Goal: Task Accomplishment & Management: Manage account settings

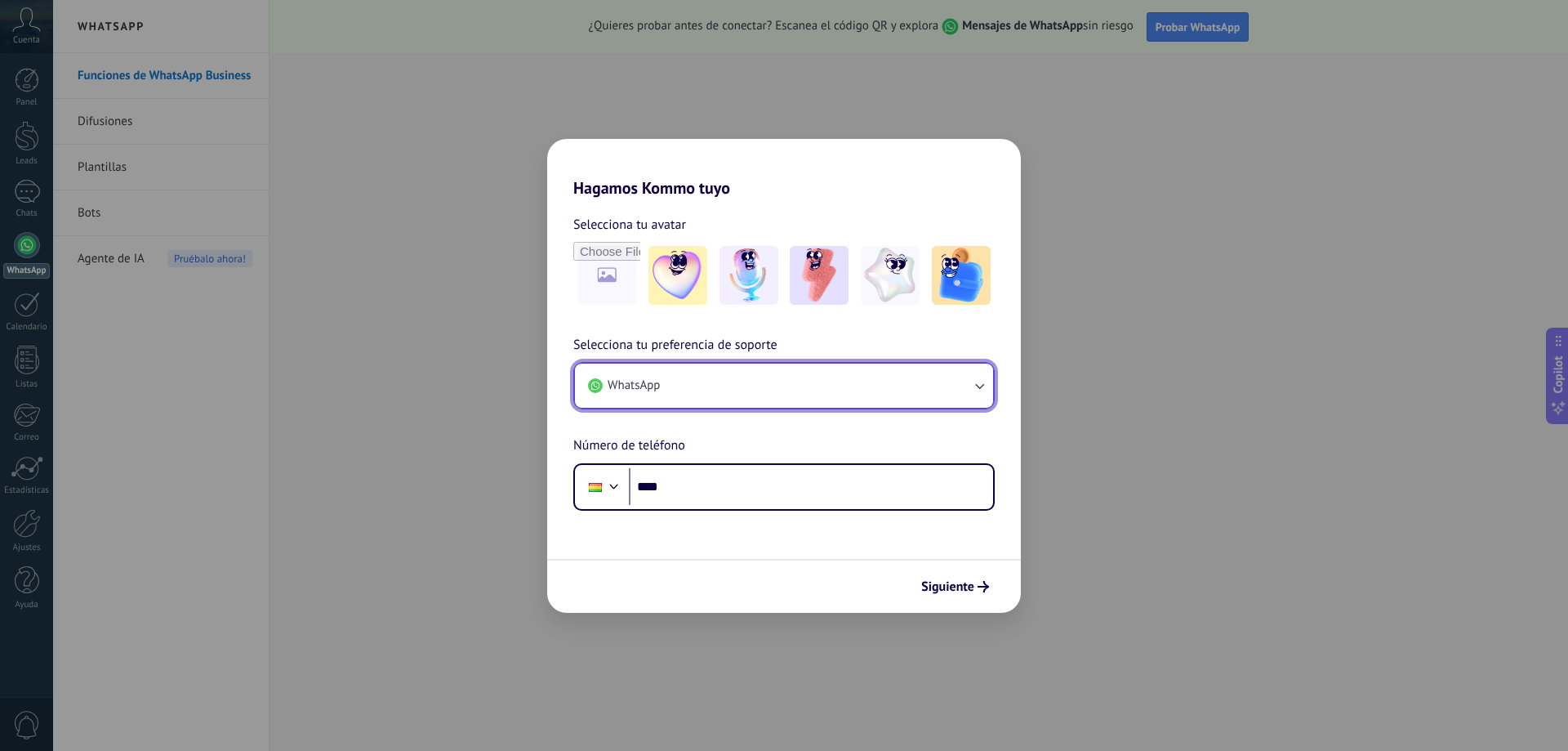
click at [960, 386] on button "WhatsApp" at bounding box center [784, 385] width 418 height 44
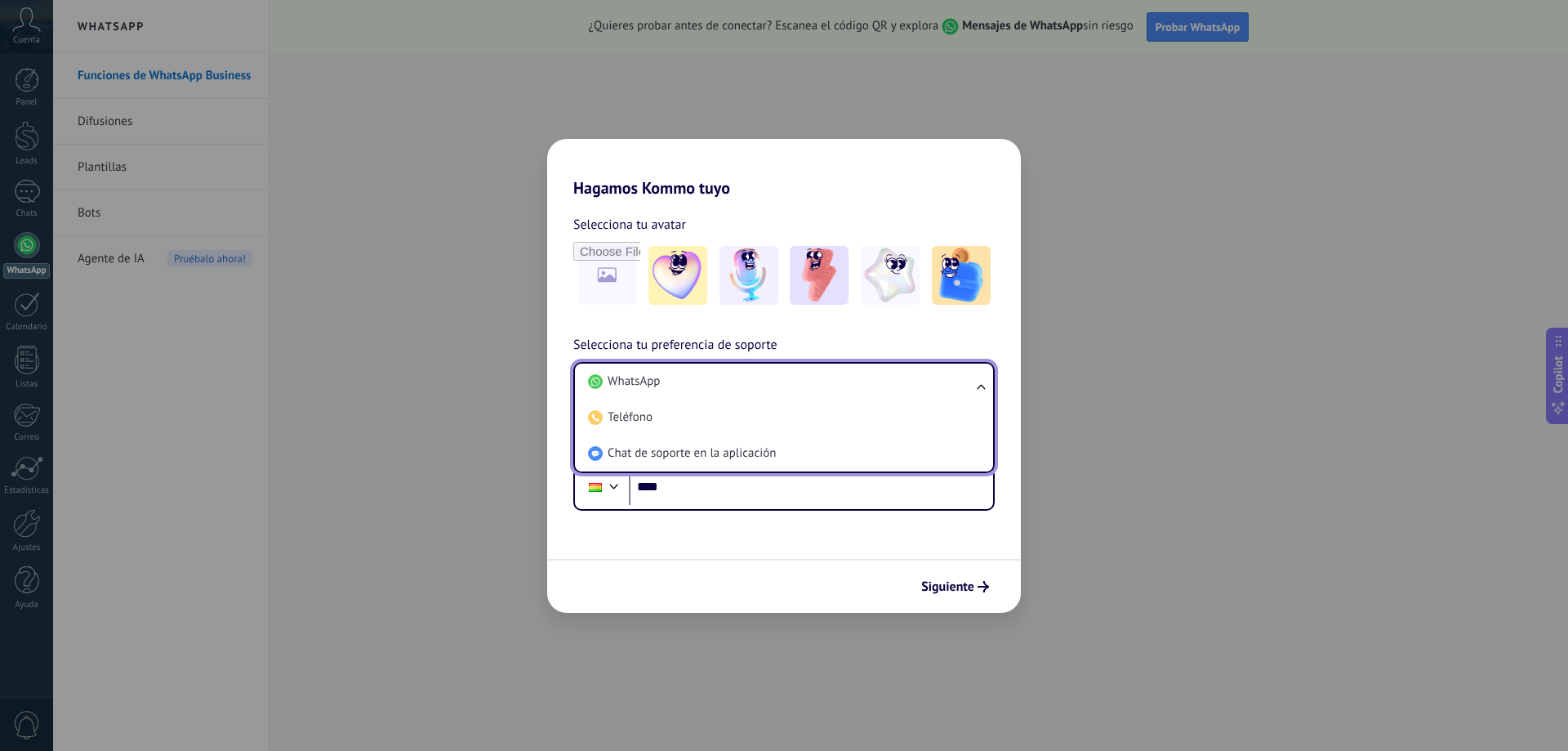
click at [853, 332] on div "Selecciona tu avatar Selecciona tu preferencia de soporte WhatsApp WhatsApp Tel…" at bounding box center [784, 354] width 474 height 313
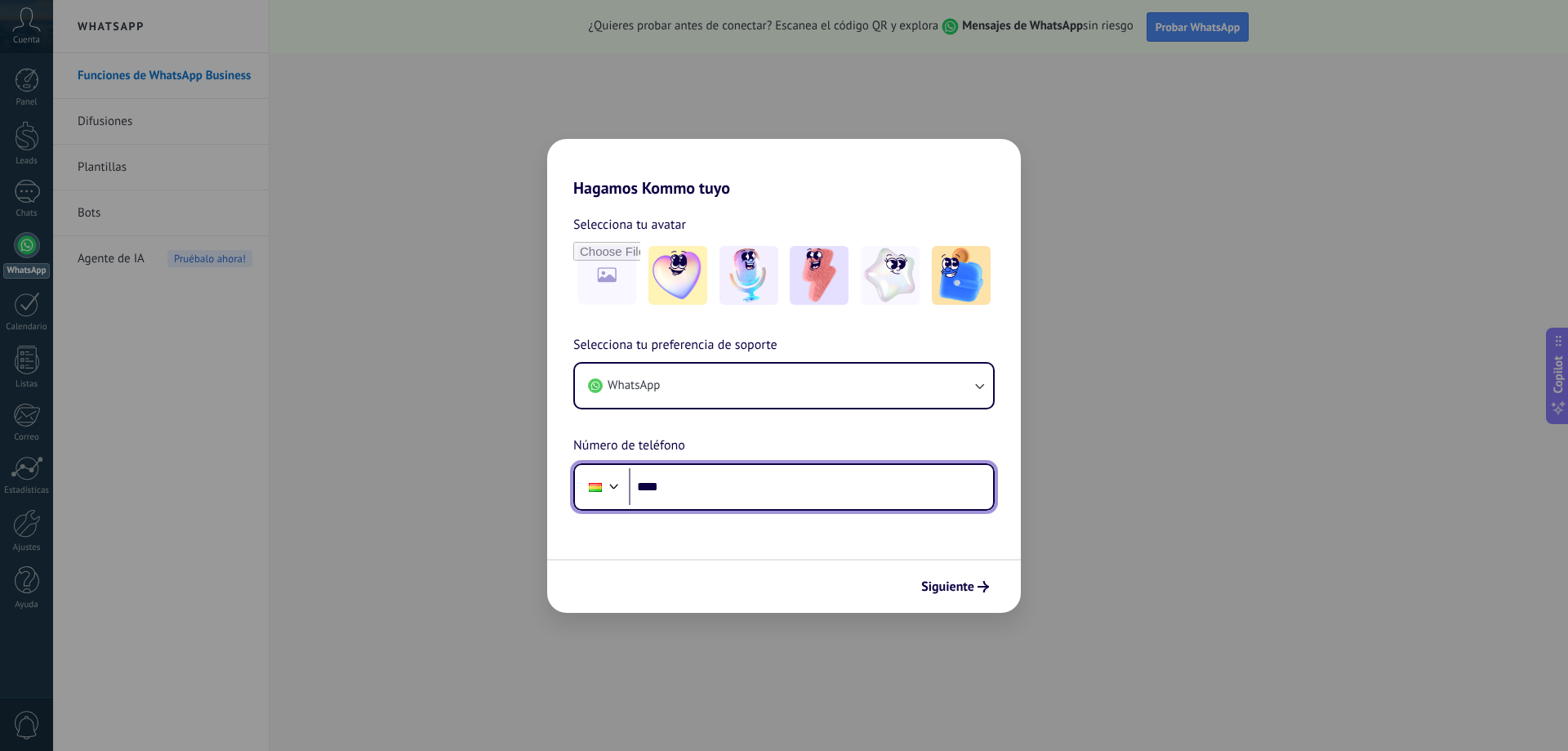
click at [745, 488] on input "****" at bounding box center [811, 486] width 364 height 38
type input "**********"
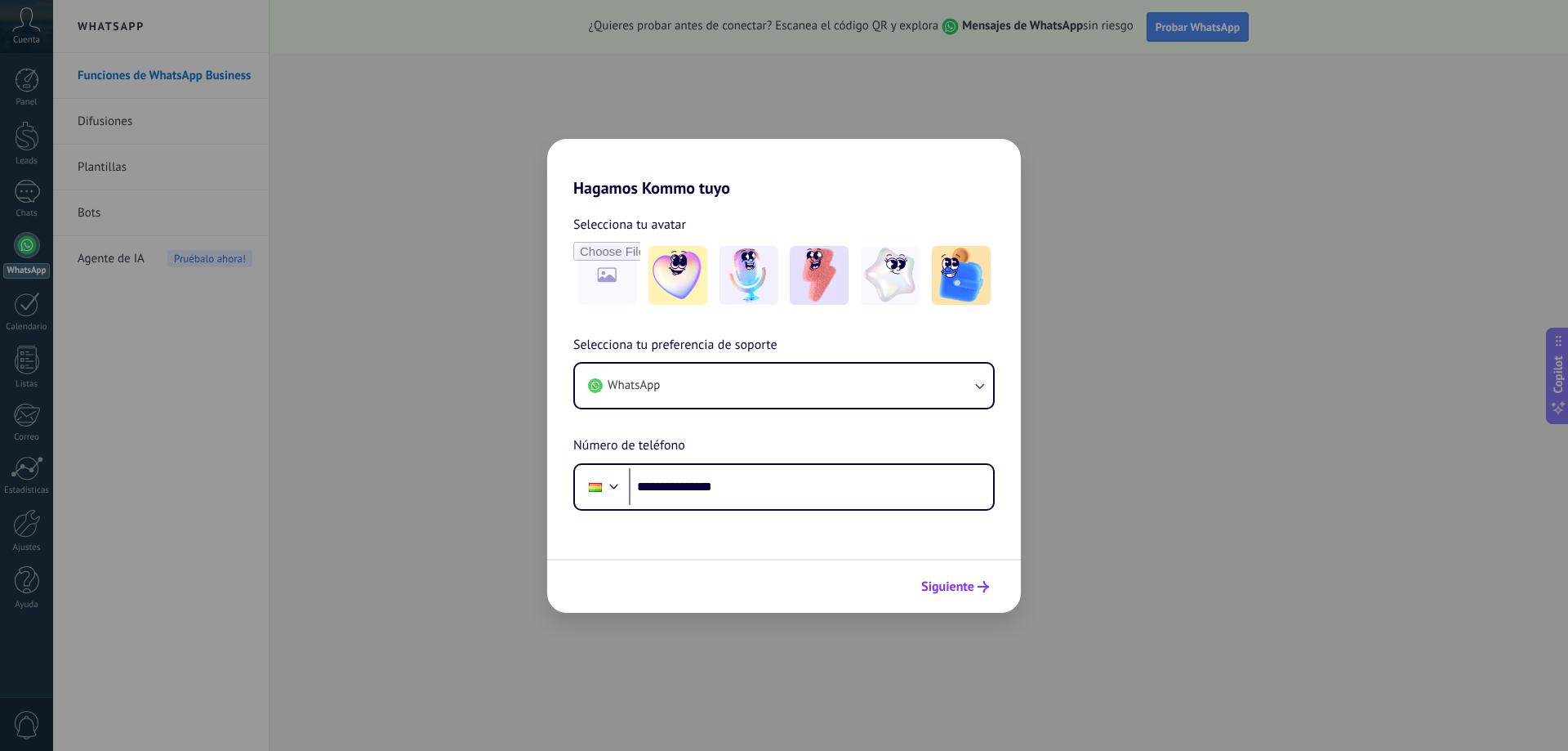
click at [965, 583] on span "Siguiente" at bounding box center [947, 587] width 53 height 12
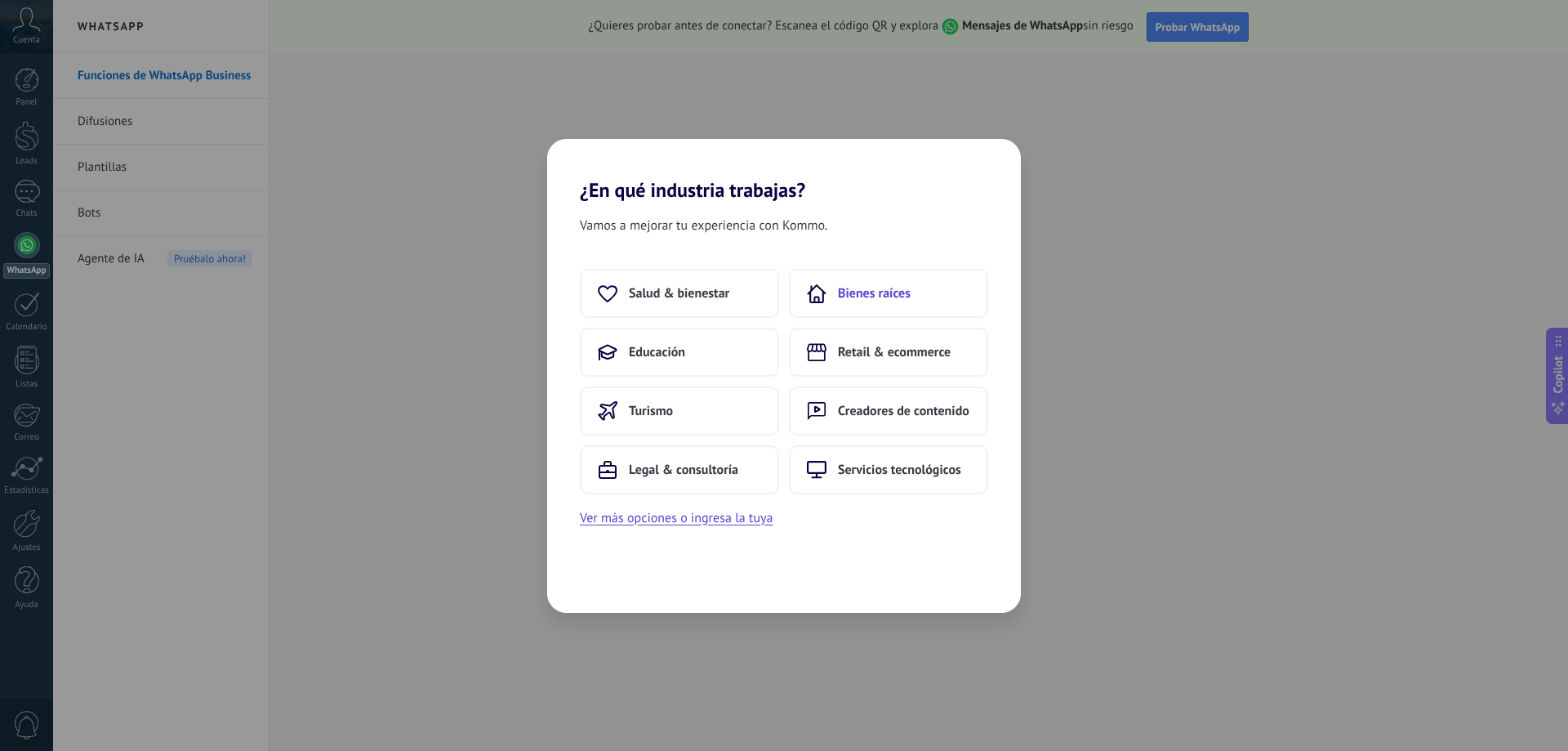
click at [872, 297] on span "Bienes raíces" at bounding box center [874, 294] width 73 height 17
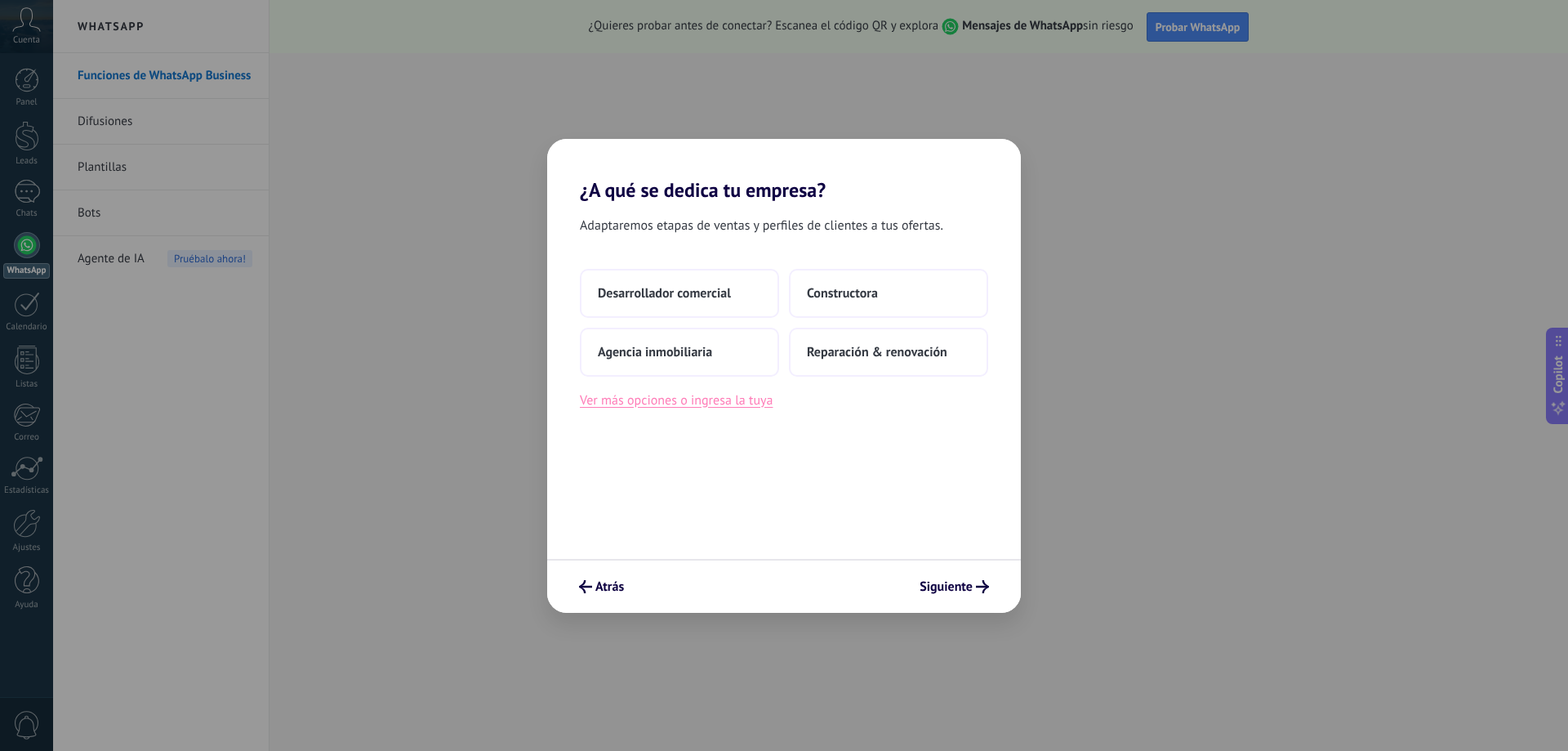
click at [748, 404] on button "Ver más opciones o ingresa la tuya" at bounding box center [676, 400] width 192 height 21
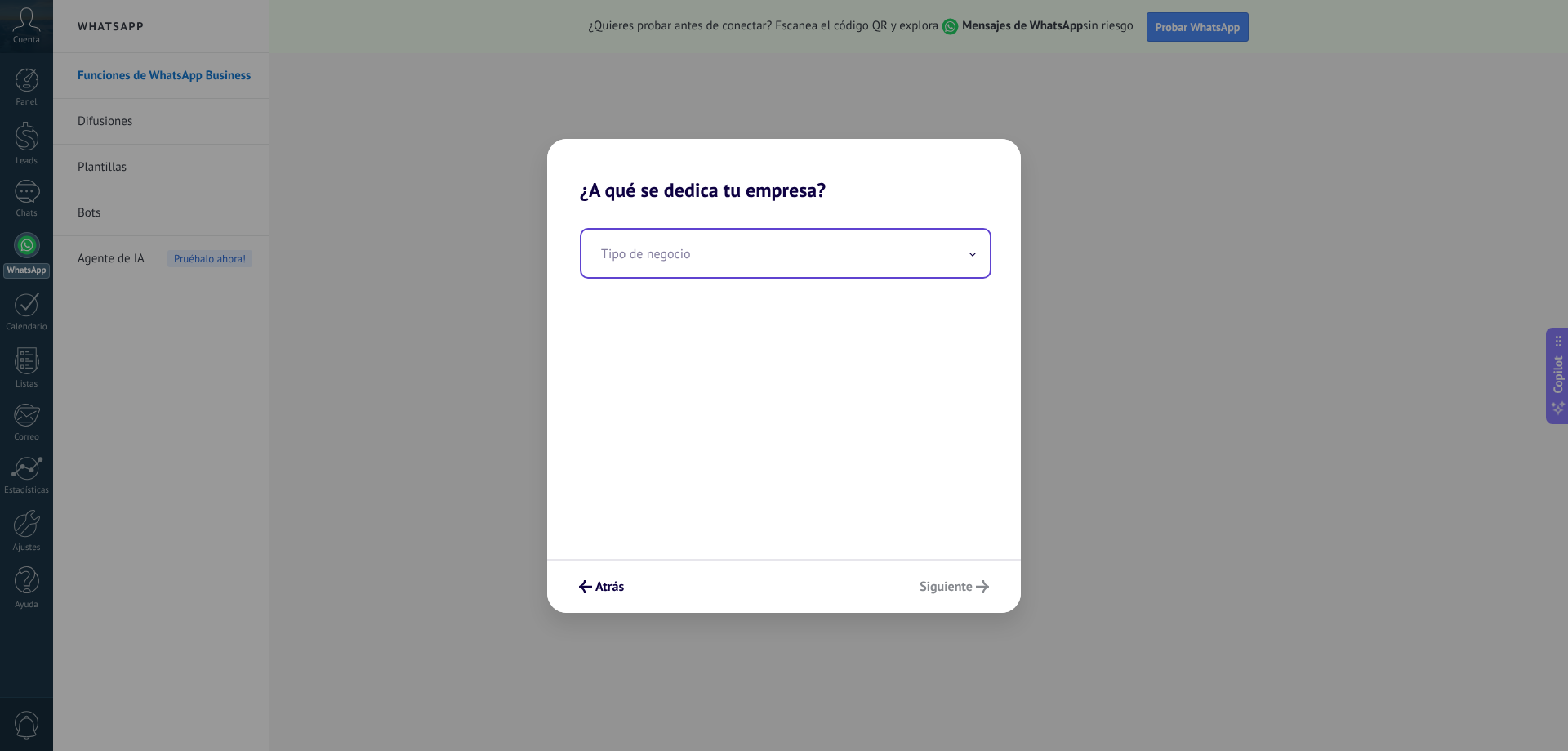
click at [961, 265] on input "text" at bounding box center [786, 253] width 408 height 48
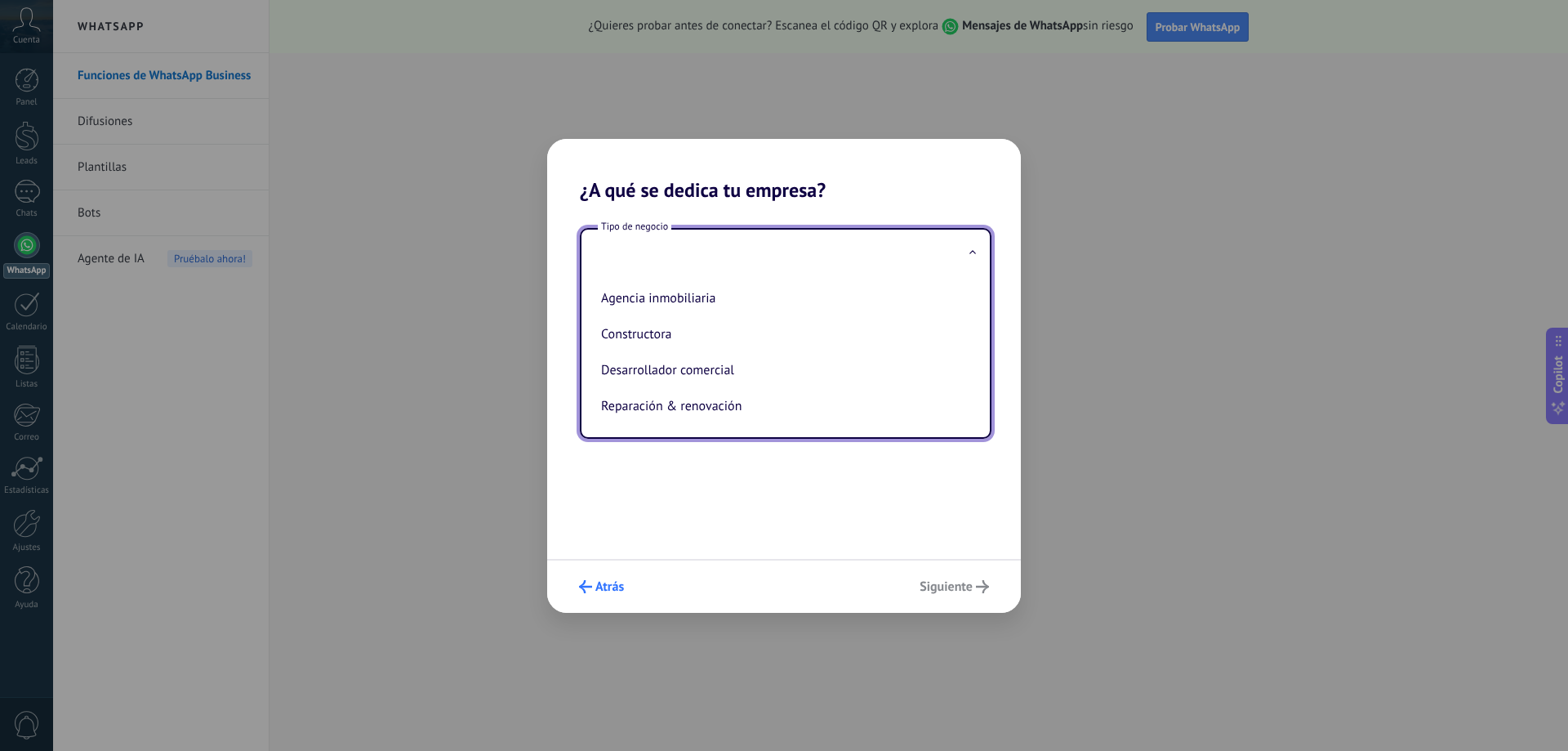
click at [607, 584] on span "Atrás" at bounding box center [610, 587] width 28 height 12
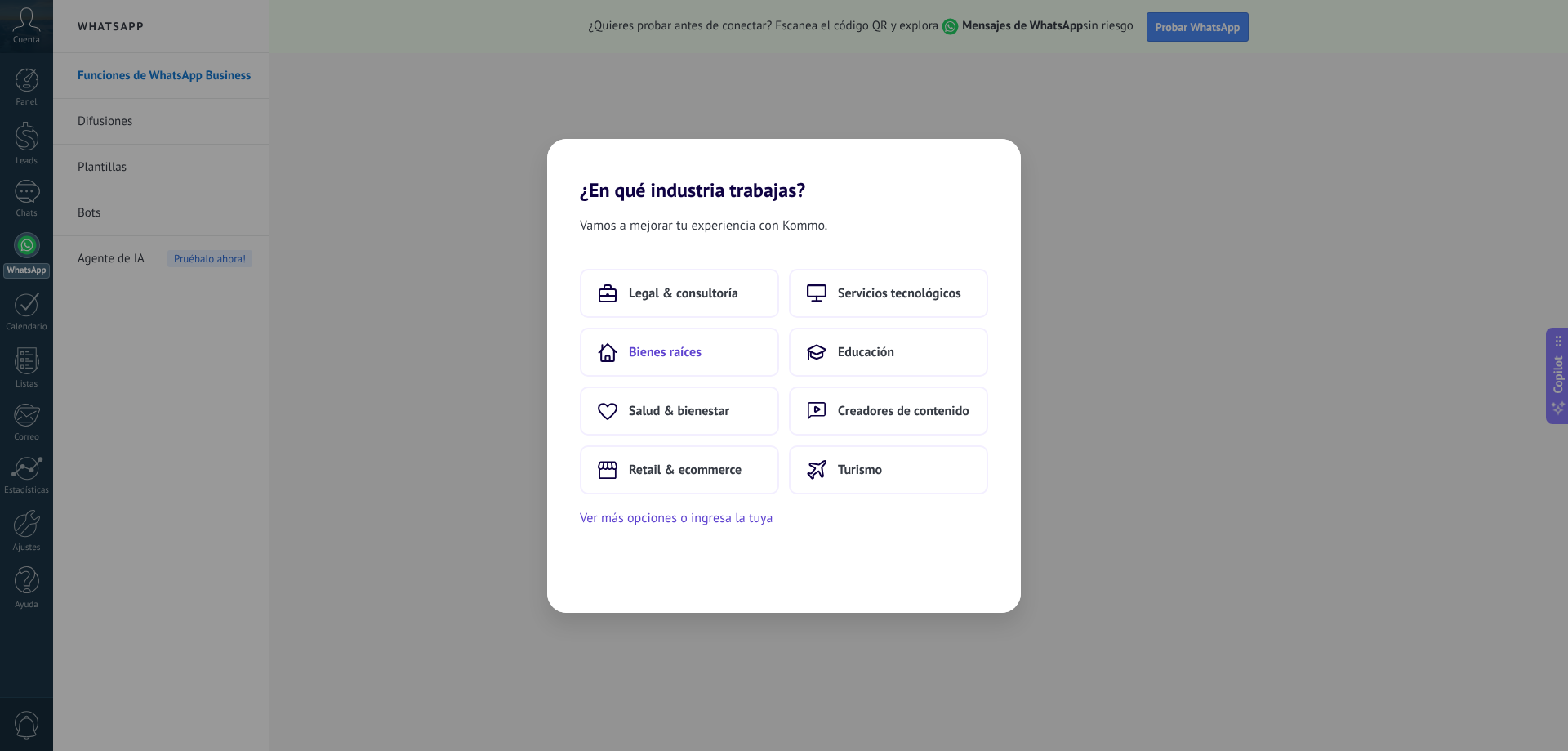
click at [697, 351] on span "Bienes raíces" at bounding box center [665, 352] width 73 height 17
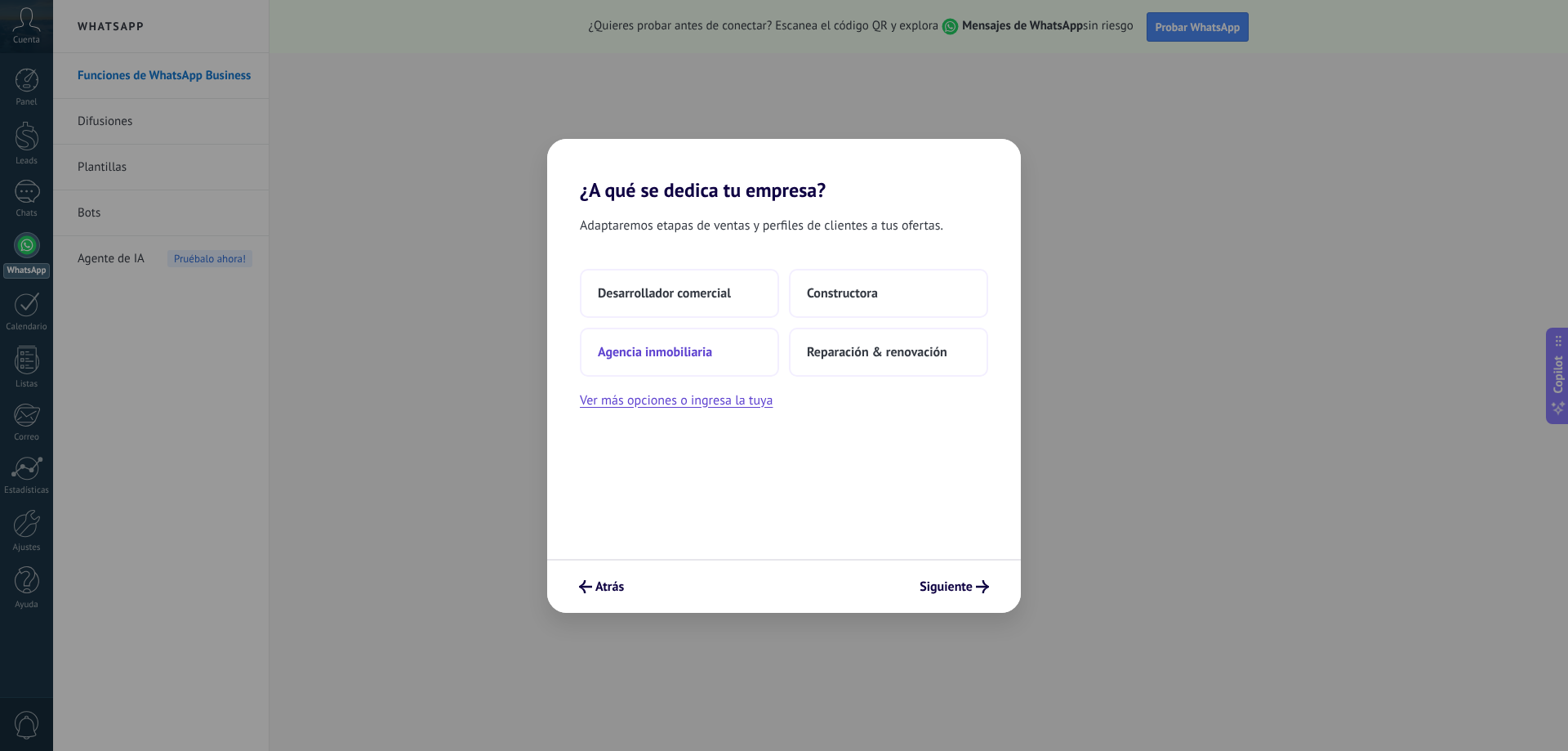
click at [645, 354] on span "Agencia inmobiliaria" at bounding box center [655, 352] width 115 height 17
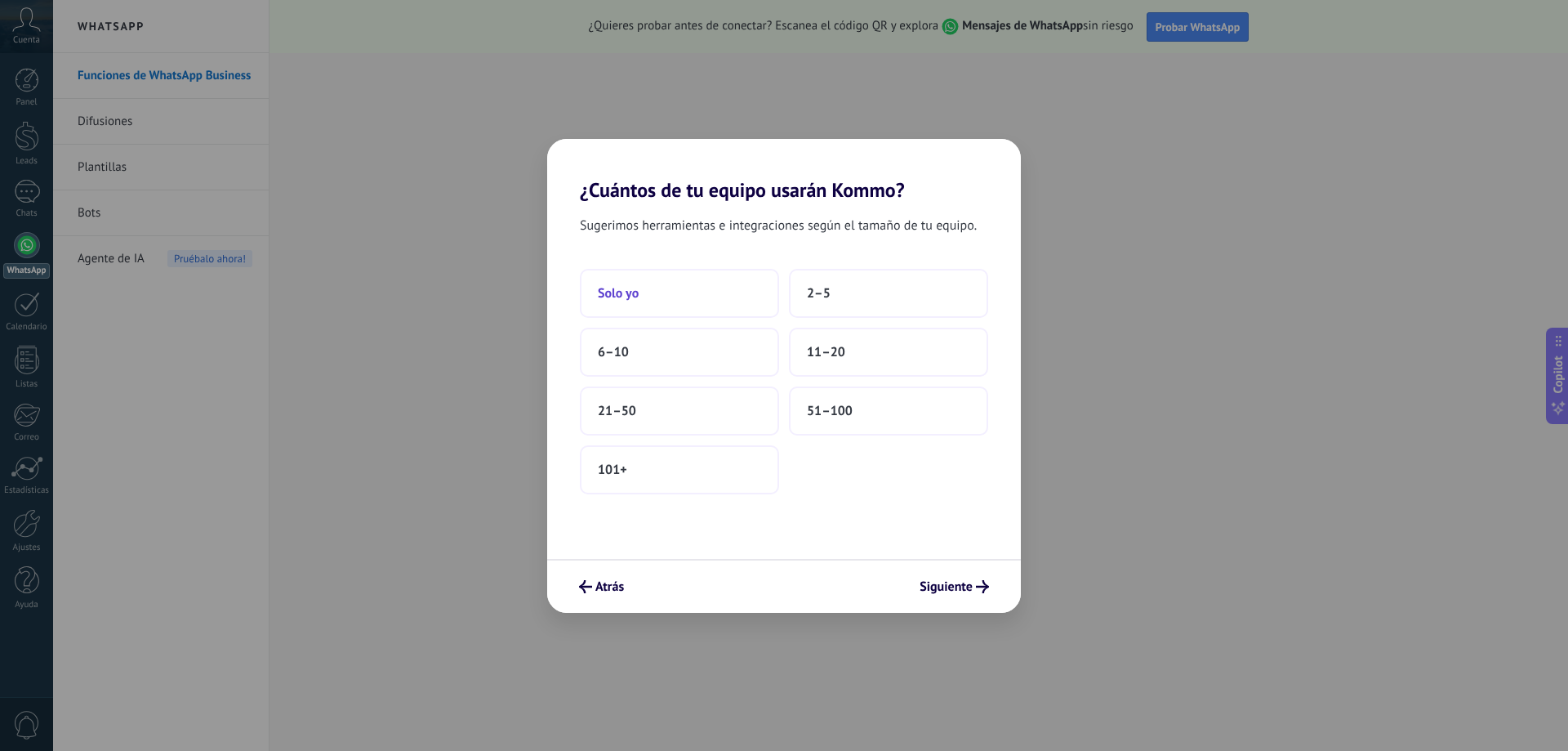
click at [629, 295] on span "Solo yo" at bounding box center [618, 294] width 41 height 17
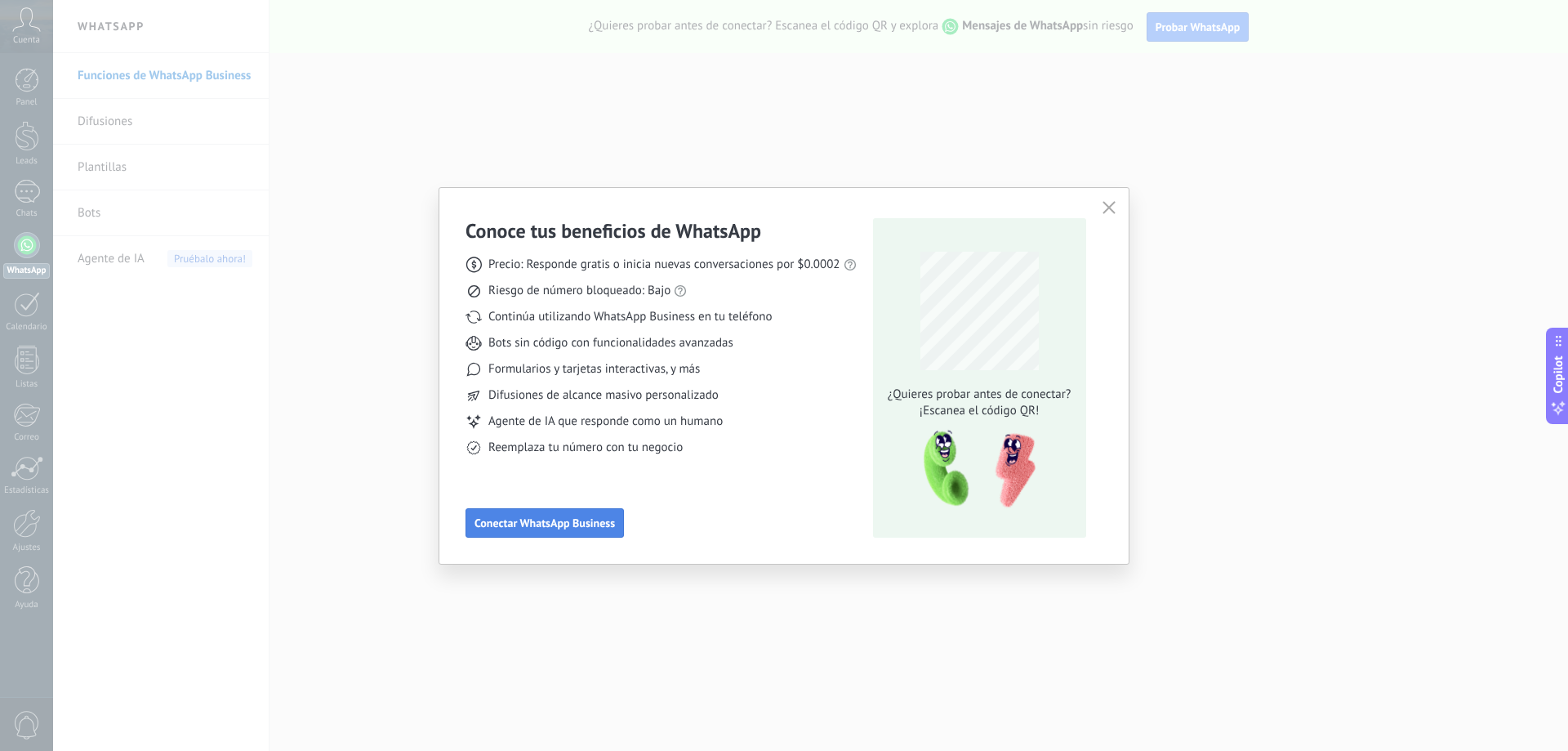
click at [607, 532] on button "Conectar WhatsApp Business" at bounding box center [544, 522] width 158 height 29
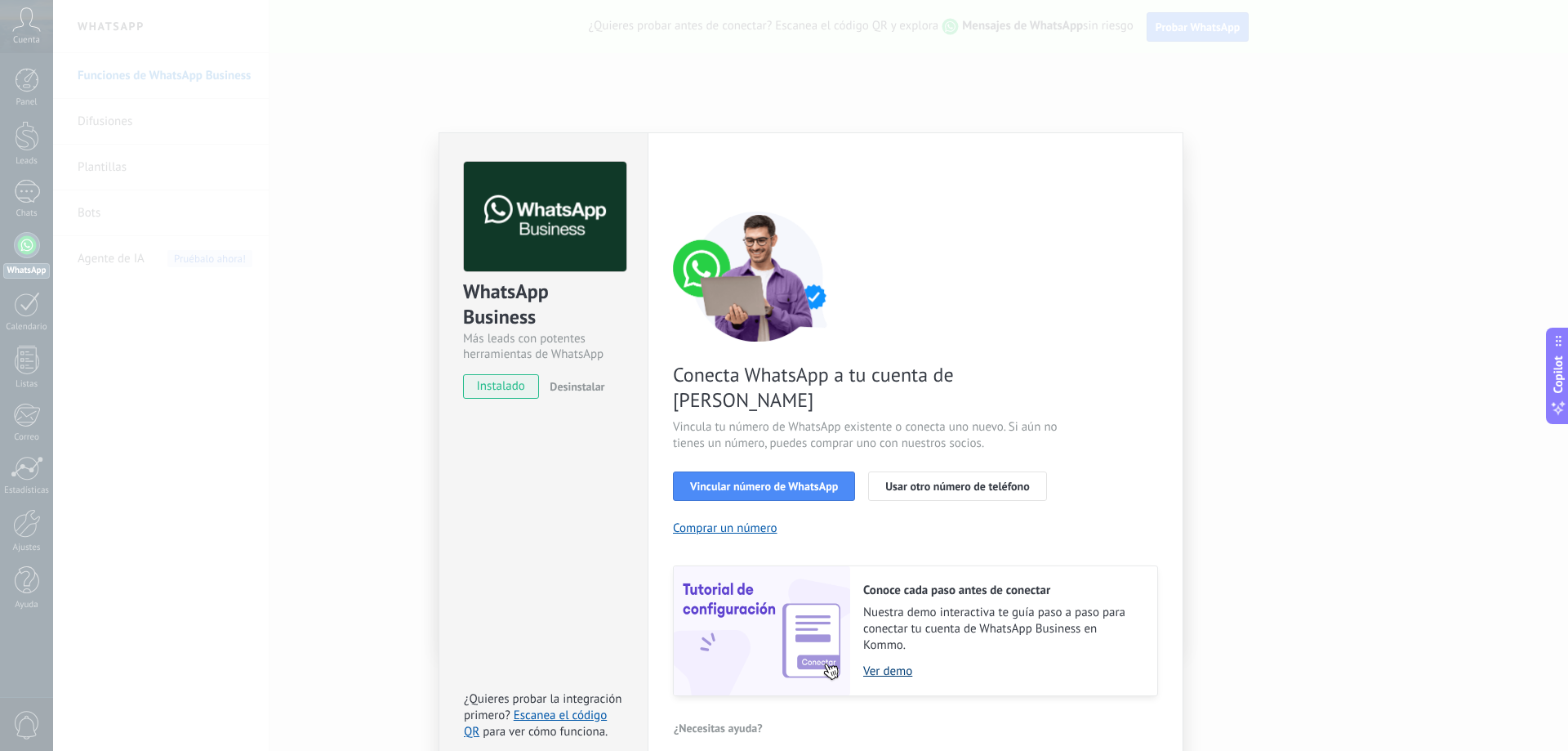
click at [882, 664] on link "Ver demo" at bounding box center [1002, 671] width 278 height 16
click at [801, 481] on span "Vincular número de WhatsApp" at bounding box center [764, 486] width 148 height 12
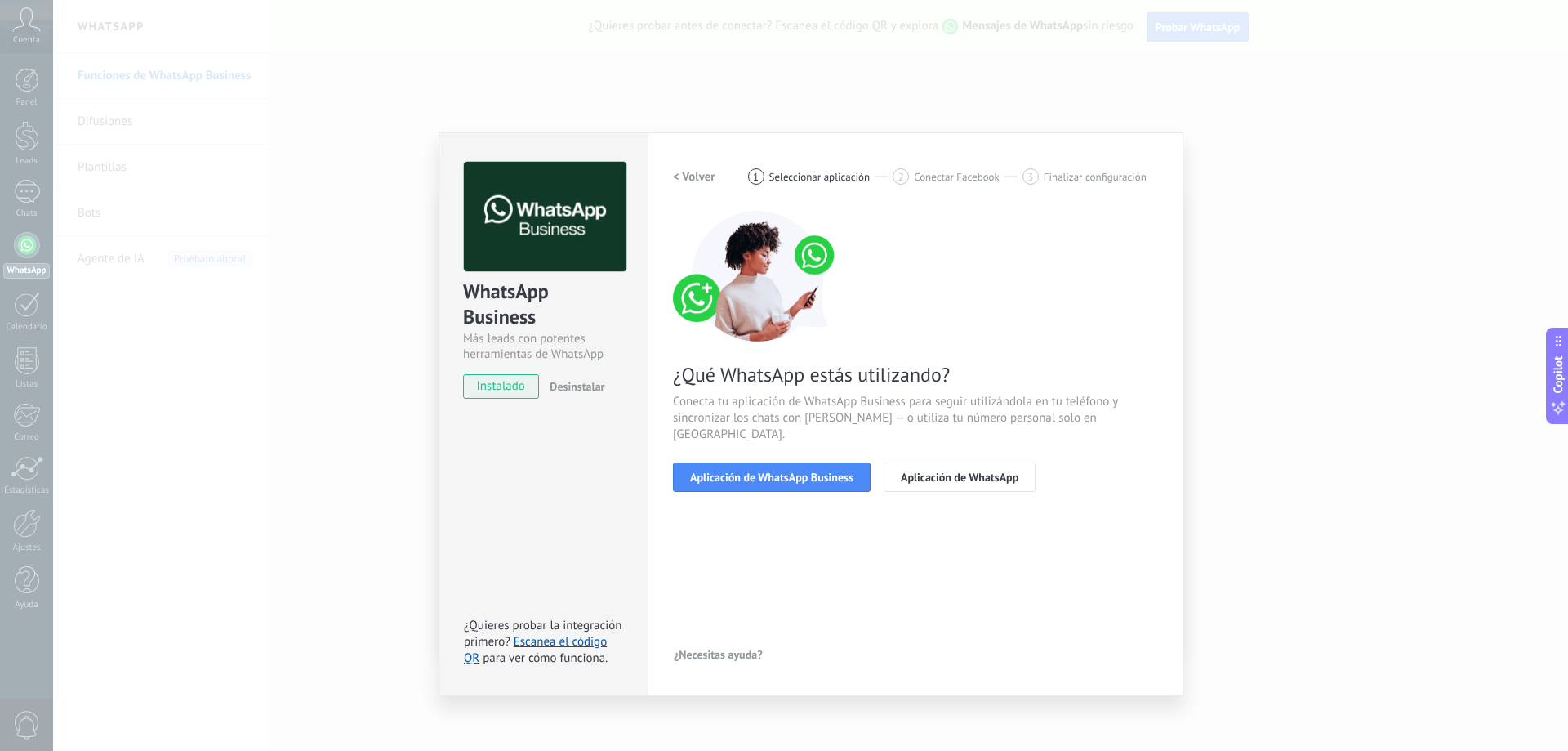
click at [801, 471] on span "Aplicación de WhatsApp Business" at bounding box center [771, 477] width 163 height 12
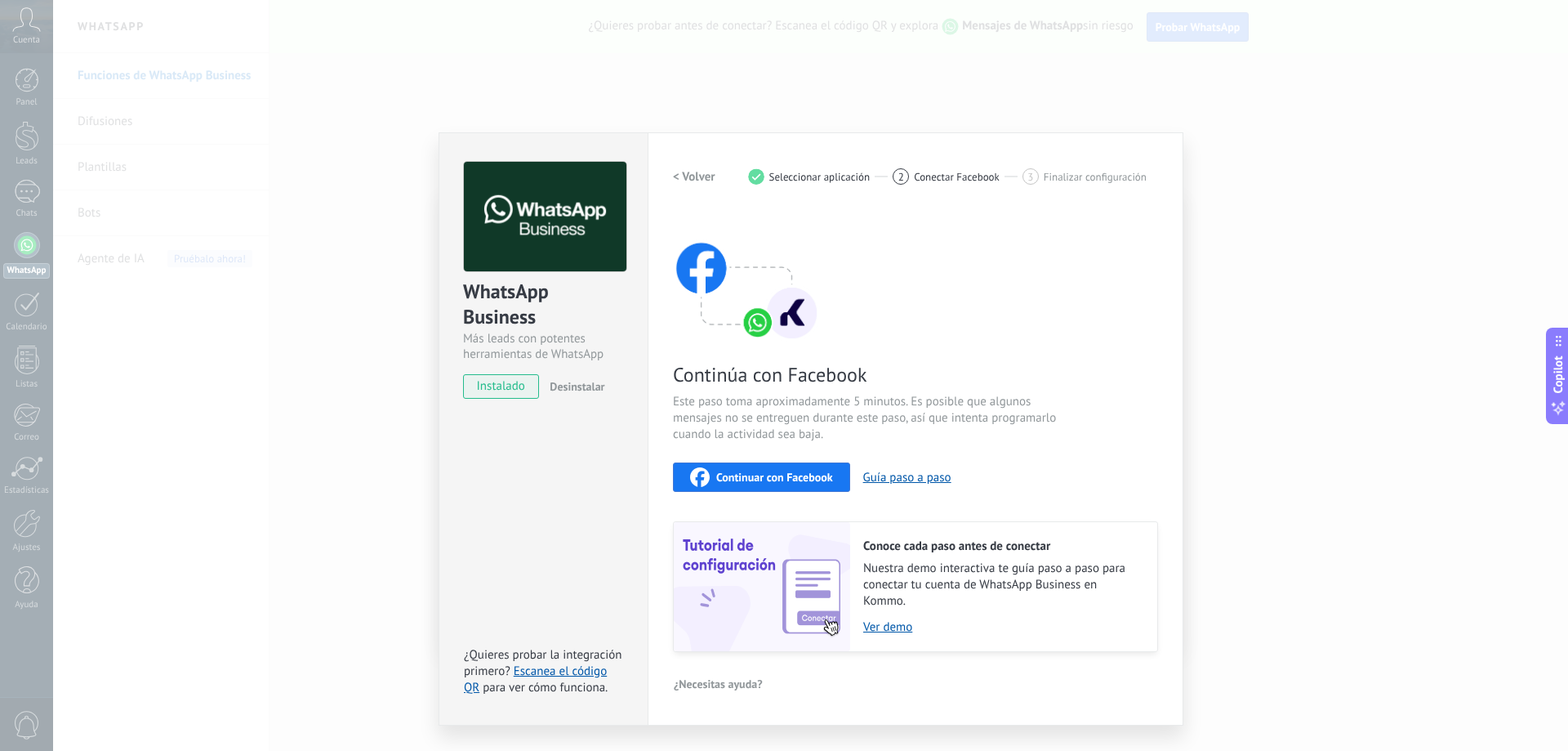
click at [789, 482] on span "Continuar con Facebook" at bounding box center [775, 477] width 117 height 12
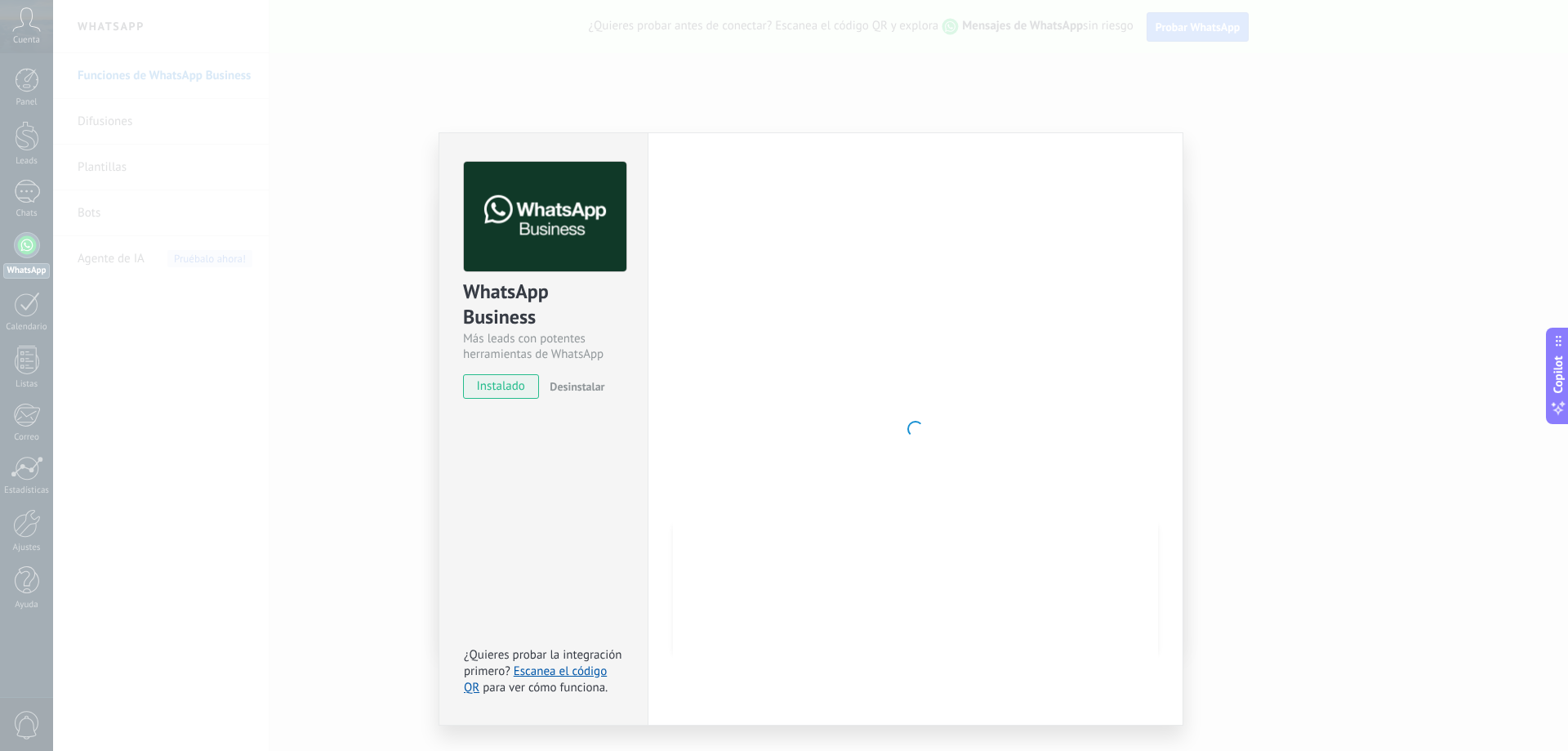
click at [933, 466] on div at bounding box center [915, 429] width 485 height 534
drag, startPoint x: 932, startPoint y: 461, endPoint x: 915, endPoint y: 404, distance: 59.5
click at [931, 459] on div at bounding box center [915, 429] width 485 height 534
click at [915, 404] on div at bounding box center [915, 429] width 485 height 534
click at [912, 424] on div at bounding box center [915, 429] width 485 height 534
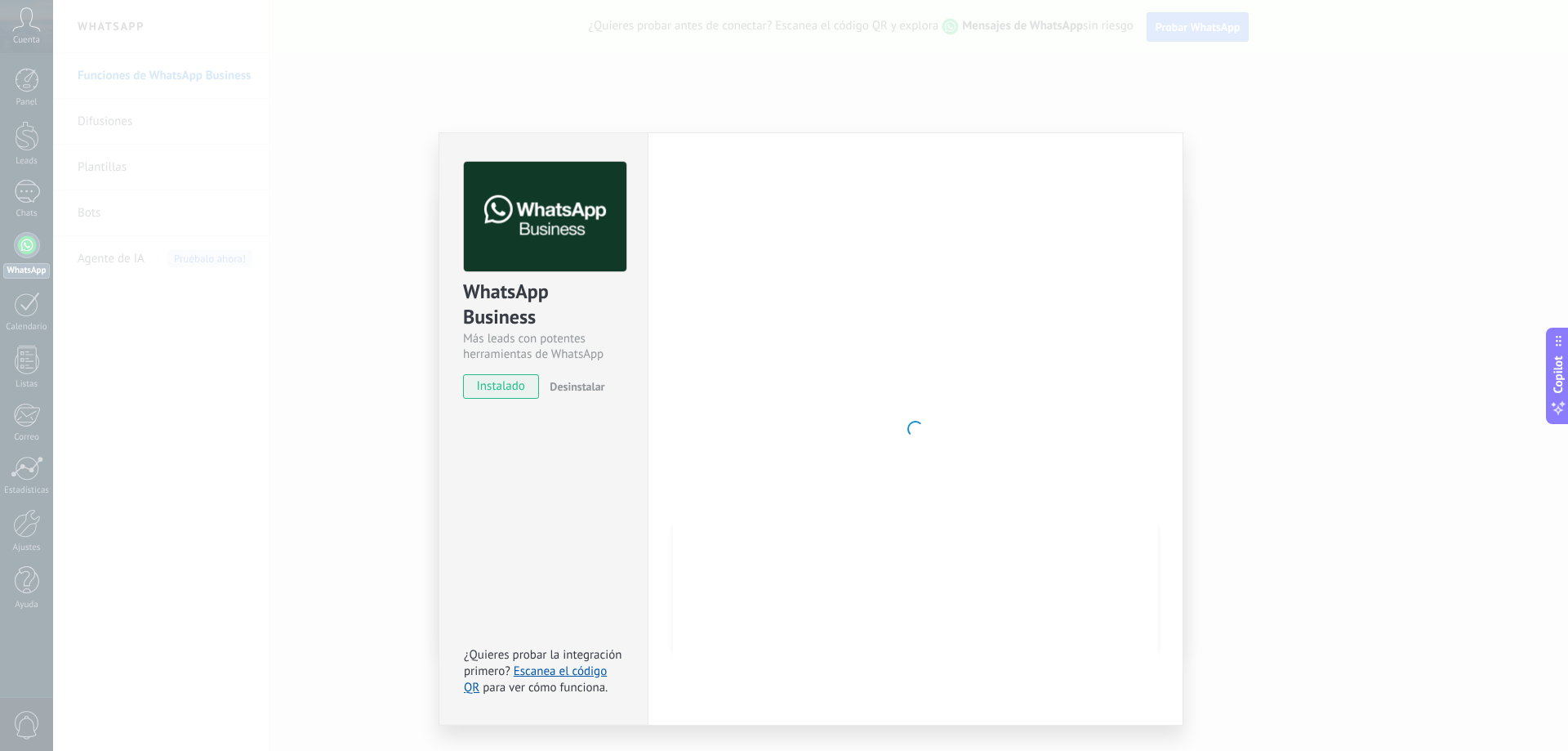
click at [910, 444] on div at bounding box center [915, 429] width 485 height 534
click at [919, 430] on span at bounding box center [916, 430] width 17 height 17
click at [571, 670] on link "Escanea el código QR" at bounding box center [535, 680] width 143 height 32
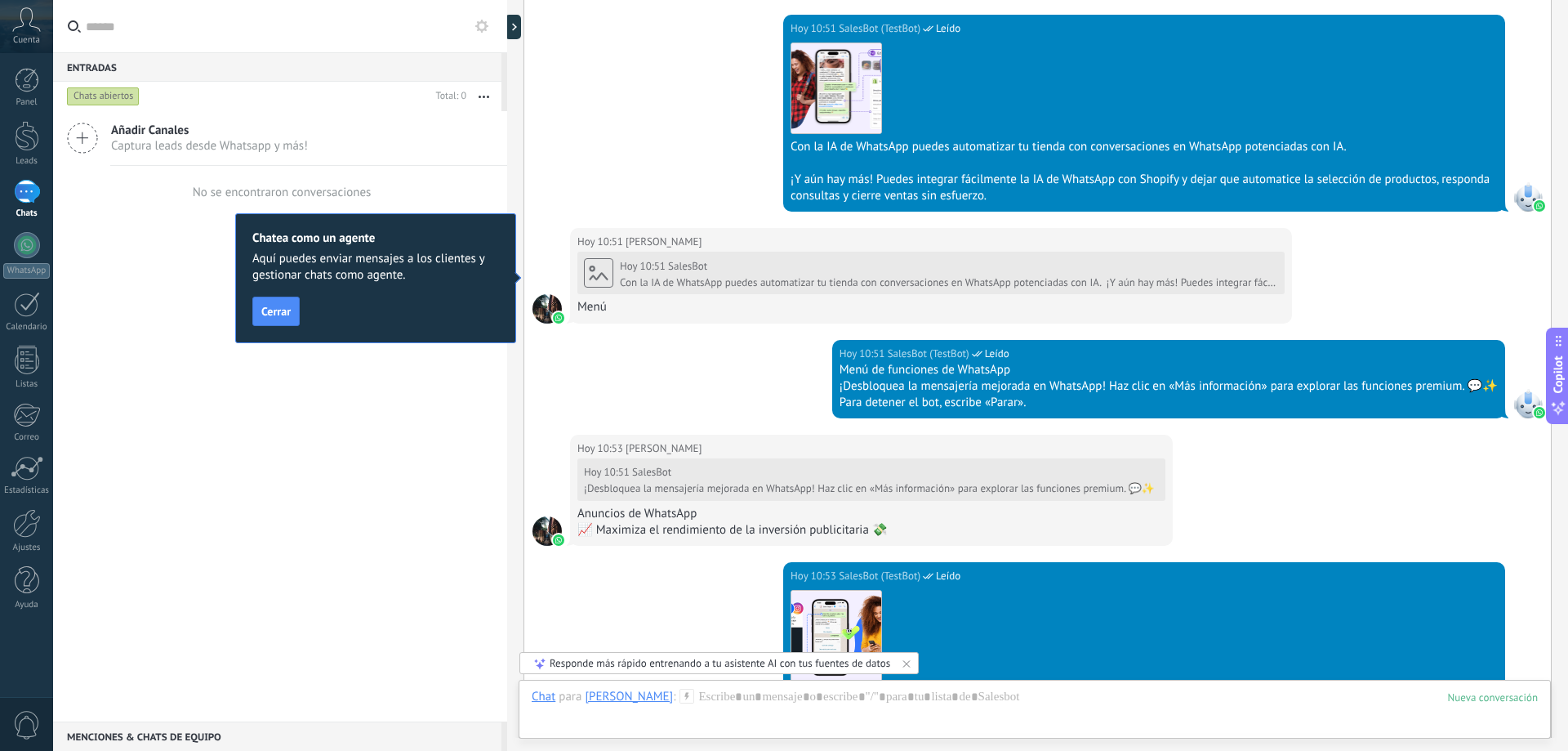
scroll to position [2767, 0]
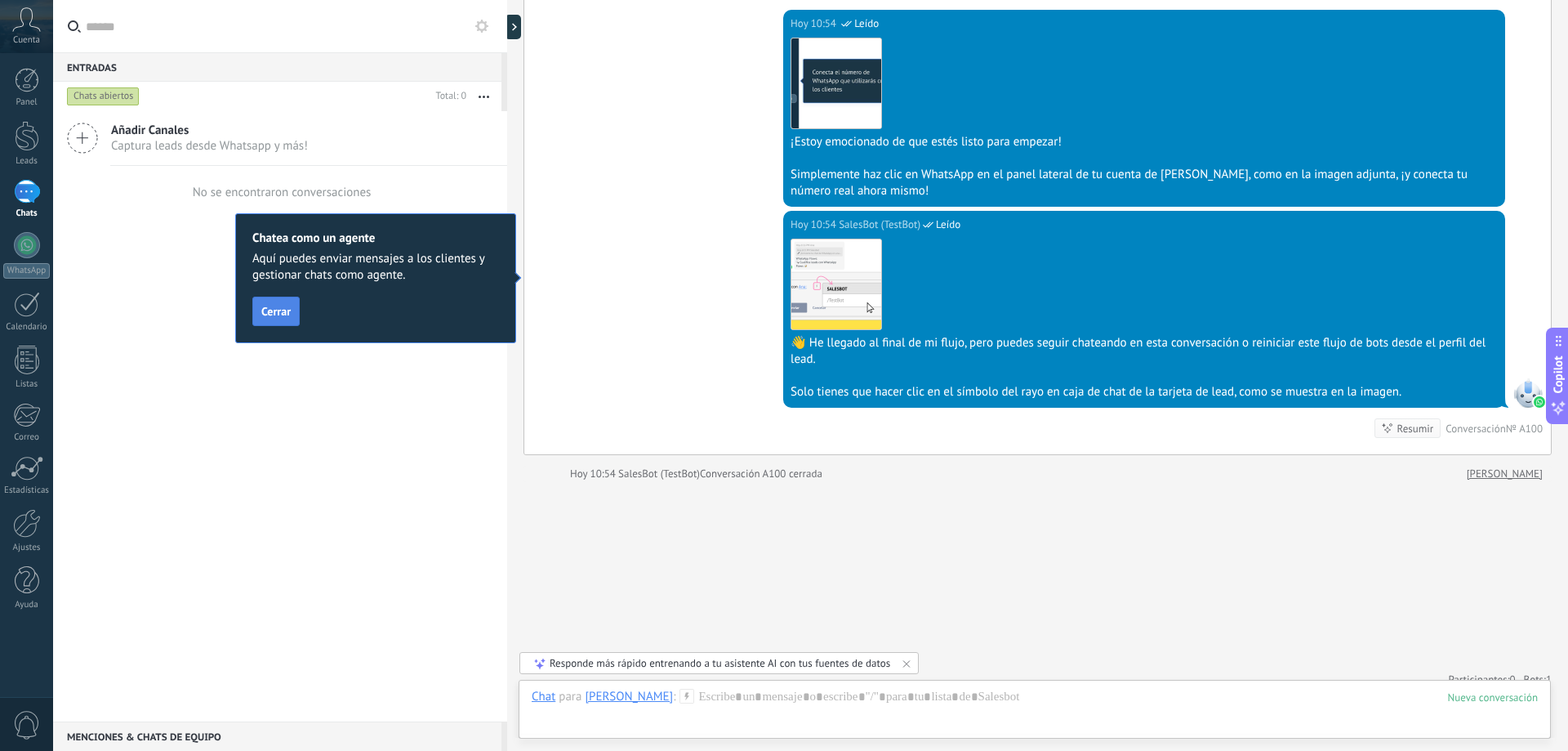
click at [278, 320] on button "Cerrar" at bounding box center [276, 311] width 48 height 29
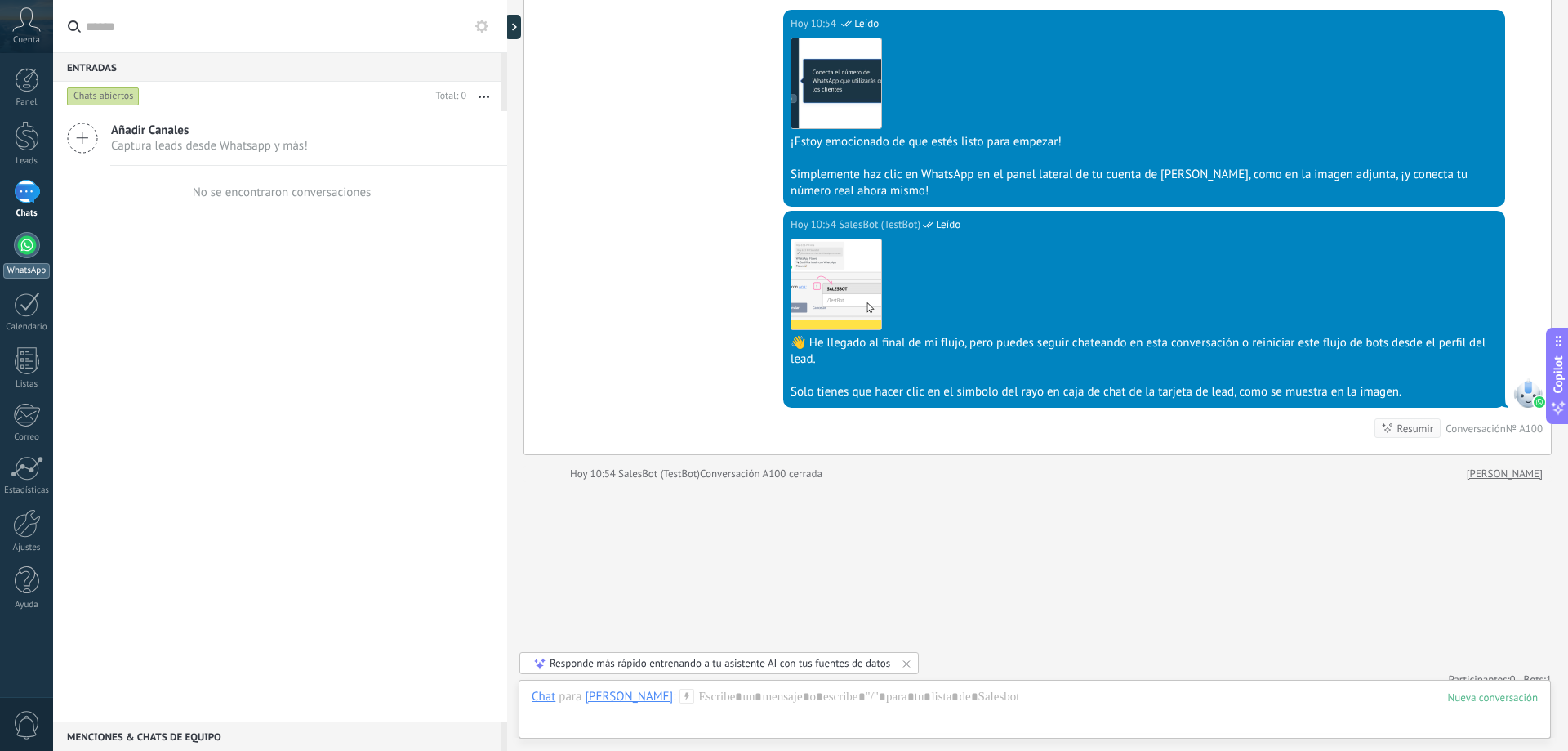
click at [25, 245] on div at bounding box center [27, 244] width 26 height 26
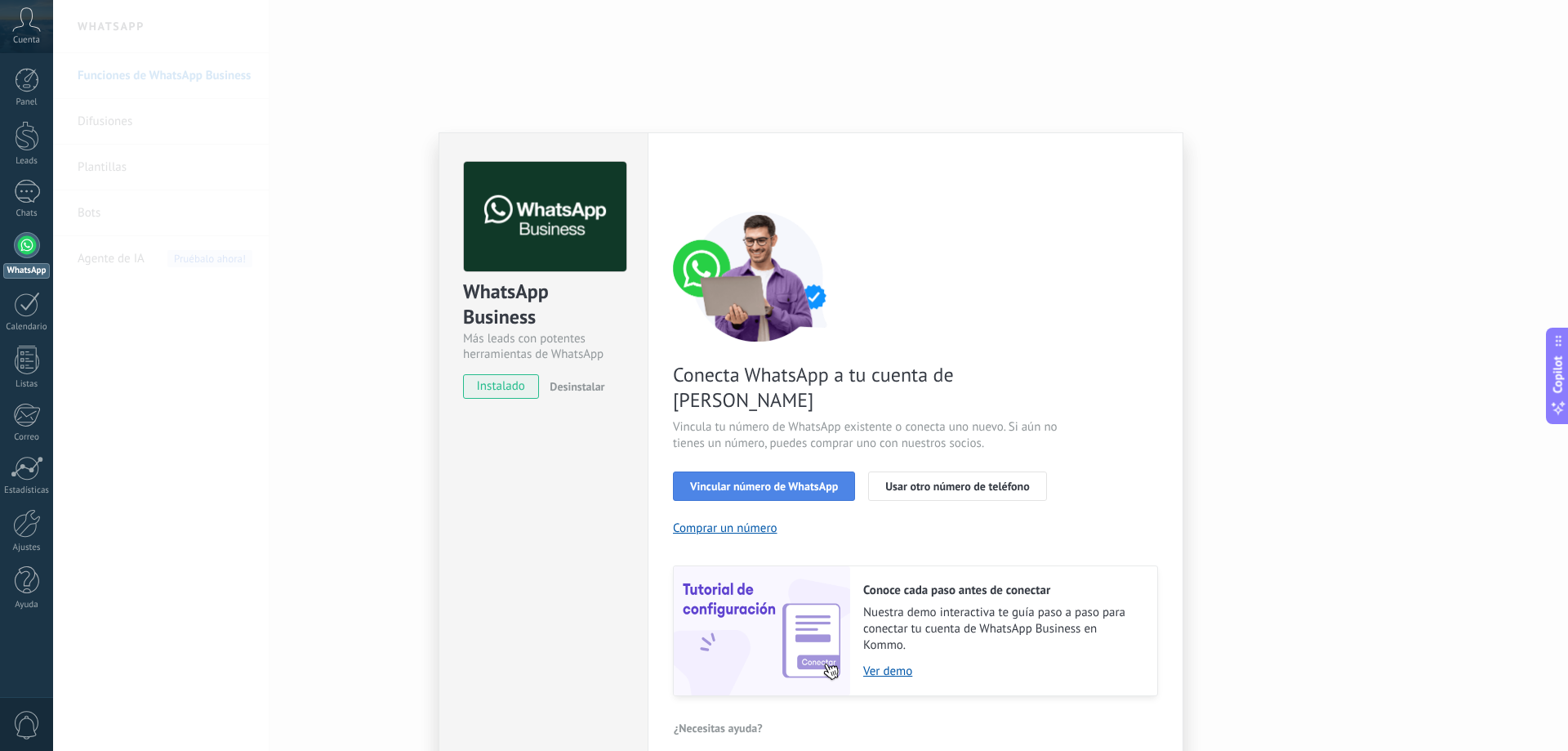
click at [790, 481] on span "Vincular número de WhatsApp" at bounding box center [764, 486] width 148 height 12
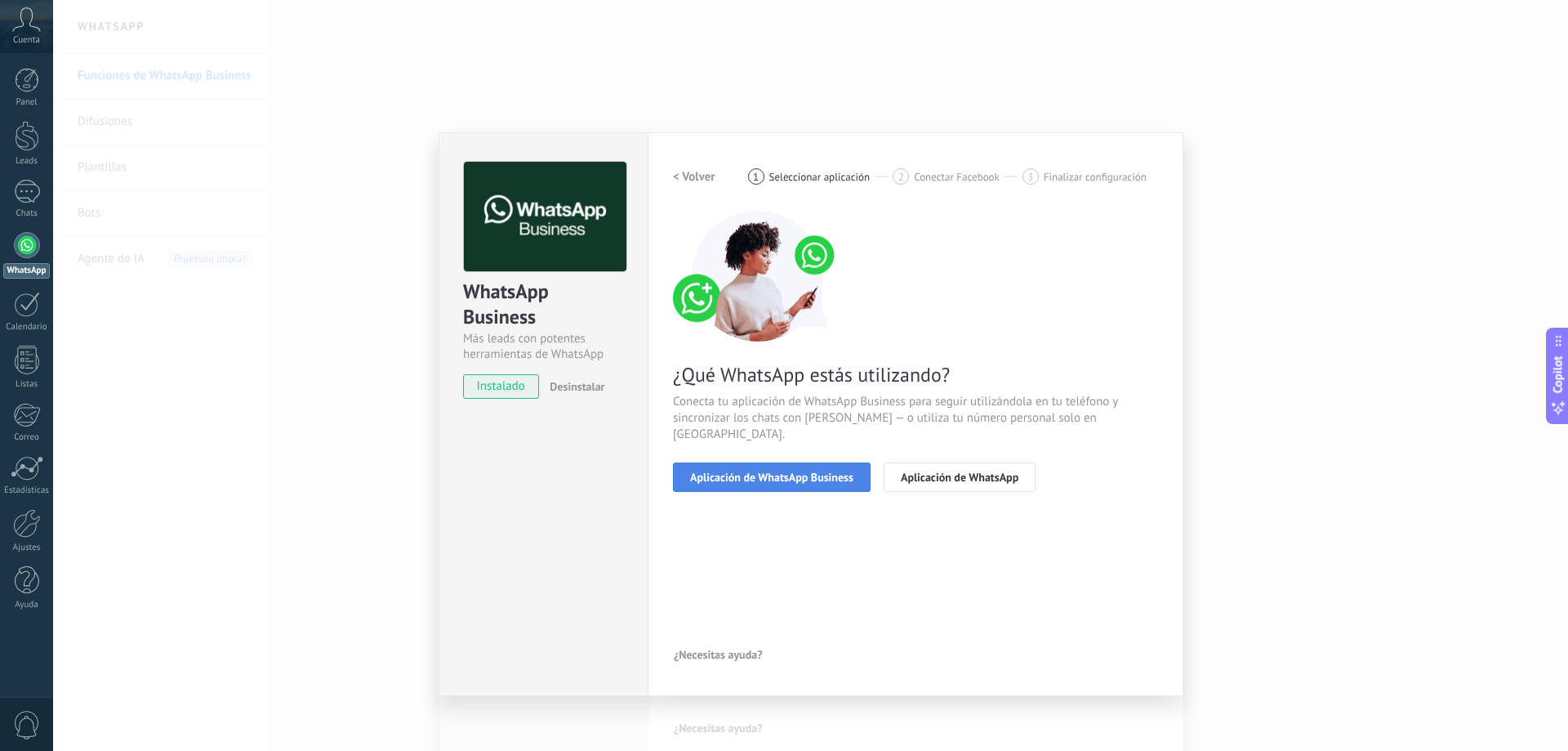
click at [796, 471] on span "Aplicación de WhatsApp Business" at bounding box center [771, 477] width 163 height 12
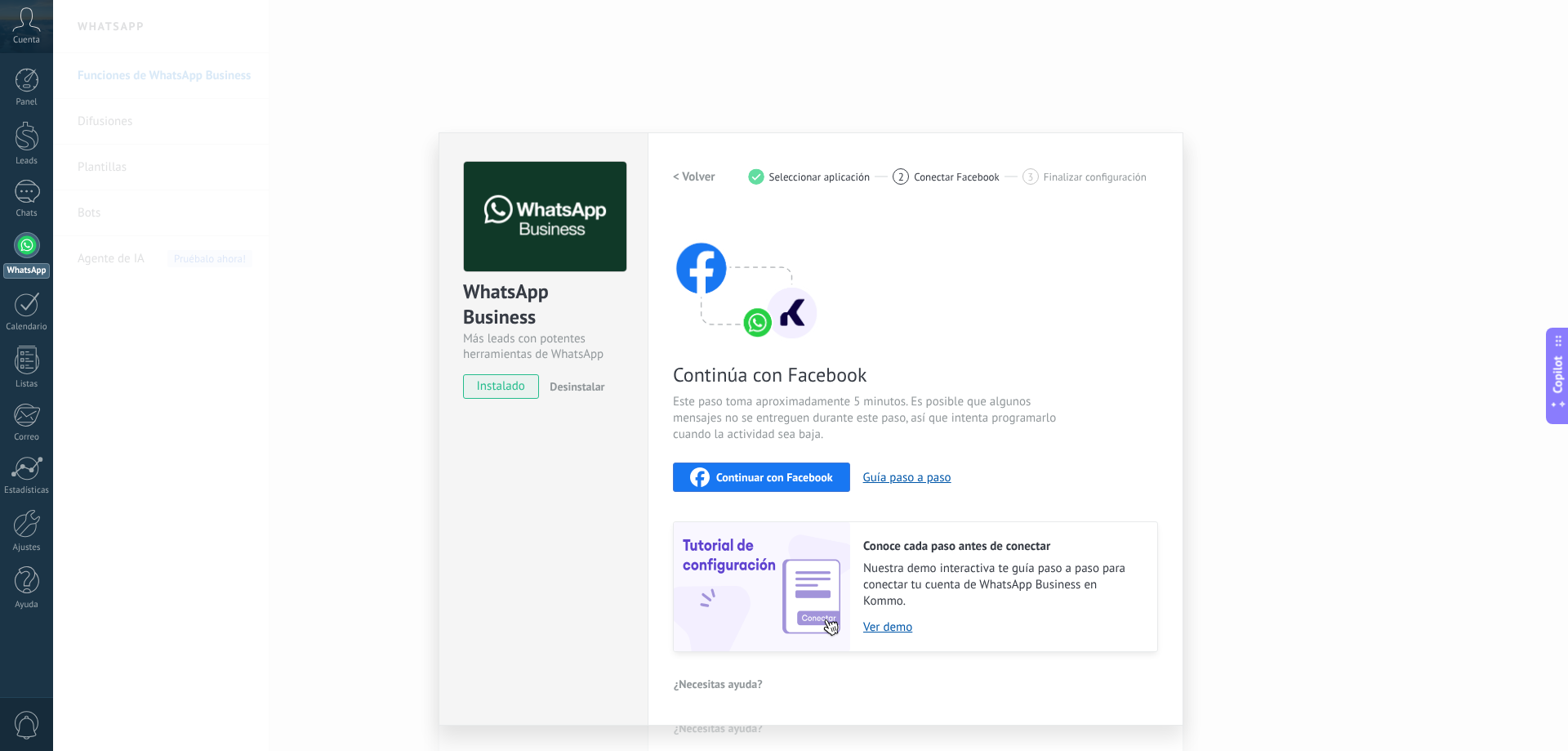
click at [801, 479] on span "Continuar con Facebook" at bounding box center [775, 477] width 117 height 12
click at [768, 469] on div "Continuar con Facebook" at bounding box center [761, 476] width 143 height 19
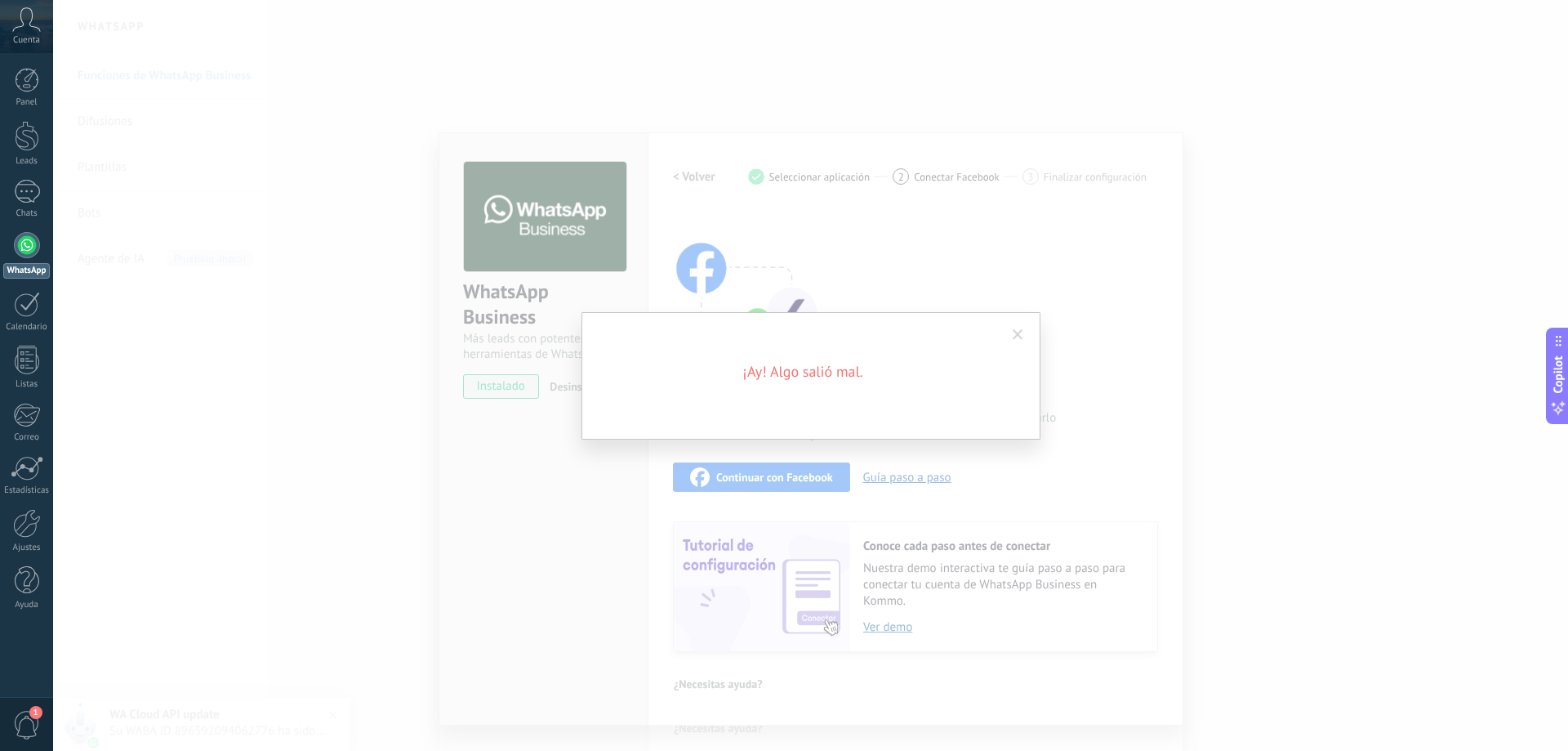
click at [1019, 331] on span at bounding box center [1018, 335] width 11 height 12
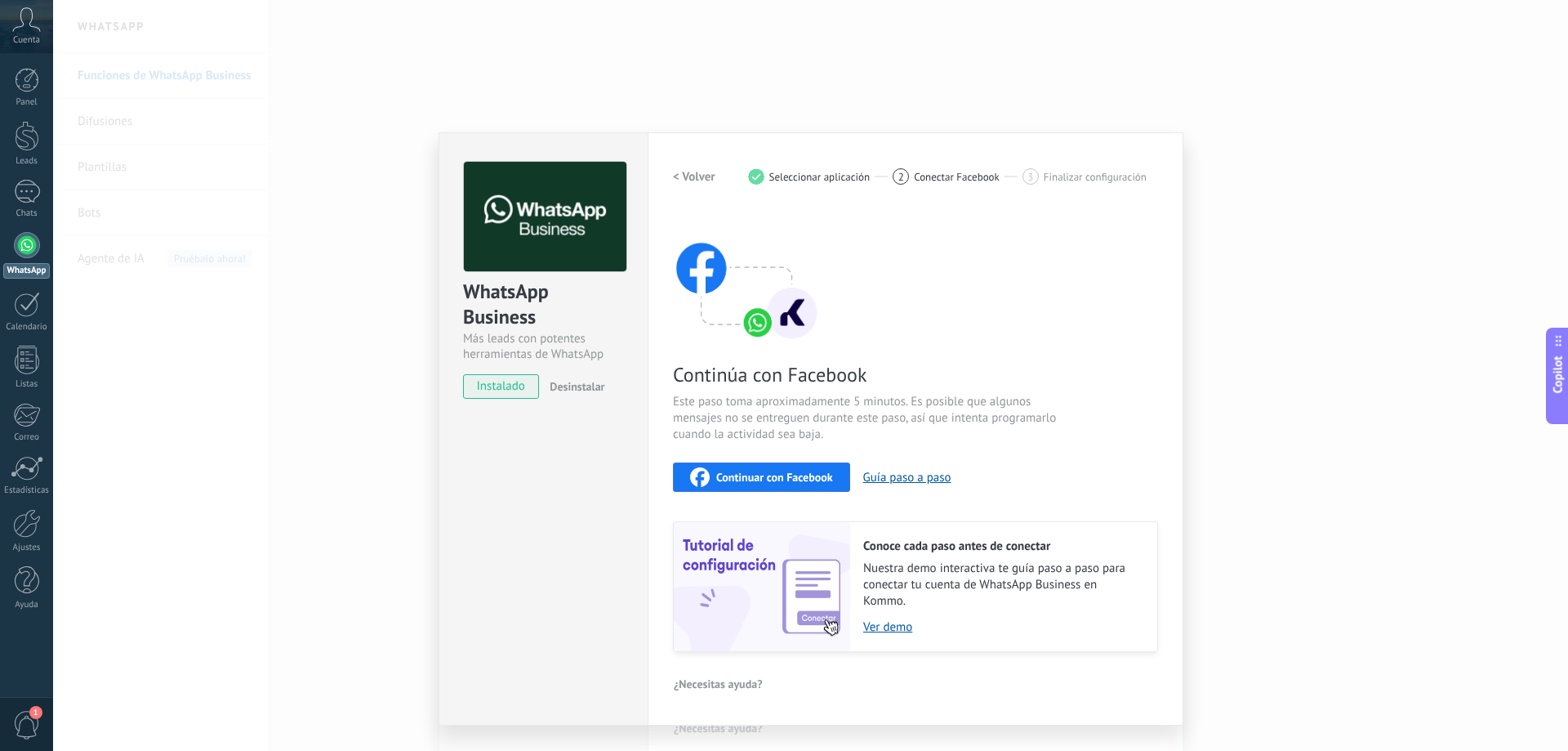
click at [1096, 177] on span "Finalizar configuración" at bounding box center [1095, 177] width 103 height 13
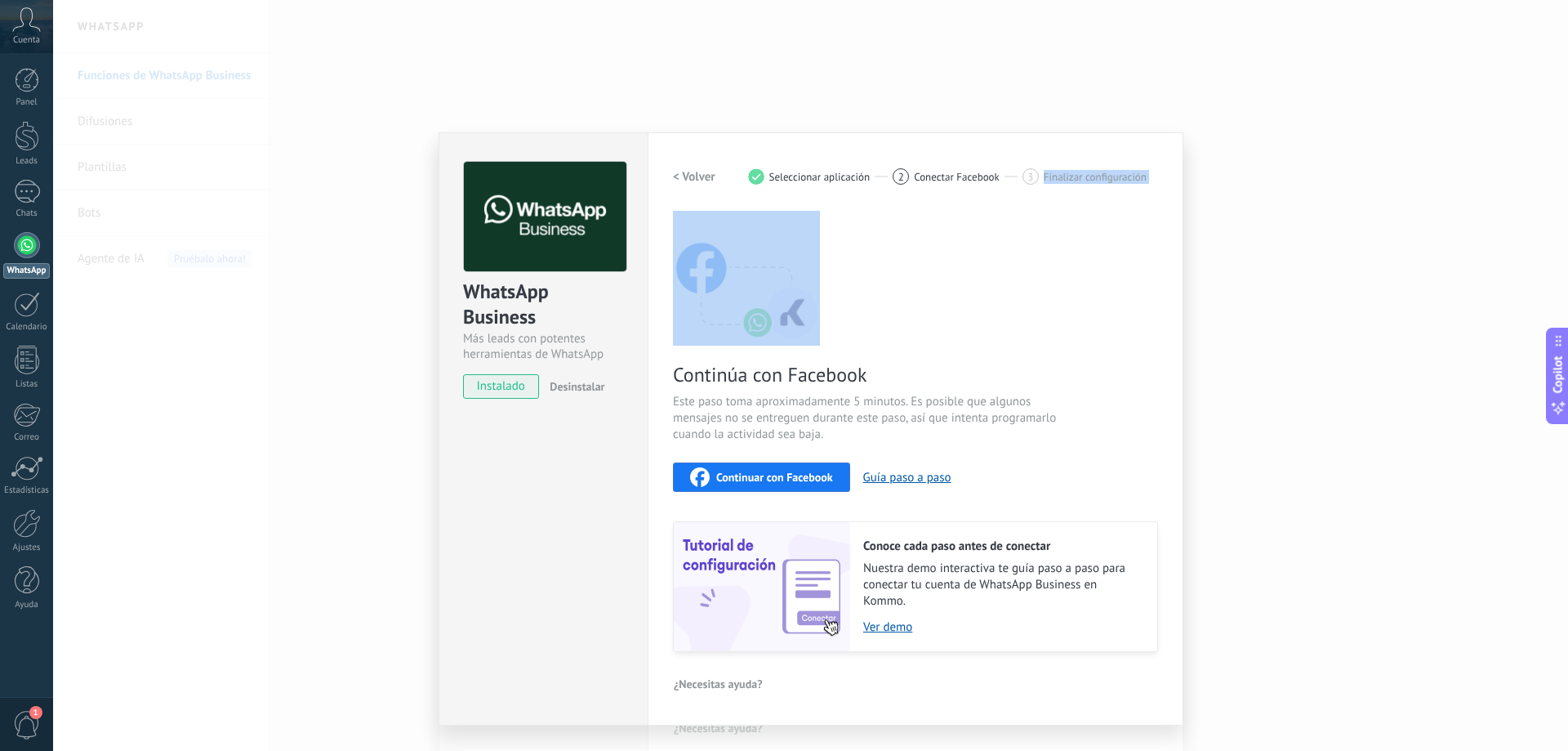
click at [1096, 177] on span "Finalizar configuración" at bounding box center [1095, 177] width 103 height 13
click at [805, 476] on span "Continuar con Facebook" at bounding box center [775, 477] width 117 height 12
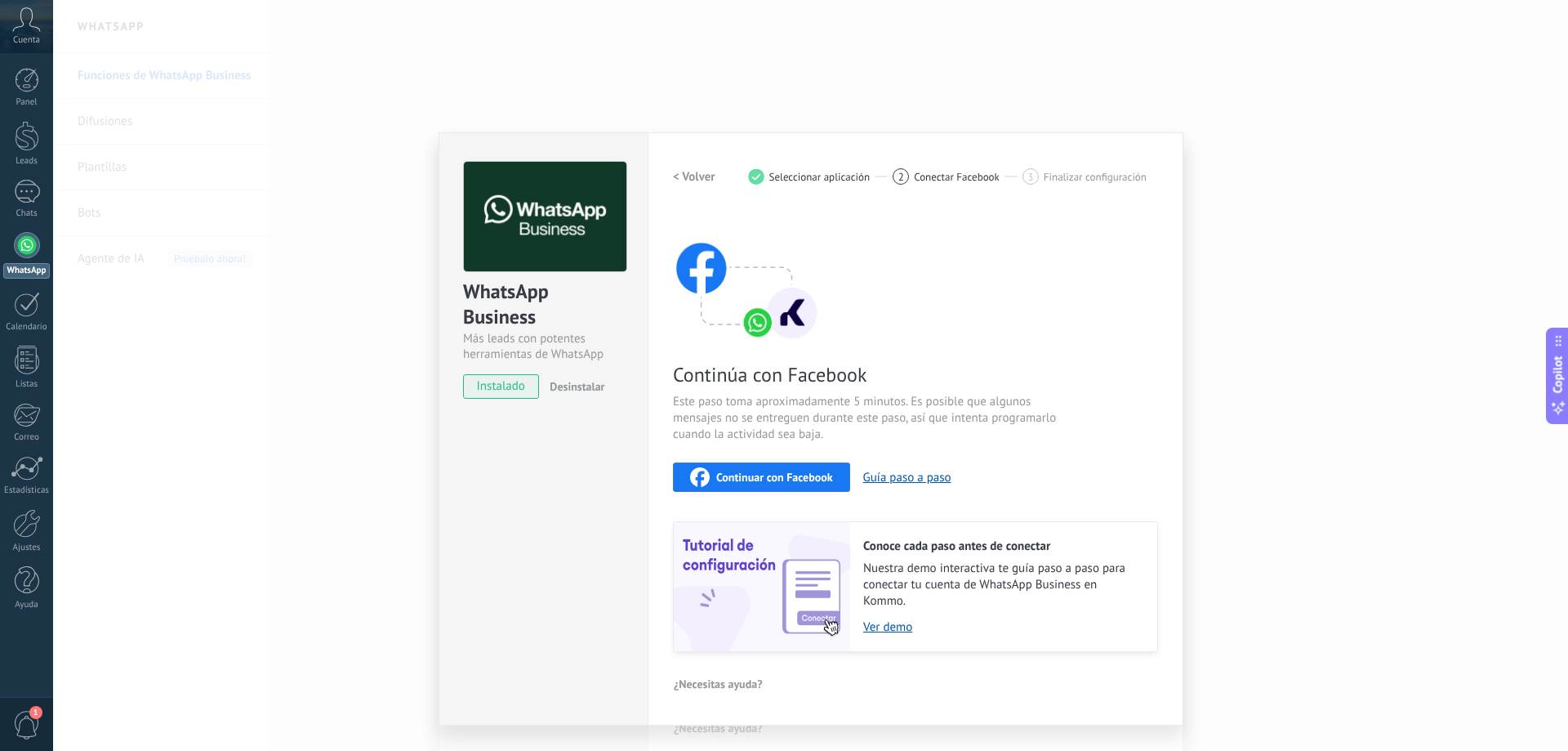
click at [604, 115] on div "WhatsApp Business Más leads con potentes herramientas de WhatsApp instalado Des…" at bounding box center [810, 375] width 1515 height 751
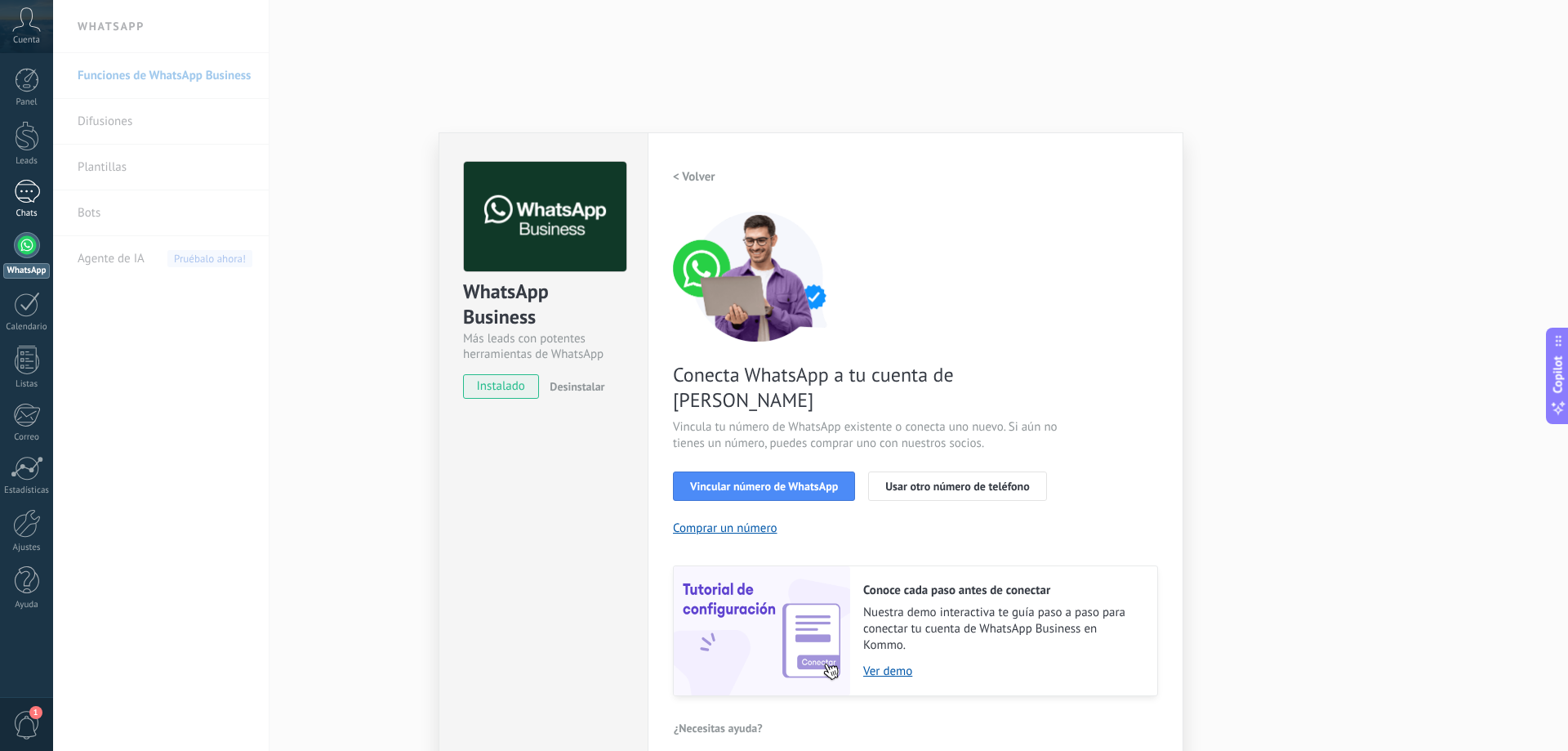
click at [29, 202] on div "1" at bounding box center [27, 192] width 26 height 23
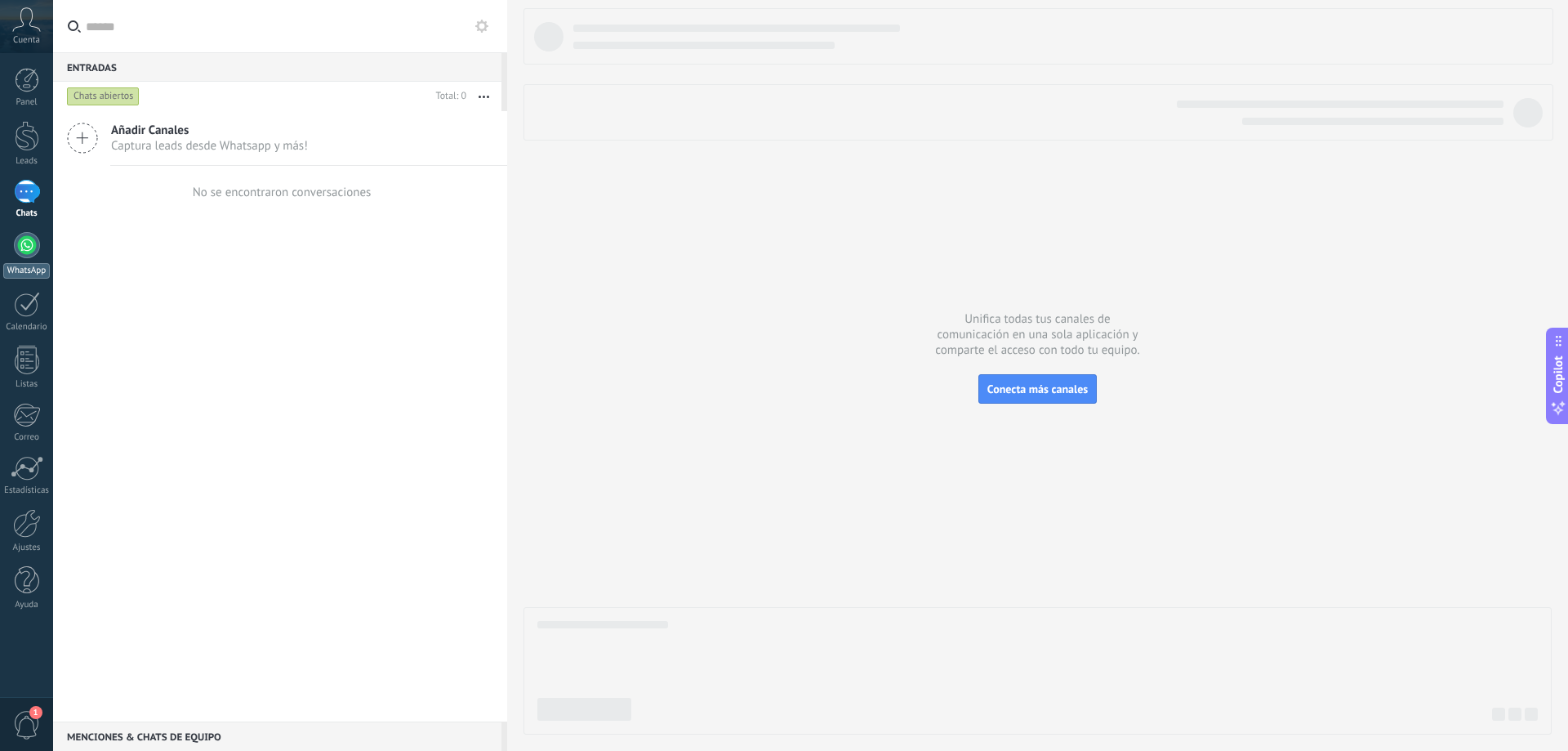
click at [9, 268] on div "WhatsApp" at bounding box center [27, 270] width 47 height 16
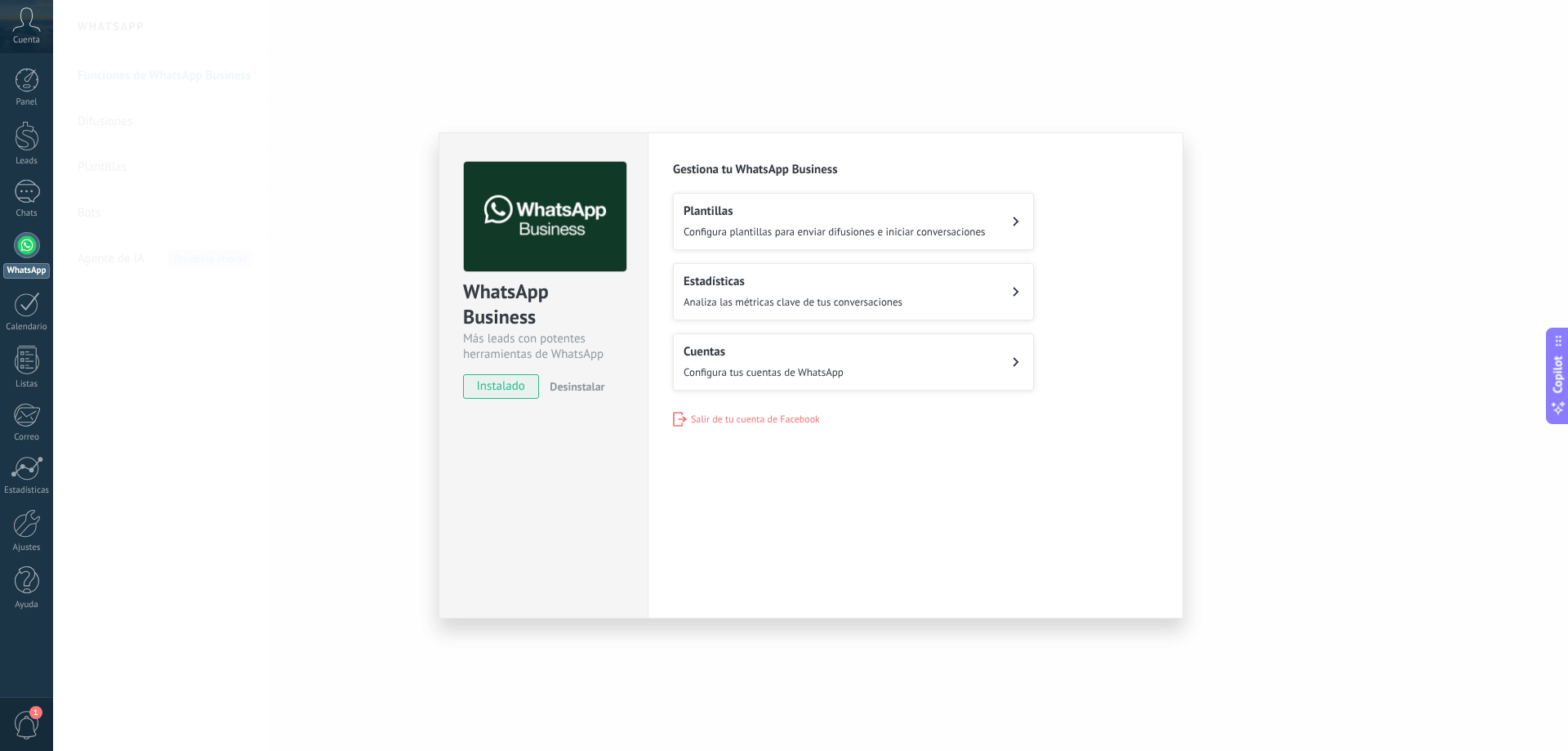
click at [879, 370] on button "Cuentas Configura tus cuentas de WhatsApp" at bounding box center [853, 362] width 361 height 57
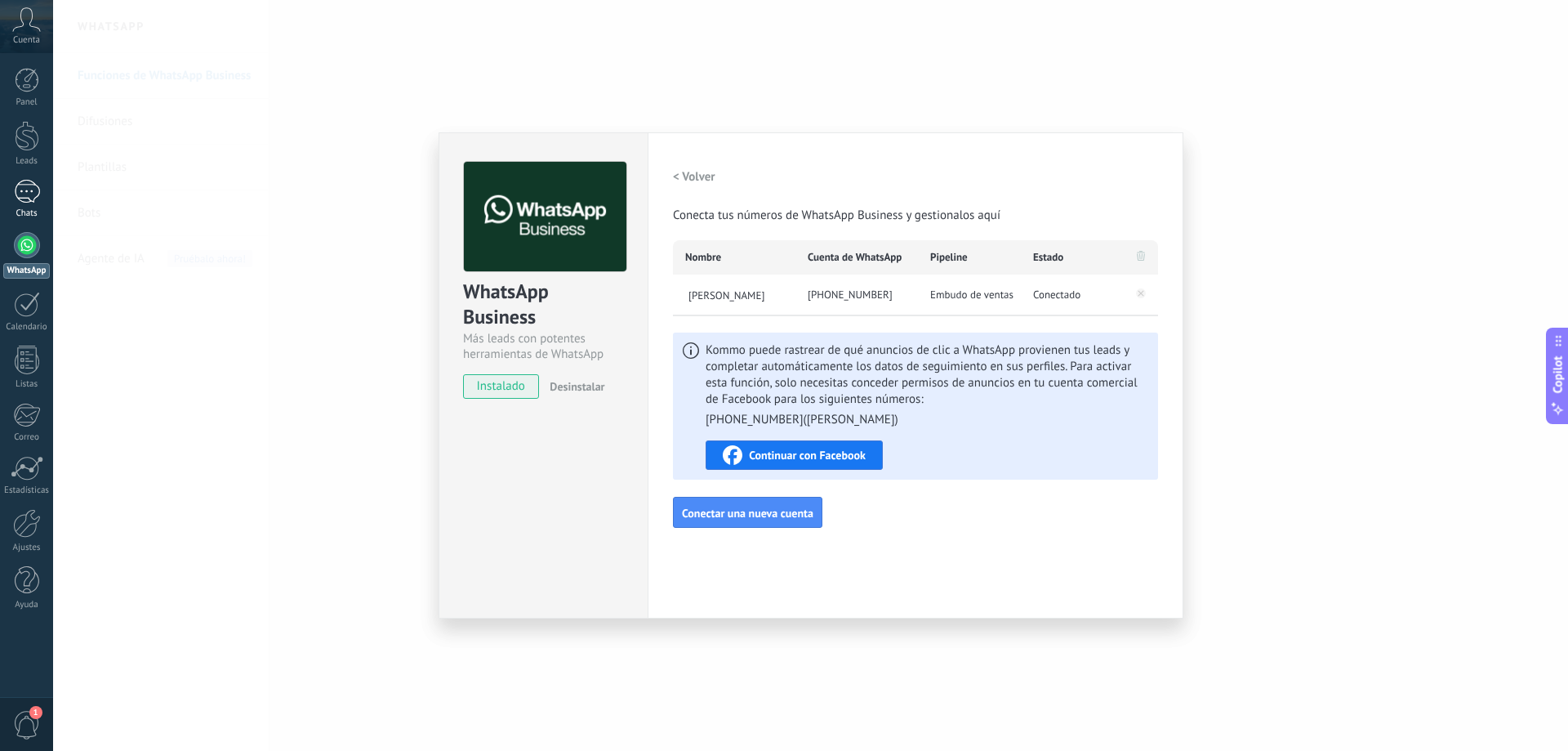
click at [30, 198] on div "1" at bounding box center [27, 192] width 26 height 23
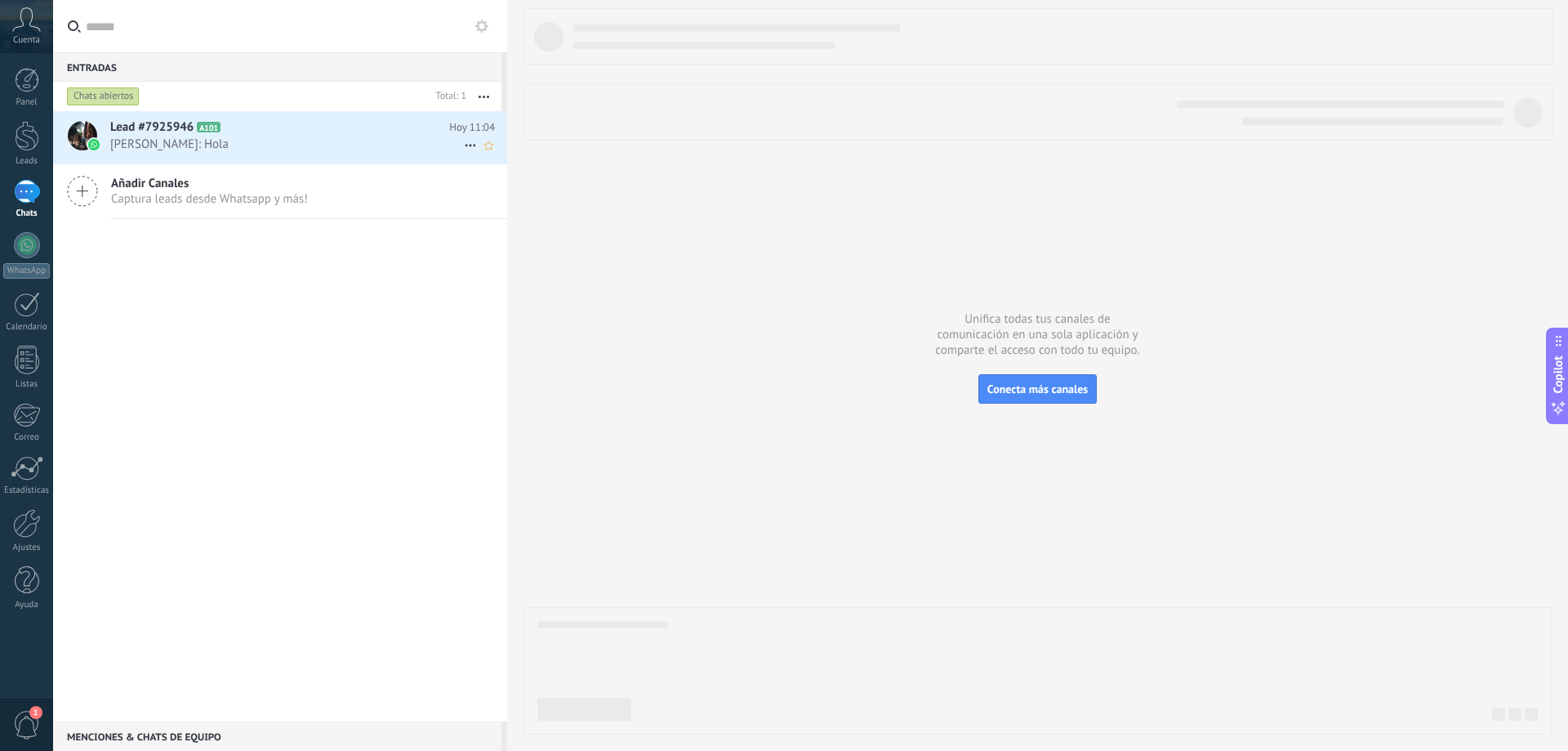
click at [90, 140] on img at bounding box center [94, 145] width 12 height 12
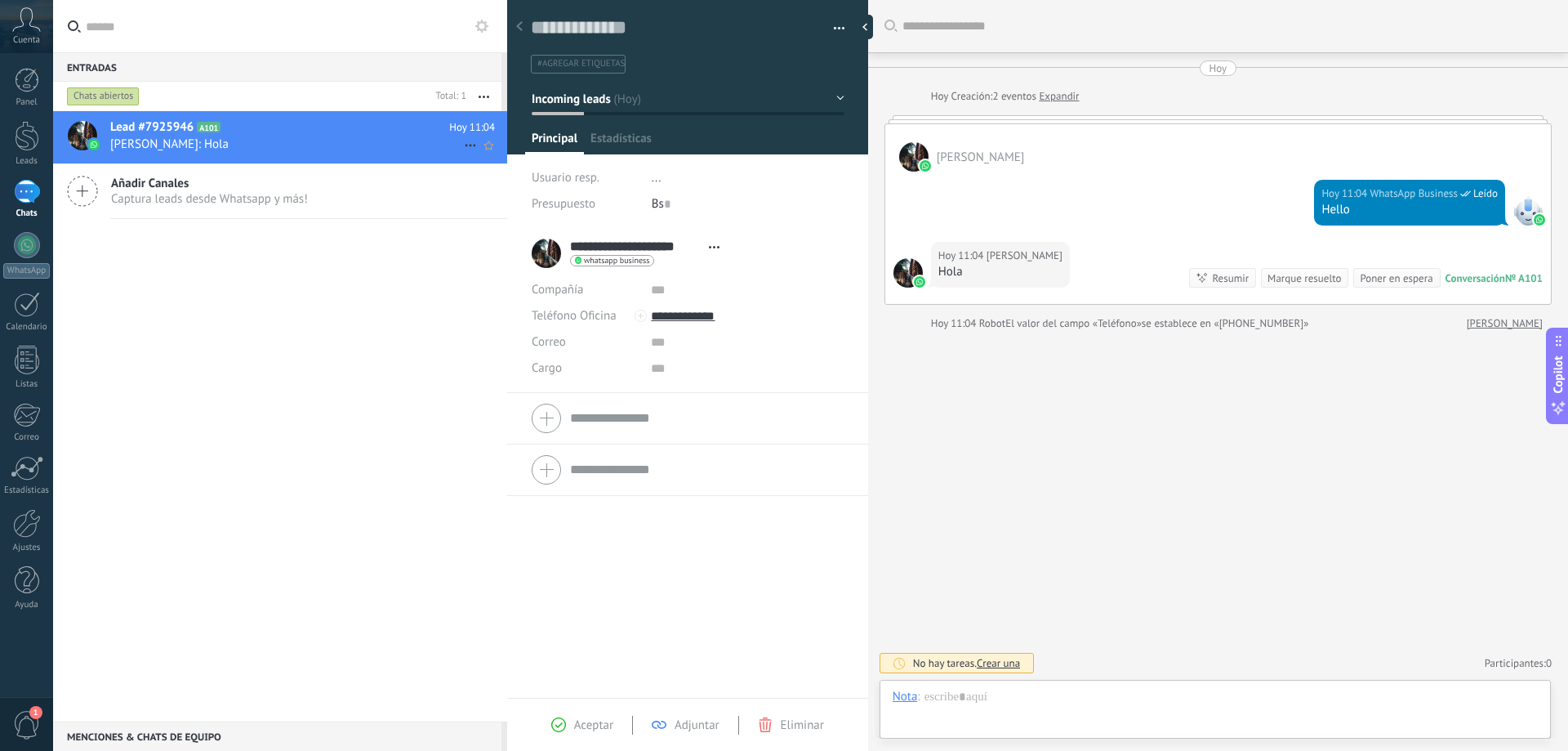
type textarea "**********"
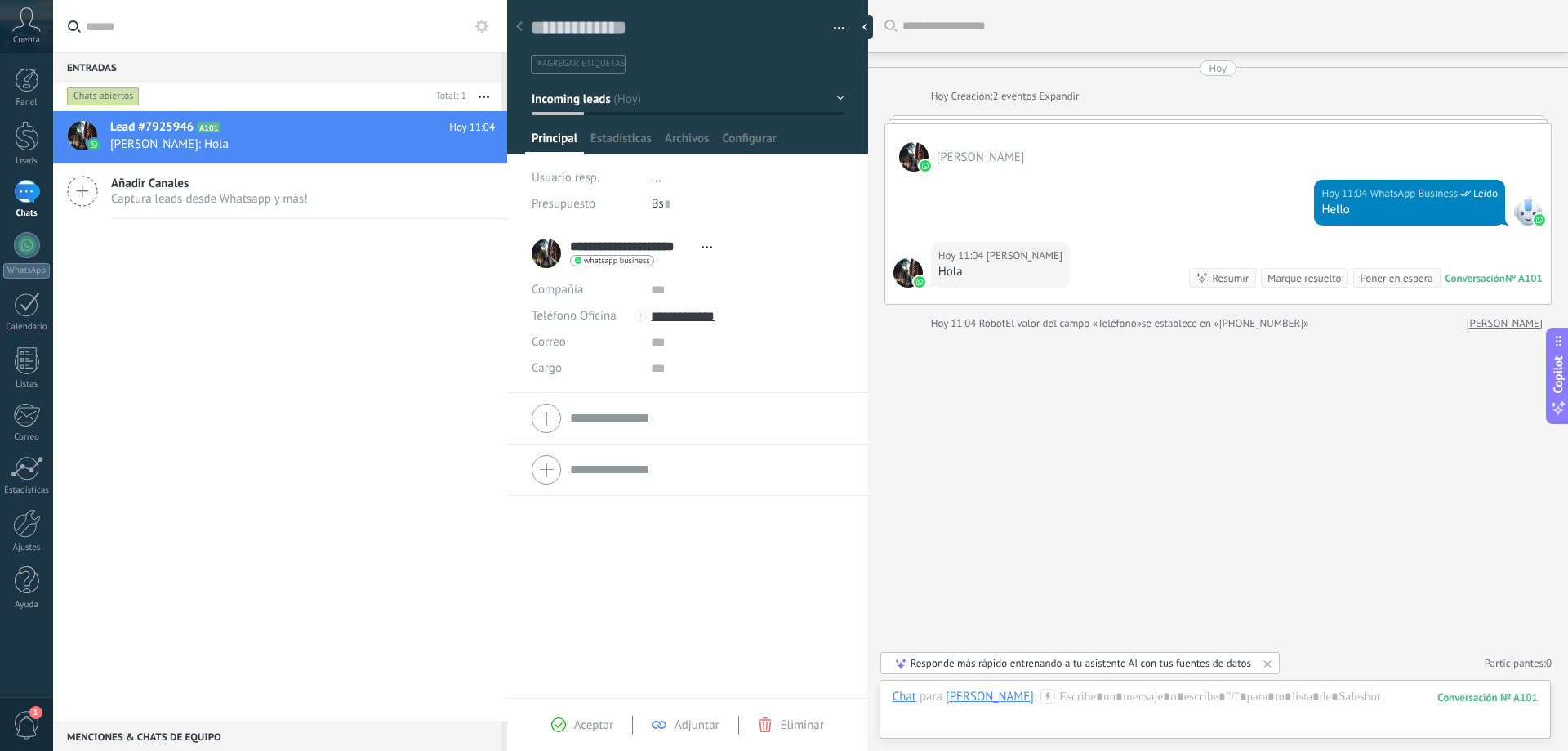
click at [519, 24] on icon at bounding box center [520, 26] width 7 height 10
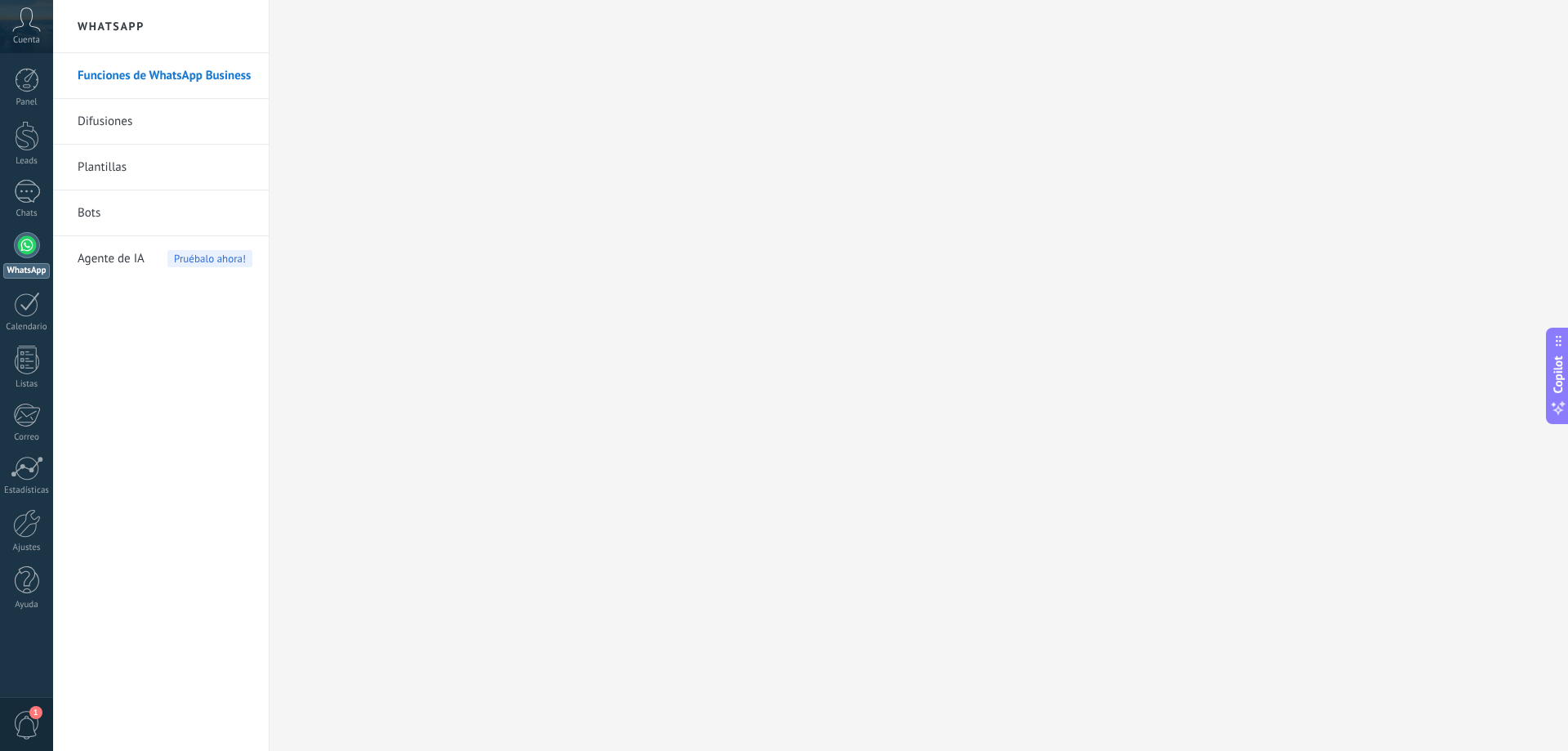
click at [31, 252] on div at bounding box center [27, 244] width 26 height 26
click at [22, 186] on div "1" at bounding box center [27, 192] width 26 height 23
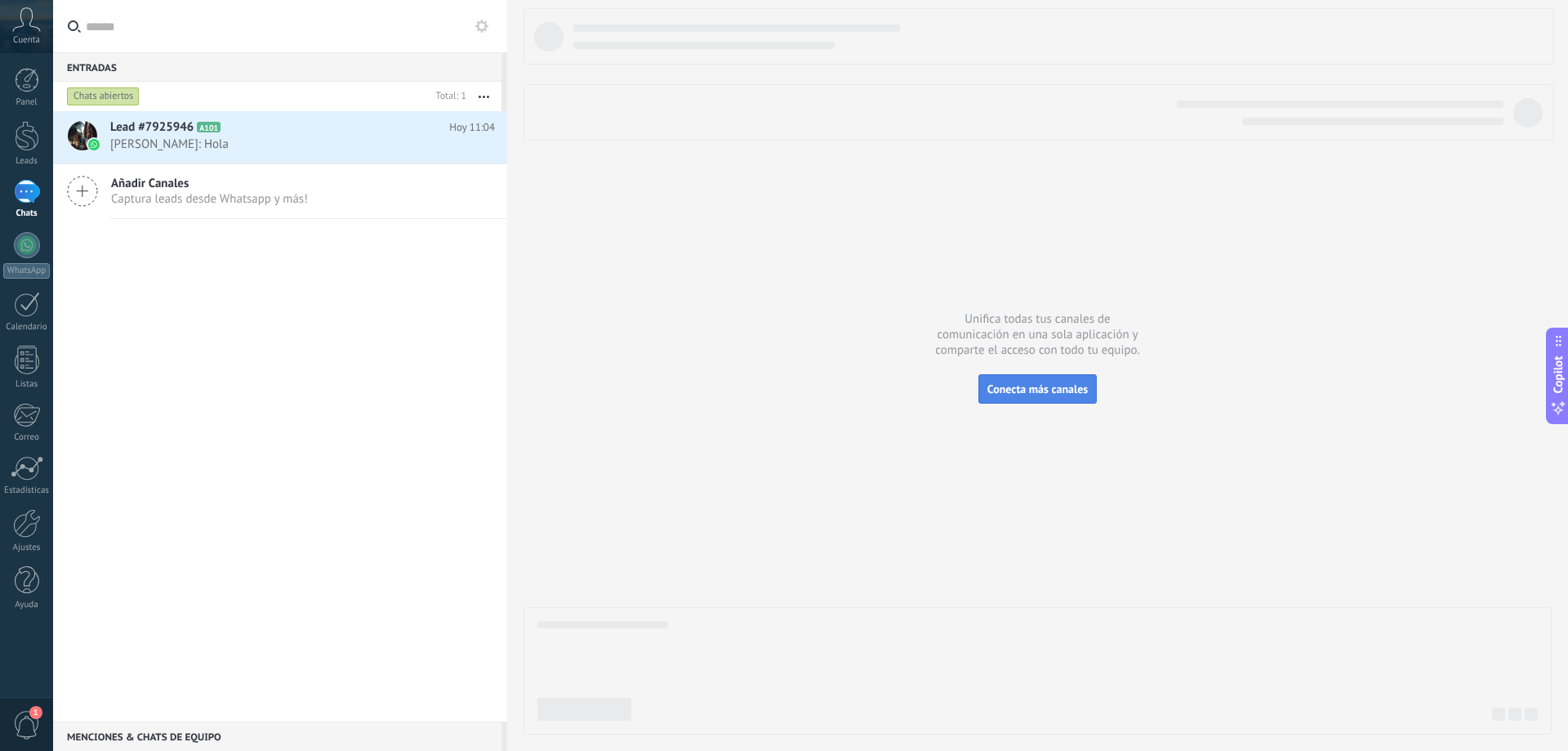
click at [1032, 394] on span "Conecta más canales" at bounding box center [1038, 389] width 100 height 15
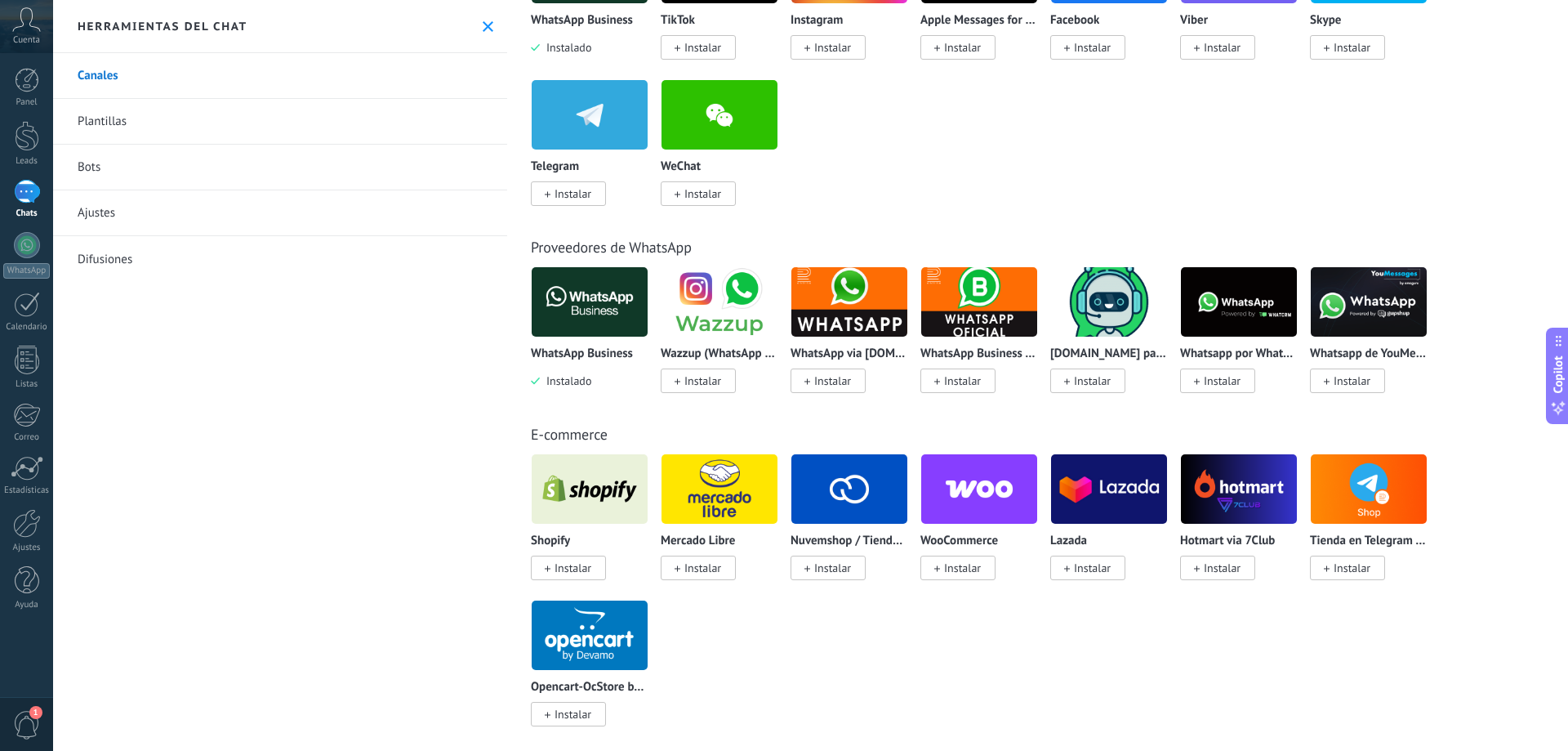
scroll to position [409, 0]
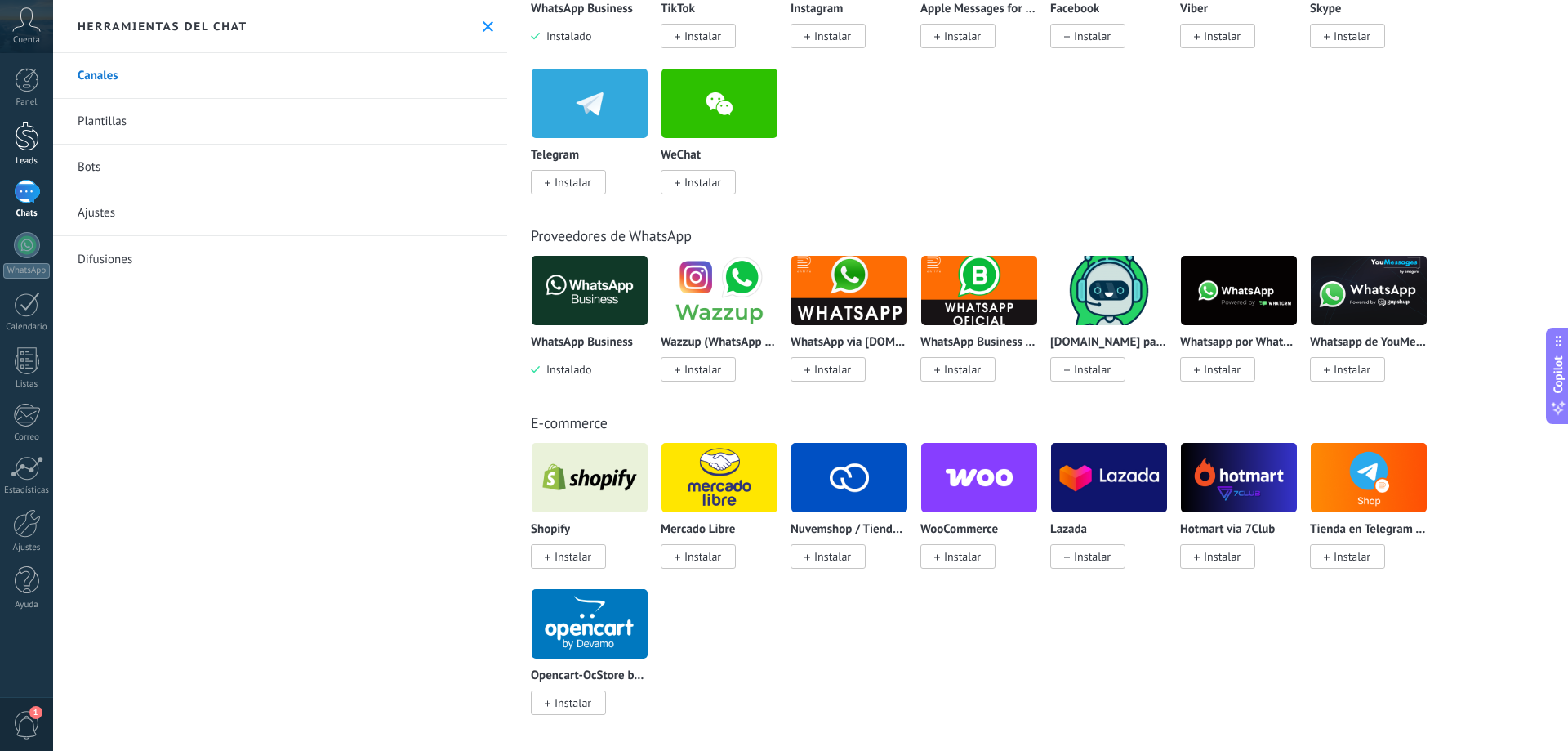
click at [22, 143] on div at bounding box center [27, 136] width 24 height 30
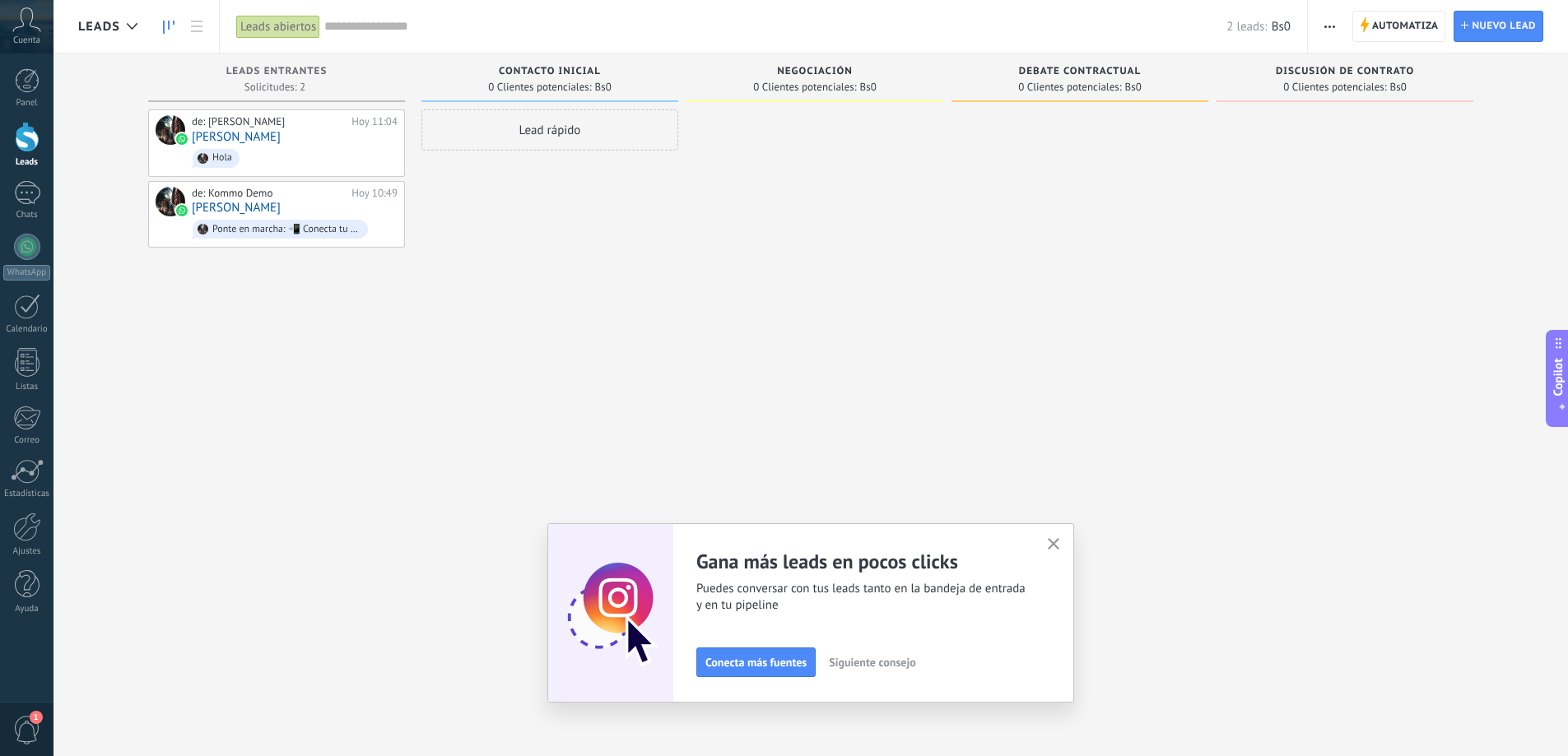
click at [867, 665] on span "Siguiente consejo" at bounding box center [872, 662] width 87 height 12
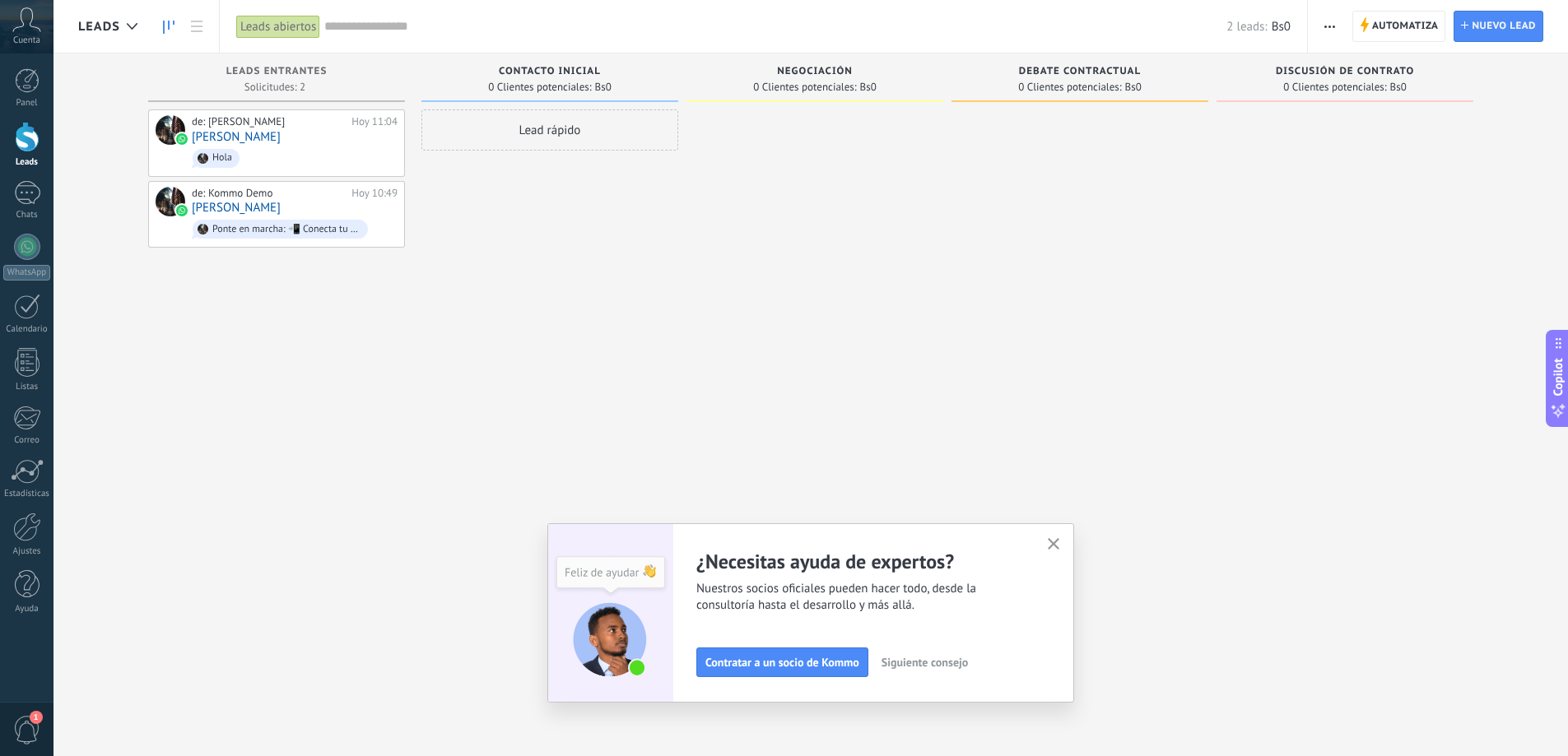
click at [945, 663] on span "Siguiente consejo" at bounding box center [925, 662] width 87 height 12
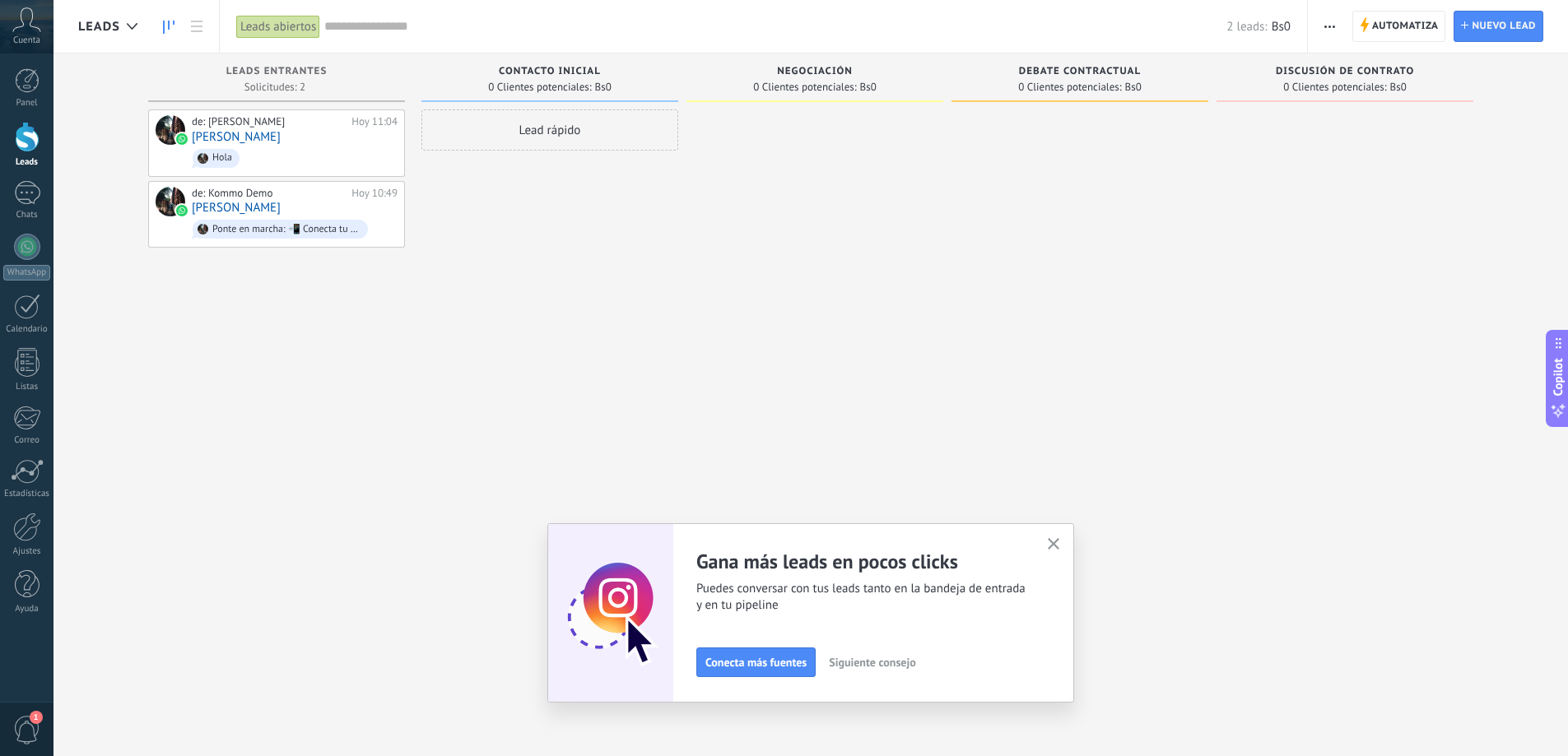
click at [1055, 550] on icon "button" at bounding box center [1054, 544] width 13 height 13
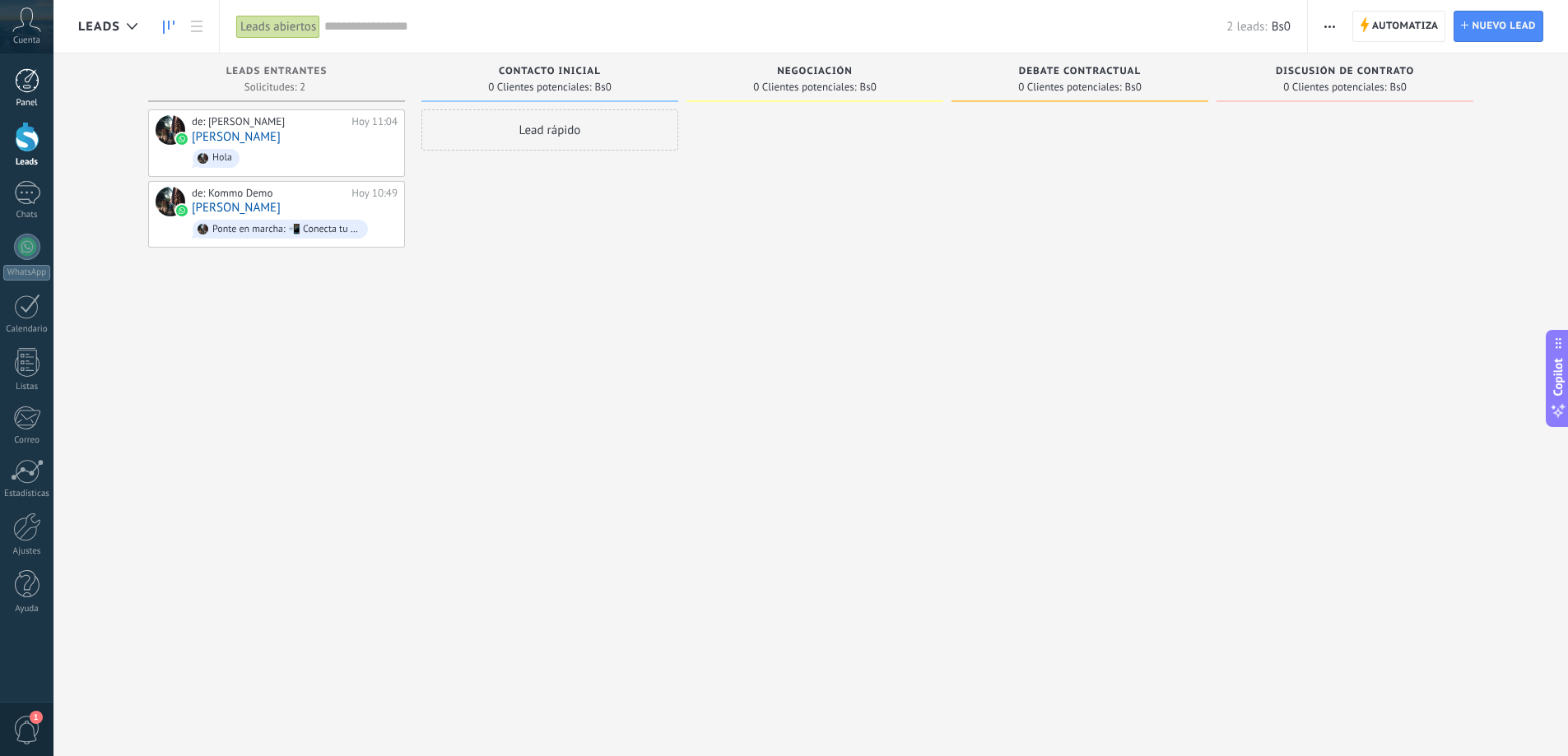
click at [18, 82] on div at bounding box center [27, 80] width 24 height 24
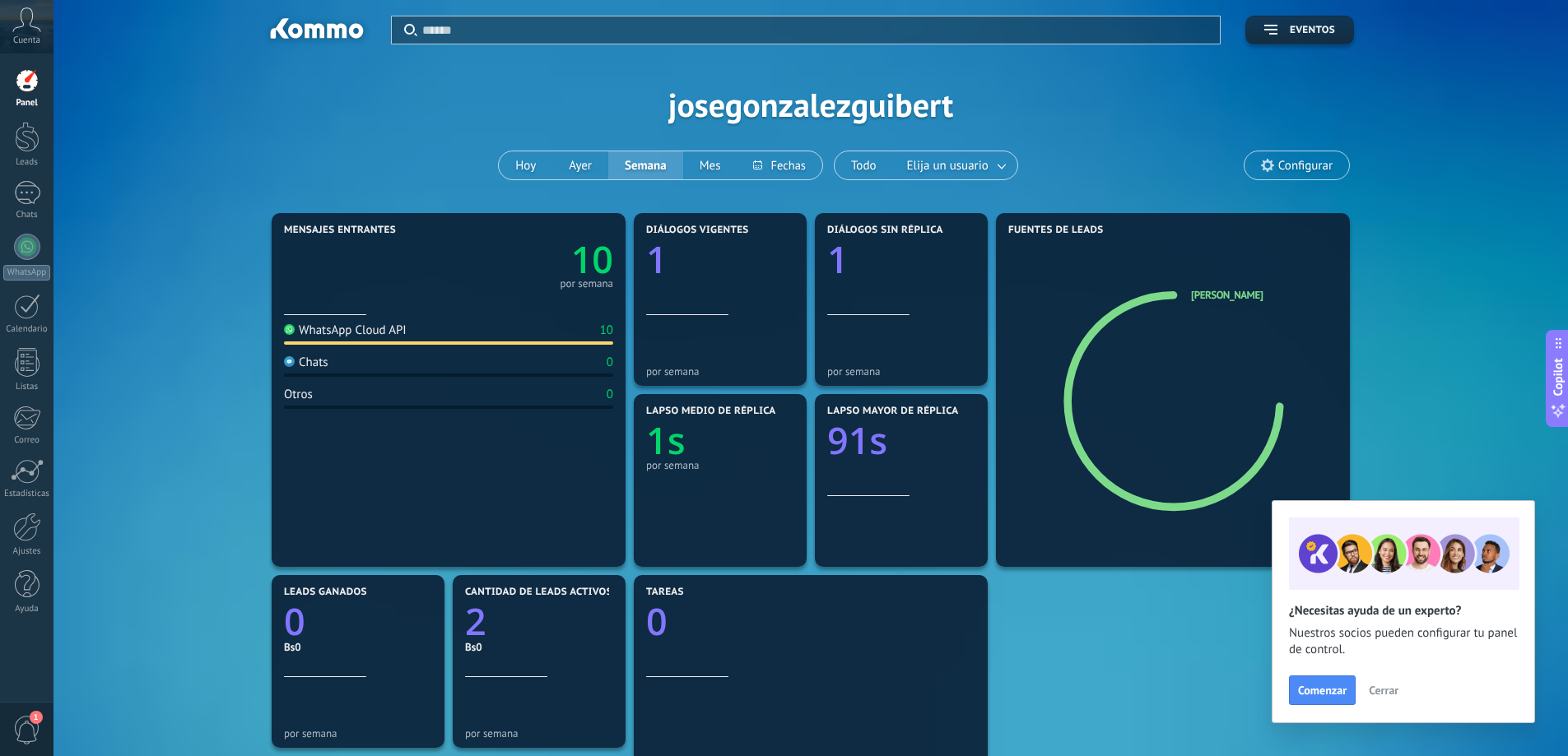
click at [1385, 689] on span "Cerrar" at bounding box center [1383, 690] width 30 height 12
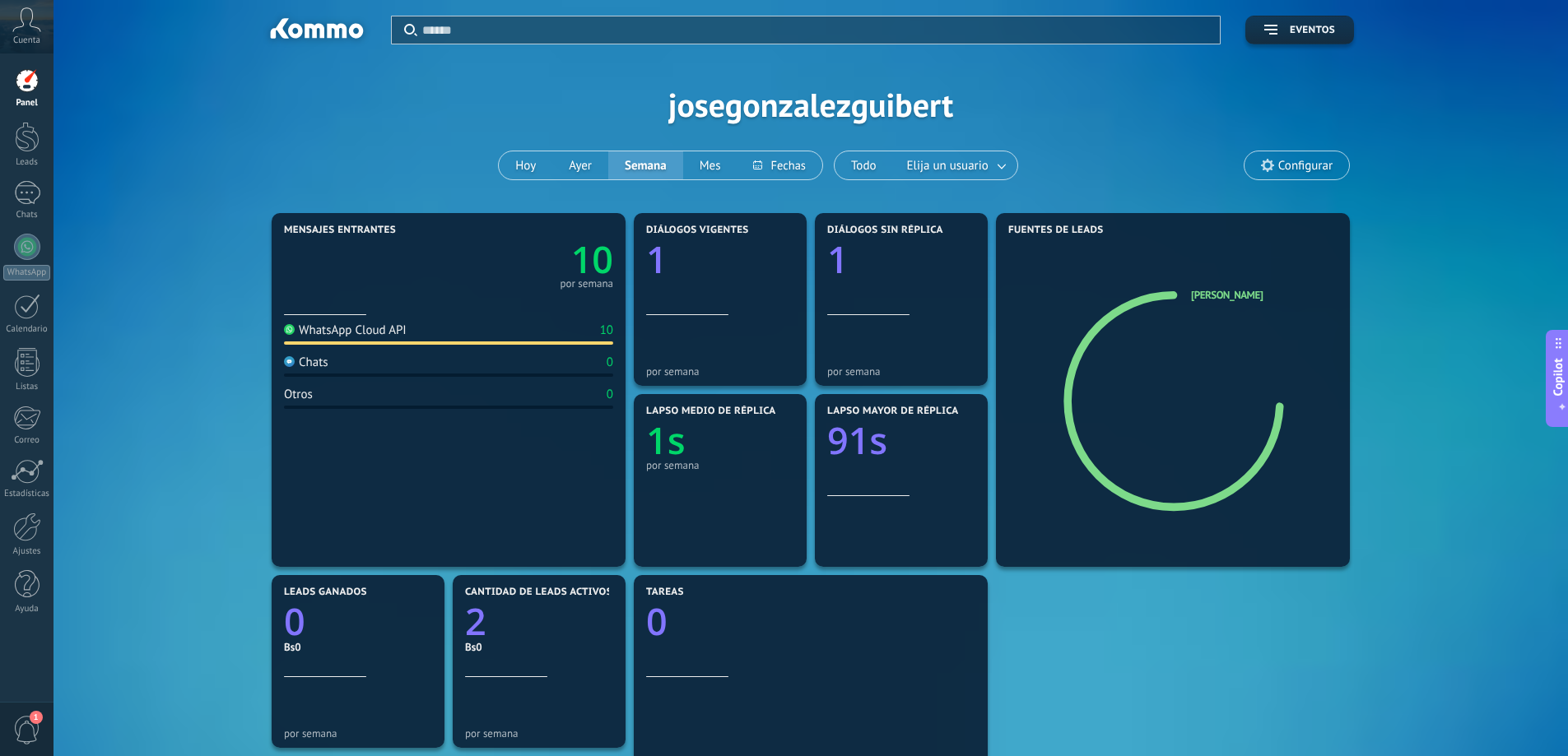
click at [18, 35] on span "Cuenta" at bounding box center [27, 40] width 27 height 11
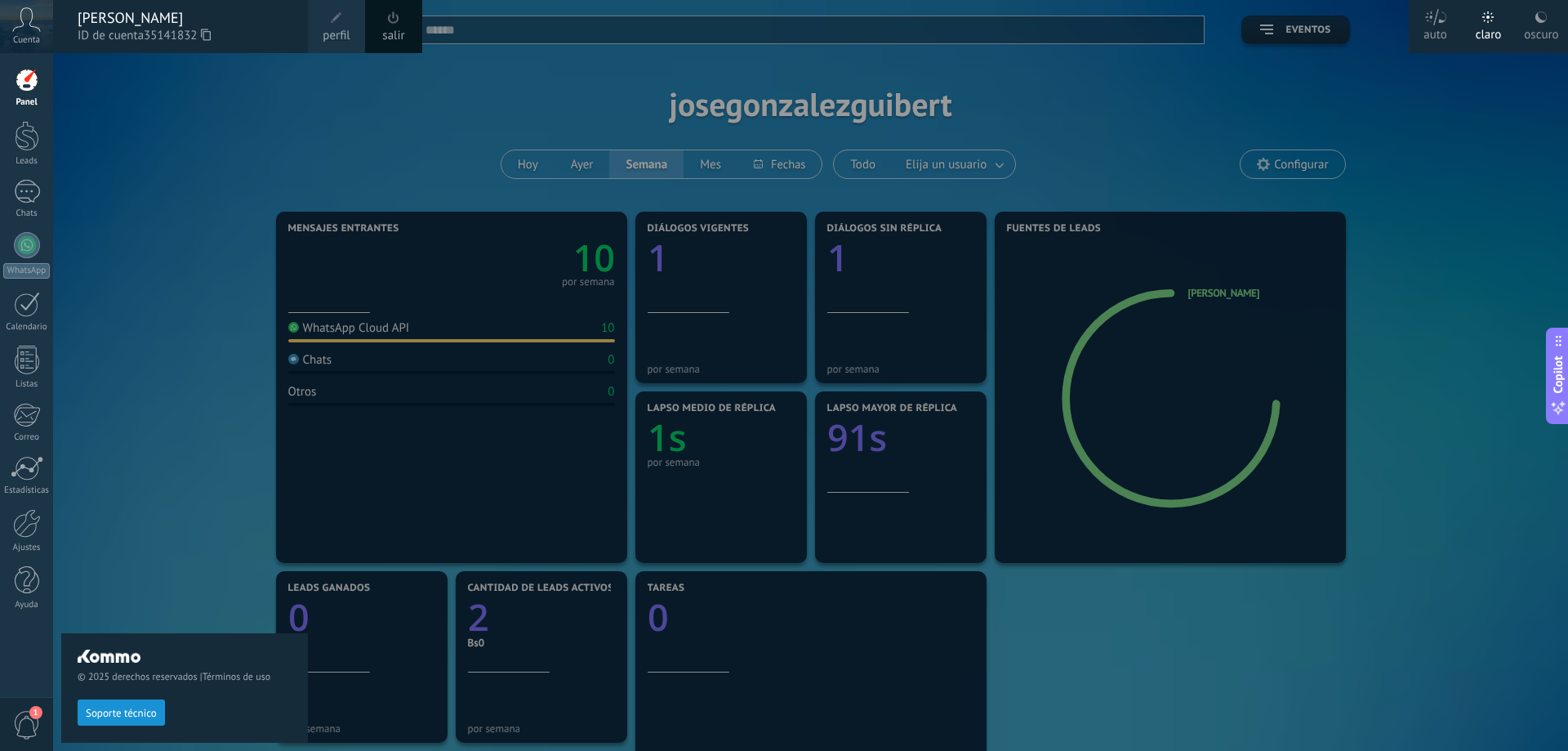
click at [24, 725] on span "1" at bounding box center [27, 725] width 28 height 28
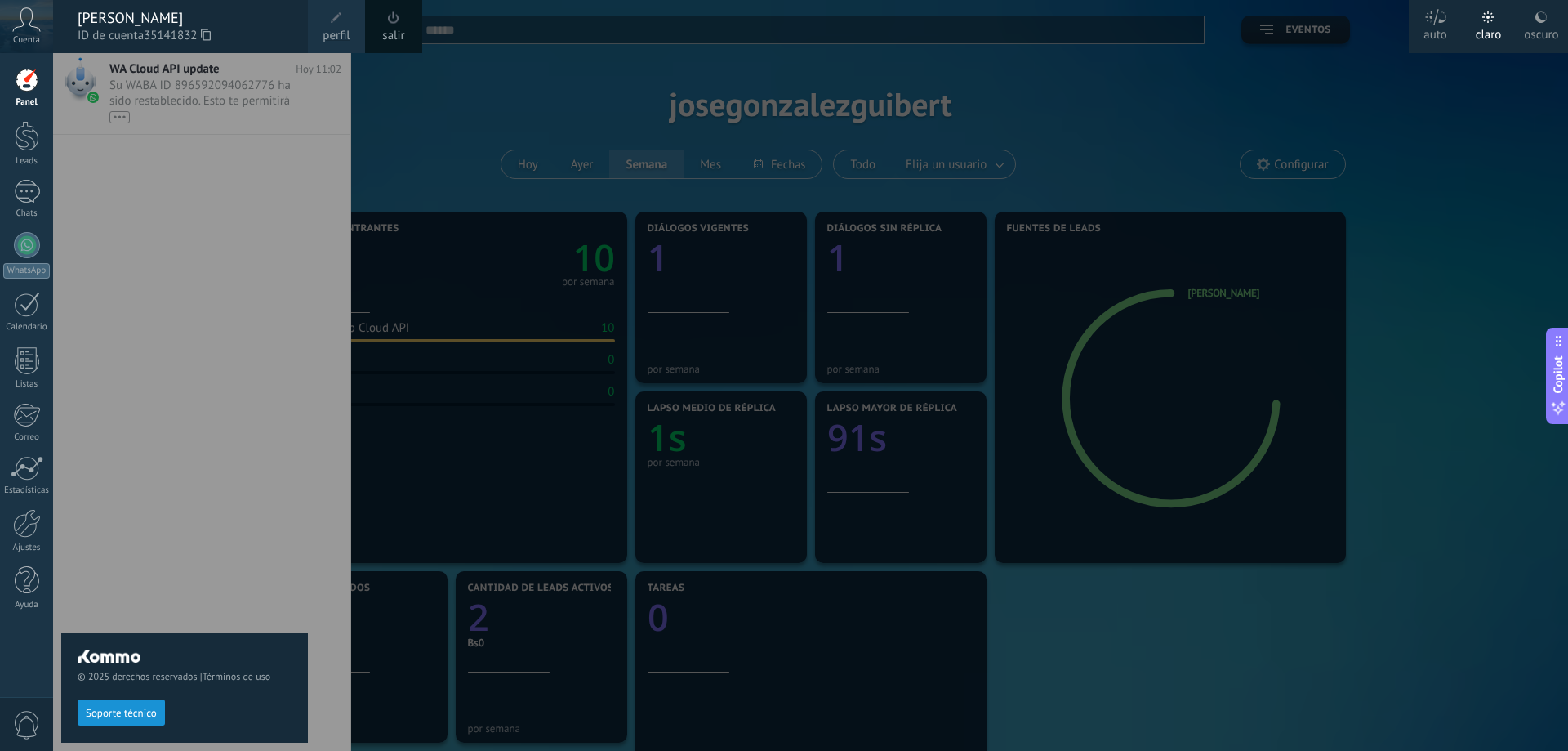
click at [156, 85] on div "© 2025 derechos reservados | Términos de uso Soporte técnico" at bounding box center [184, 402] width 247 height 698
click at [221, 80] on div "© 2025 derechos reservados | Términos de uso Soporte técnico" at bounding box center [184, 402] width 247 height 698
click at [413, 95] on div at bounding box center [837, 375] width 1568 height 751
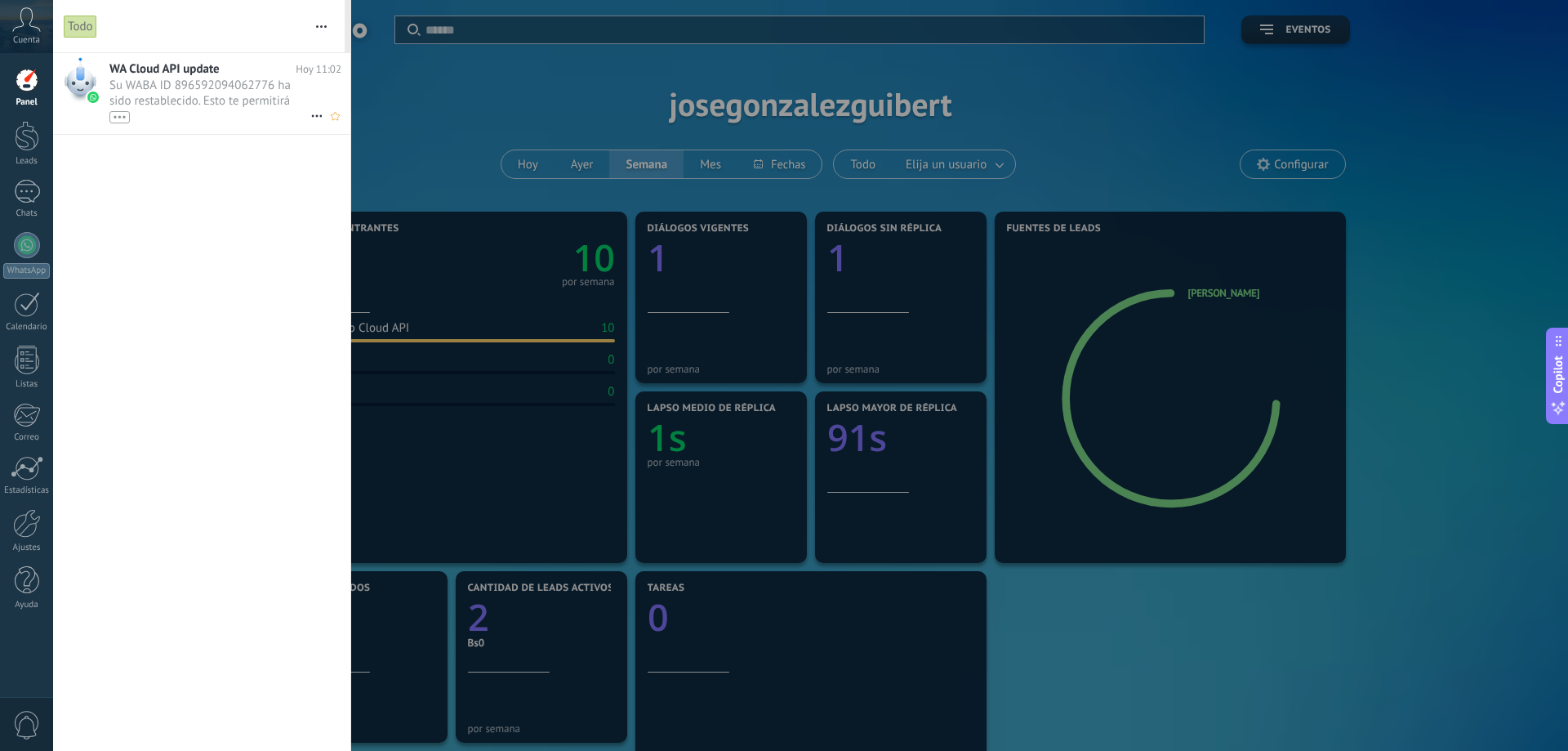
click at [264, 98] on span "Su WABA ID 896592094062776 ha sido restablecido. Esto te permitirá continuar en…" at bounding box center [210, 100] width 201 height 46
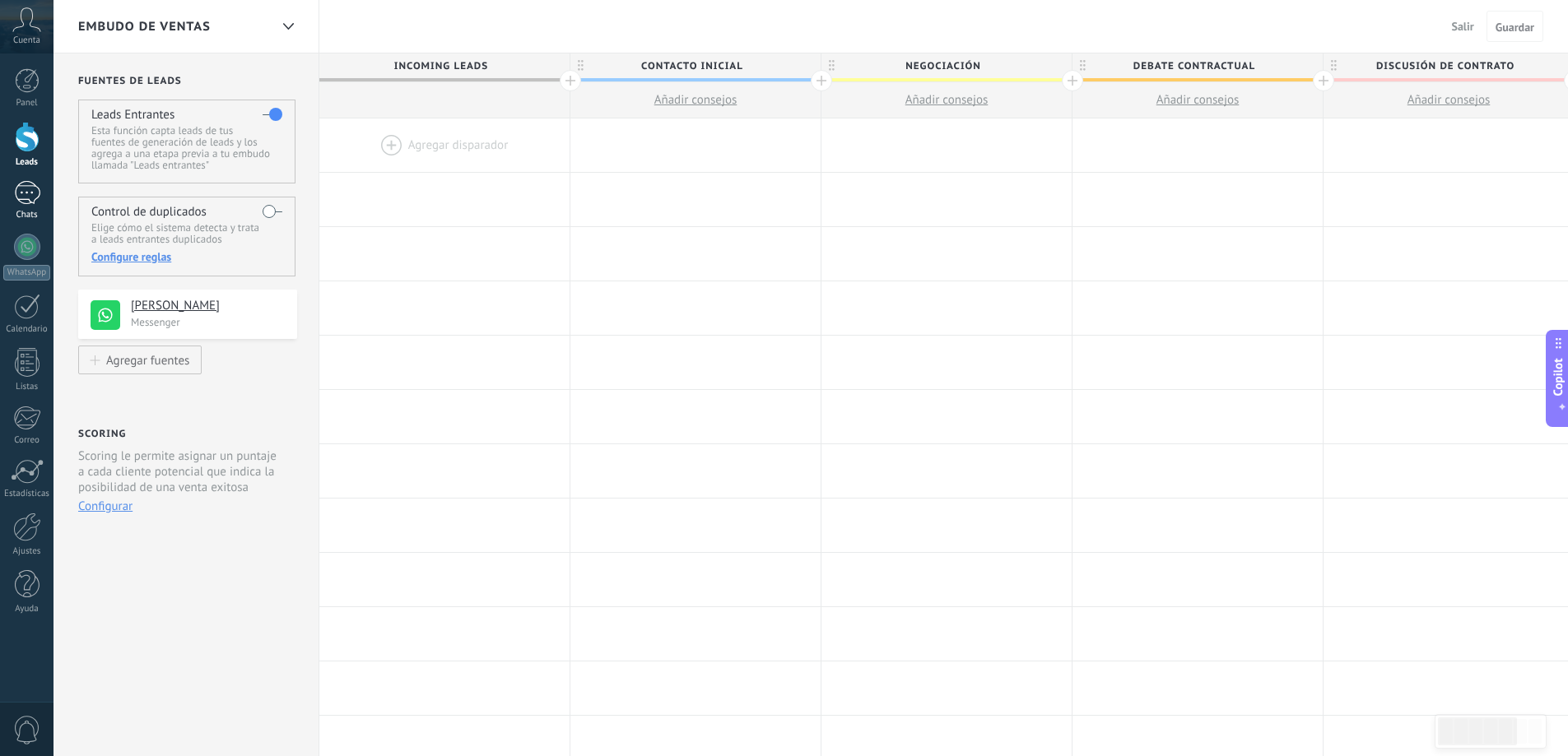
click at [24, 200] on div "1" at bounding box center [27, 193] width 26 height 24
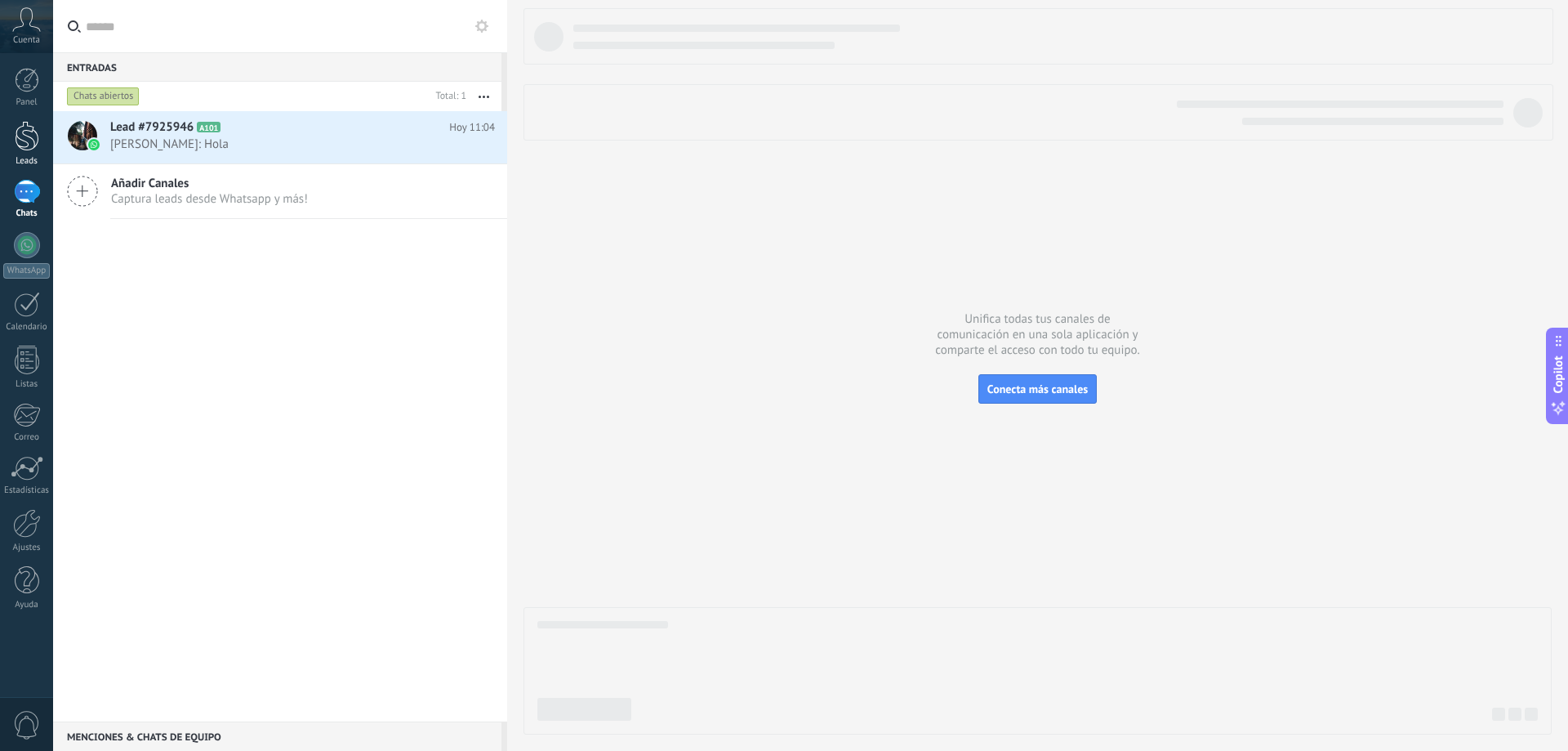
click at [35, 137] on div at bounding box center [27, 136] width 24 height 30
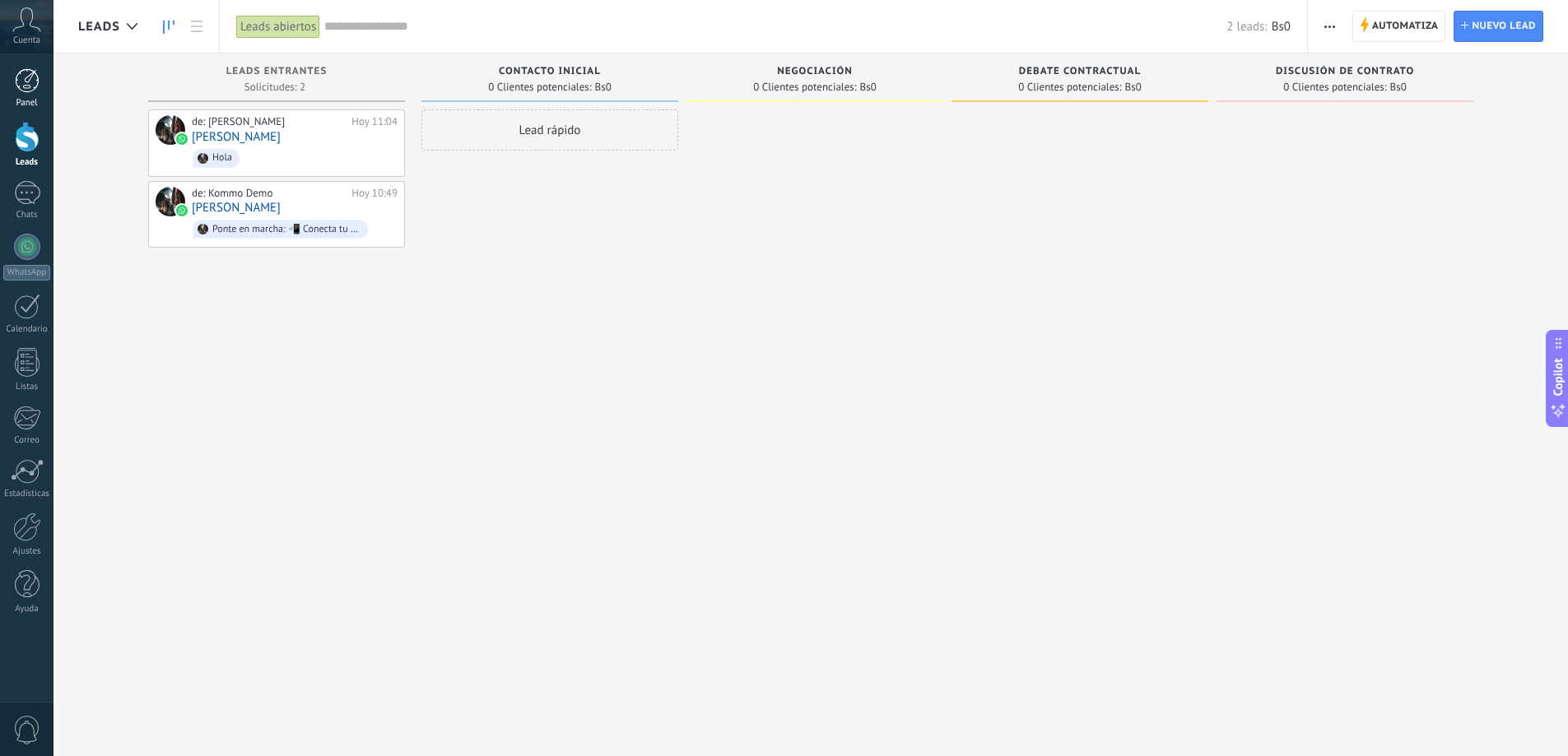
click at [35, 86] on div at bounding box center [27, 80] width 24 height 24
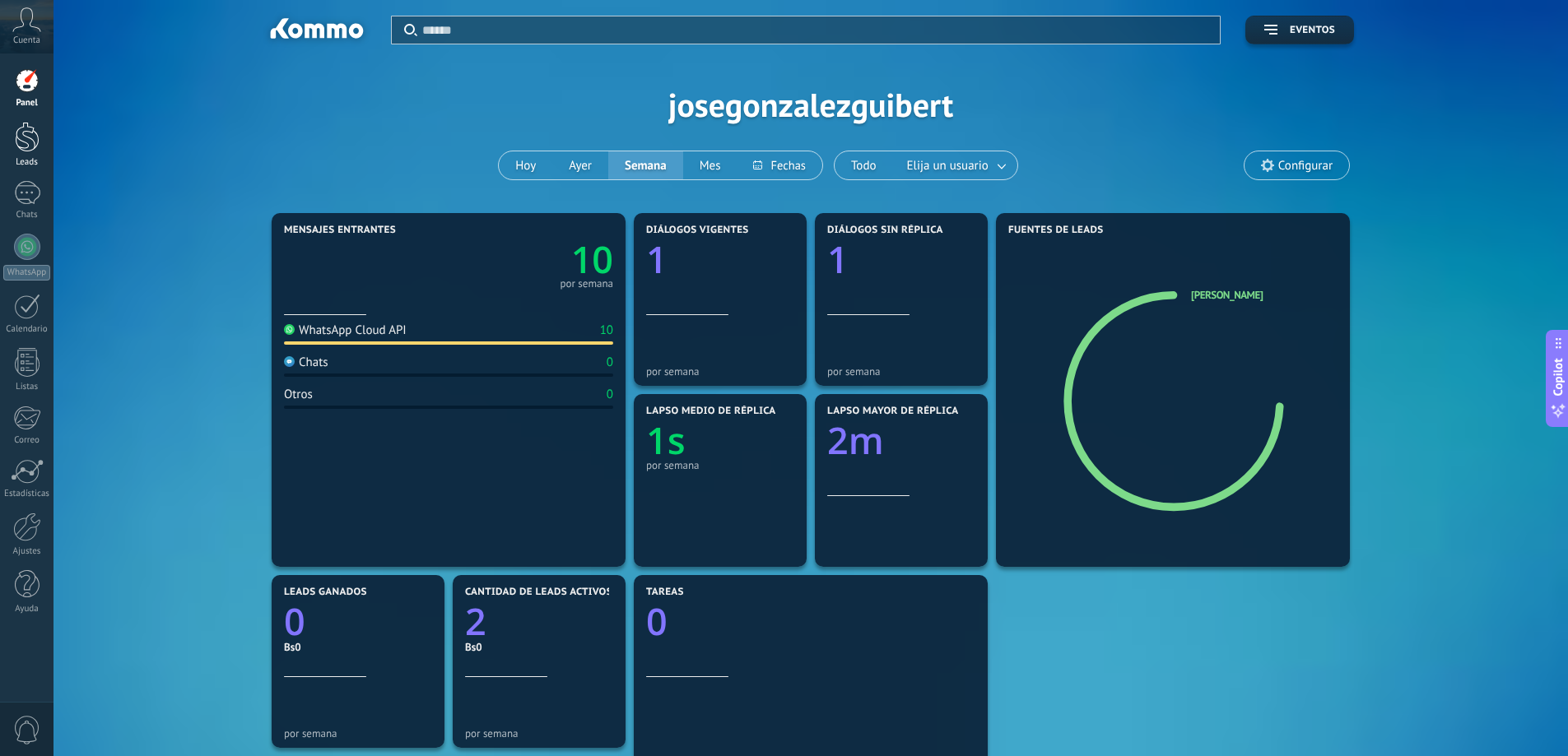
click at [24, 147] on div at bounding box center [27, 137] width 24 height 30
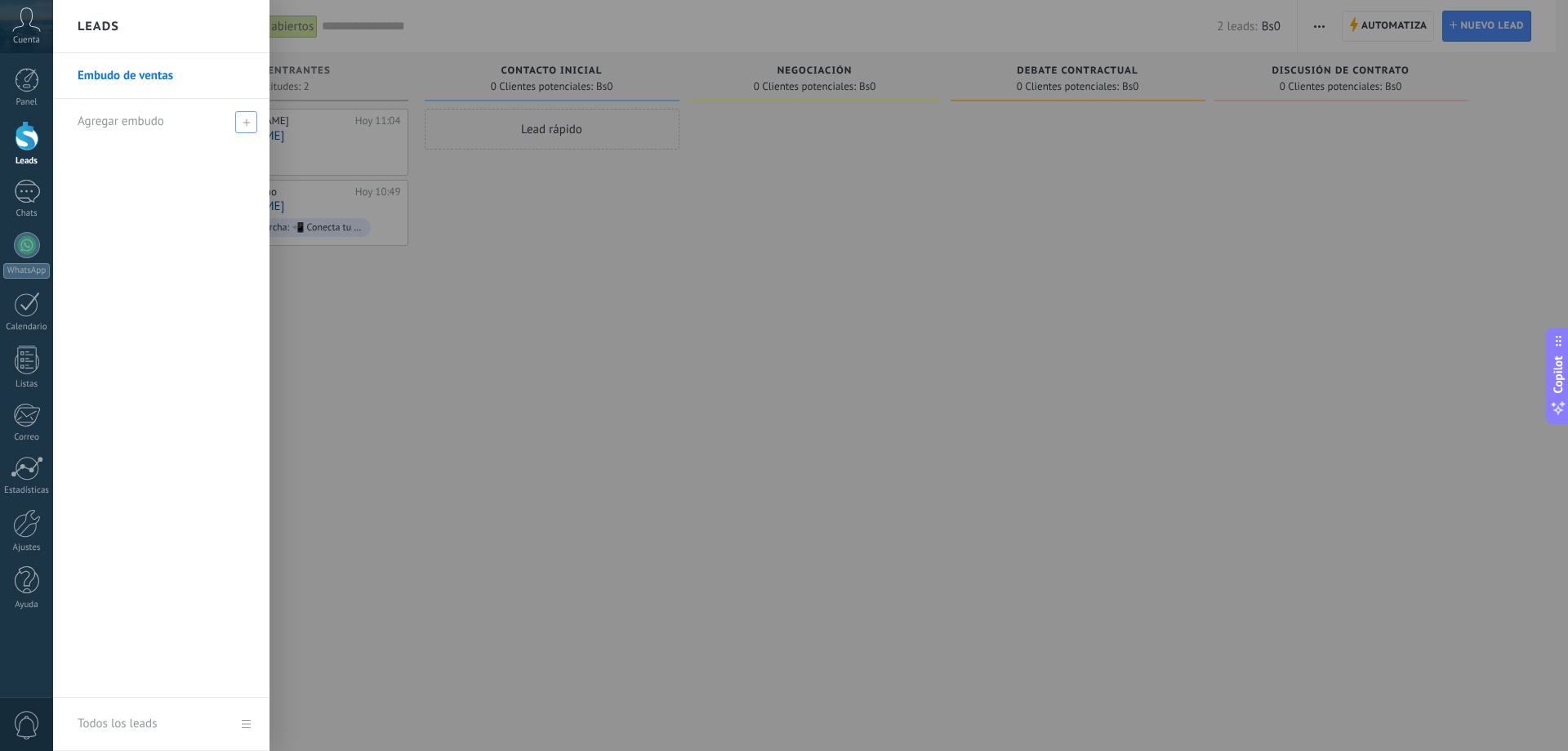
click at [218, 126] on div "Agregar embudo" at bounding box center [166, 121] width 176 height 45
type input "*****"
click at [241, 116] on span at bounding box center [249, 122] width 15 height 12
click at [139, 73] on link "Embudo de ventas" at bounding box center [166, 75] width 176 height 46
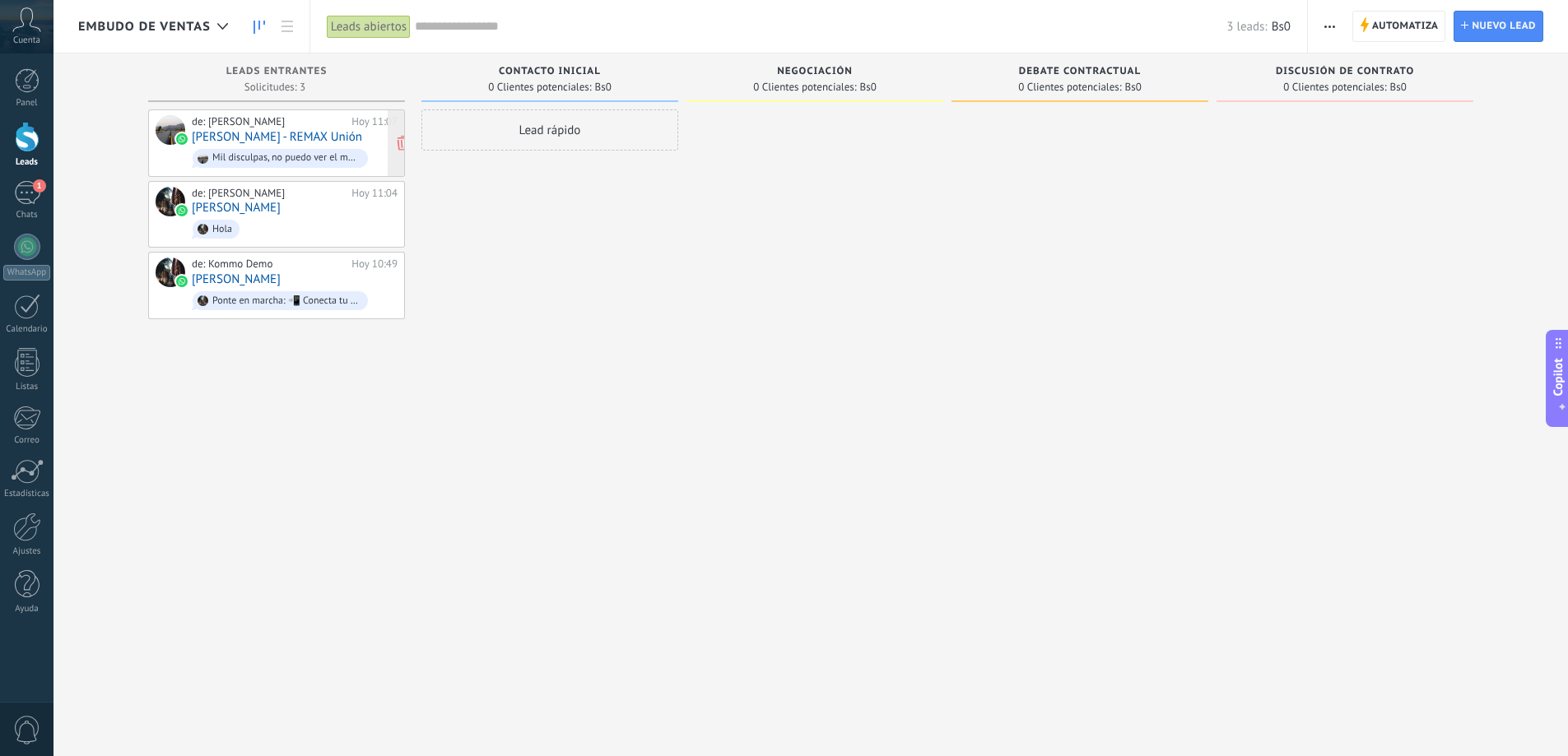
click at [264, 141] on link "[PERSON_NAME] - REMAX Unión" at bounding box center [277, 137] width 170 height 14
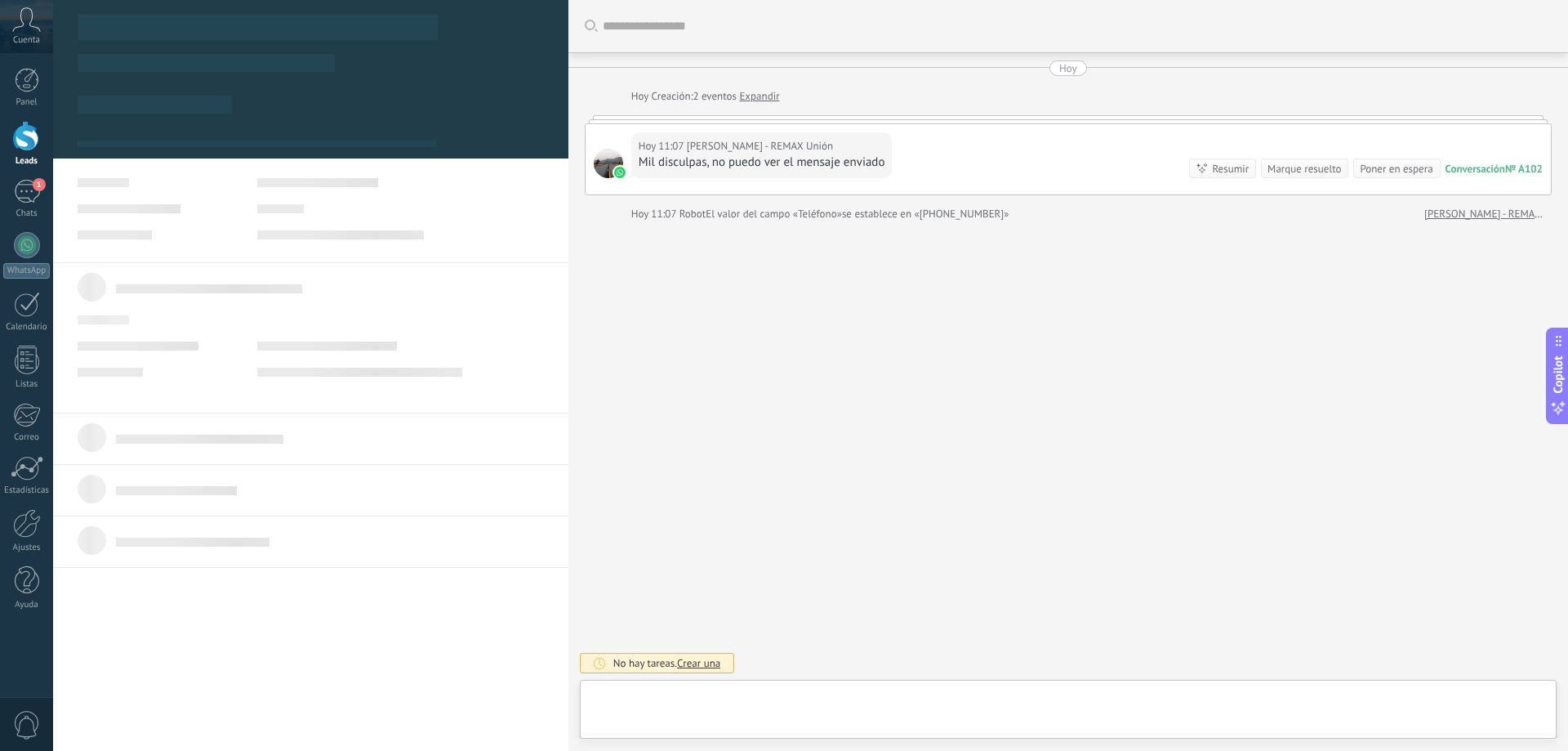
scroll to position [24, 0]
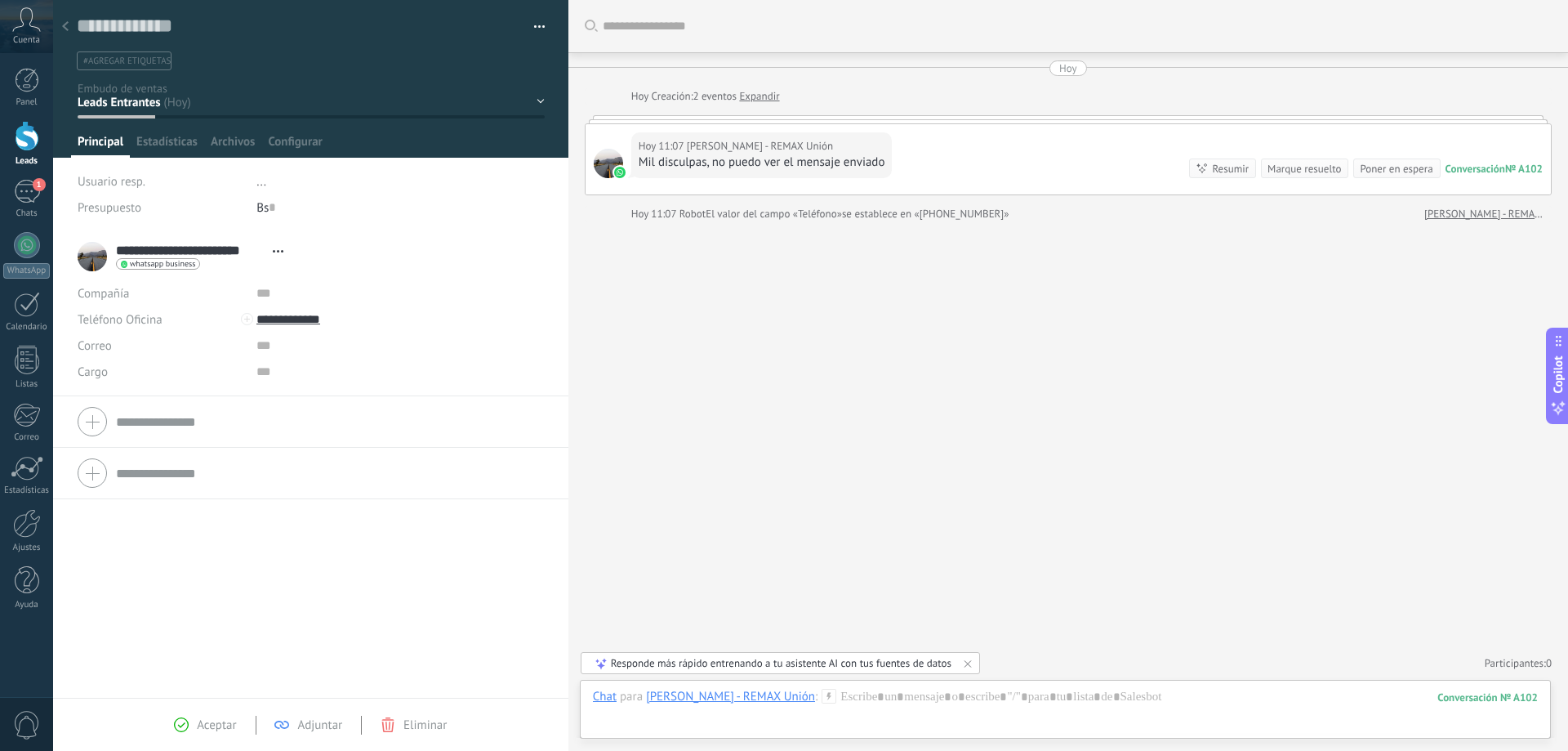
click at [70, 27] on div at bounding box center [64, 28] width 23 height 32
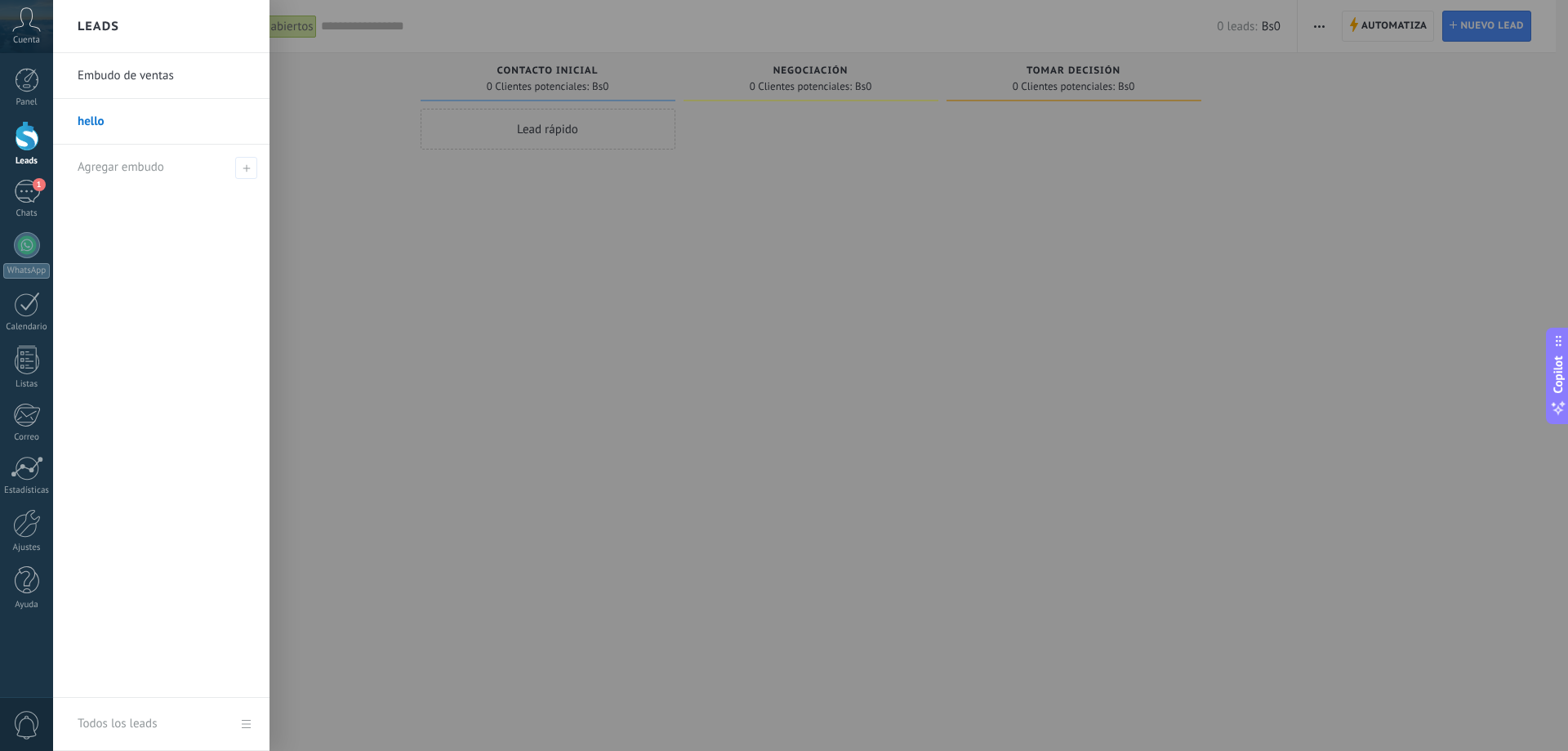
click at [116, 81] on link "Embudo de ventas" at bounding box center [166, 75] width 176 height 46
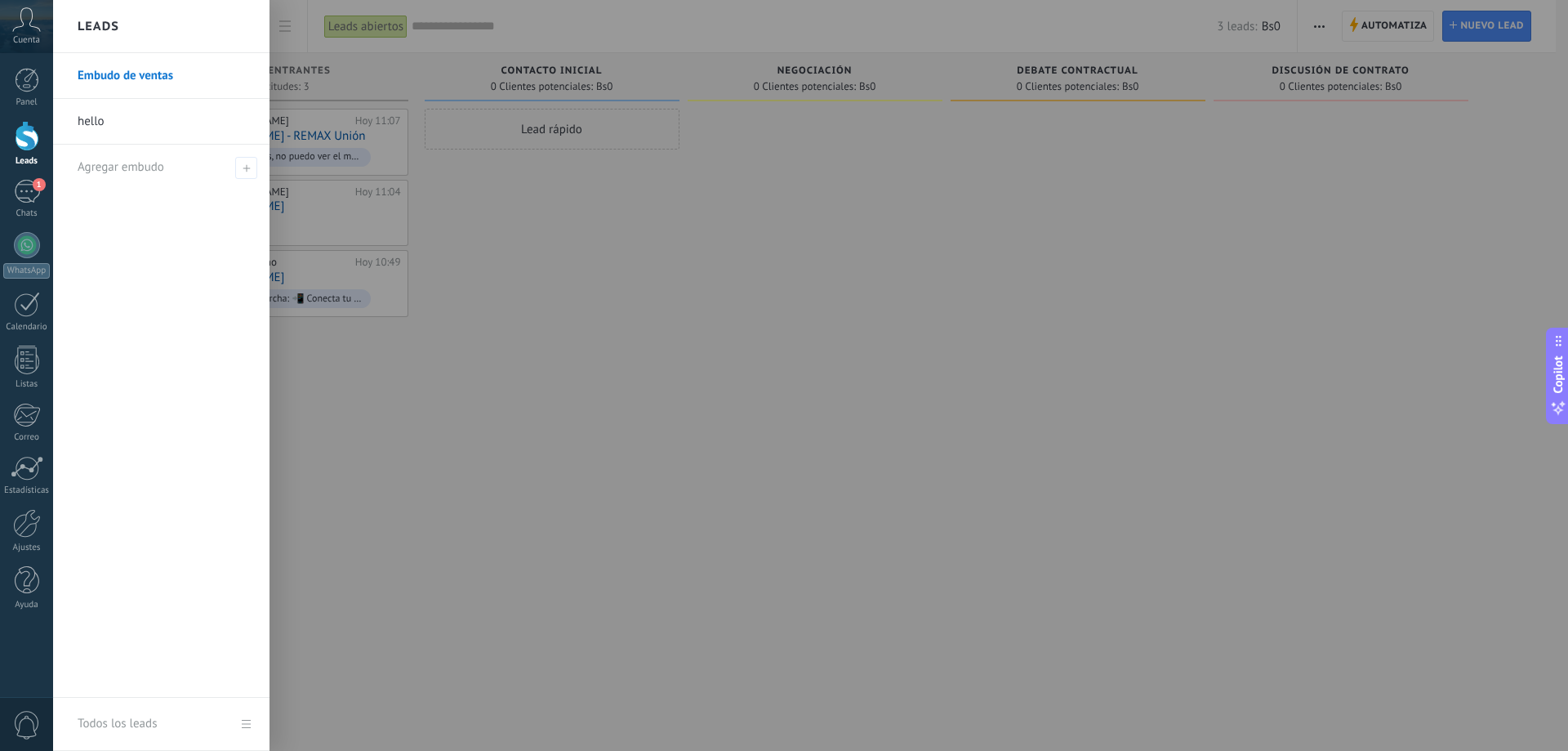
click at [105, 116] on link "hello" at bounding box center [166, 121] width 176 height 46
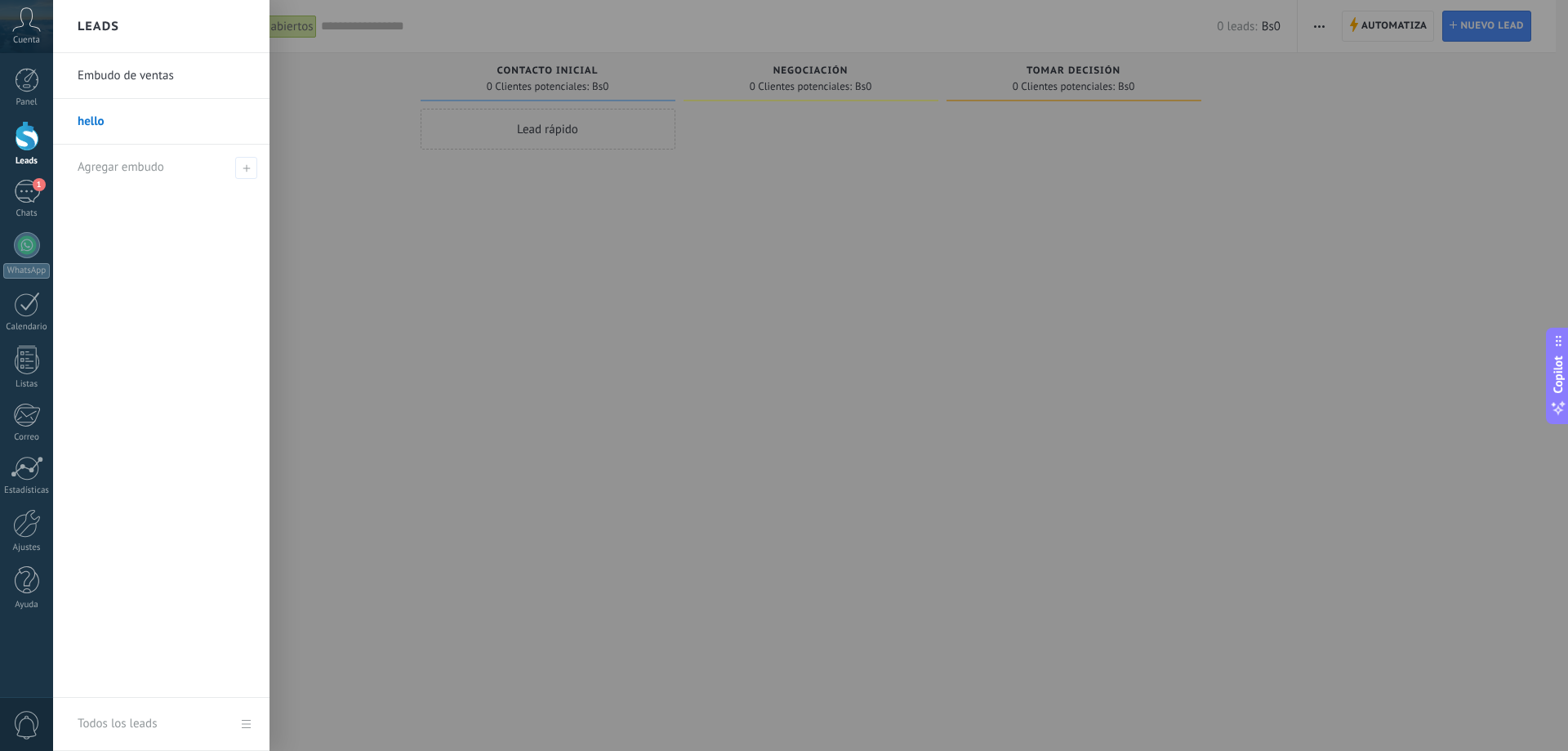
click at [89, 121] on link "hello" at bounding box center [166, 121] width 176 height 46
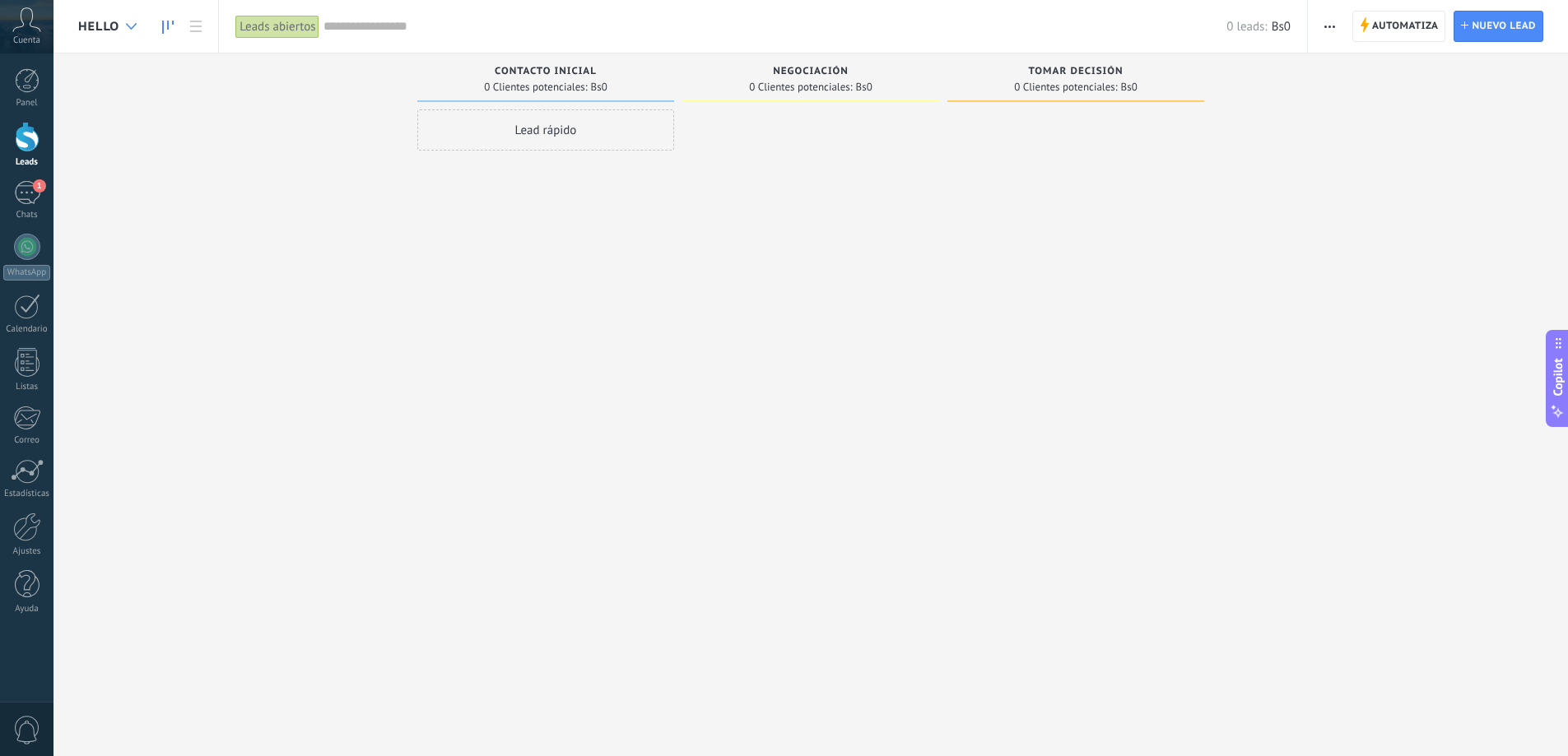
click at [131, 19] on div at bounding box center [132, 27] width 27 height 32
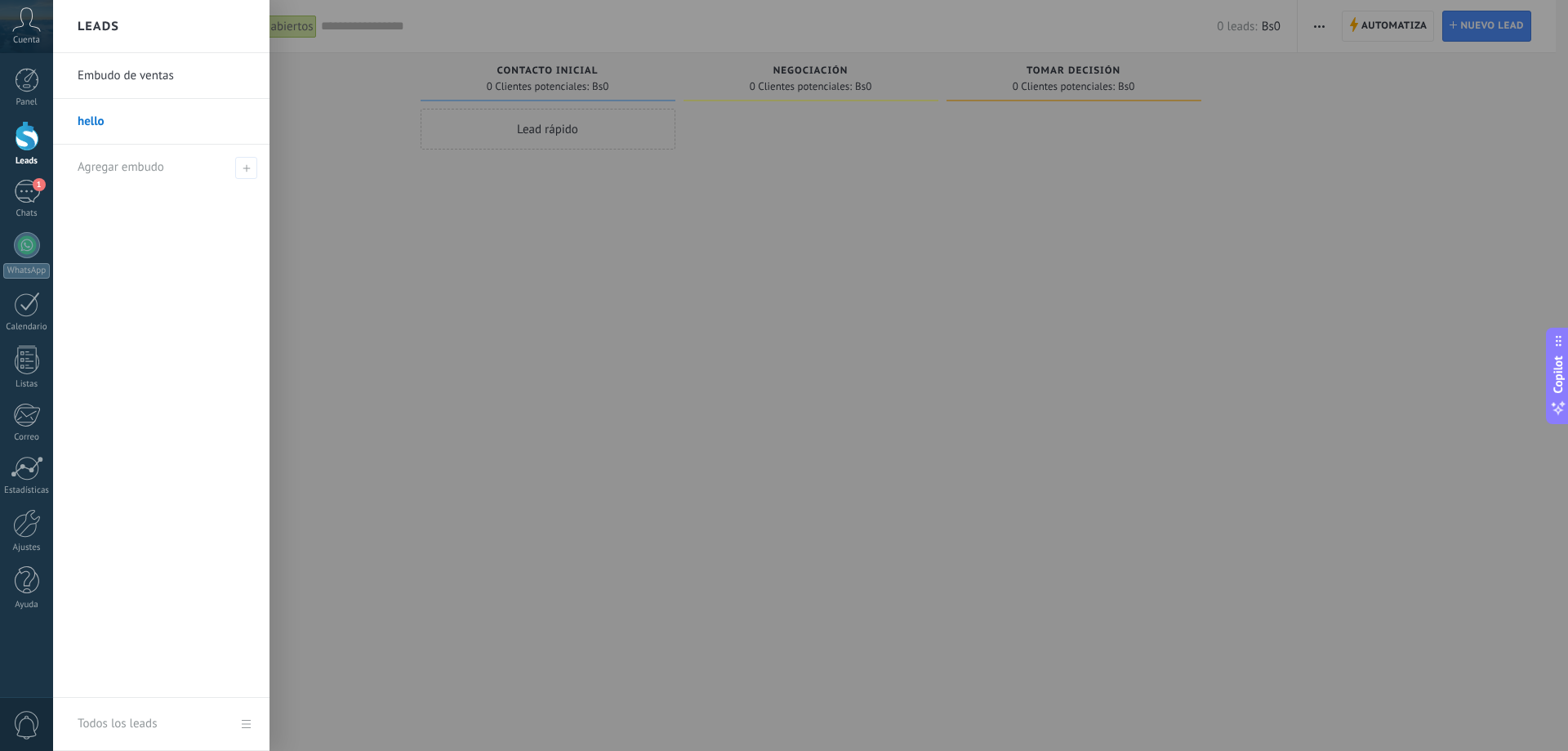
click at [356, 100] on div at bounding box center [837, 375] width 1568 height 751
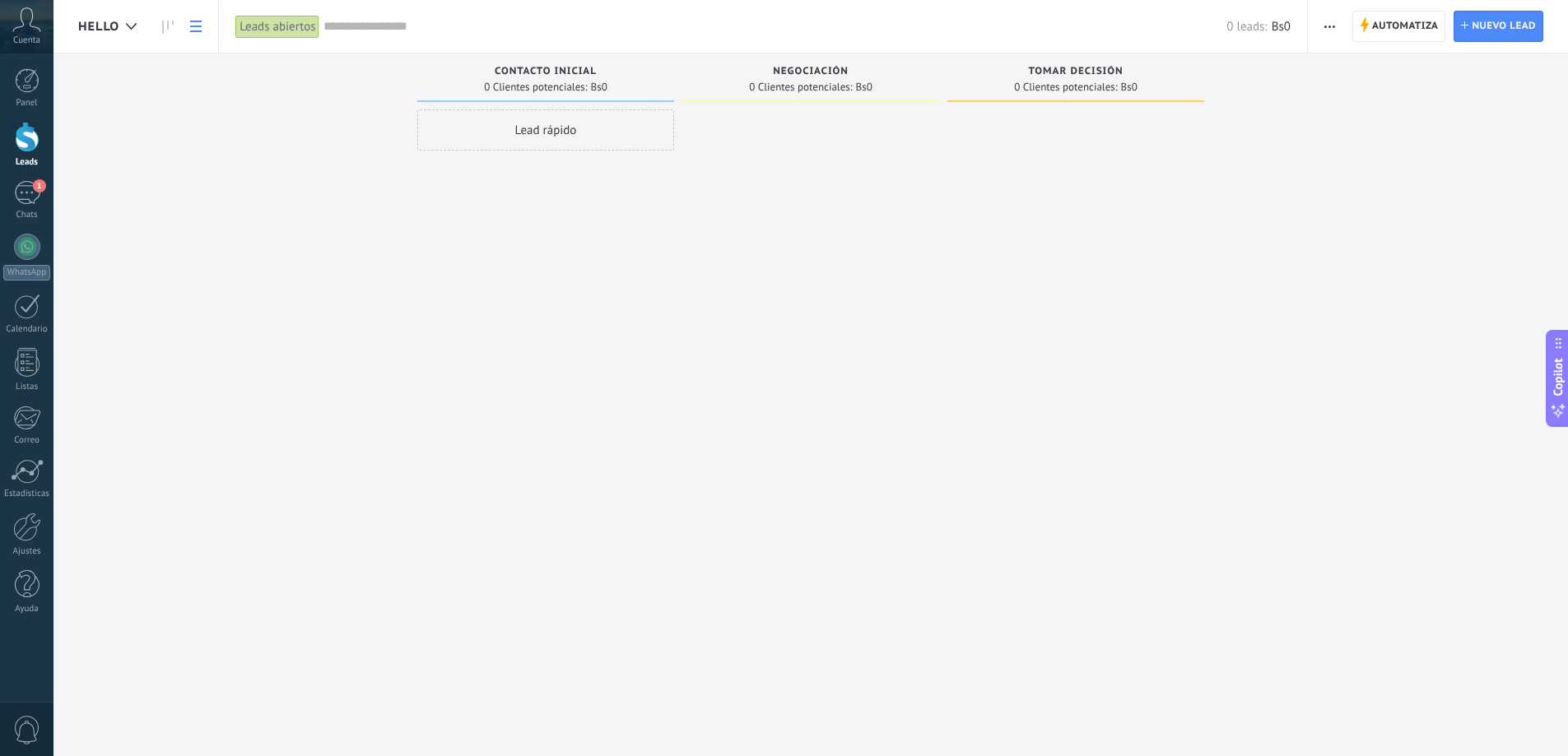
click at [198, 31] on use at bounding box center [196, 26] width 12 height 12
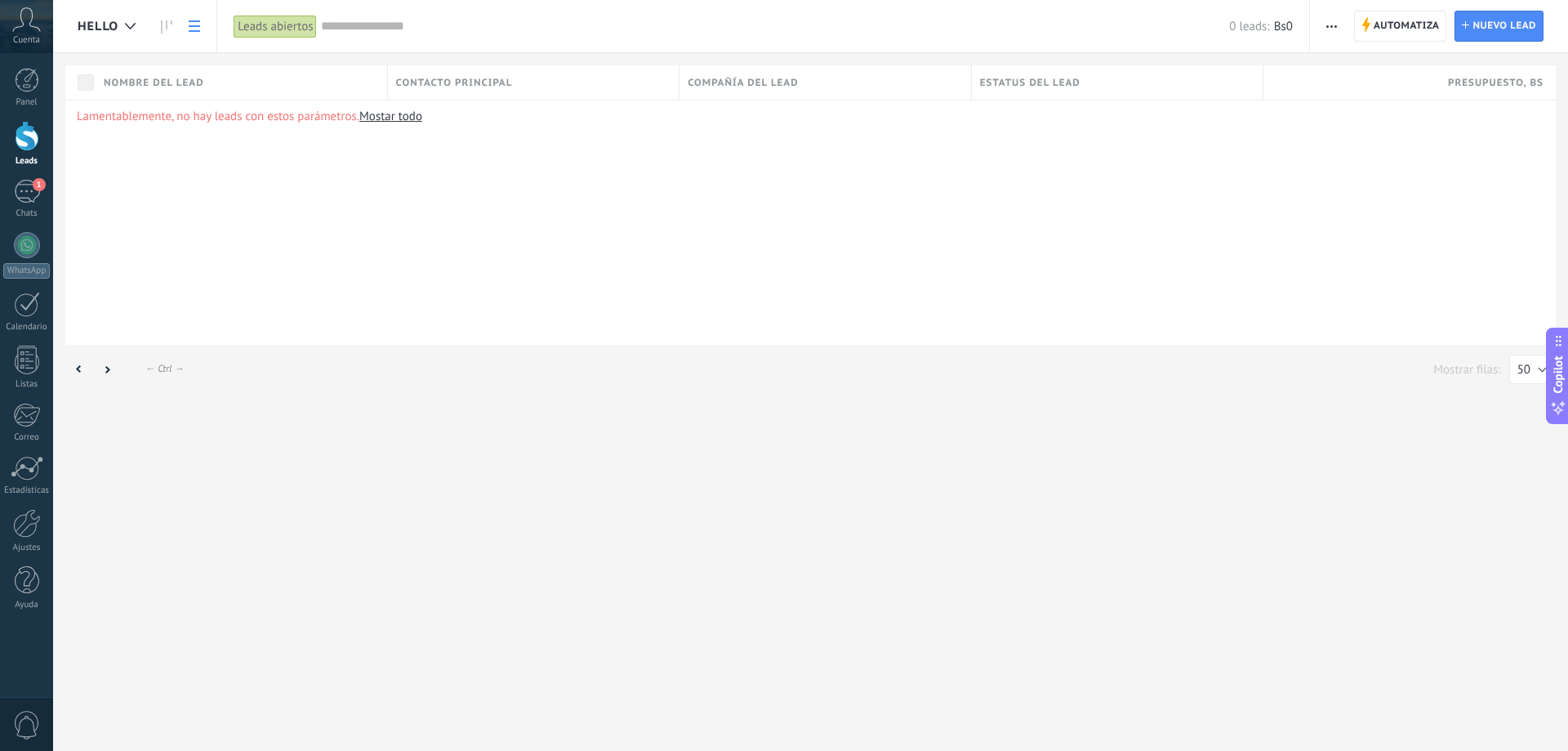
click at [115, 24] on span "hello" at bounding box center [98, 26] width 41 height 16
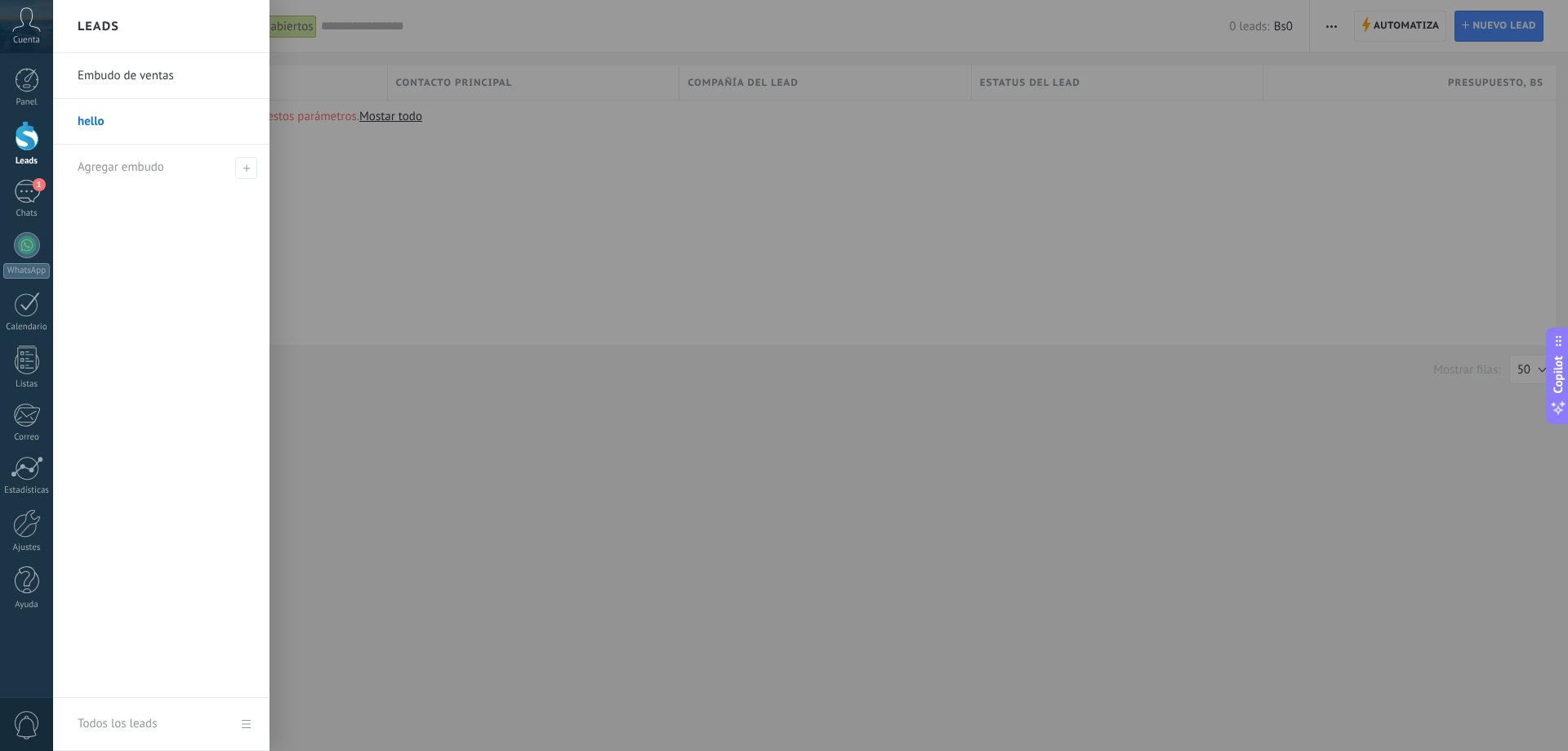
click at [92, 116] on link "hello" at bounding box center [166, 121] width 176 height 46
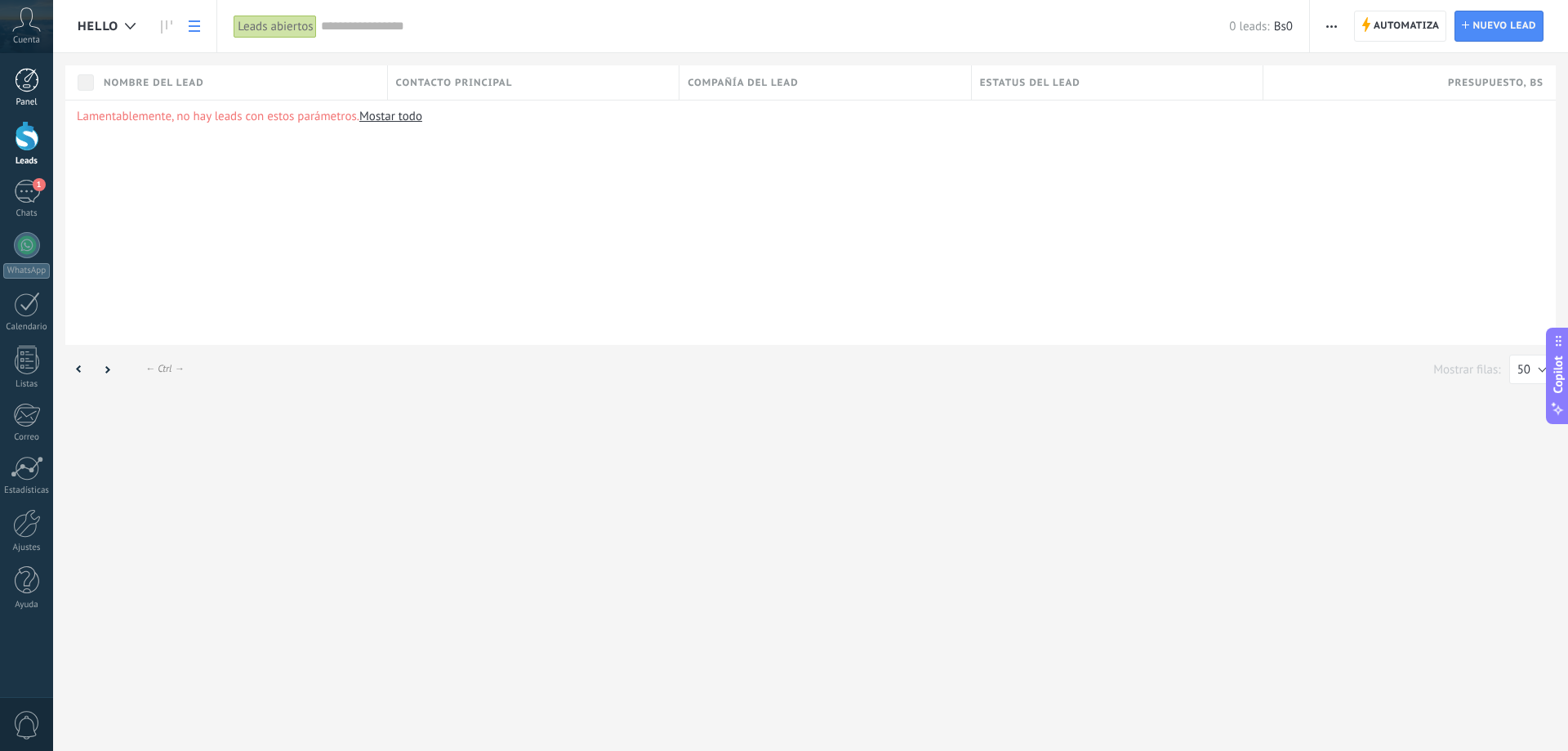
click at [23, 100] on div "Panel" at bounding box center [27, 102] width 48 height 11
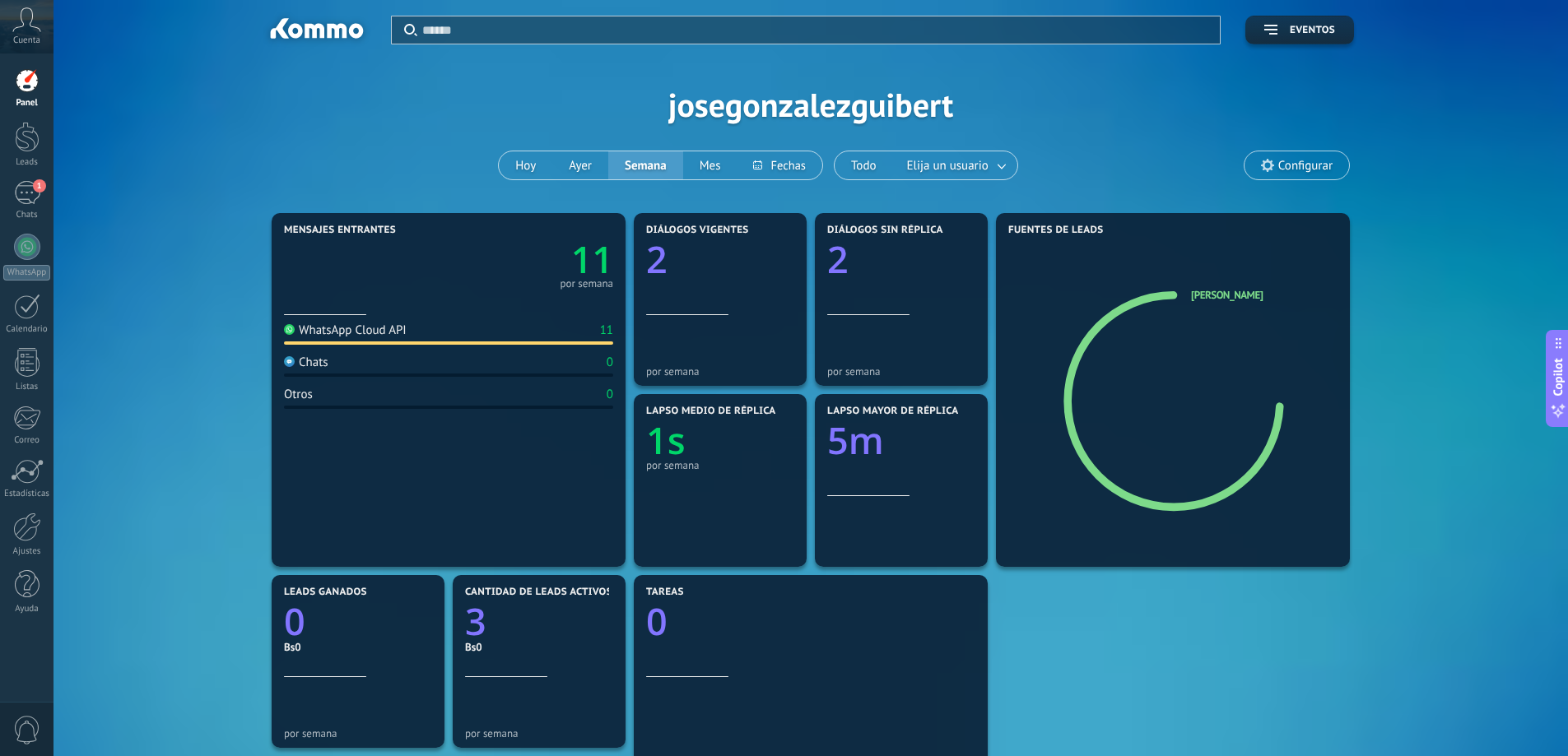
click at [30, 35] on span "Cuenta" at bounding box center [27, 40] width 27 height 11
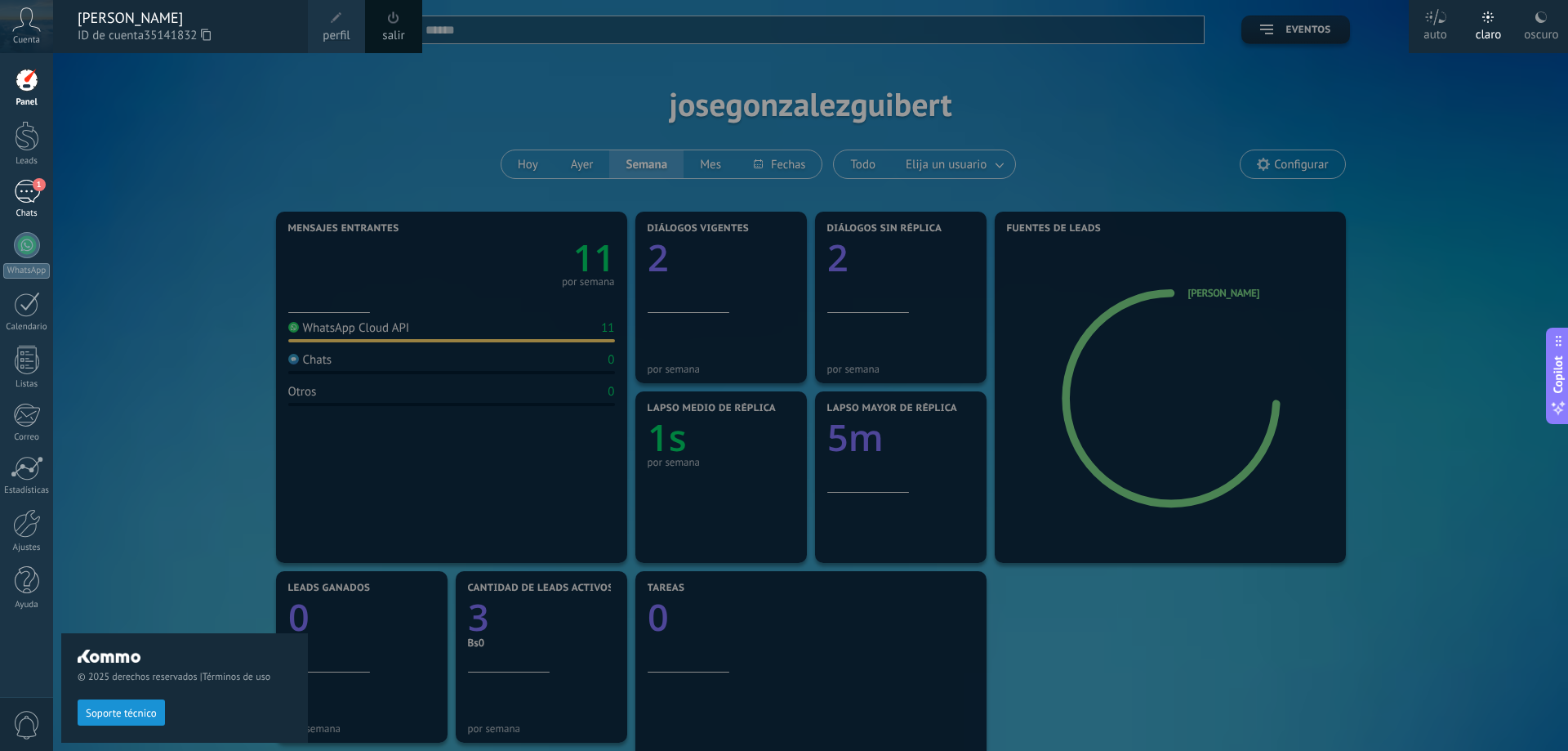
click at [33, 196] on div "1" at bounding box center [27, 192] width 26 height 23
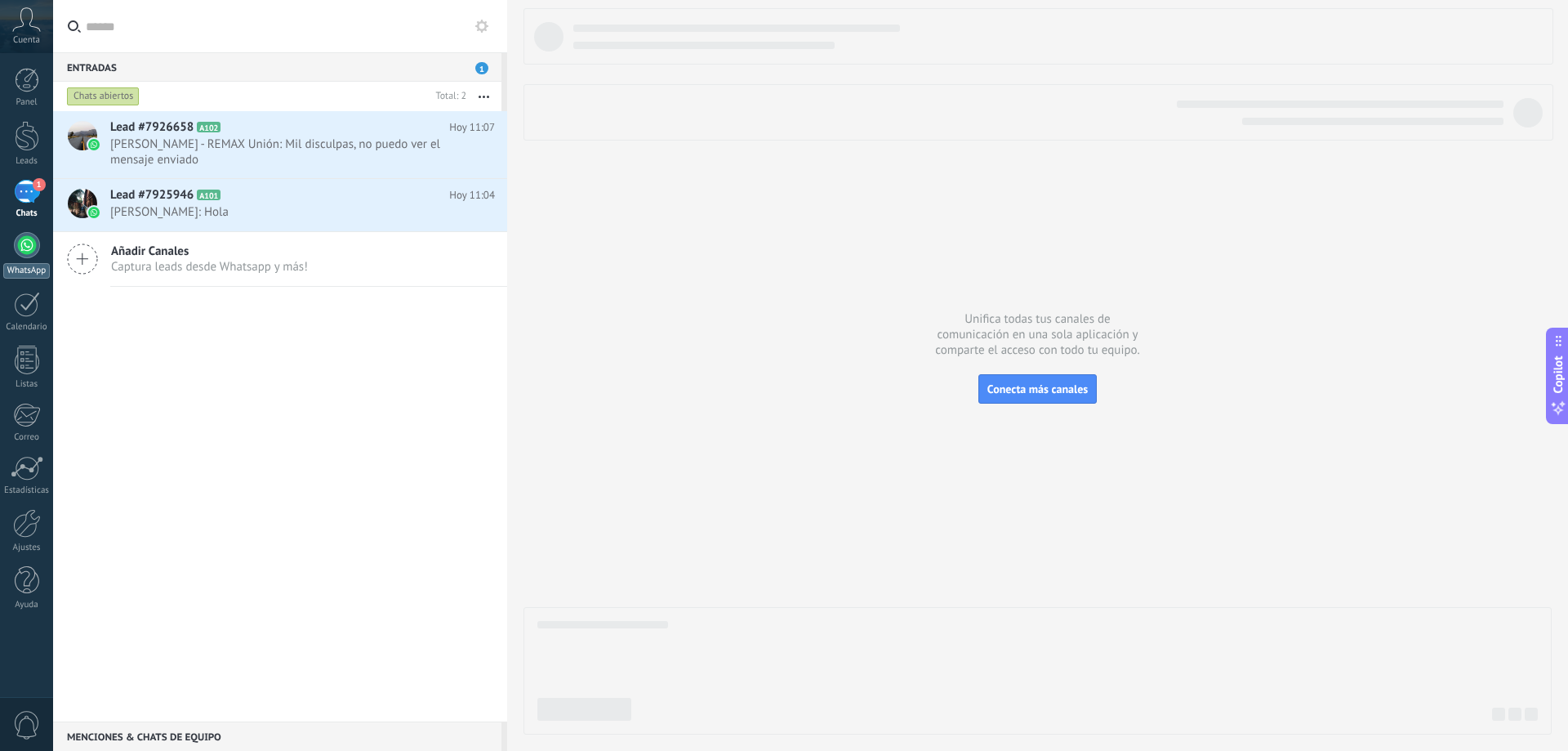
click at [18, 241] on div at bounding box center [27, 244] width 26 height 26
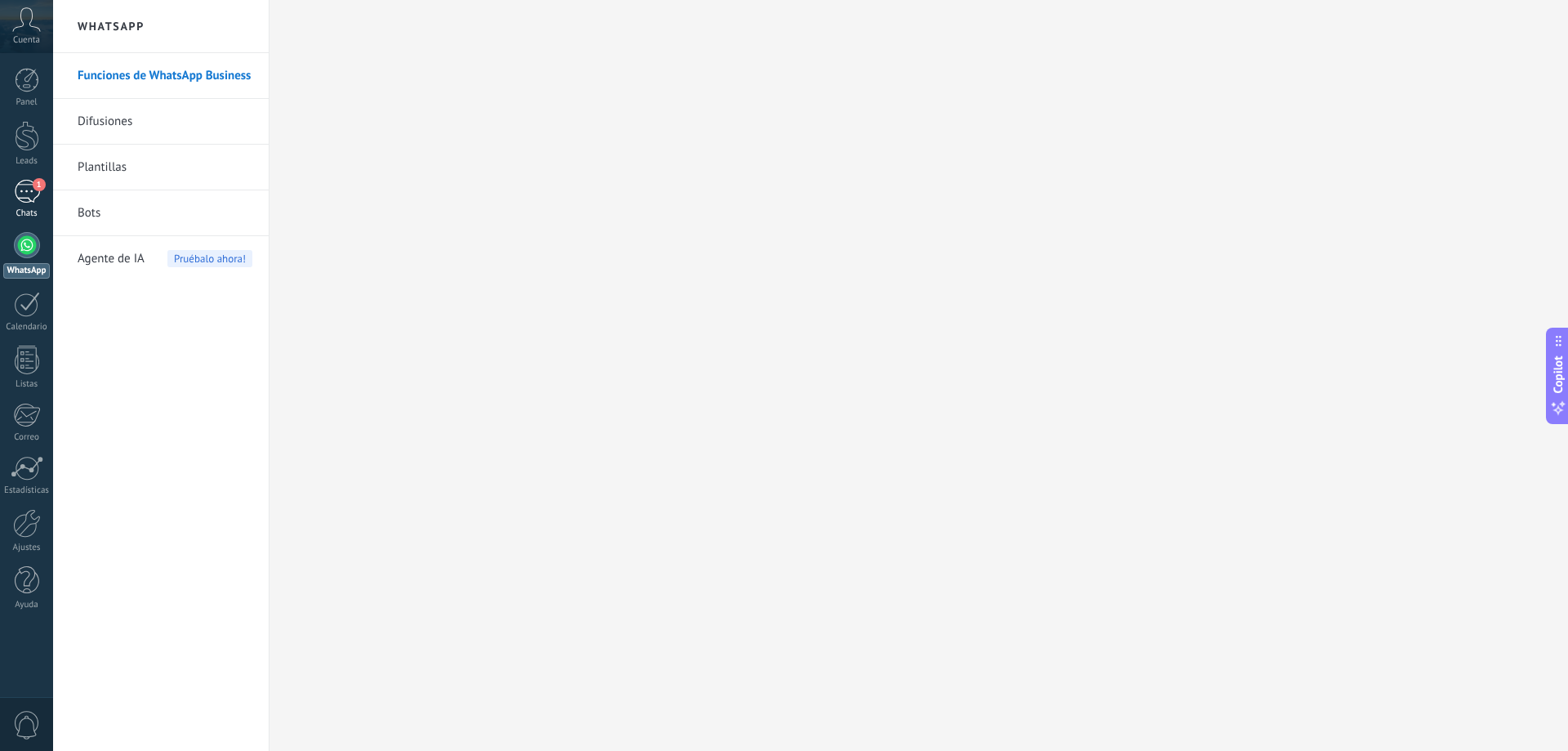
click at [26, 198] on div "1" at bounding box center [27, 192] width 26 height 23
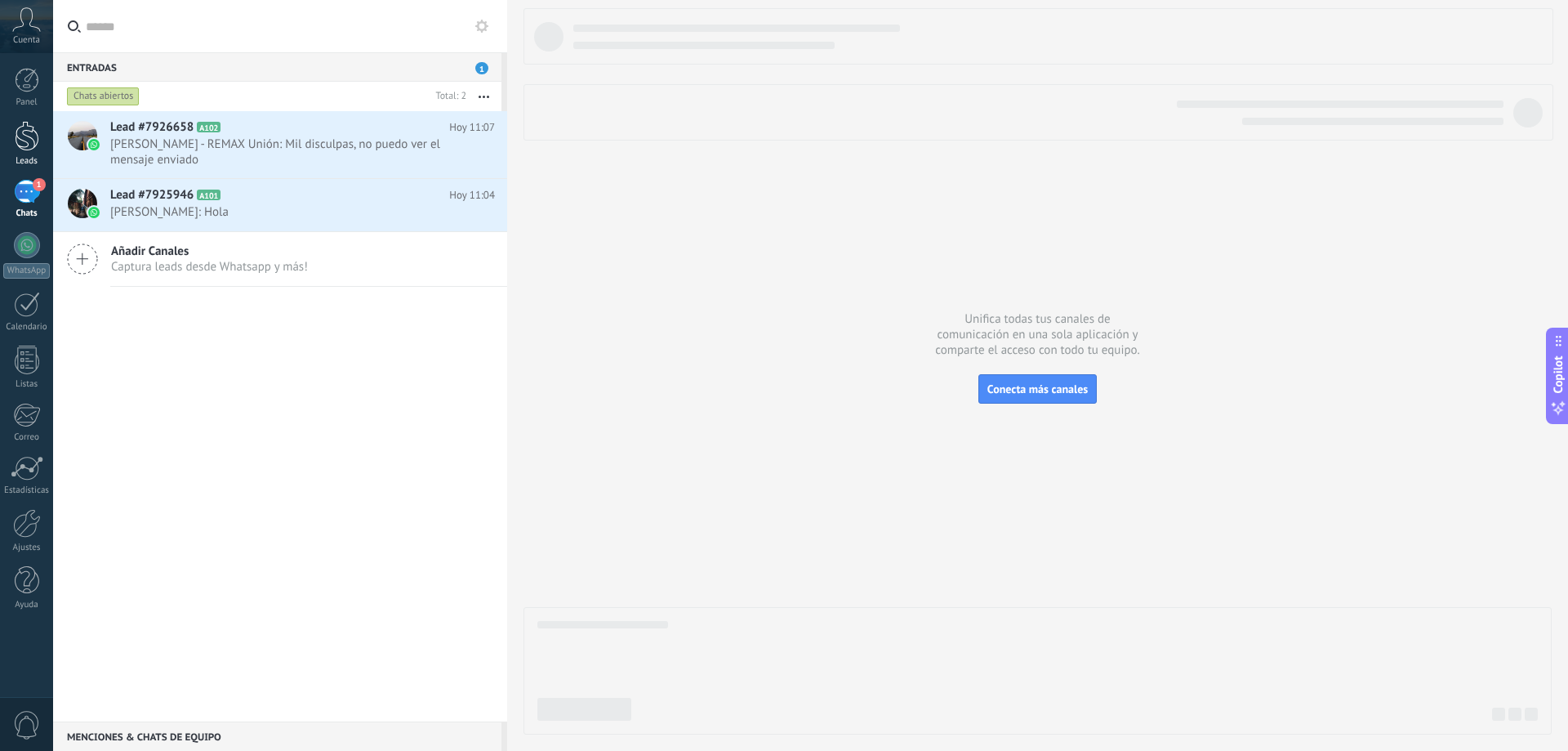
click at [28, 156] on div "Leads" at bounding box center [27, 161] width 48 height 11
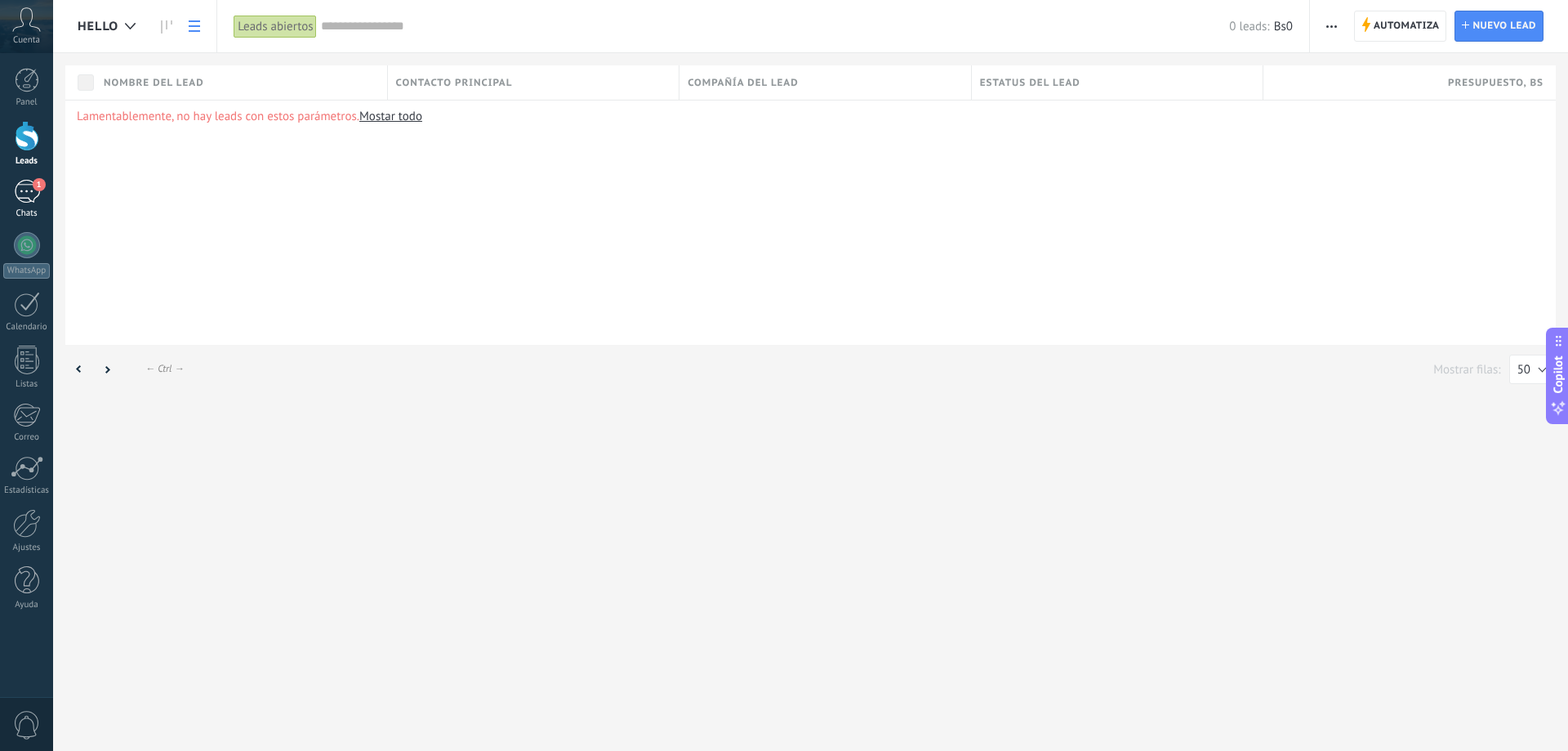
click at [42, 184] on span "1" at bounding box center [39, 185] width 13 height 13
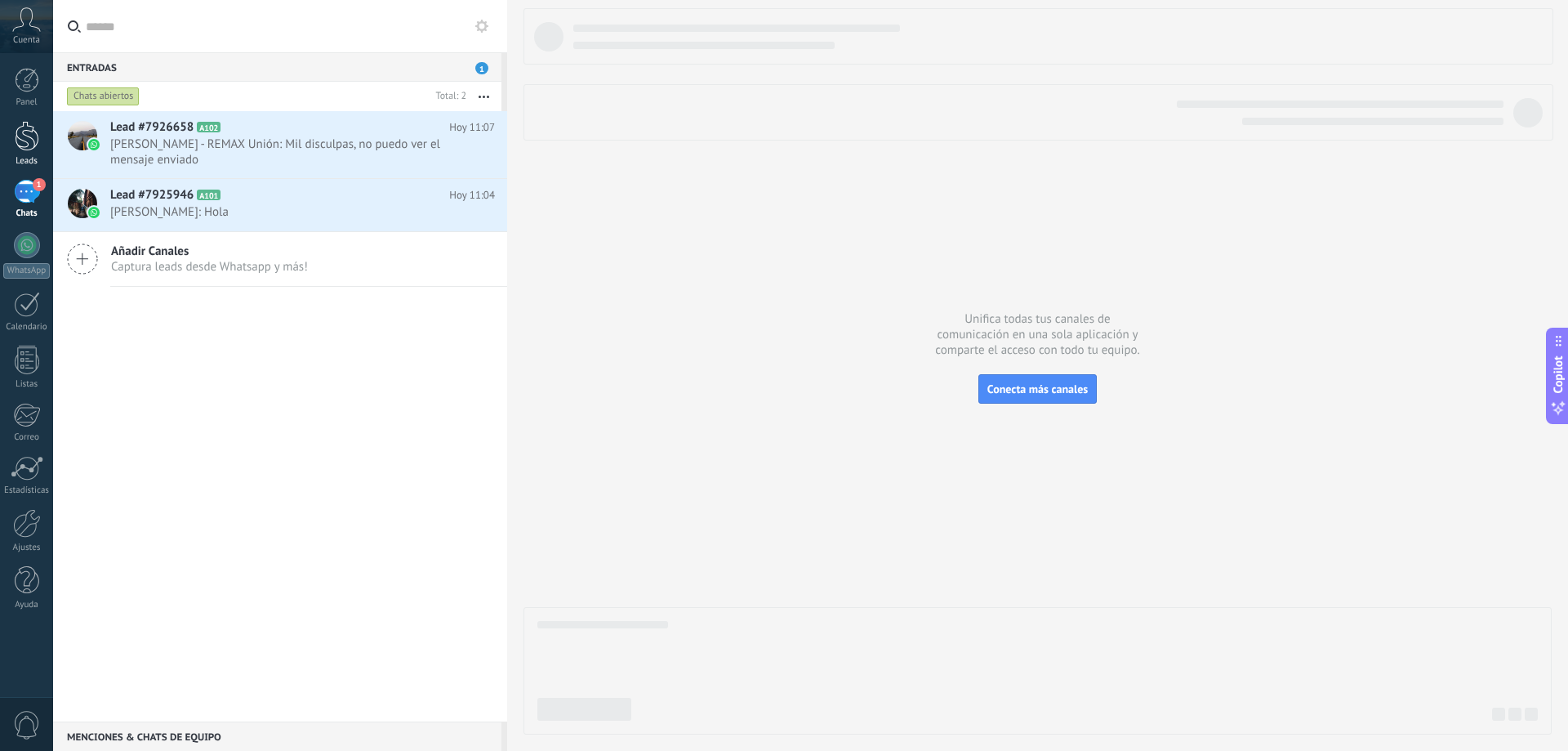
click at [29, 147] on div at bounding box center [27, 136] width 24 height 30
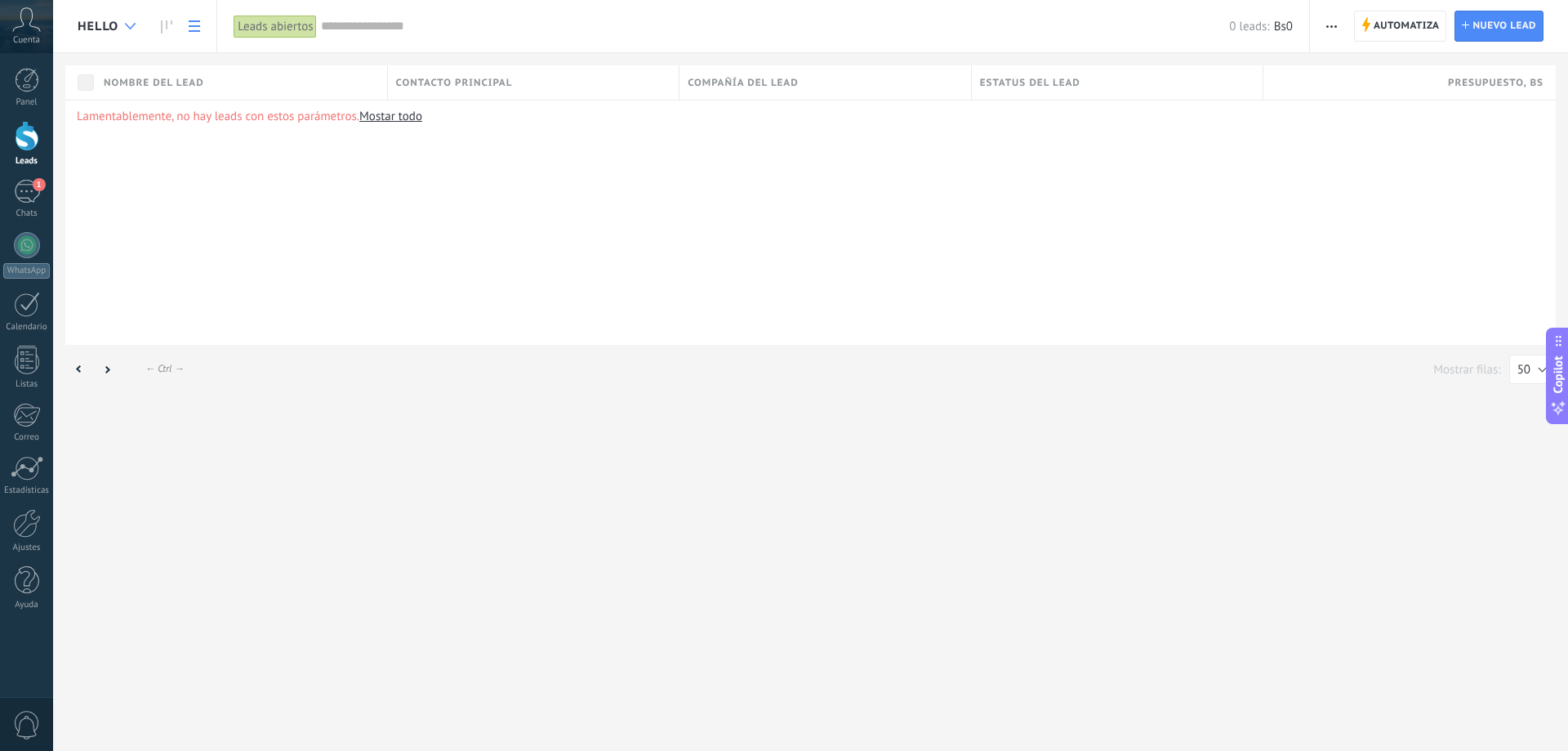
click at [138, 24] on div at bounding box center [131, 27] width 27 height 32
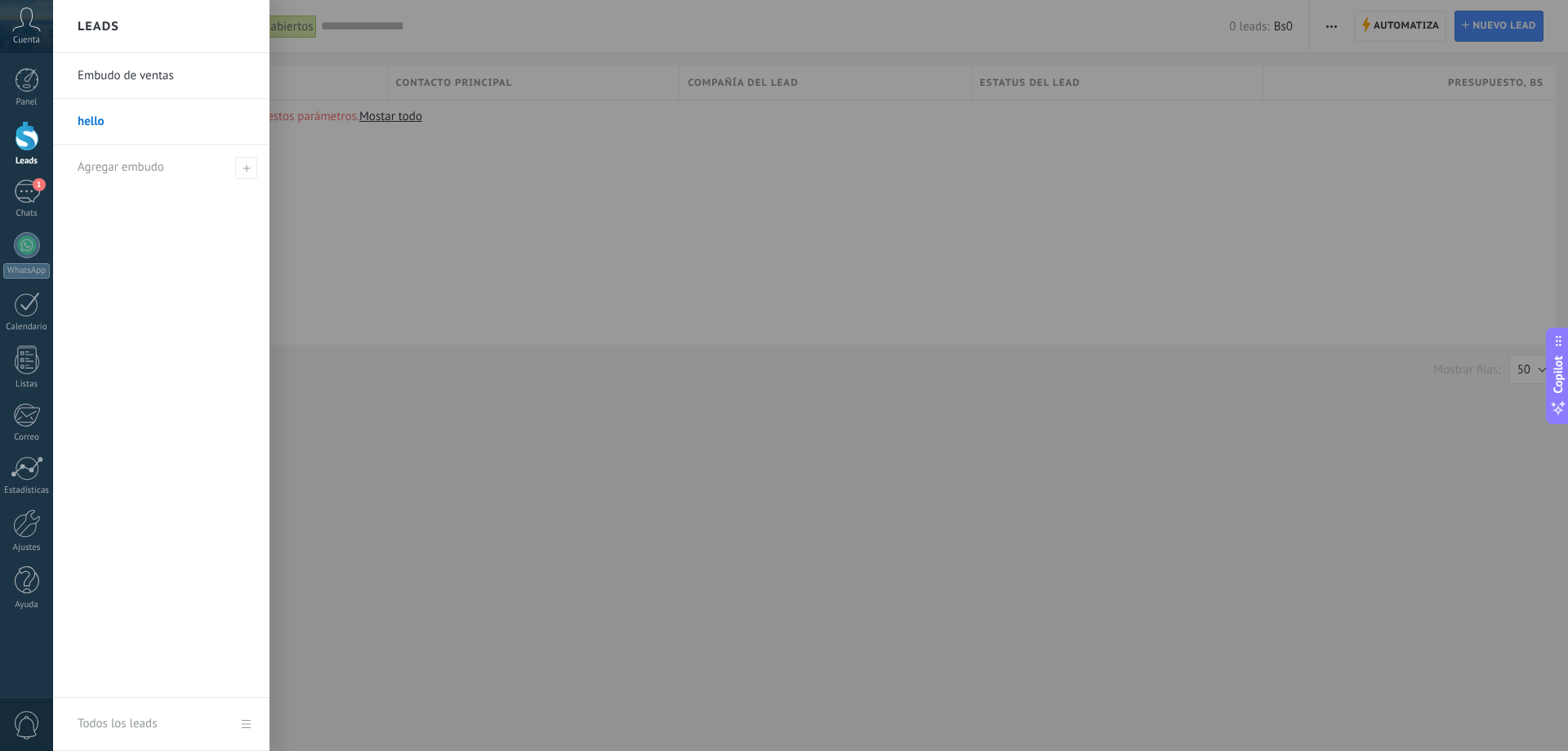
click at [99, 75] on link "Embudo de ventas" at bounding box center [166, 75] width 176 height 46
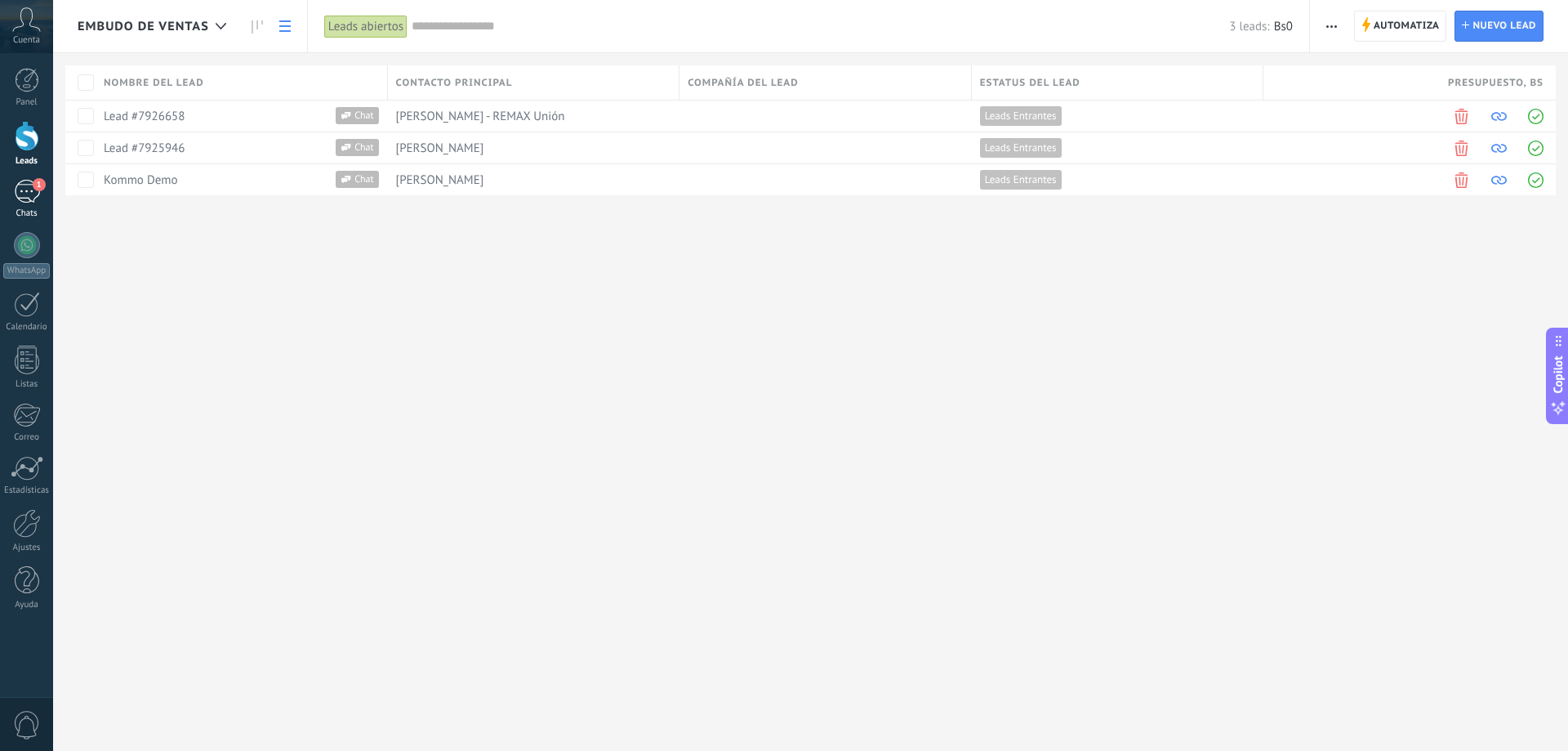
click at [35, 193] on div "1" at bounding box center [27, 192] width 26 height 23
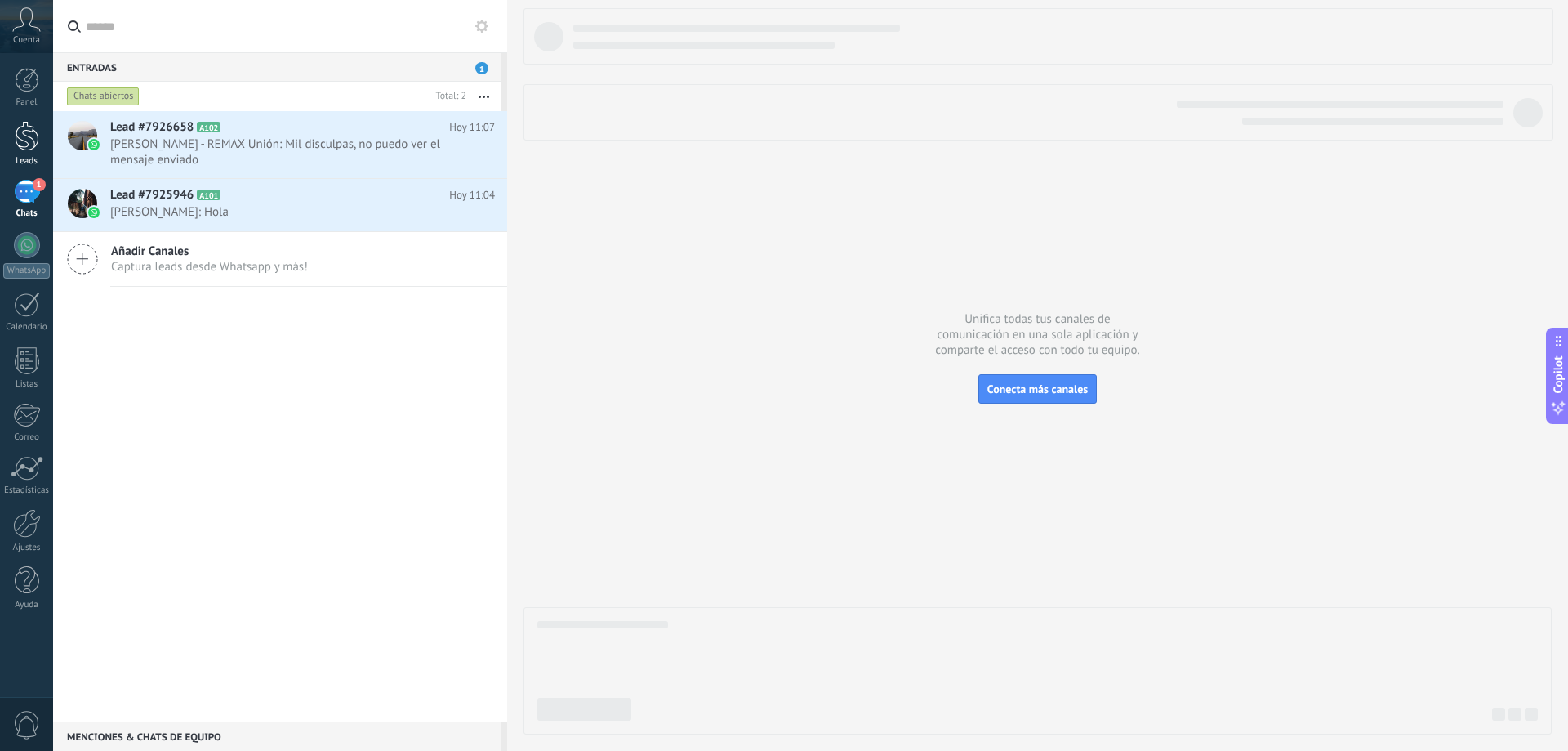
click at [28, 150] on div at bounding box center [27, 136] width 24 height 30
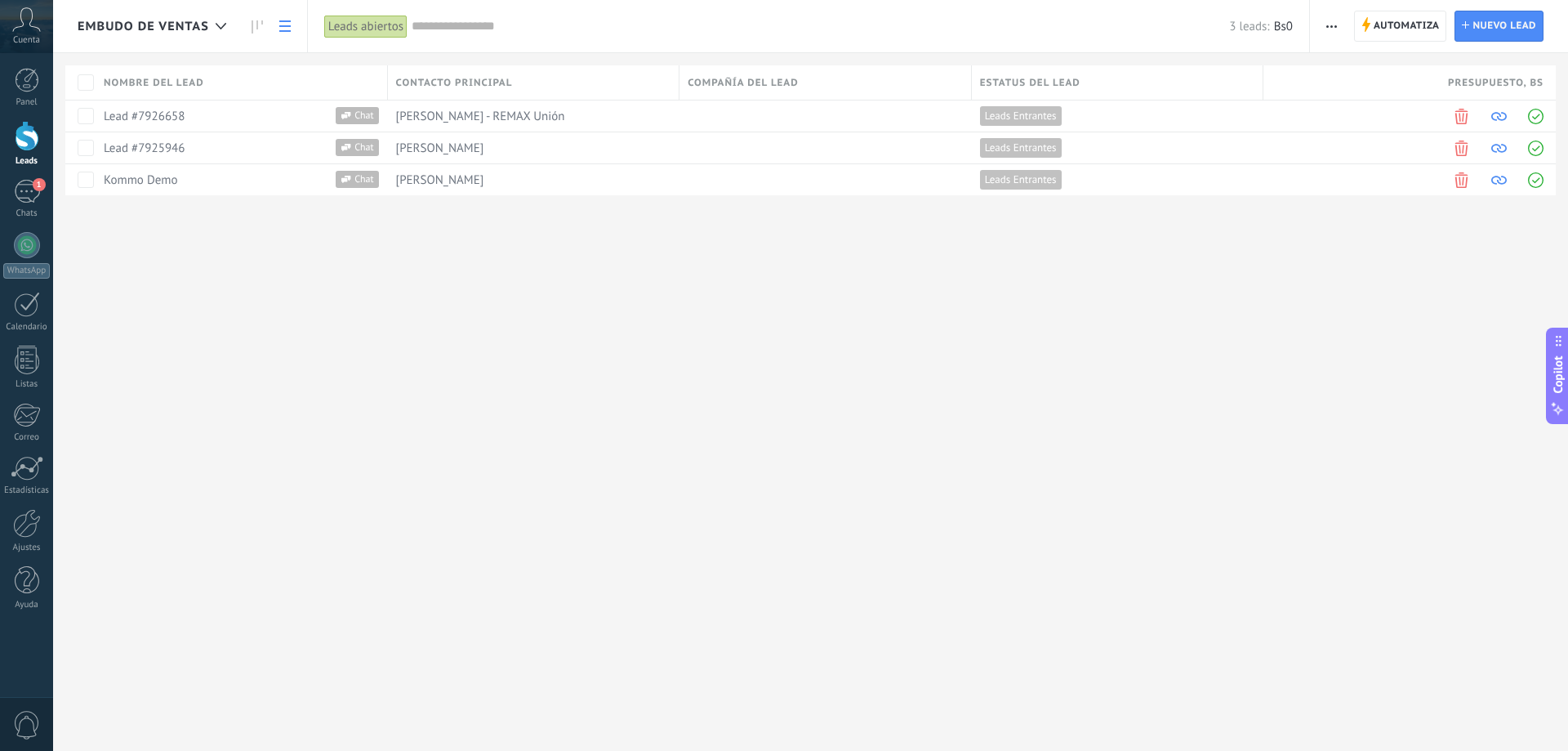
click at [428, 33] on input "text" at bounding box center [820, 26] width 817 height 18
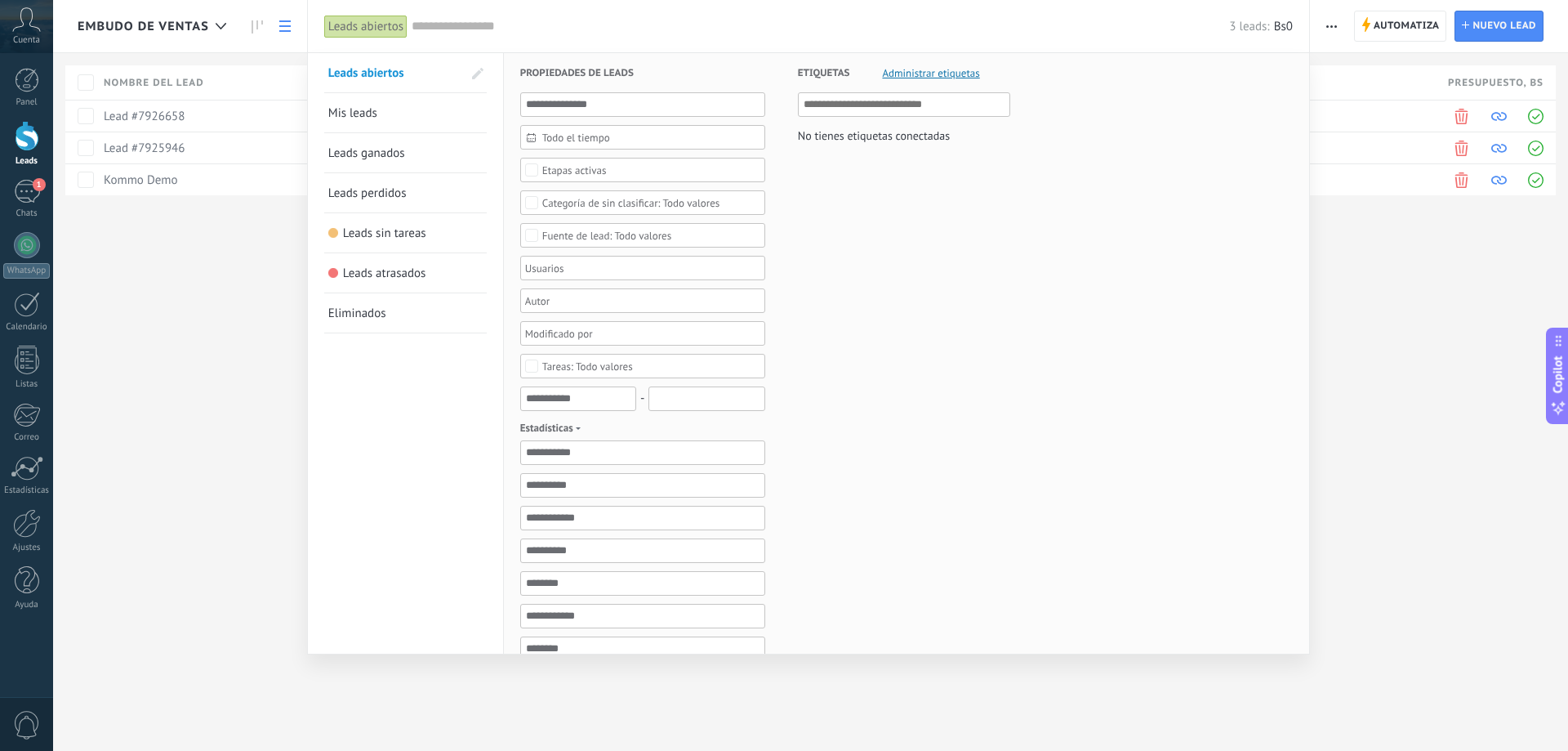
click at [372, 27] on div "Leads abiertos" at bounding box center [366, 27] width 84 height 23
click at [365, 27] on div "Leads abiertos" at bounding box center [366, 27] width 84 height 23
click at [255, 20] on div at bounding box center [784, 375] width 1568 height 751
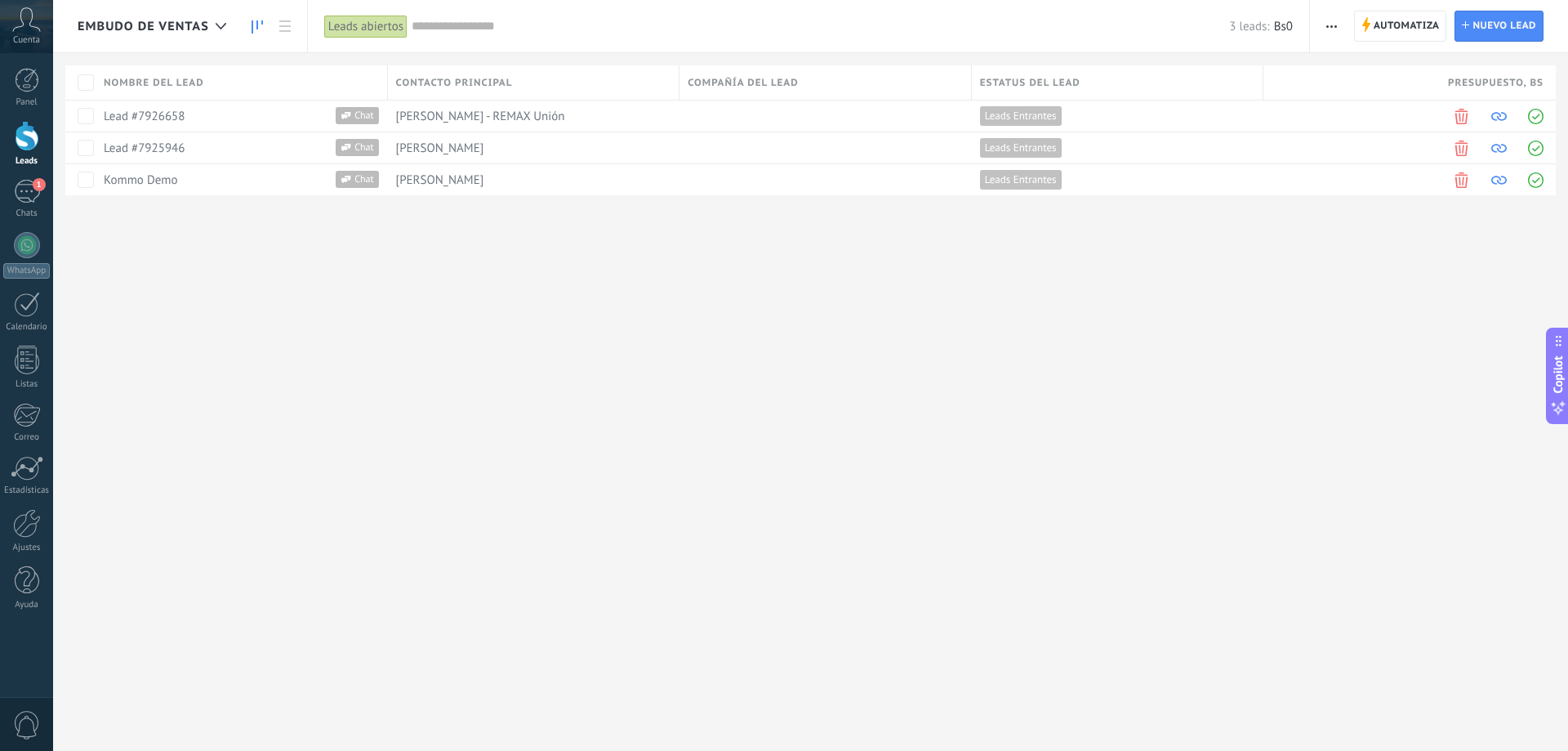
click at [256, 28] on icon at bounding box center [258, 27] width 12 height 13
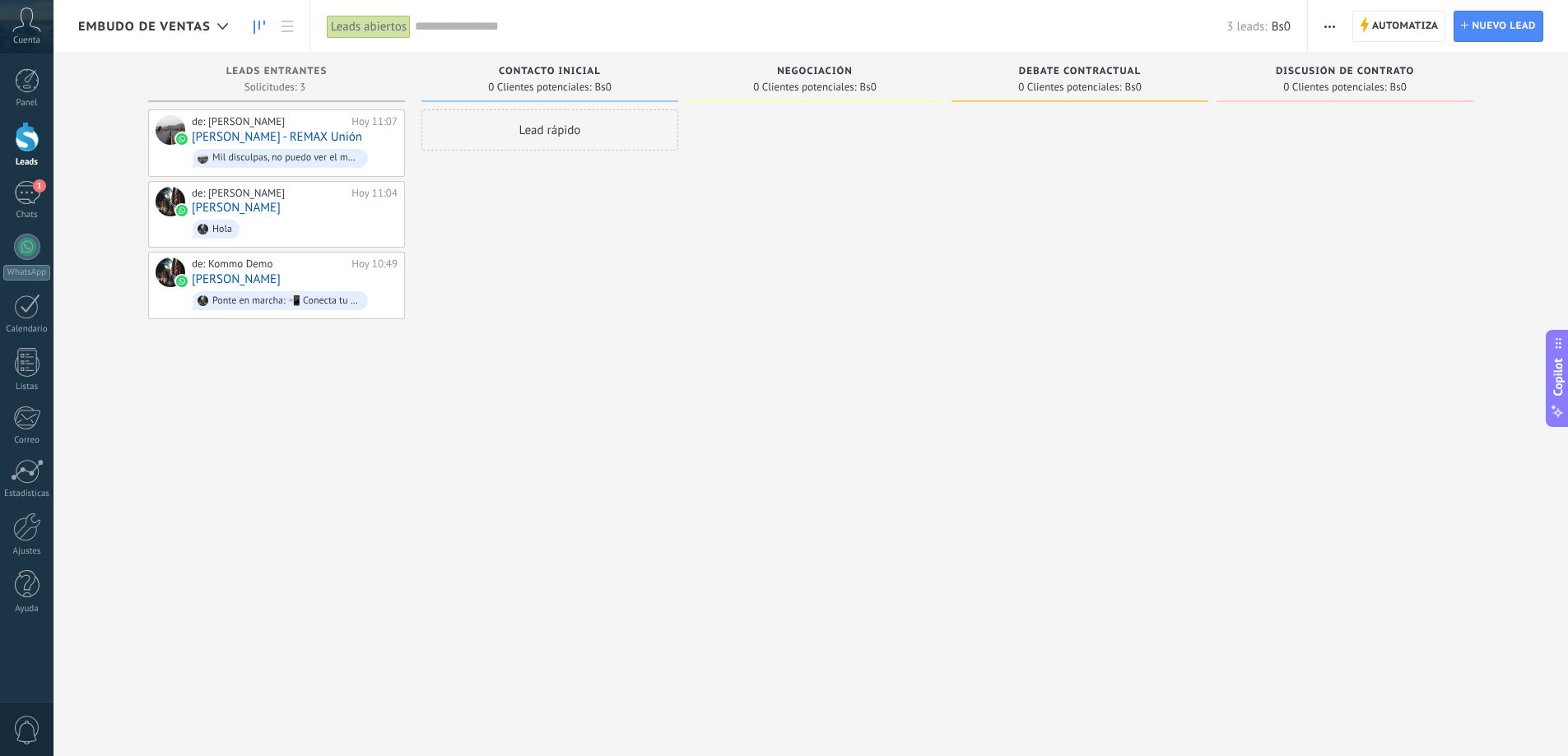
click at [204, 28] on span "Embudo de ventas" at bounding box center [144, 26] width 132 height 16
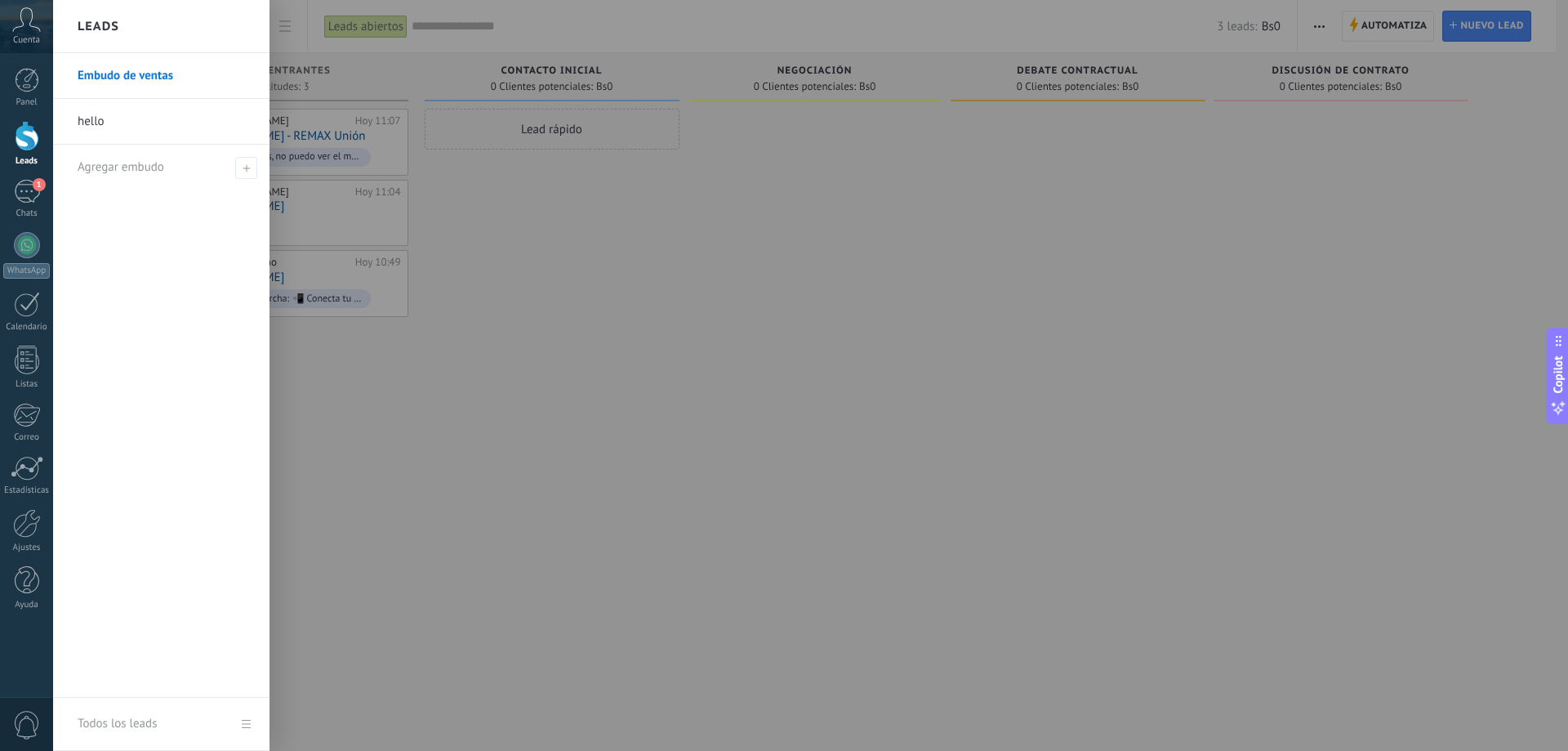
click at [99, 121] on link "hello" at bounding box center [166, 121] width 176 height 46
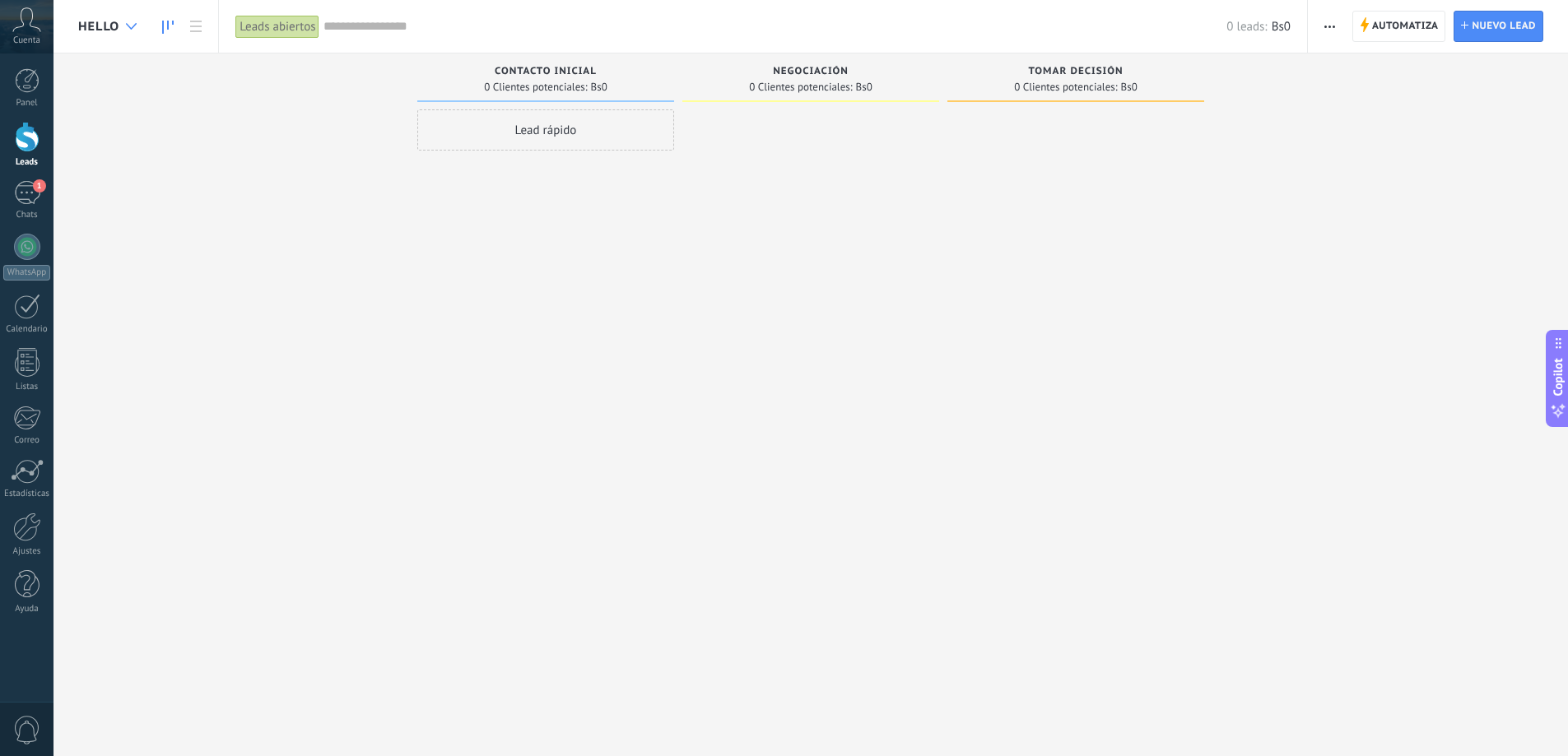
click at [135, 28] on icon at bounding box center [131, 26] width 11 height 7
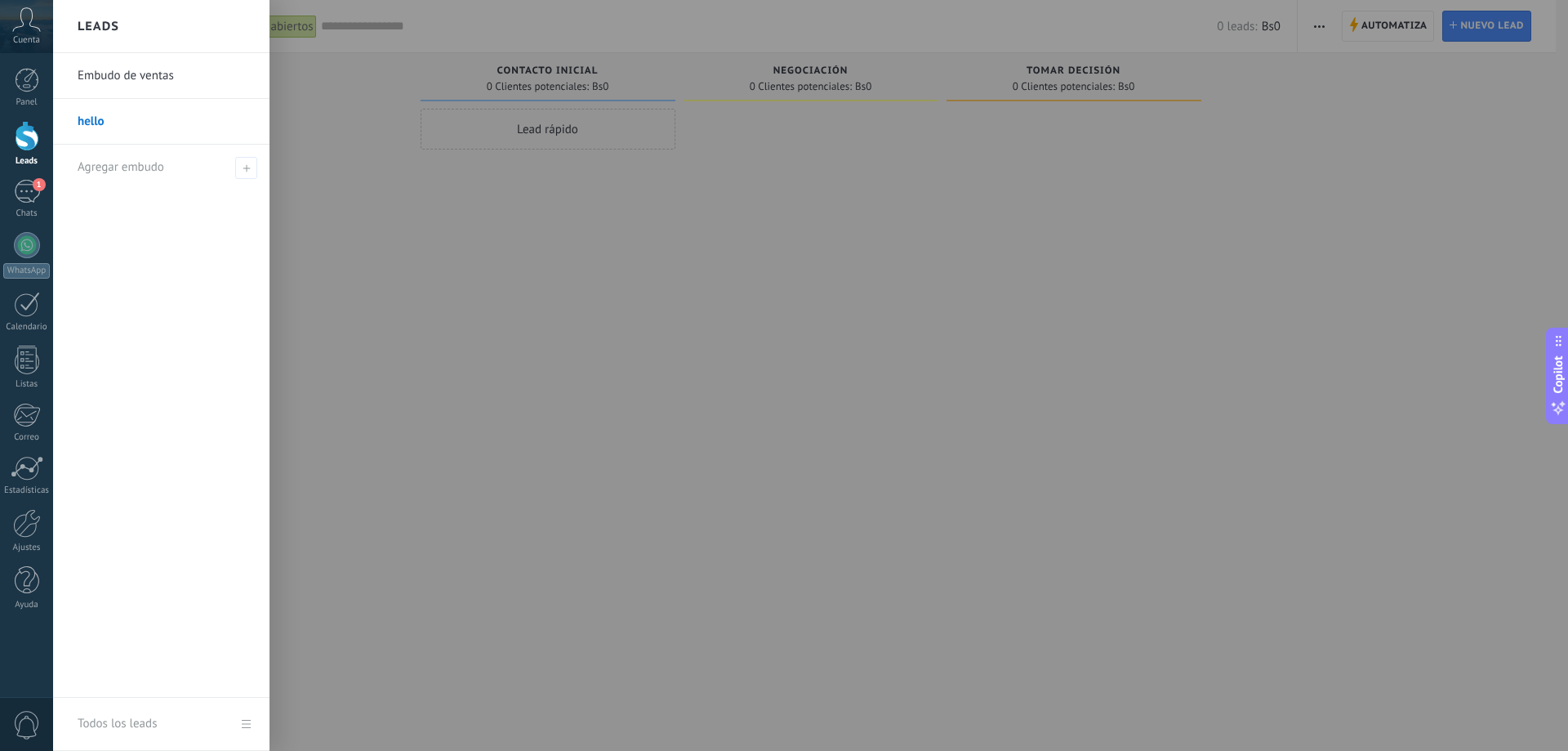
click at [128, 70] on link "Embudo de ventas" at bounding box center [166, 75] width 176 height 46
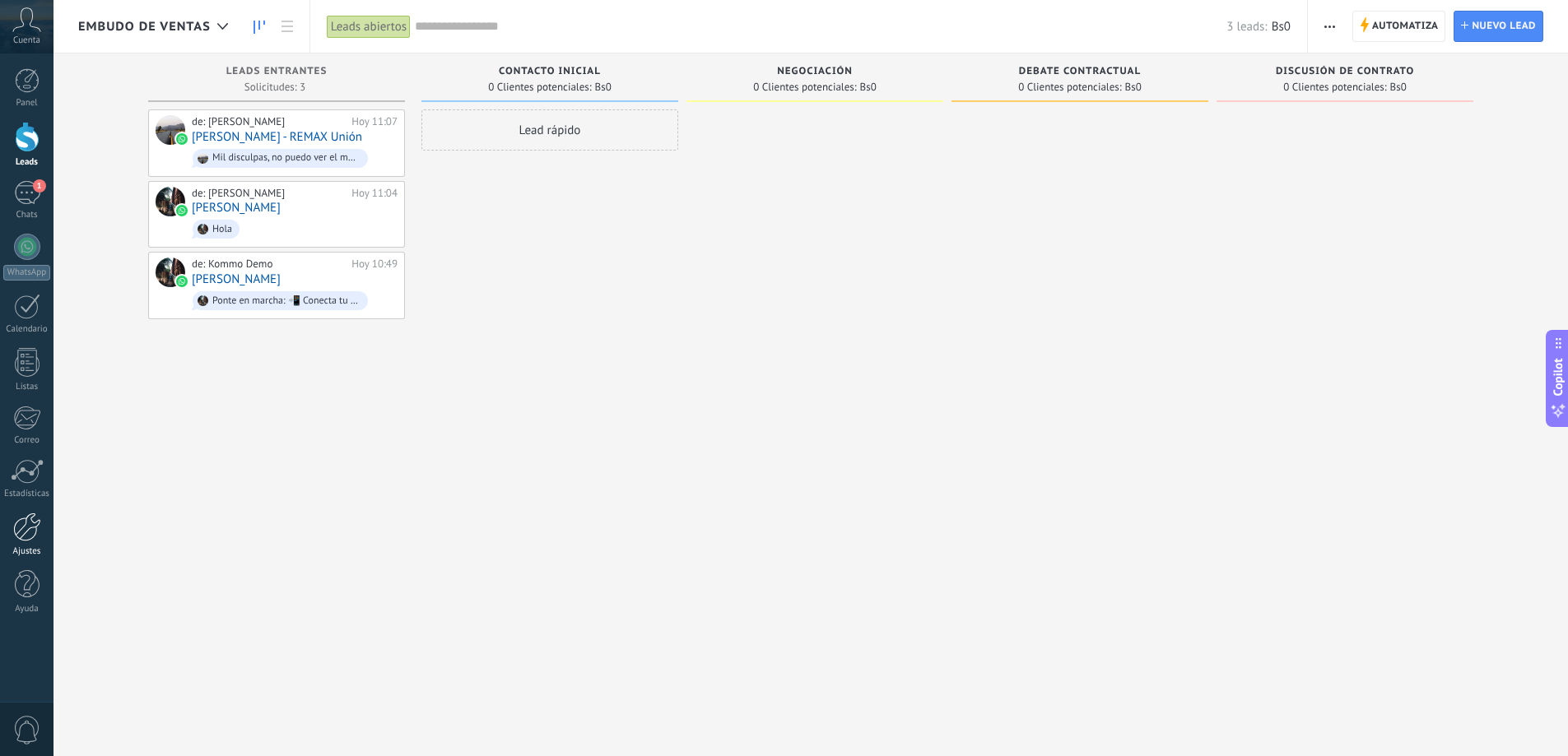
click at [22, 532] on div at bounding box center [27, 527] width 28 height 29
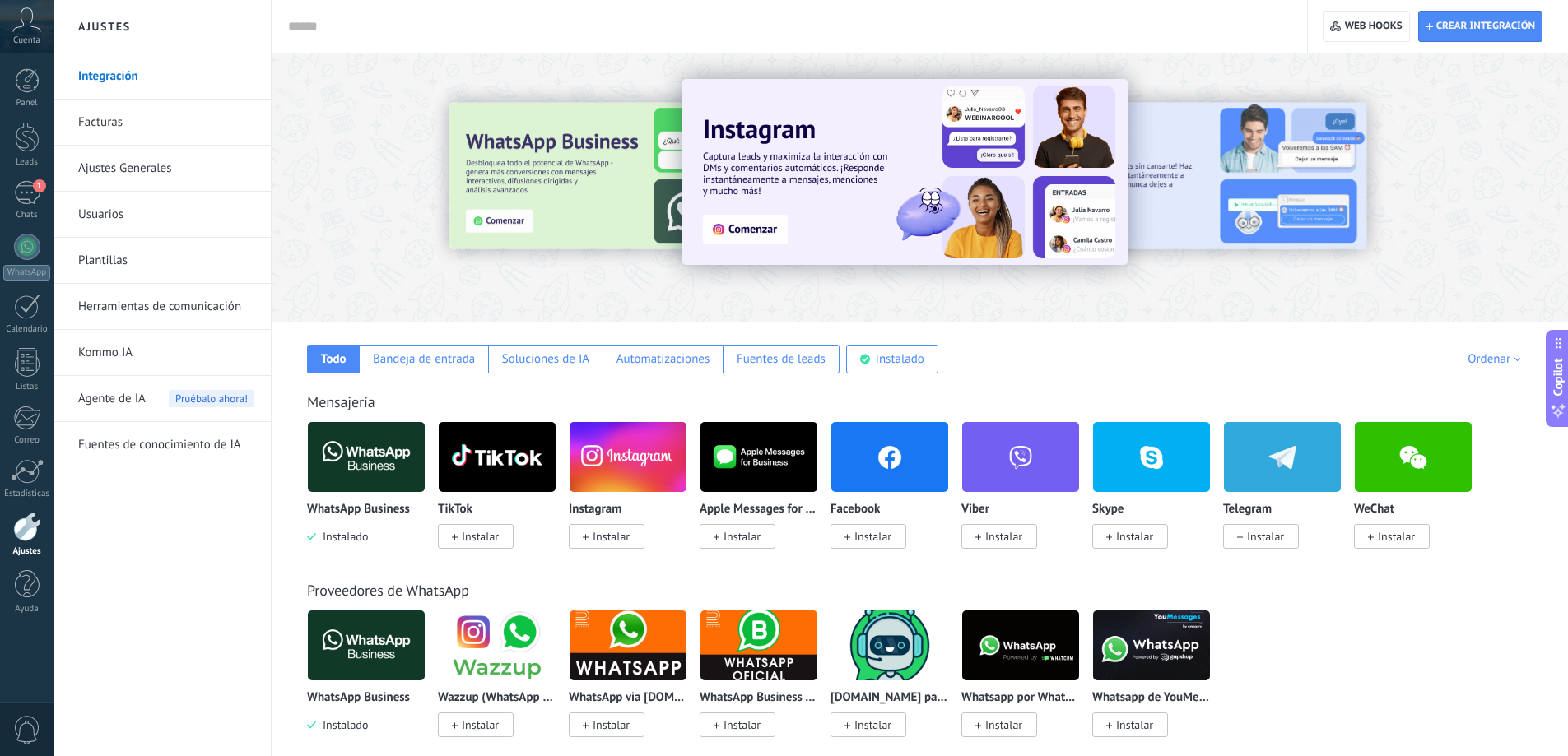
click at [131, 171] on link "Ajustes Generales" at bounding box center [166, 169] width 176 height 46
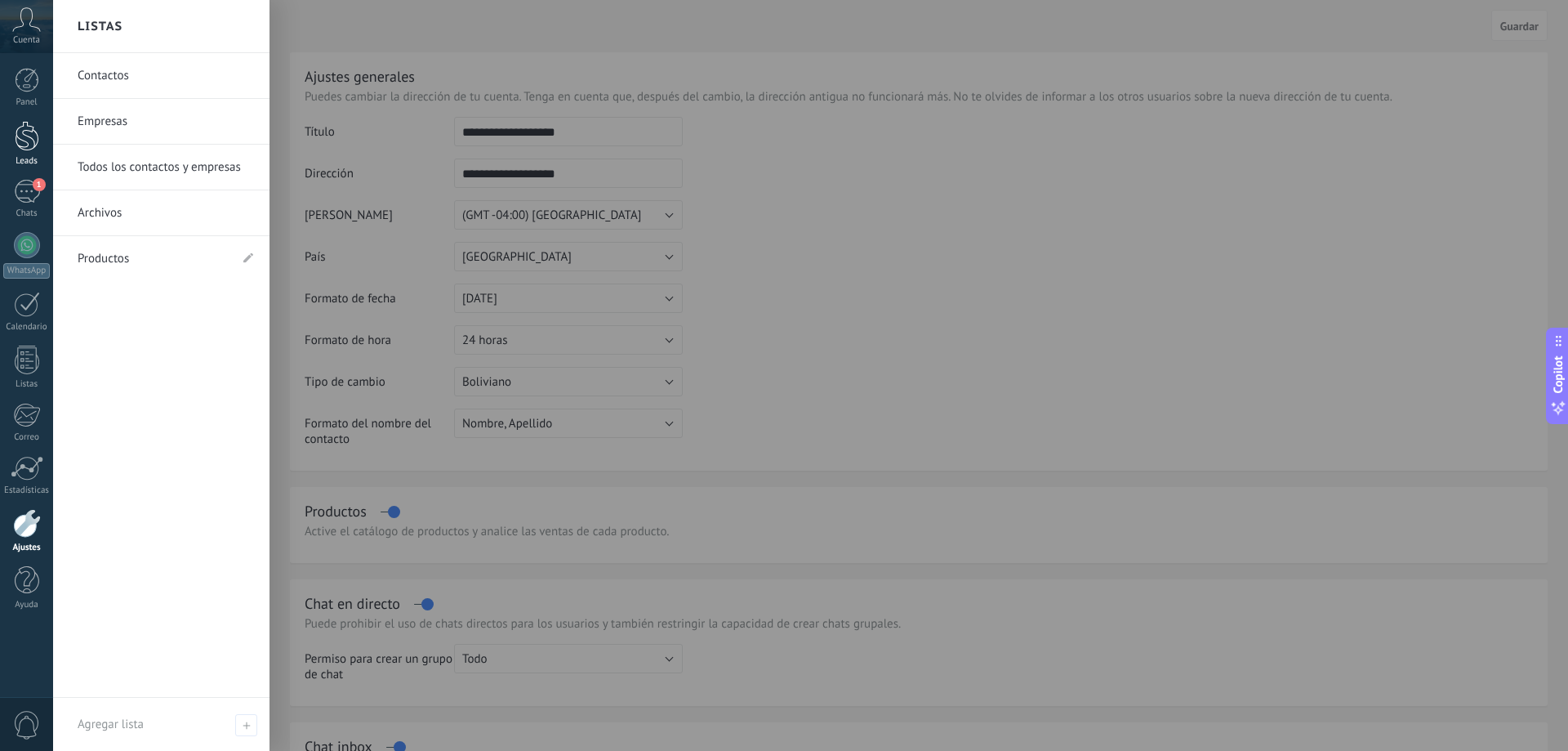
click at [13, 154] on link "Leads" at bounding box center [26, 143] width 53 height 46
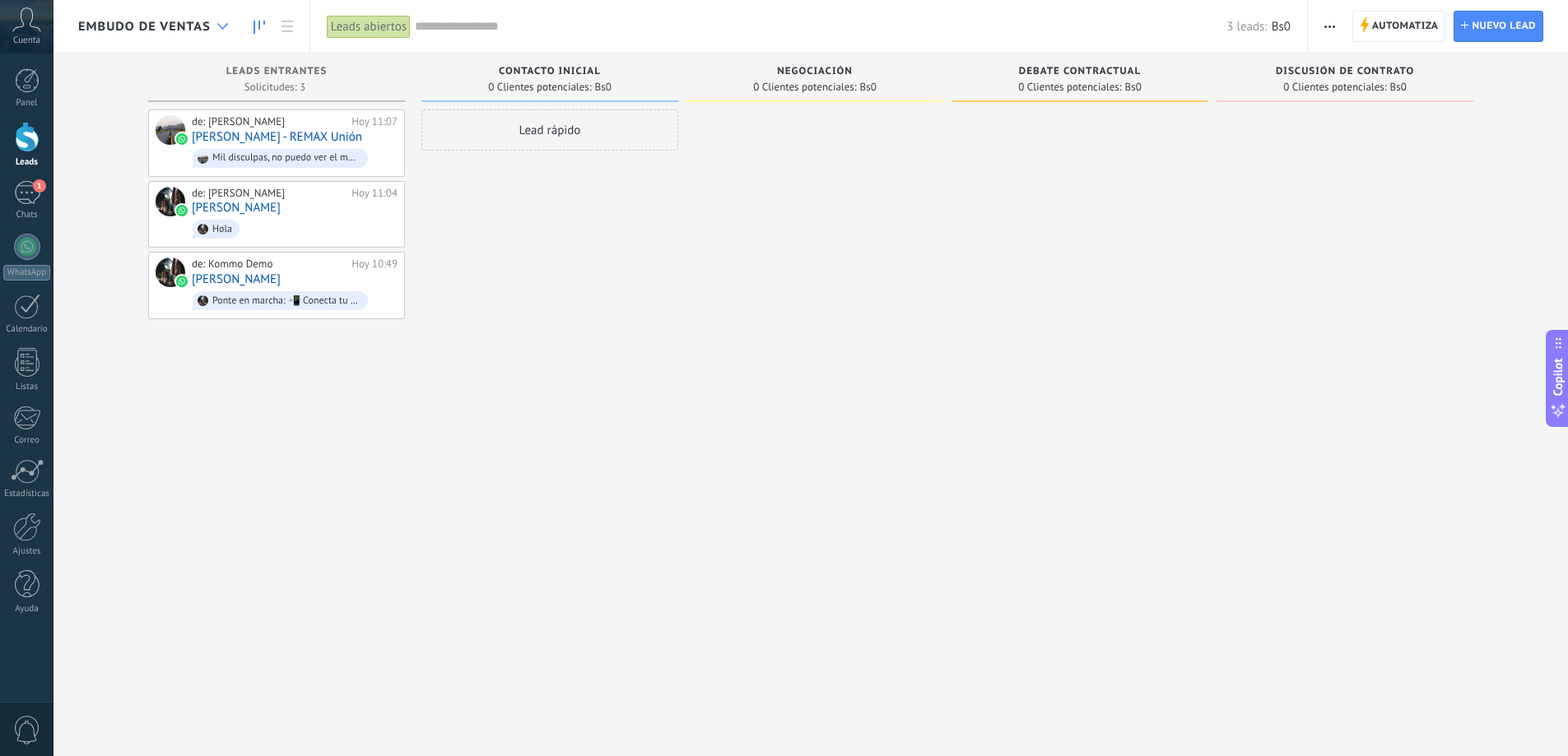
click at [221, 21] on div at bounding box center [223, 27] width 27 height 32
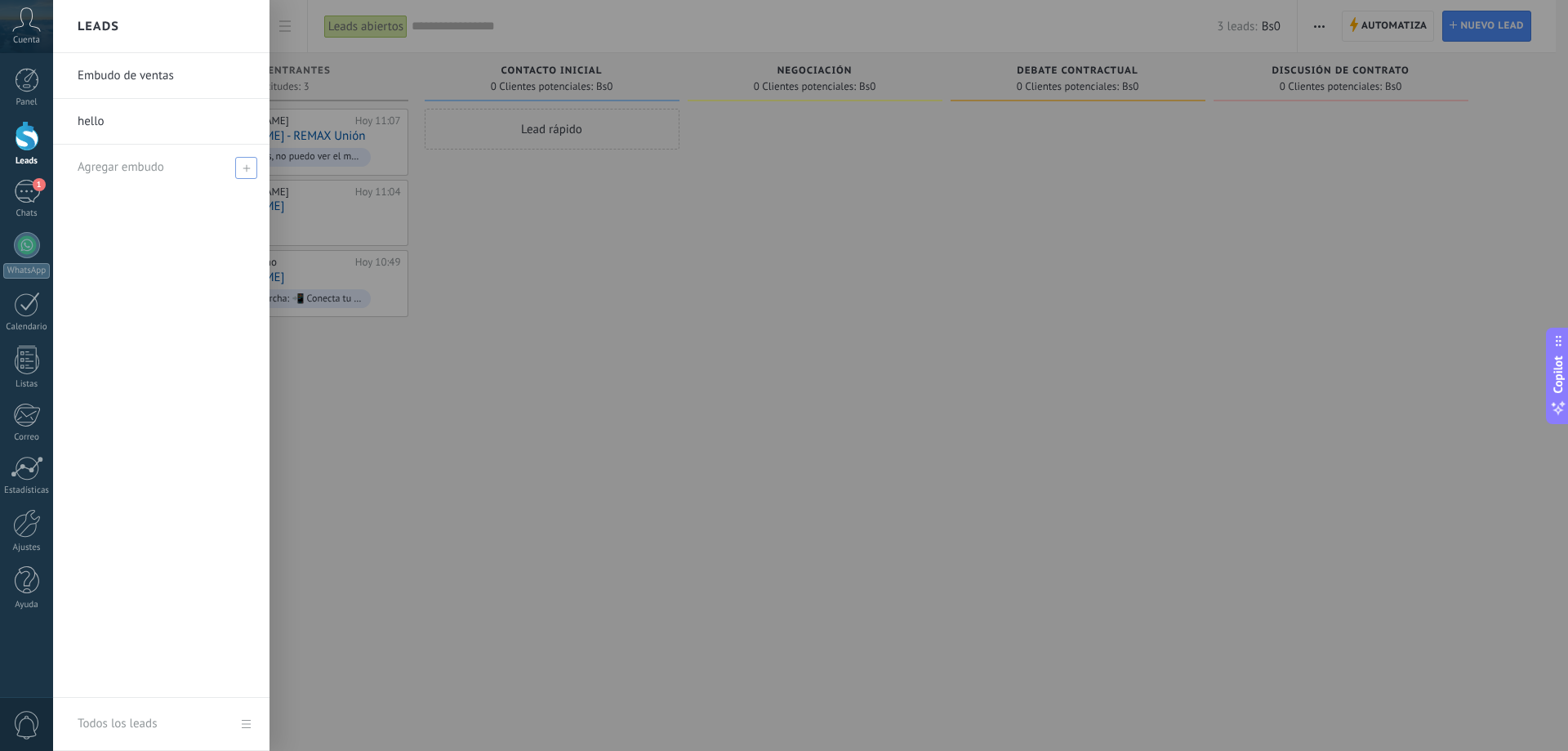
click at [253, 169] on span at bounding box center [246, 167] width 22 height 22
click at [249, 168] on use at bounding box center [246, 167] width 8 height 8
click at [156, 169] on span "Agregar embudo" at bounding box center [120, 167] width 86 height 16
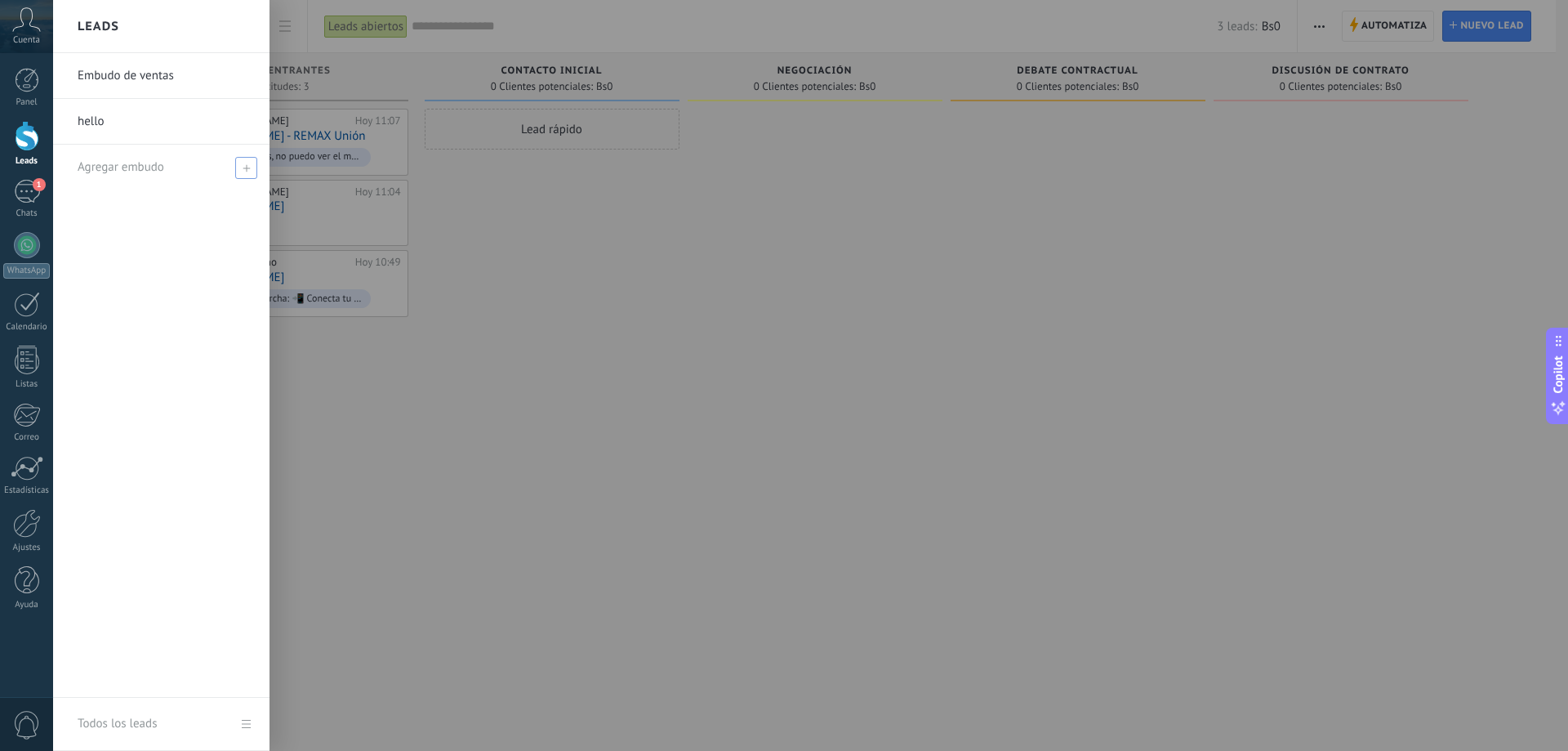
drag, startPoint x: 156, startPoint y: 169, endPoint x: 203, endPoint y: 166, distance: 47.1
click at [161, 169] on span "Agregar embudo" at bounding box center [120, 167] width 86 height 16
click at [252, 166] on span at bounding box center [246, 167] width 22 height 22
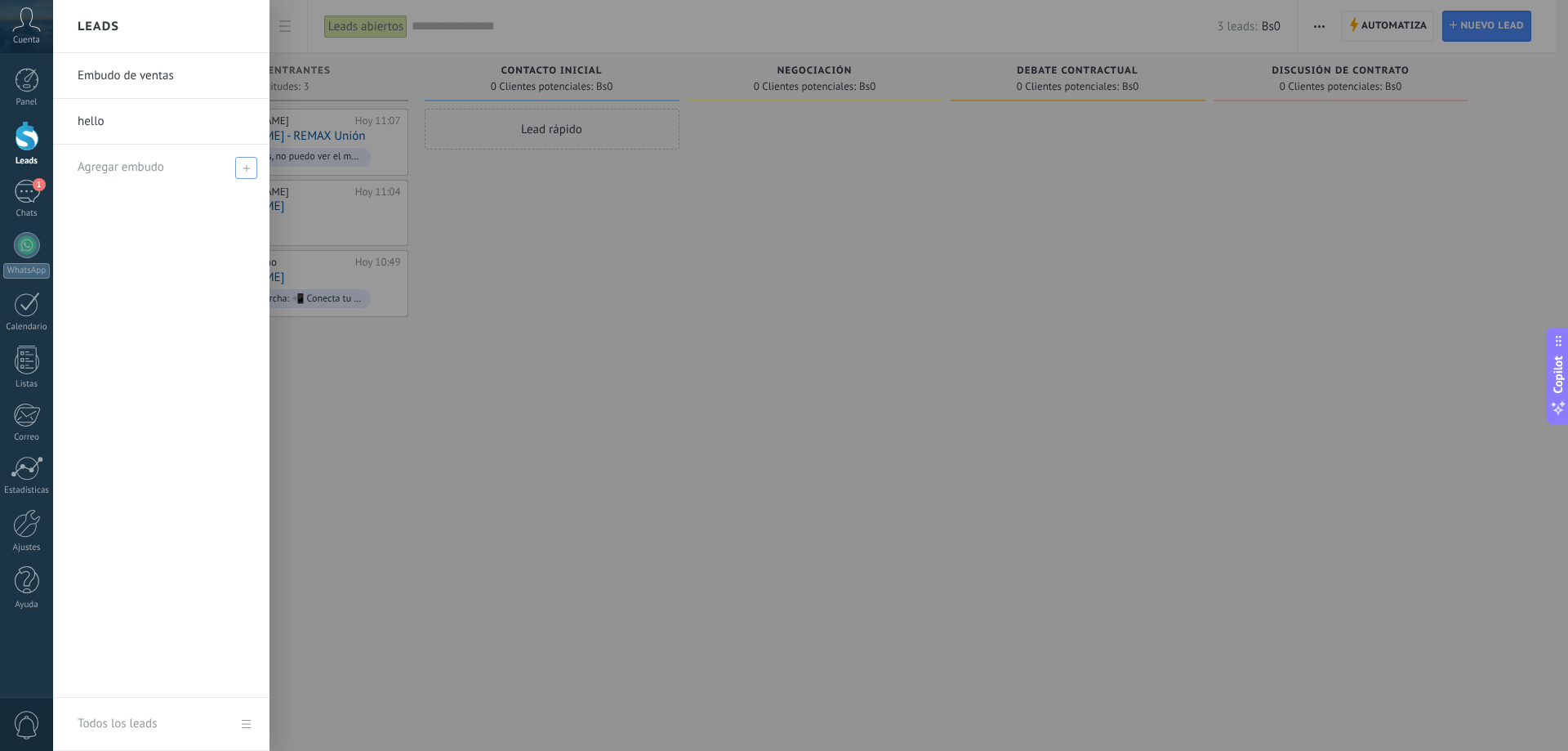
click at [252, 166] on span at bounding box center [246, 167] width 22 height 22
click at [238, 721] on link "Todos los leads" at bounding box center [161, 724] width 217 height 53
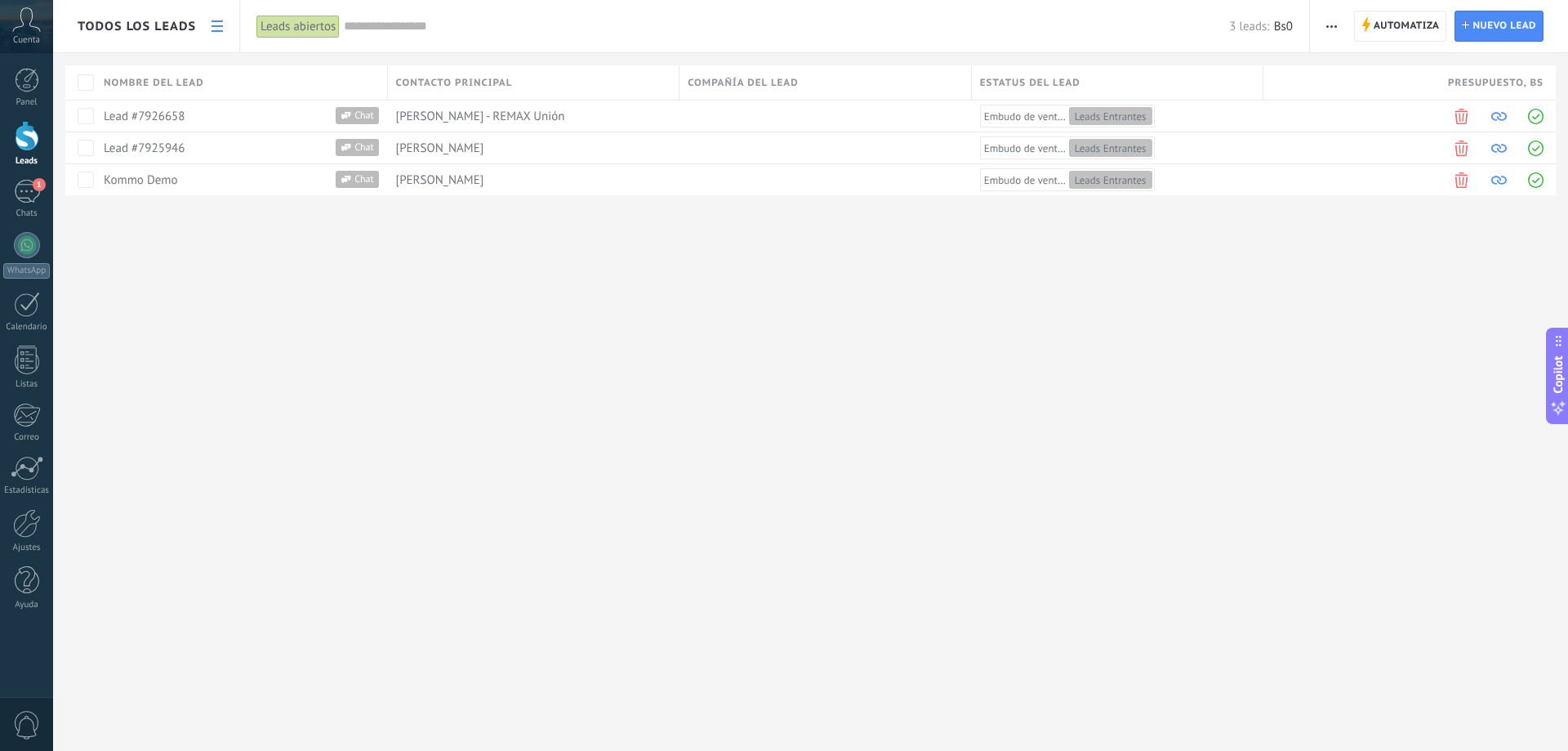
click at [224, 18] on link at bounding box center [217, 27] width 28 height 32
click at [222, 20] on use at bounding box center [218, 26] width 12 height 12
click at [218, 24] on icon at bounding box center [218, 26] width 12 height 12
click at [28, 186] on div "1" at bounding box center [27, 192] width 26 height 23
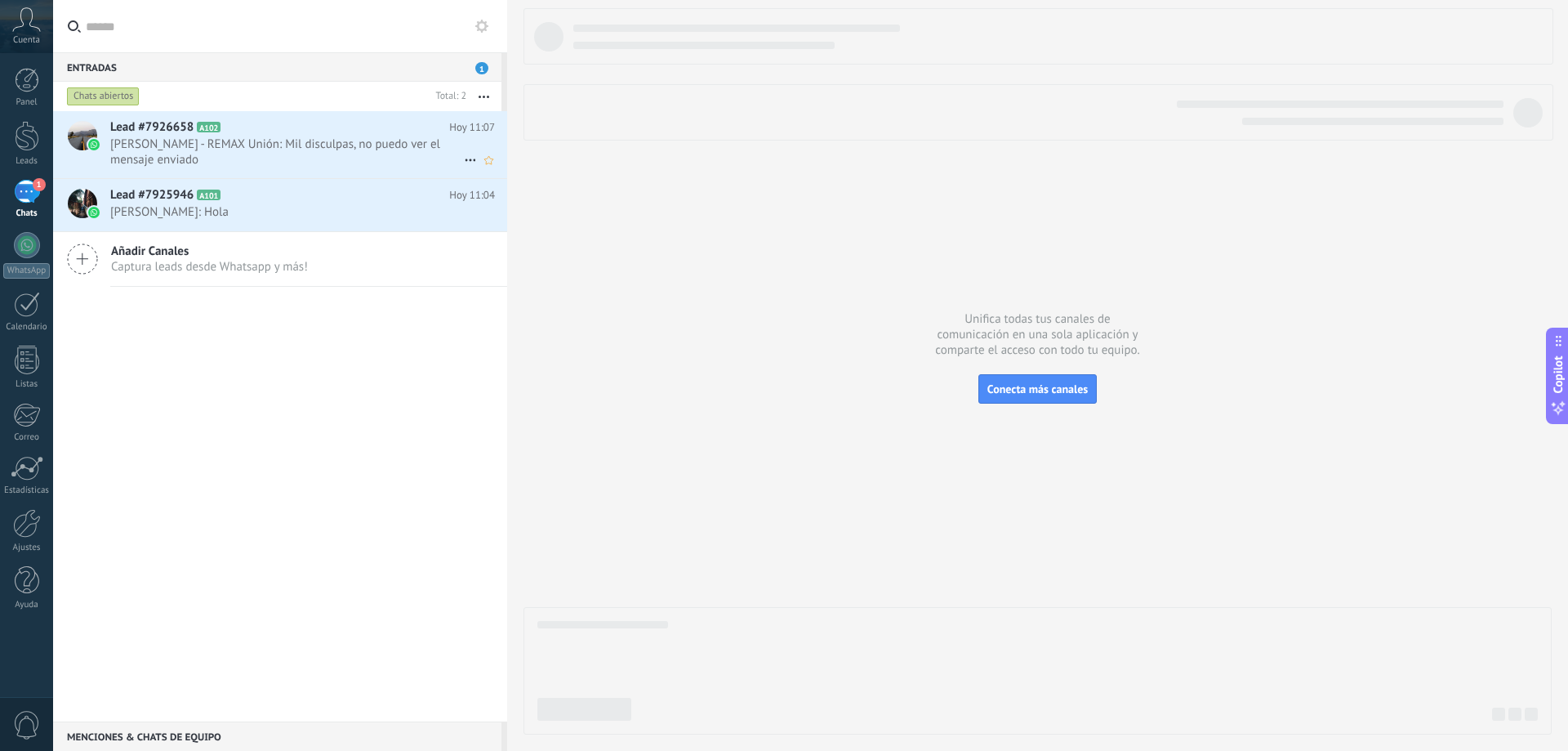
click at [294, 146] on span "[PERSON_NAME] - REMAX Unión: Mil disculpas, no puedo ver el mensaje enviado" at bounding box center [287, 152] width 354 height 31
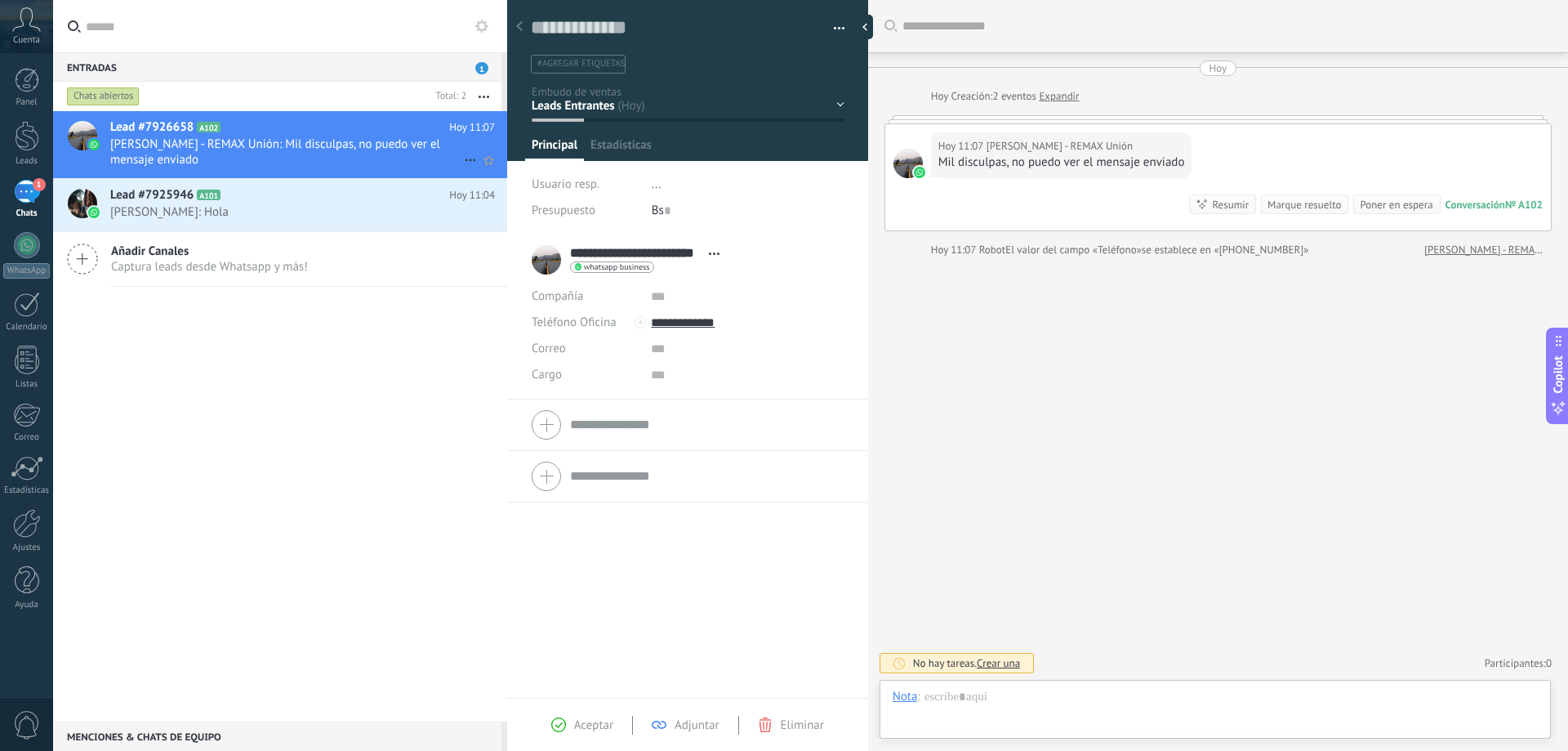
type textarea "**********"
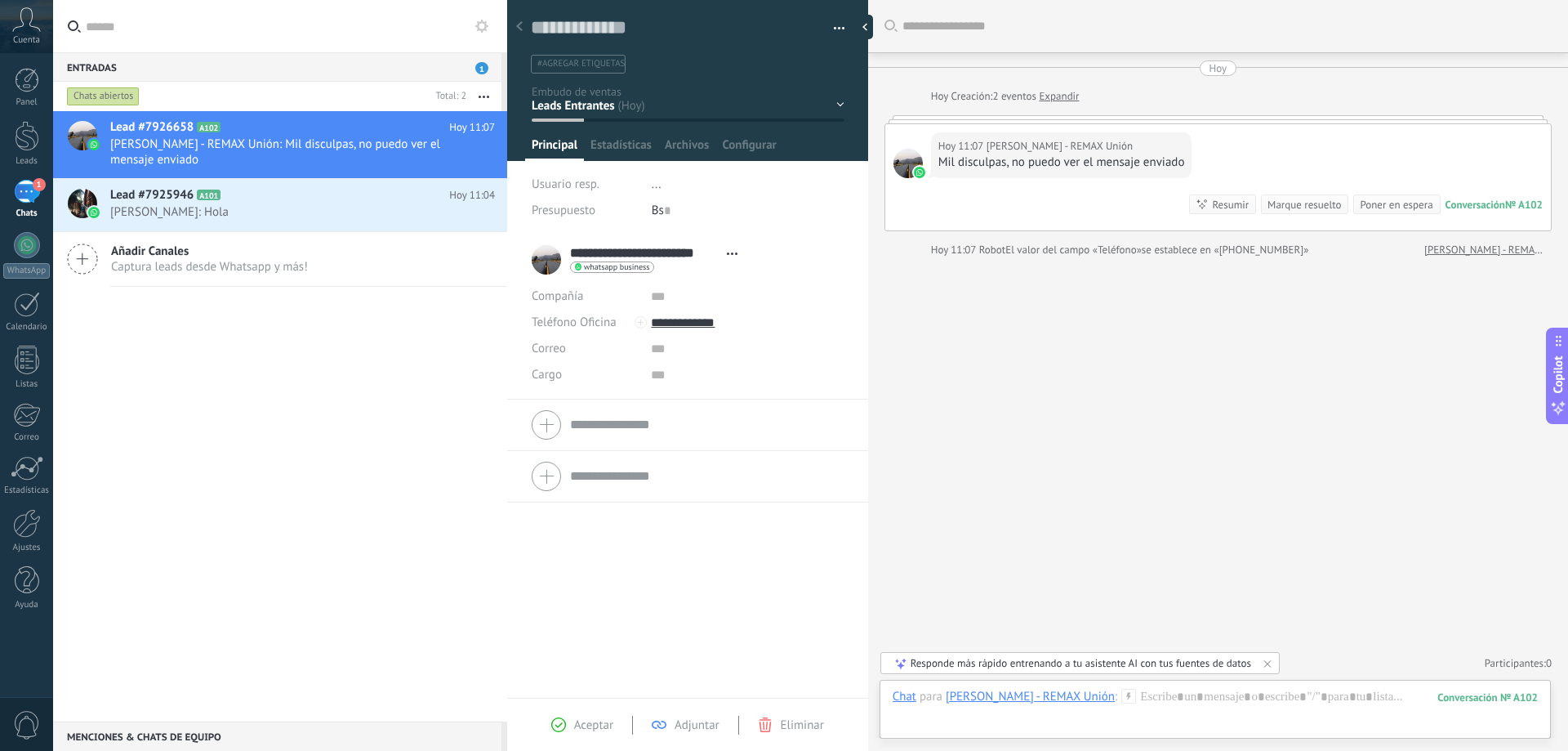
click at [1031, 323] on div "Buscar Carga más [PERSON_NAME] Creación: 2 eventos Expandir Hoy 11:07 [PERSON_N…" at bounding box center [1218, 375] width 700 height 751
click at [1067, 719] on div at bounding box center [1215, 713] width 645 height 49
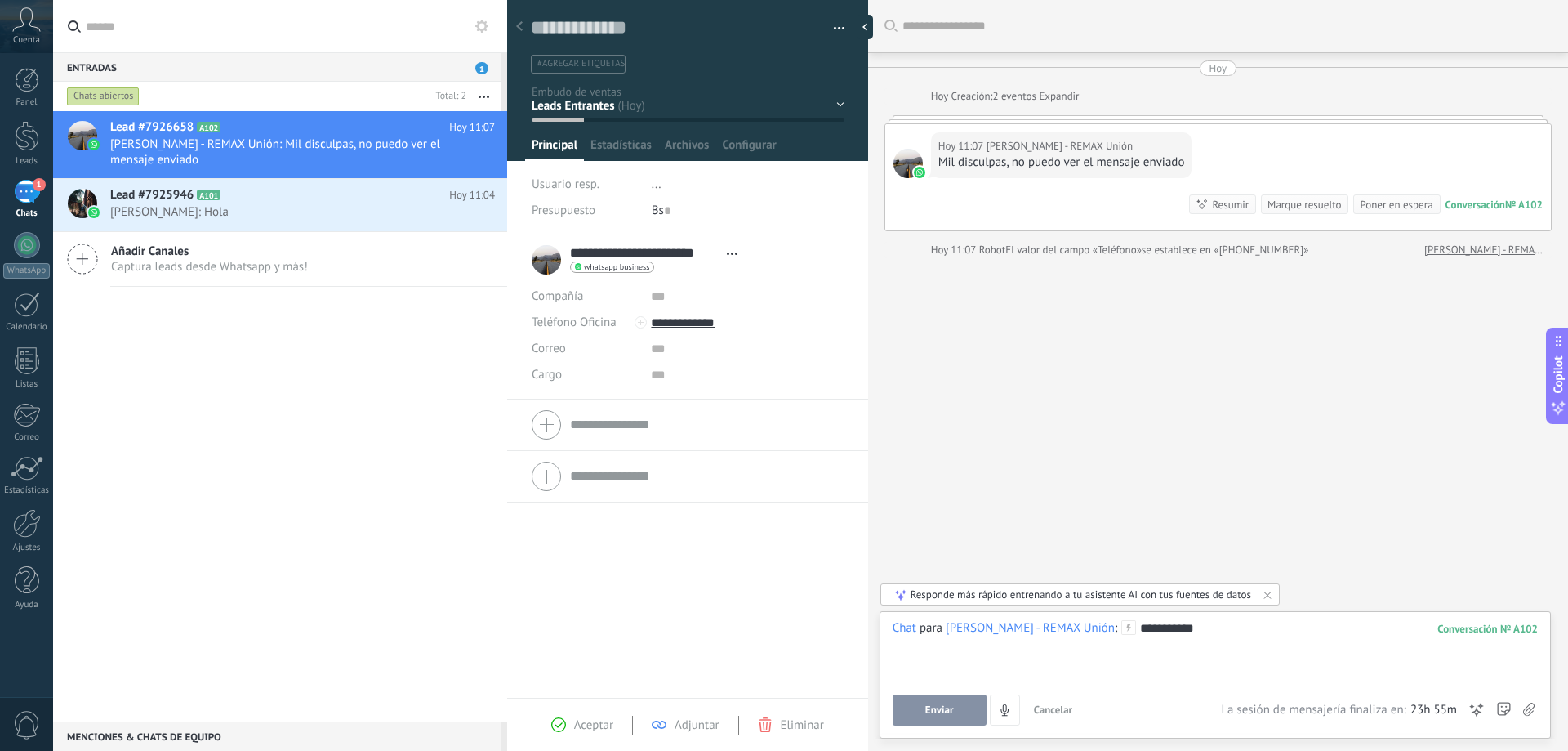
click at [952, 707] on span "Enviar" at bounding box center [940, 711] width 28 height 12
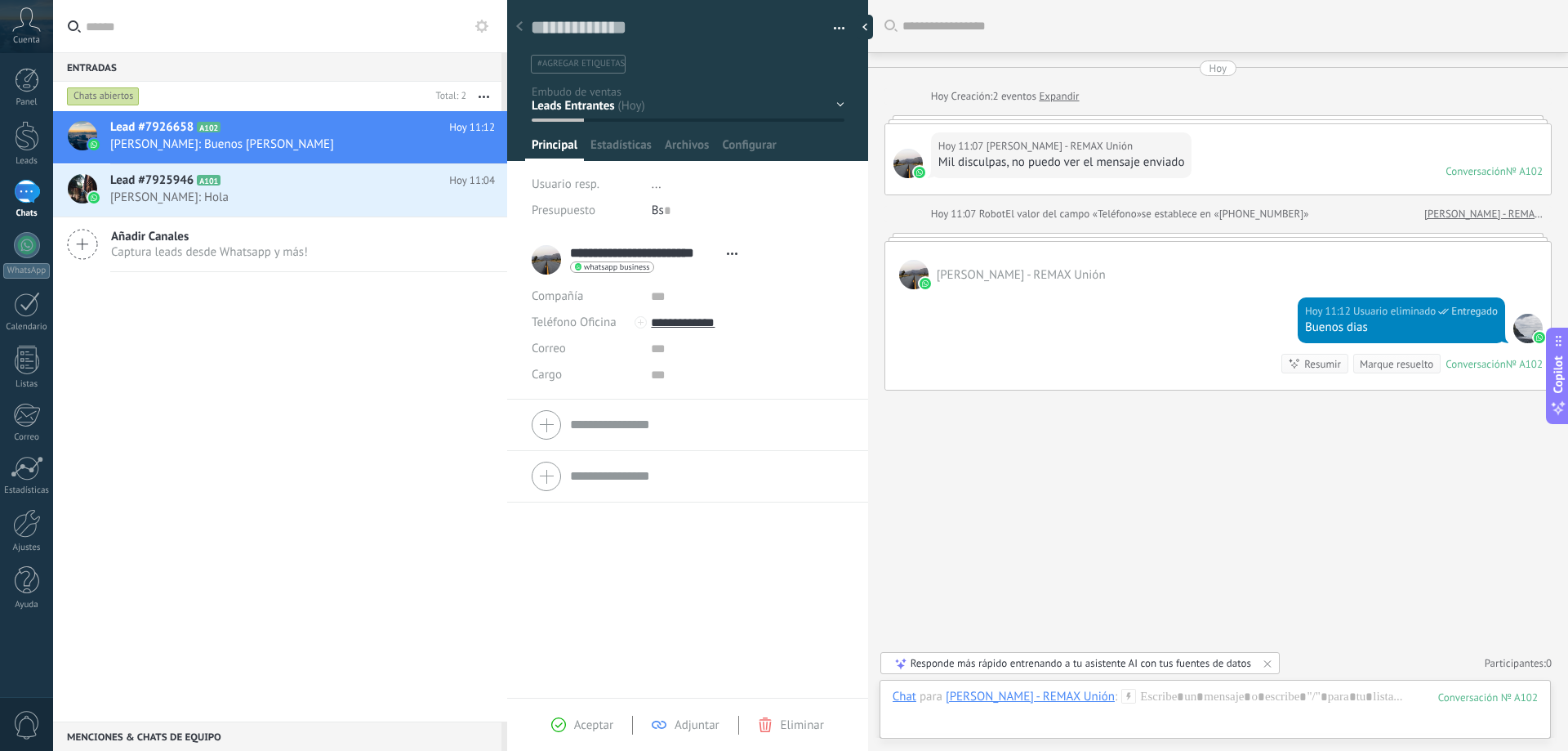
click at [523, 26] on div at bounding box center [519, 28] width 23 height 32
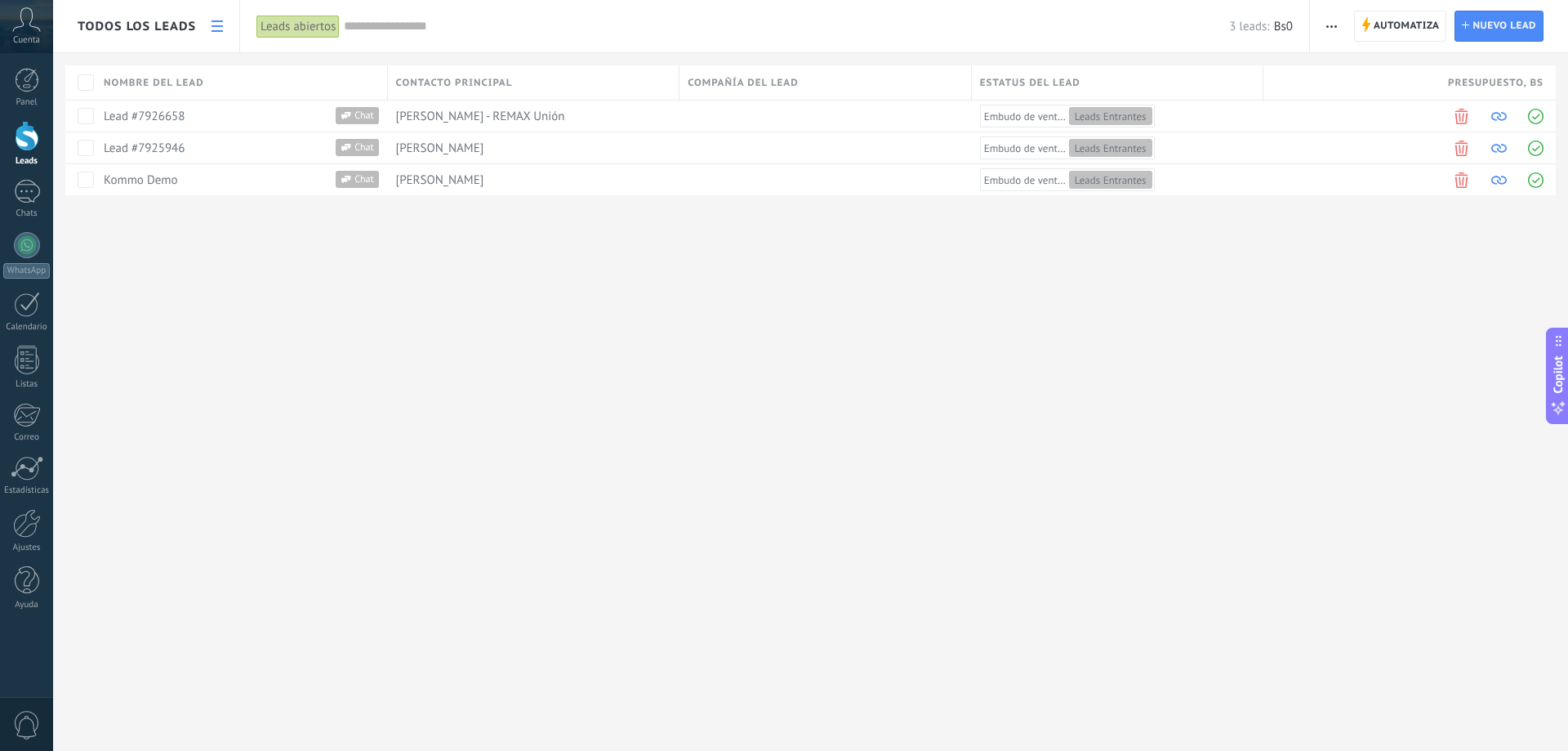
click at [208, 23] on link at bounding box center [217, 27] width 28 height 32
click at [217, 23] on icon at bounding box center [218, 26] width 12 height 12
click at [223, 26] on use at bounding box center [218, 26] width 12 height 12
click at [221, 25] on use at bounding box center [218, 26] width 12 height 12
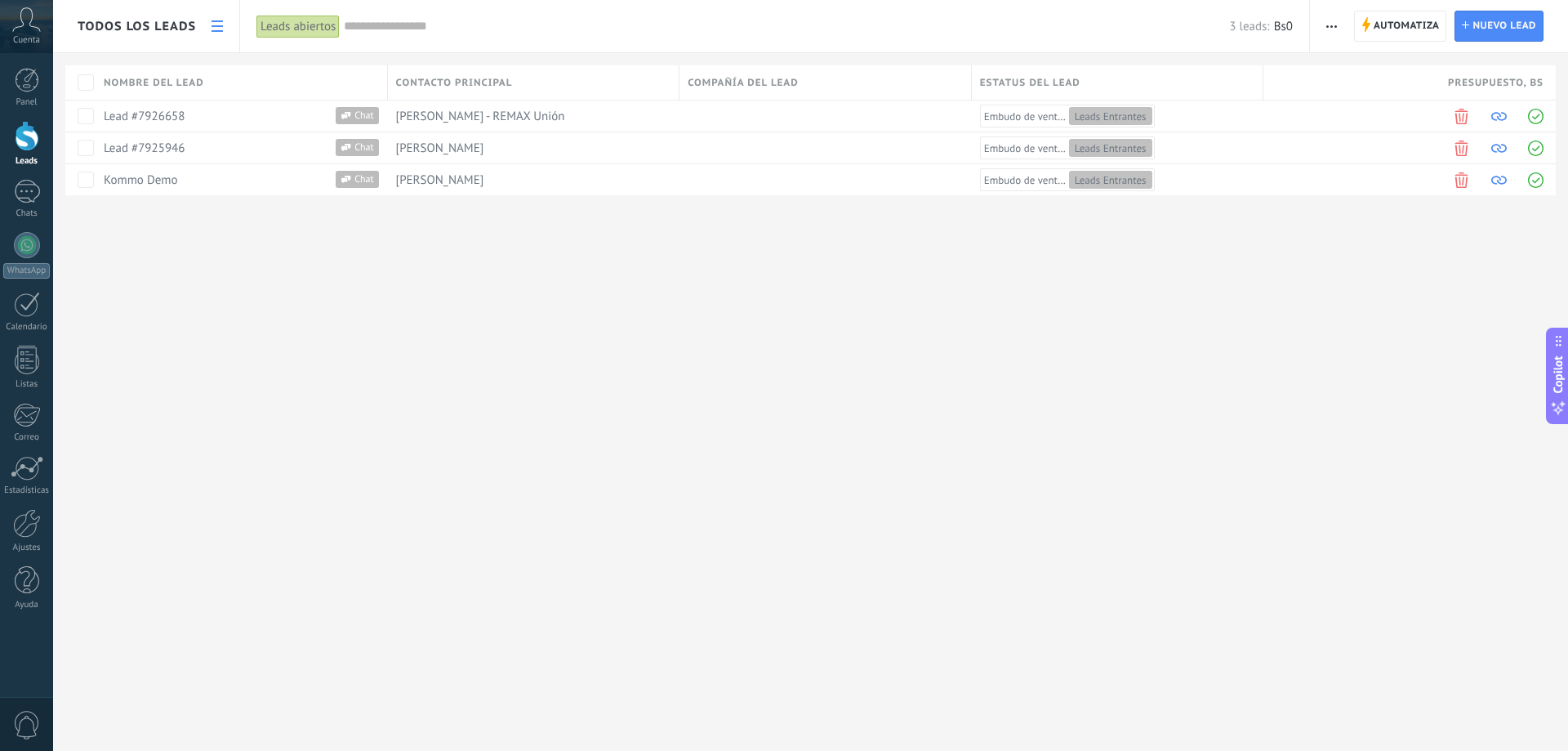
click at [221, 25] on use at bounding box center [218, 26] width 12 height 12
click at [218, 24] on icon at bounding box center [218, 26] width 12 height 12
click at [30, 198] on div "1" at bounding box center [27, 192] width 26 height 23
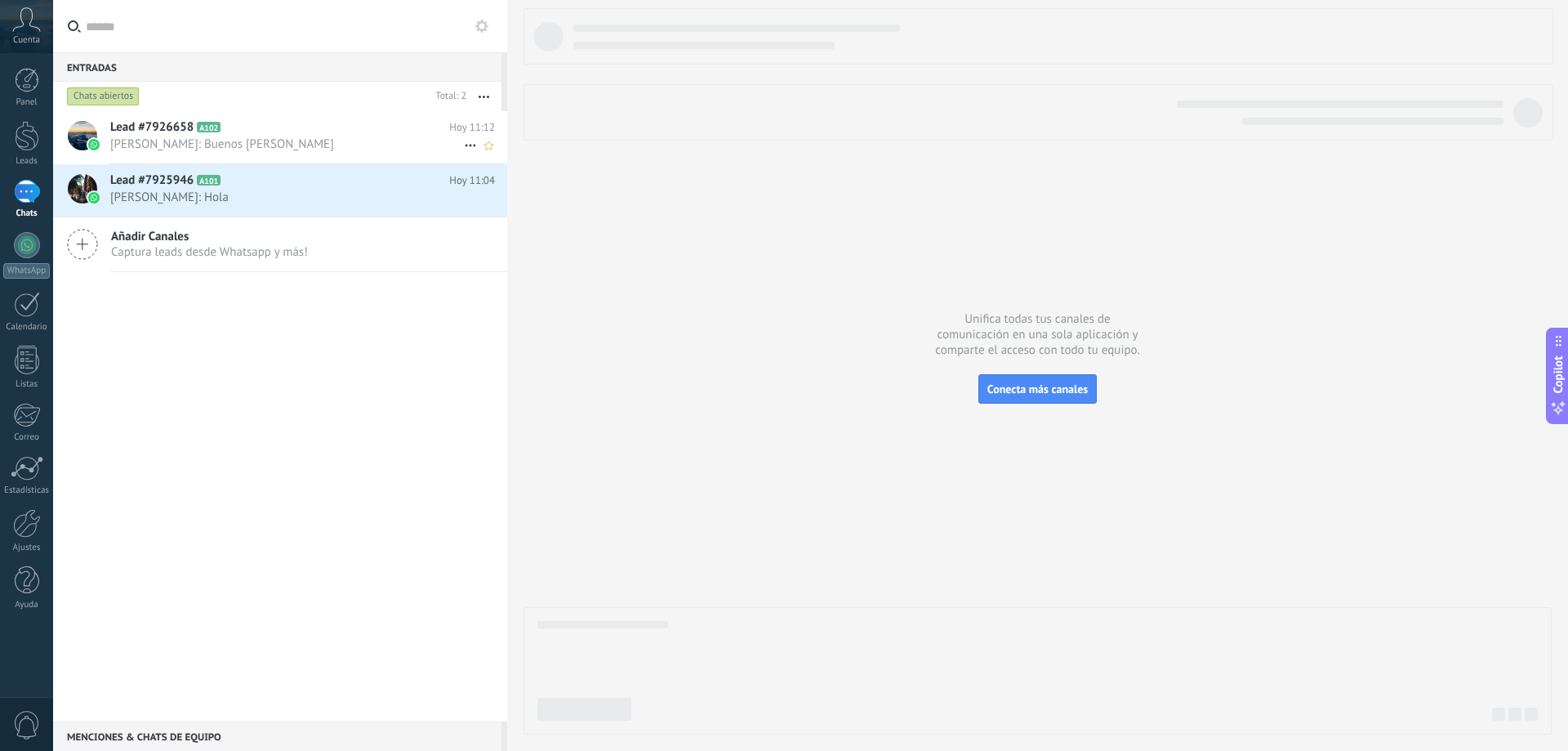
click at [176, 127] on span "Lead #7926658" at bounding box center [152, 128] width 84 height 17
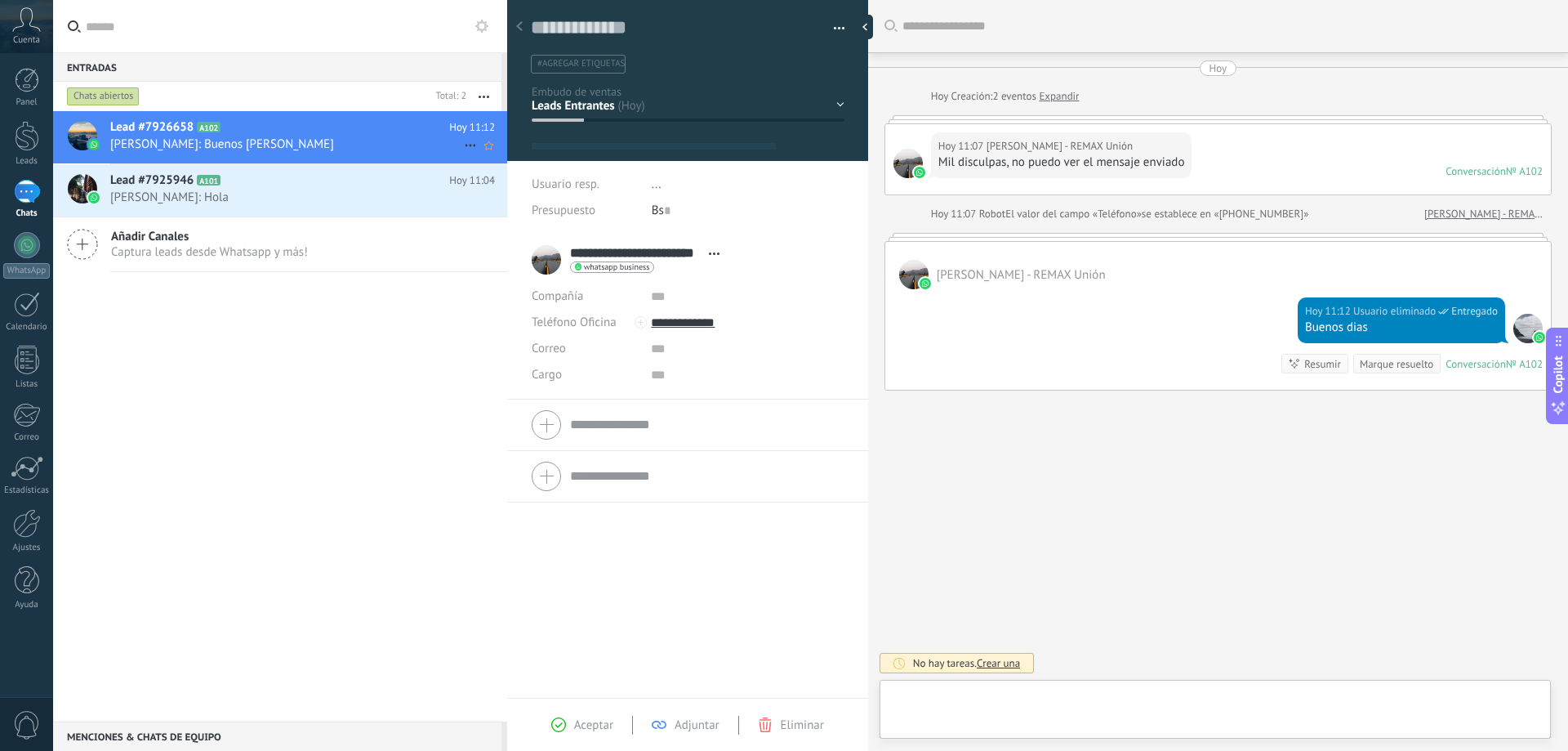
type textarea "**********"
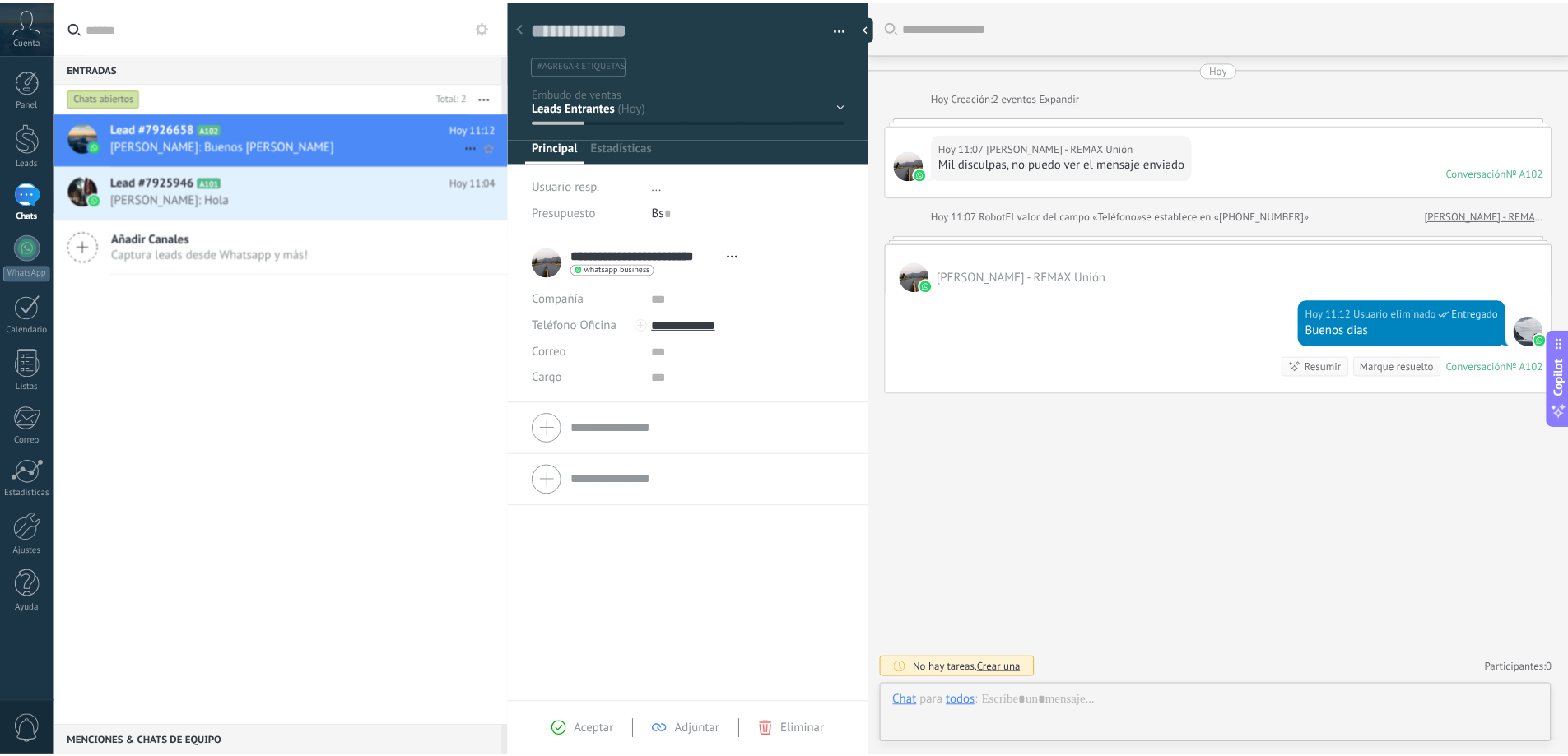
scroll to position [24, 0]
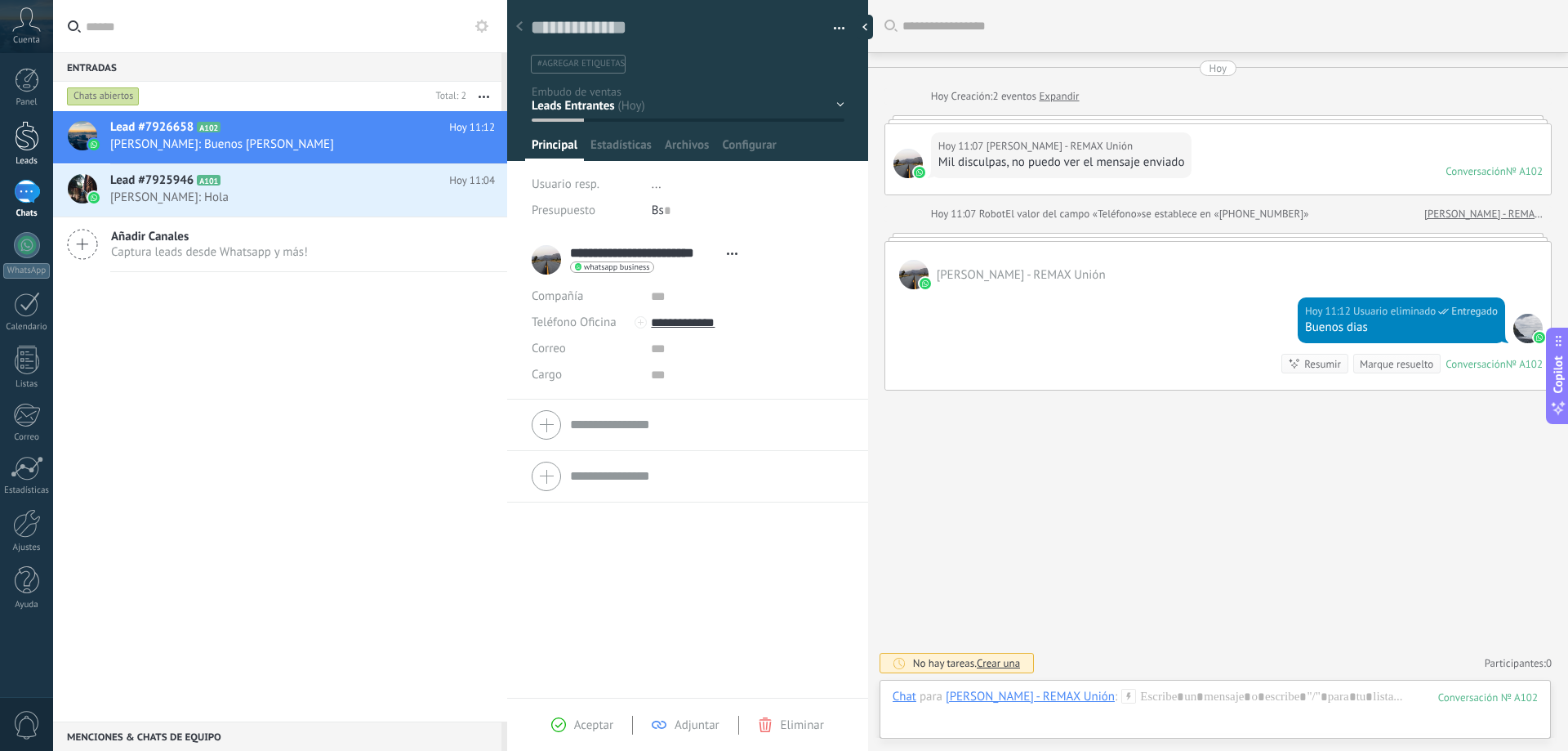
click at [30, 129] on div at bounding box center [27, 136] width 24 height 30
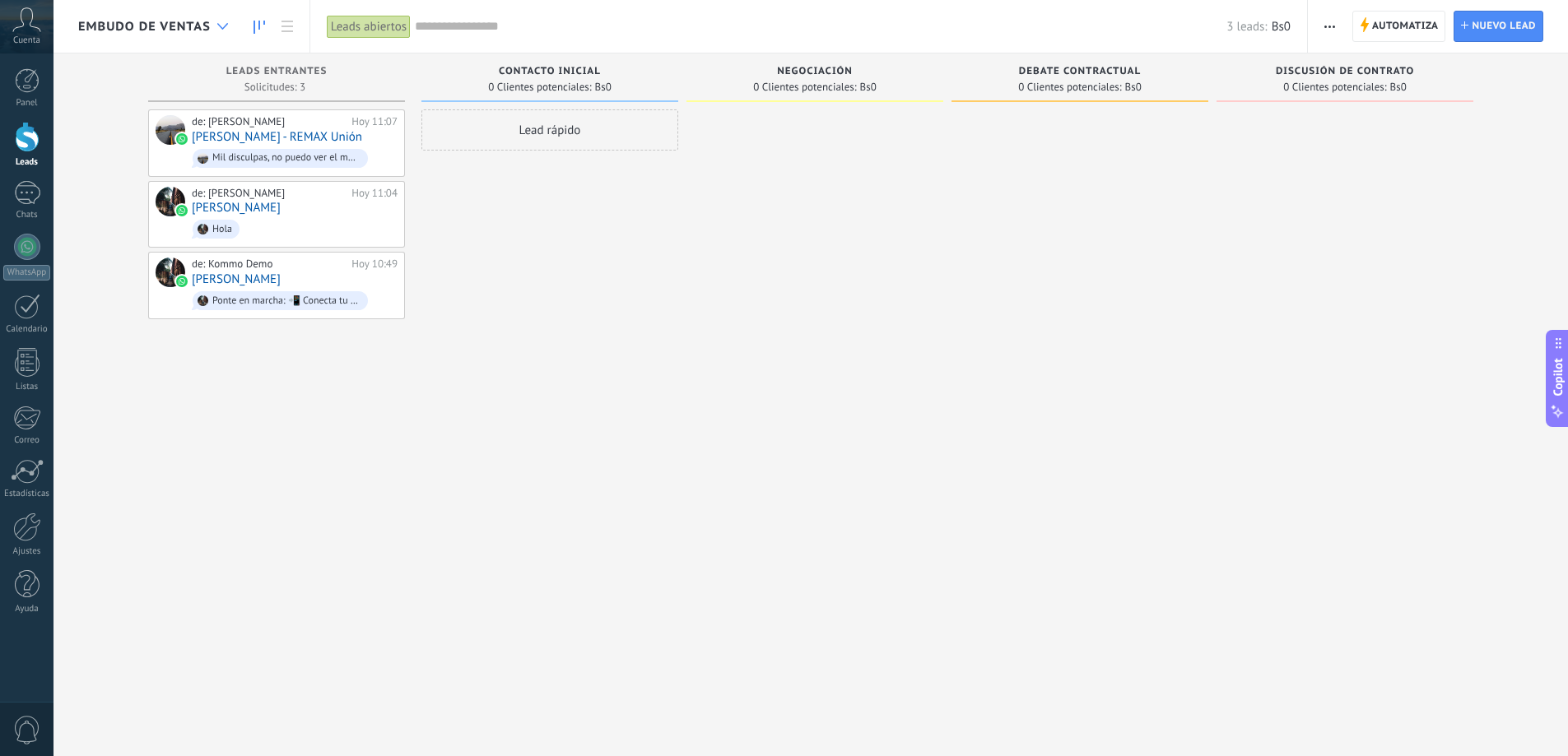
click at [221, 22] on div at bounding box center [223, 27] width 27 height 32
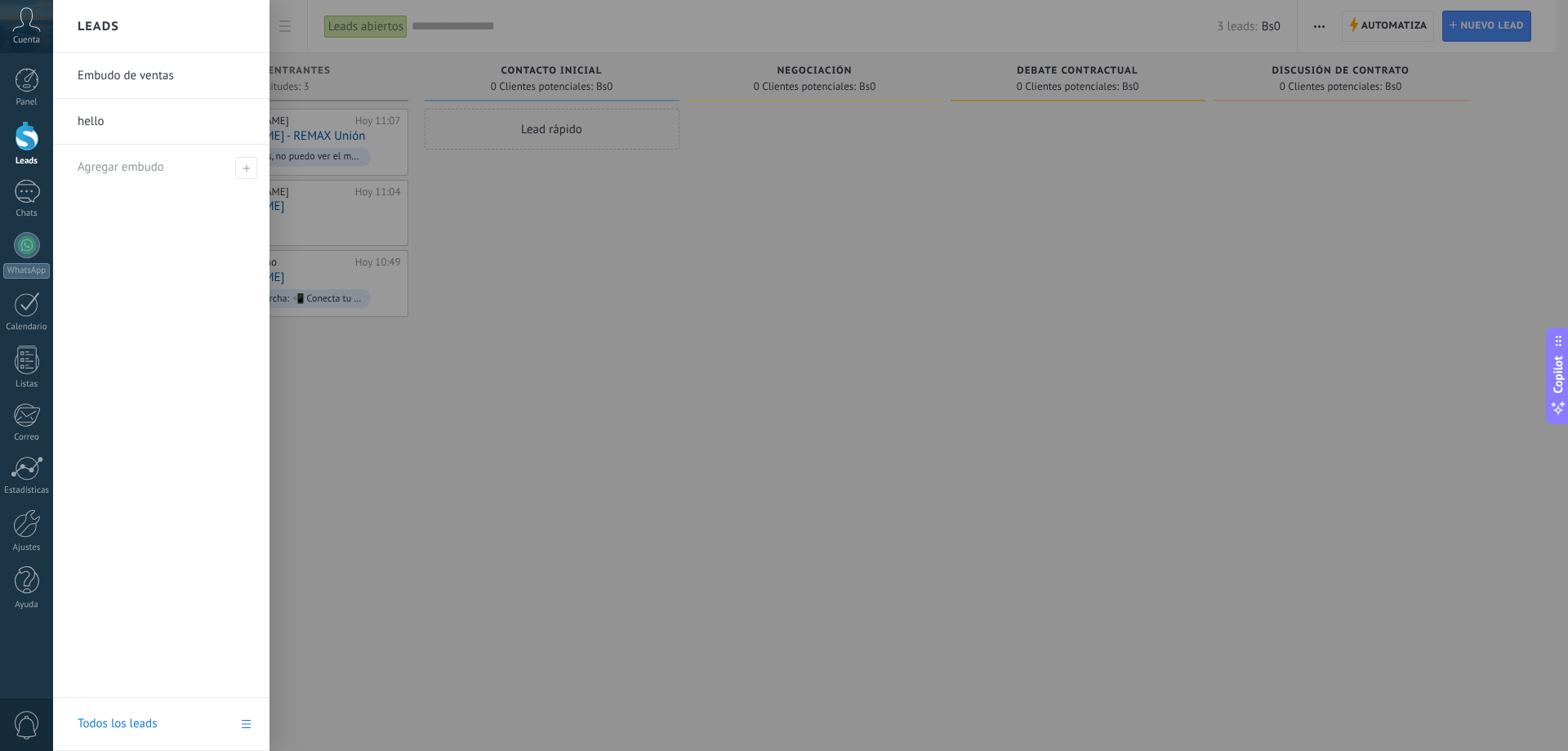
drag, startPoint x: 106, startPoint y: 121, endPoint x: 108, endPoint y: 35, distance: 86.0
click at [108, 35] on h2 "Leads" at bounding box center [99, 27] width 42 height 52
click at [105, 28] on h2 "Leads" at bounding box center [99, 27] width 42 height 52
click at [154, 122] on link "hello" at bounding box center [166, 121] width 176 height 46
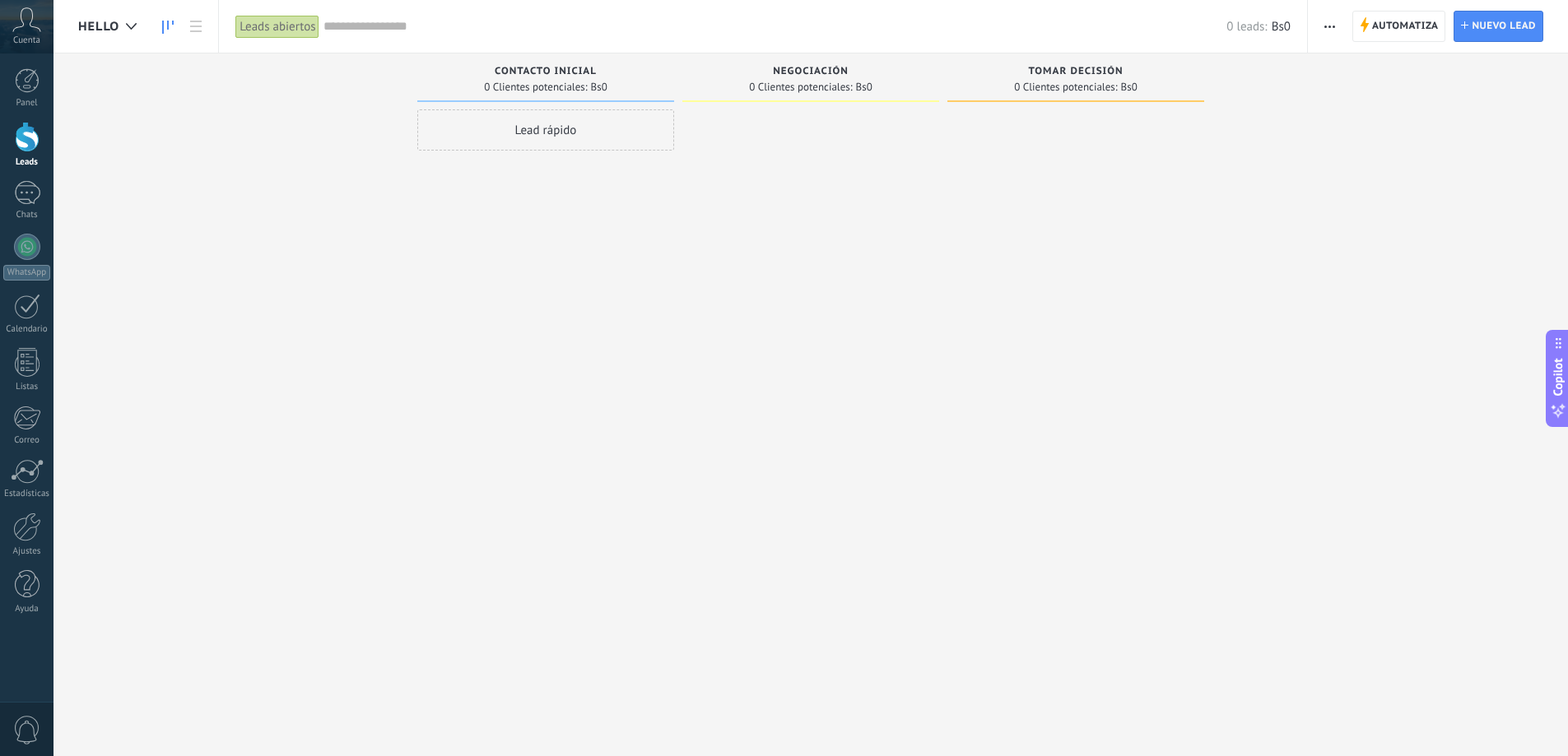
click at [1326, 20] on span "button" at bounding box center [1329, 26] width 11 height 31
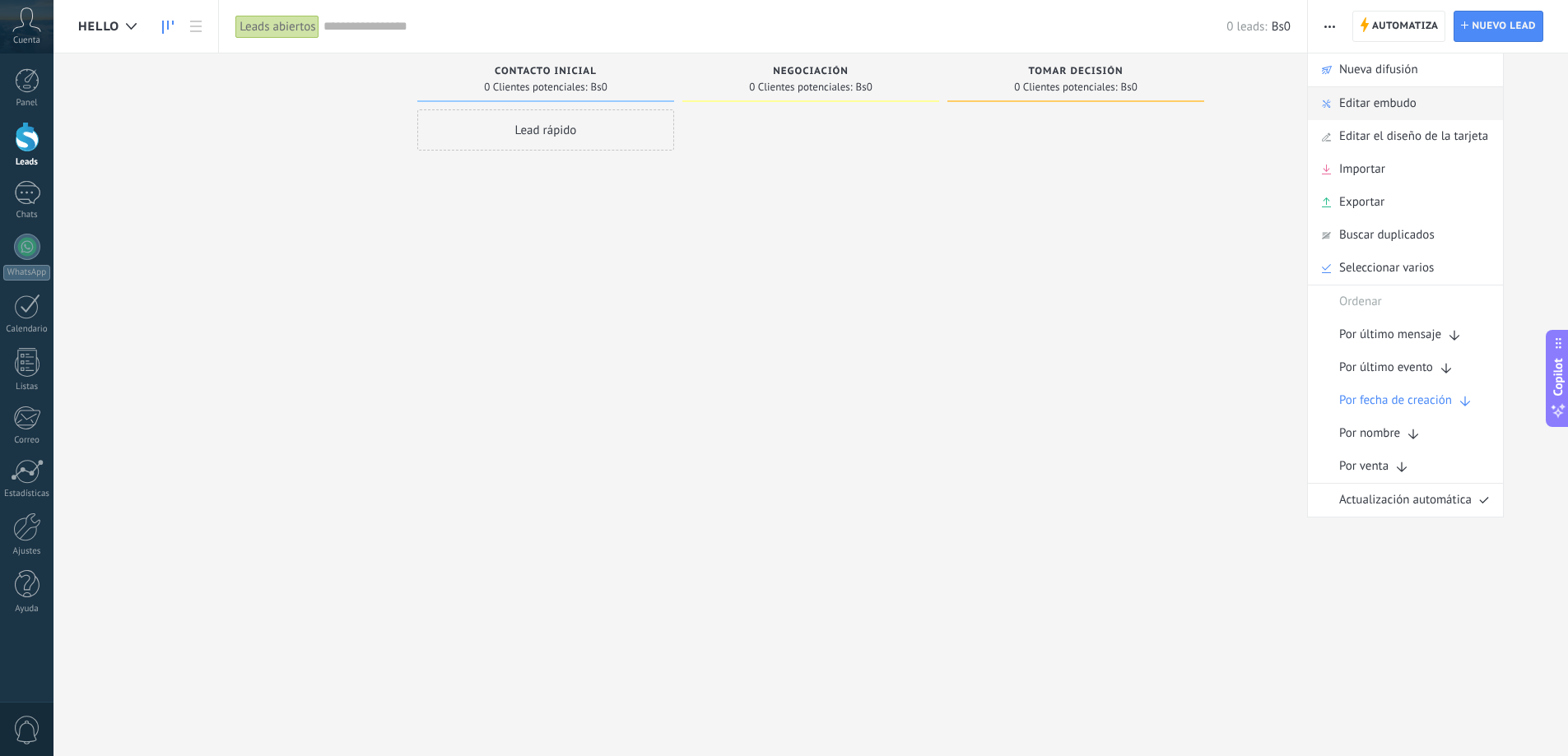
click at [1390, 103] on span "Editar embudo" at bounding box center [1377, 103] width 78 height 33
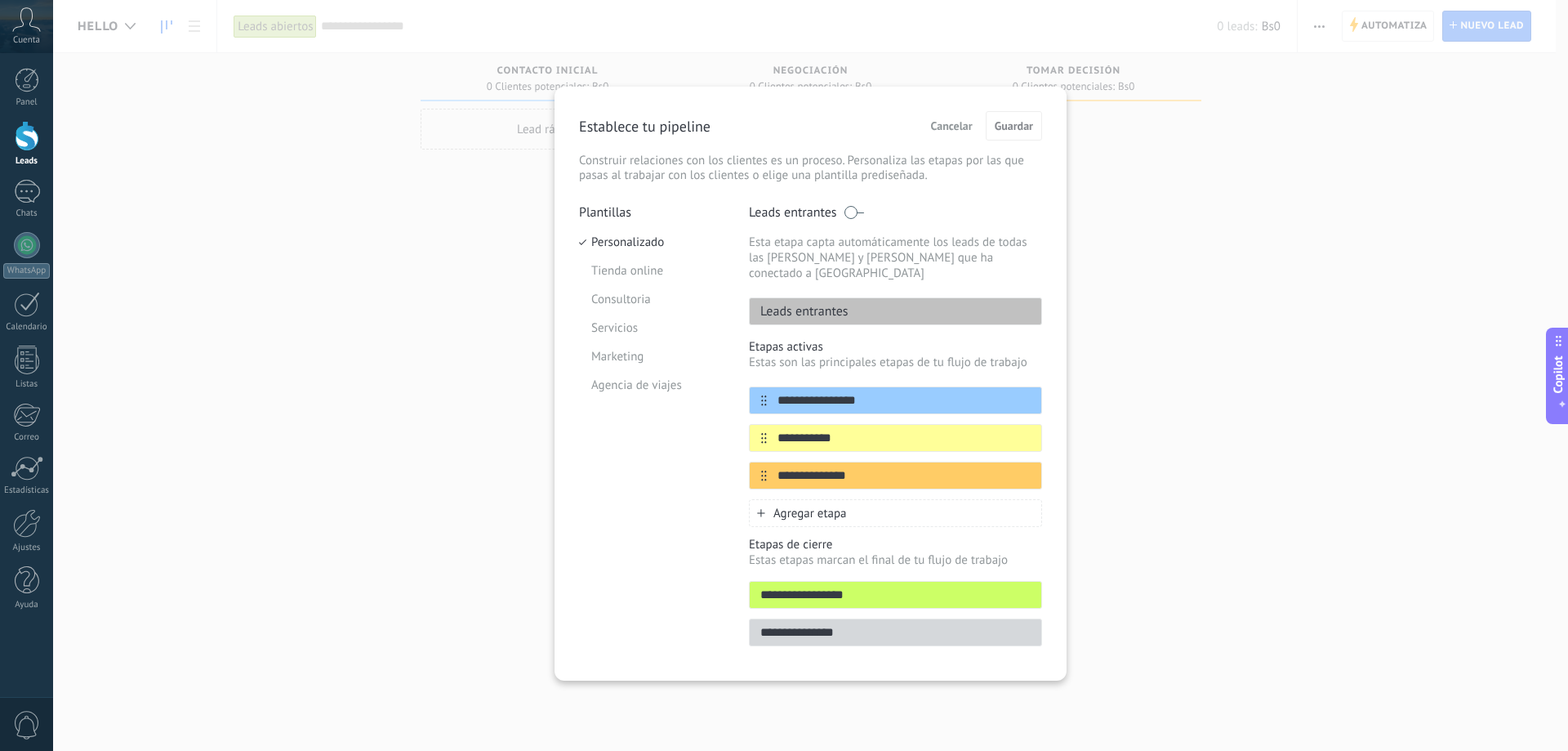
click at [961, 122] on span "Cancelar" at bounding box center [952, 126] width 42 height 12
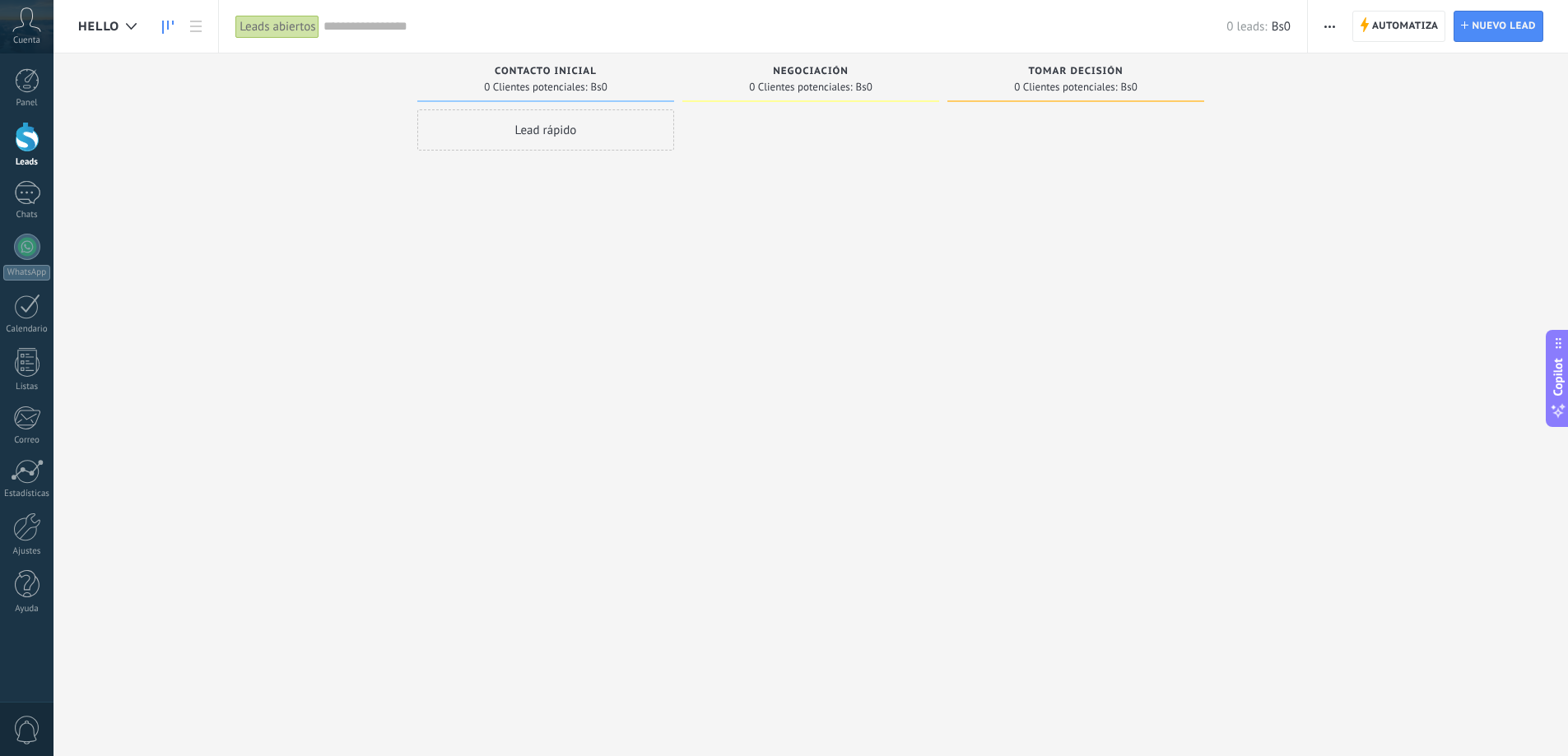
click at [1326, 27] on use "button" at bounding box center [1329, 26] width 11 height 3
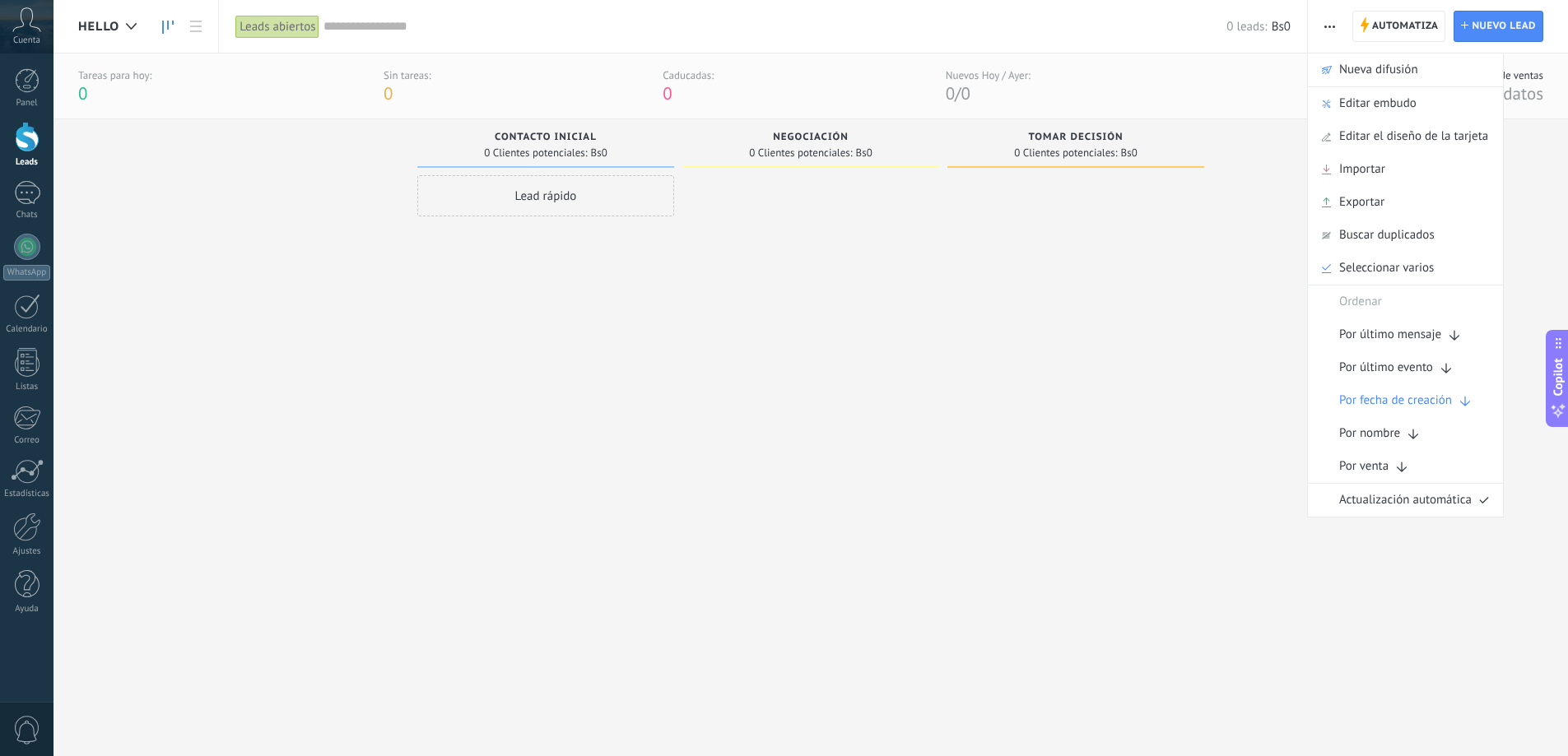
drag, startPoint x: 130, startPoint y: 25, endPoint x: 112, endPoint y: 25, distance: 18.0
click at [112, 25] on span "hello" at bounding box center [99, 26] width 41 height 16
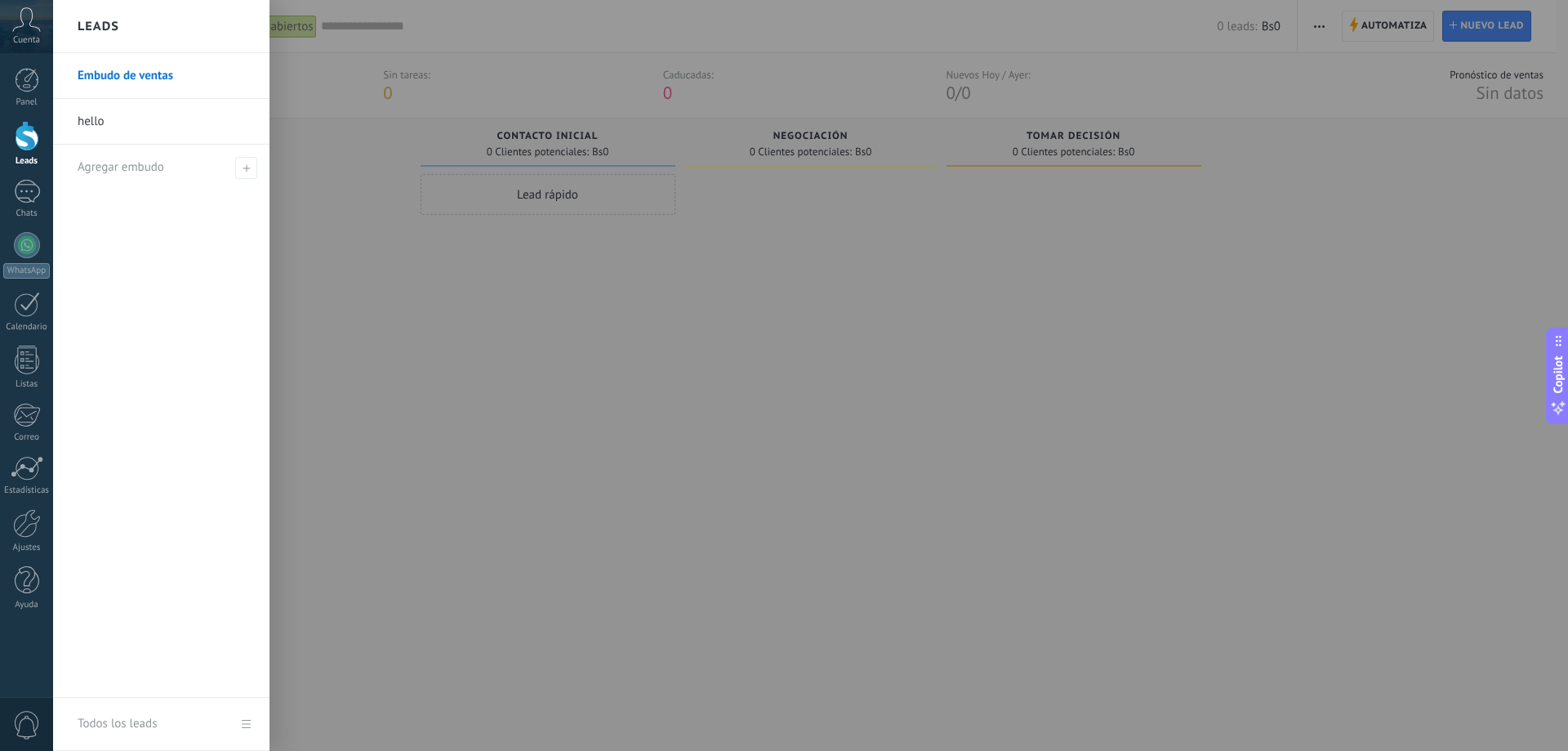
click at [88, 122] on link "hello" at bounding box center [166, 121] width 176 height 46
click at [149, 172] on span "Agregar embudo" at bounding box center [120, 167] width 86 height 16
click at [251, 171] on span at bounding box center [246, 167] width 22 height 22
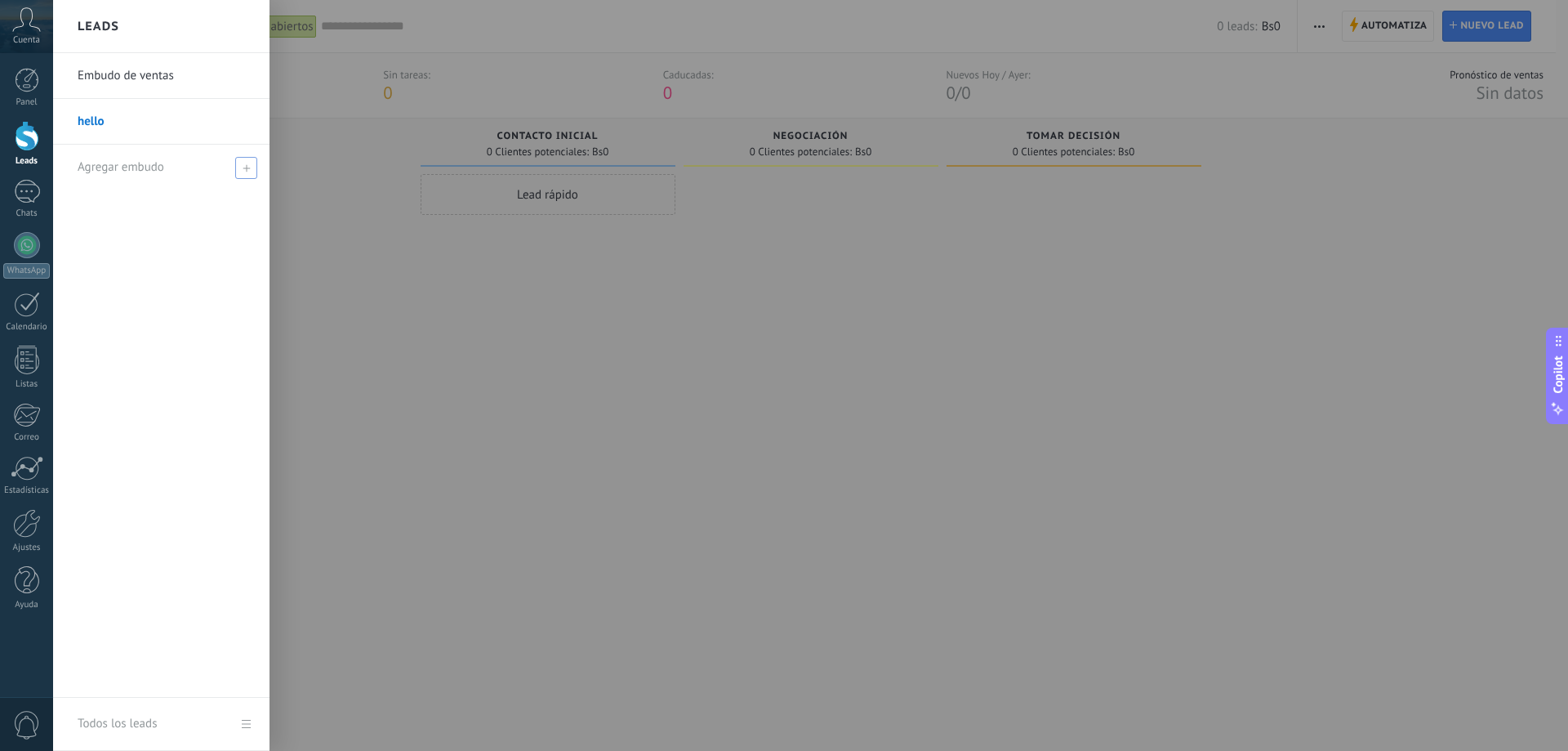
click at [251, 171] on span at bounding box center [246, 167] width 22 height 22
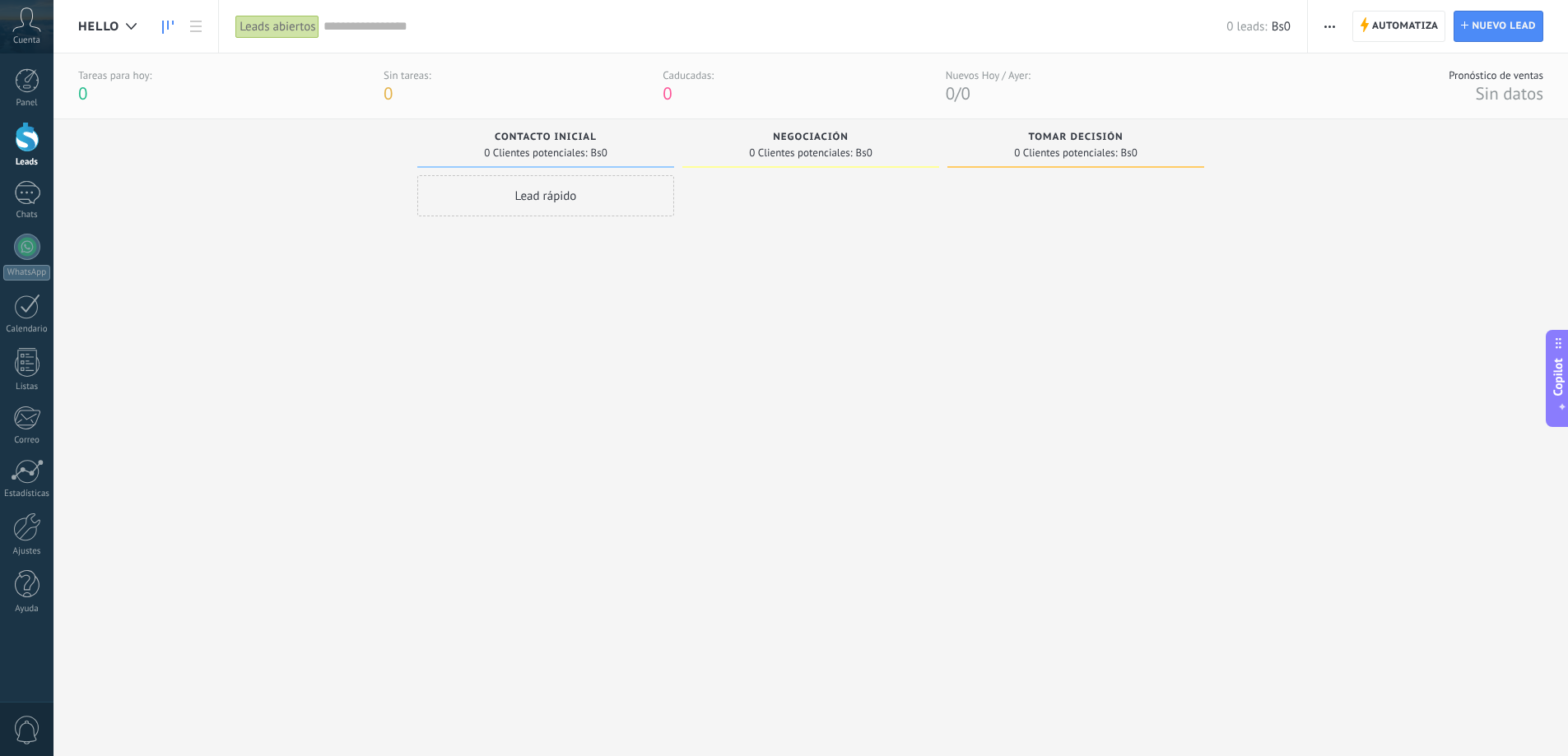
click at [418, 249] on div "Lead rápido" at bounding box center [545, 446] width 257 height 541
click at [123, 24] on div at bounding box center [132, 27] width 27 height 32
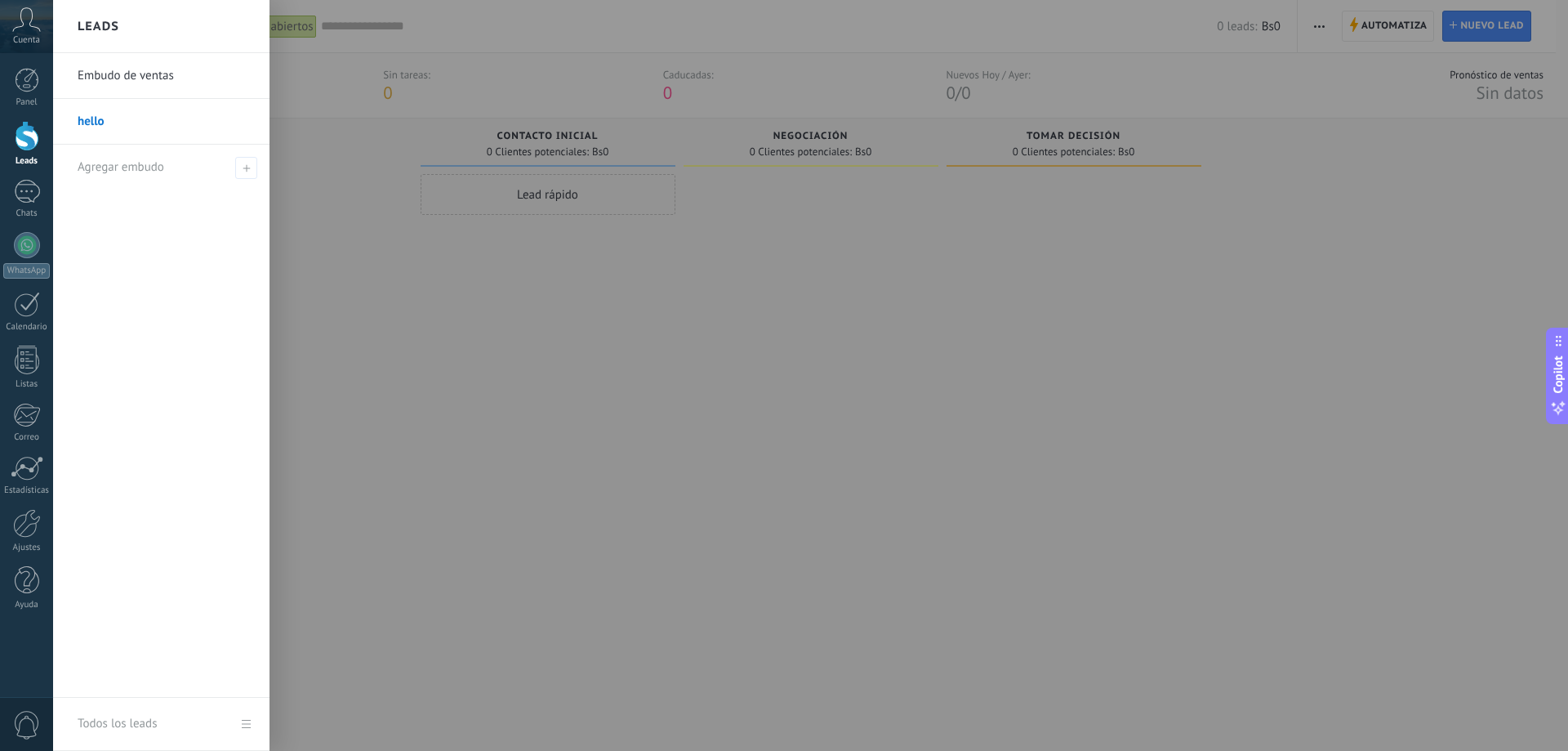
drag, startPoint x: 103, startPoint y: 121, endPoint x: 297, endPoint y: 84, distance: 197.5
click at [297, 84] on div at bounding box center [837, 375] width 1568 height 751
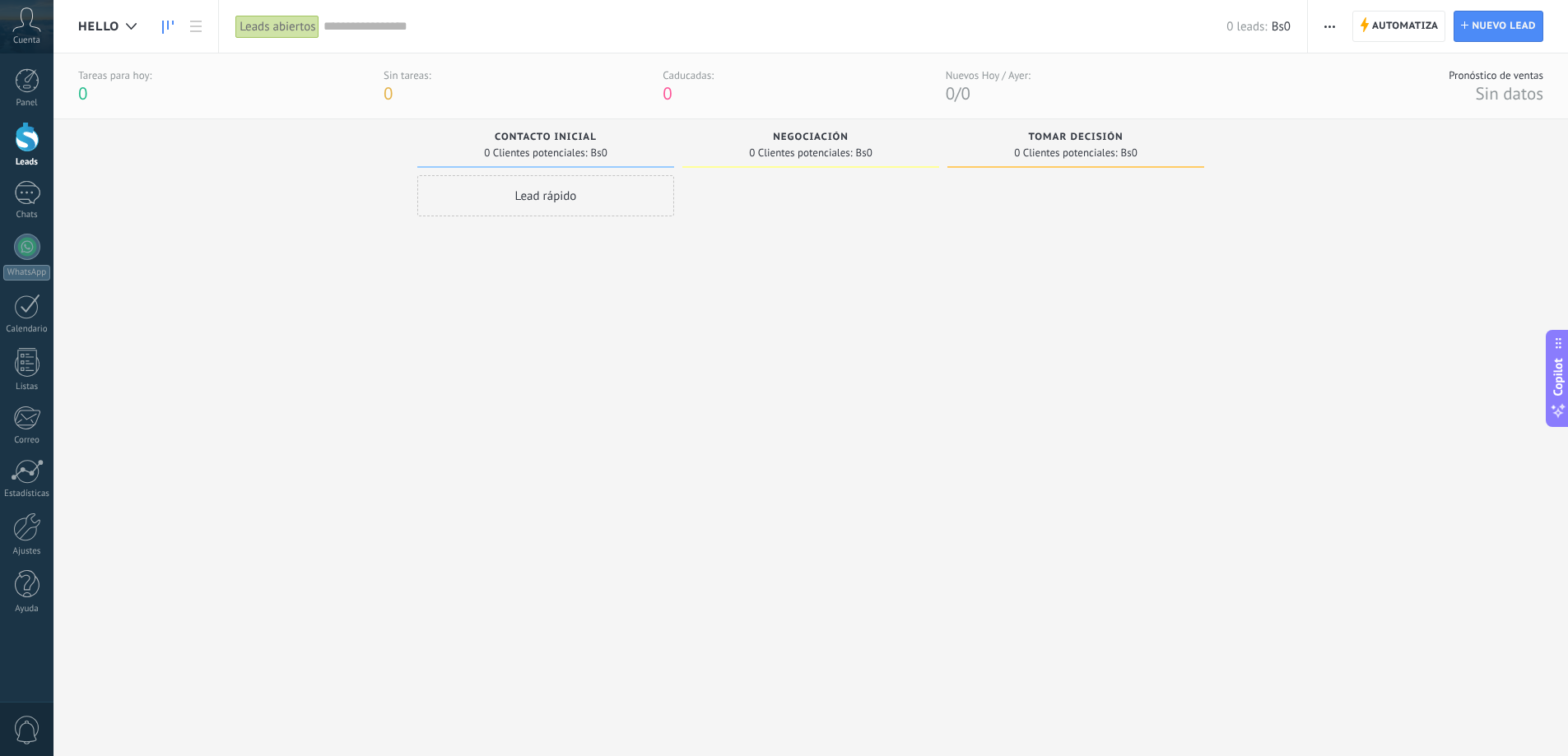
click at [1319, 27] on button "button" at bounding box center [1329, 26] width 24 height 31
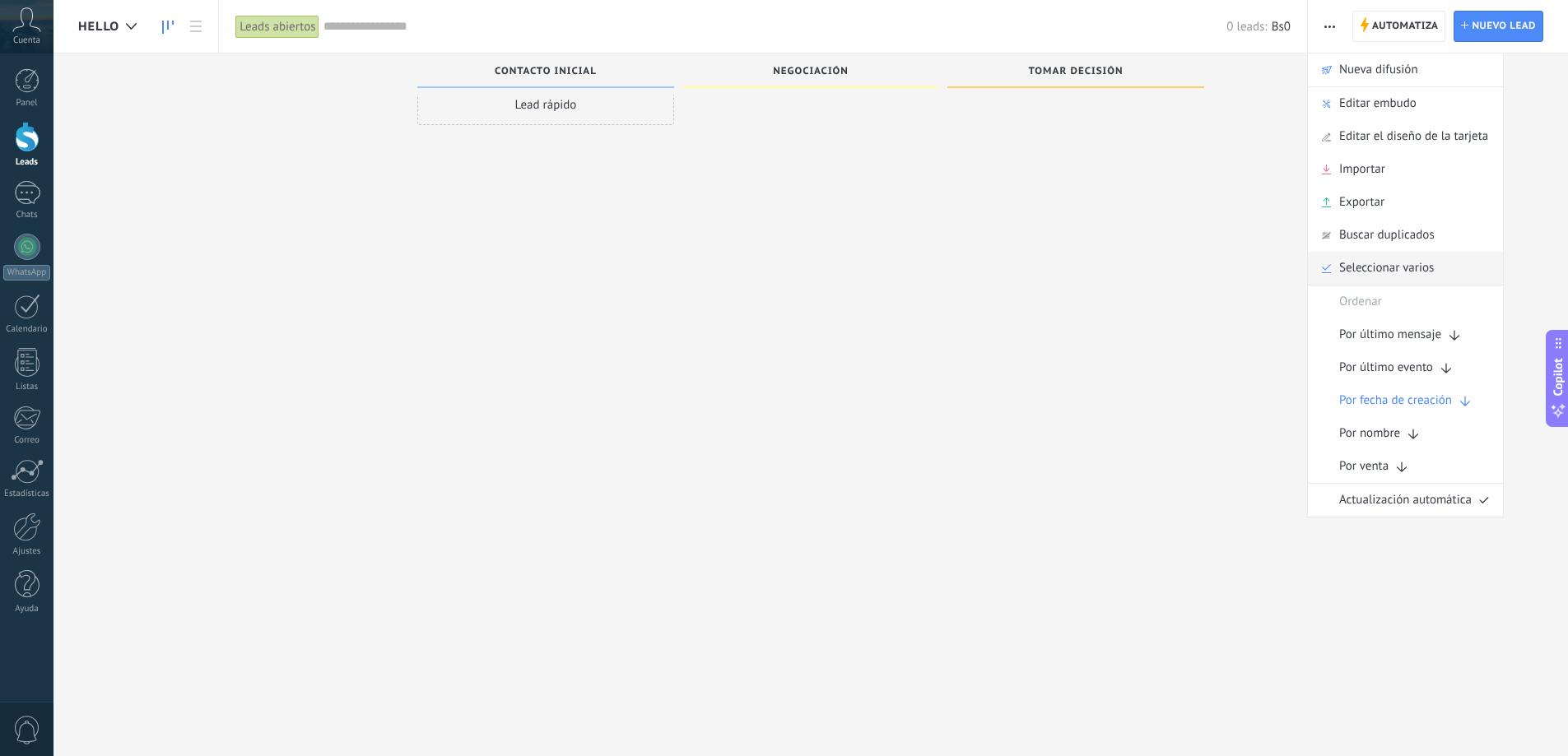
scroll to position [28, 0]
click at [27, 72] on div at bounding box center [27, 80] width 24 height 24
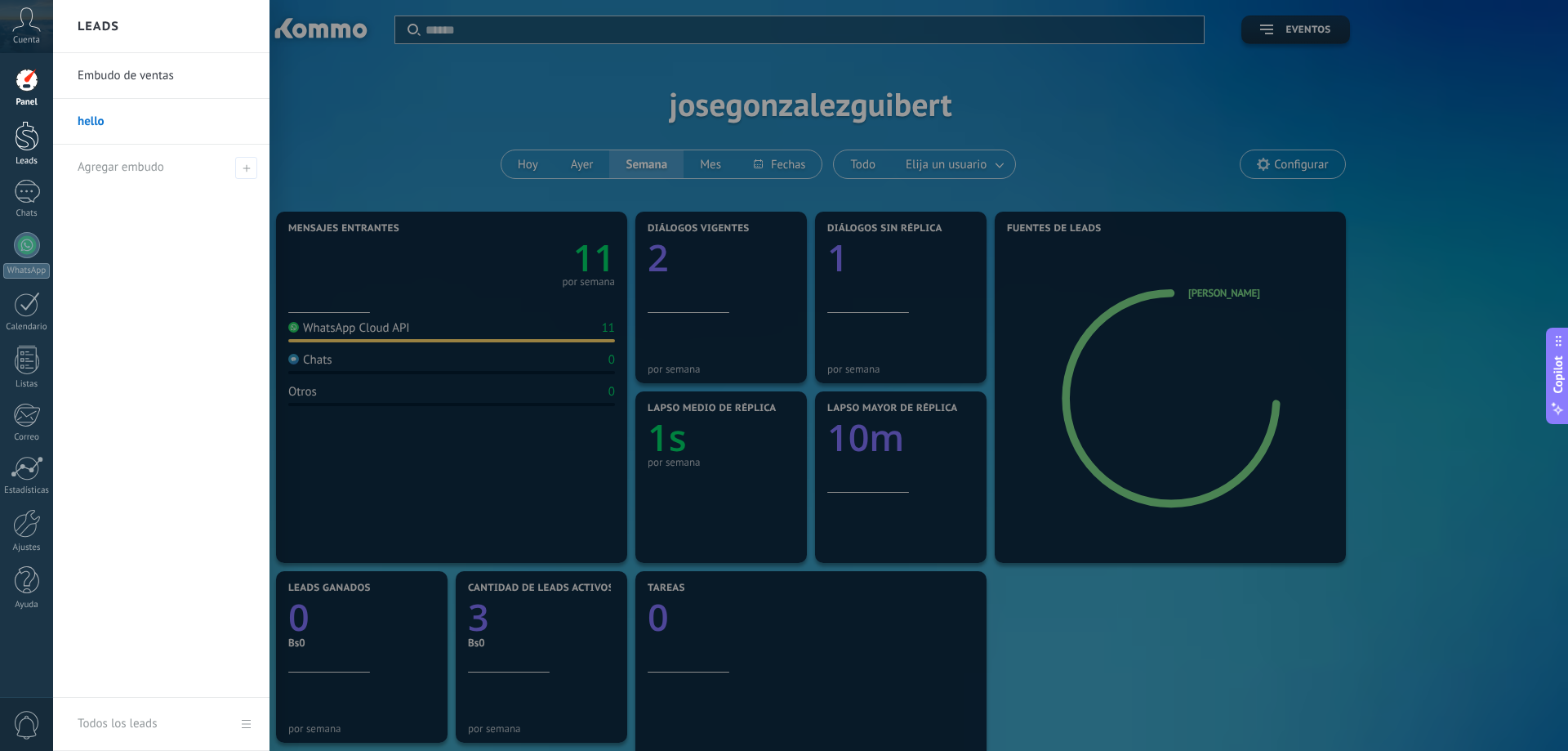
click at [29, 147] on div at bounding box center [27, 136] width 24 height 30
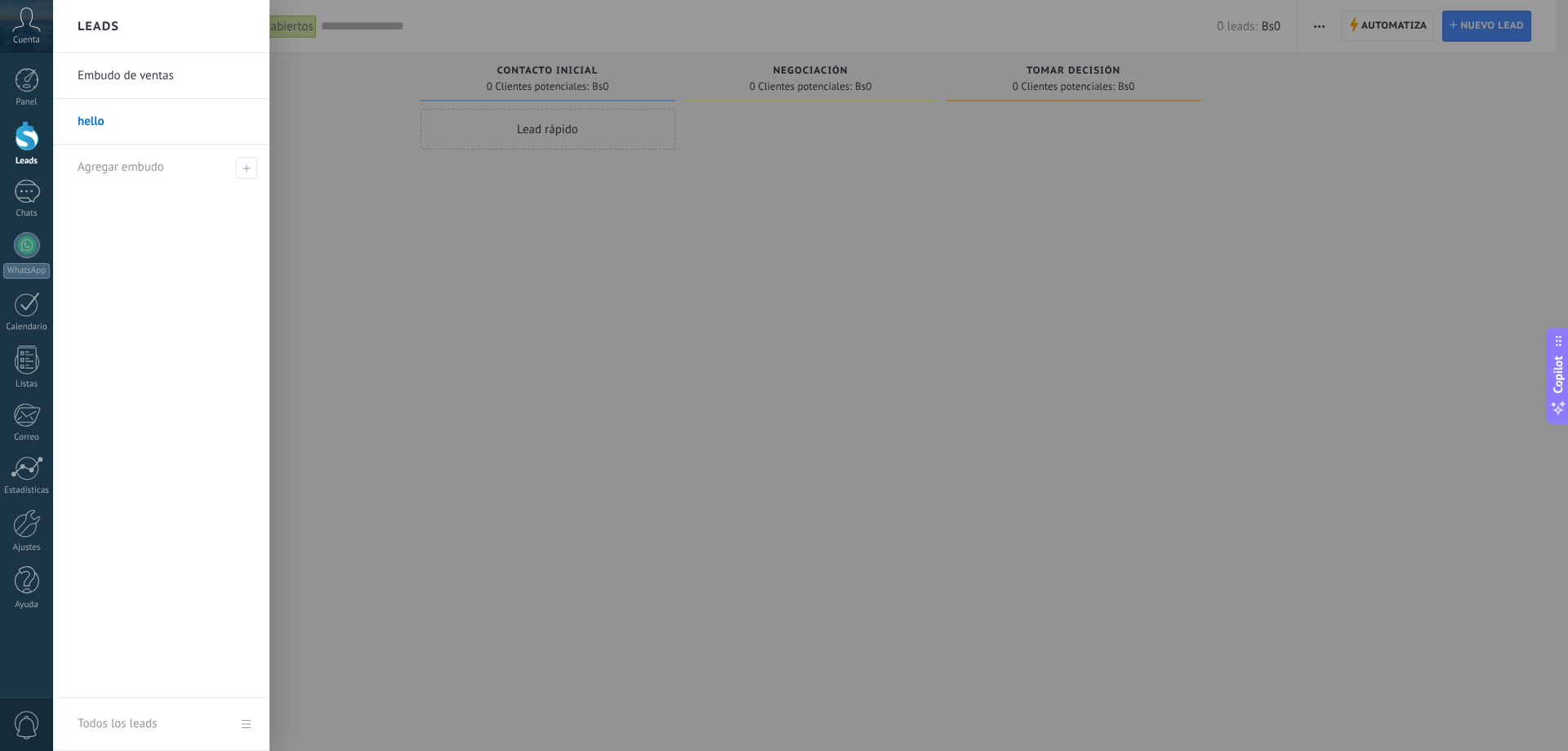
click at [132, 723] on div "Todos los leads" at bounding box center [117, 724] width 79 height 46
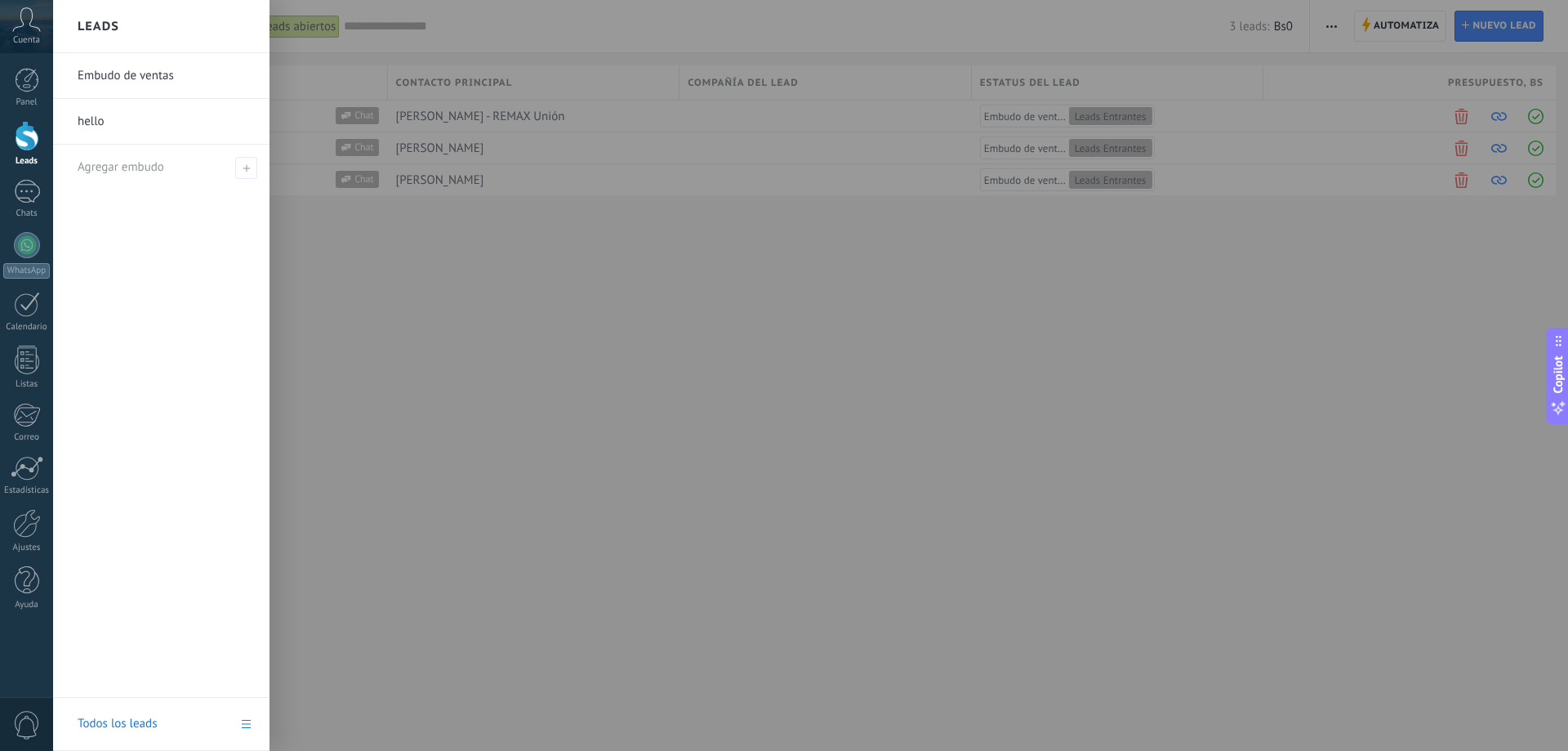
click at [247, 720] on link "Todos los leads" at bounding box center [161, 724] width 217 height 53
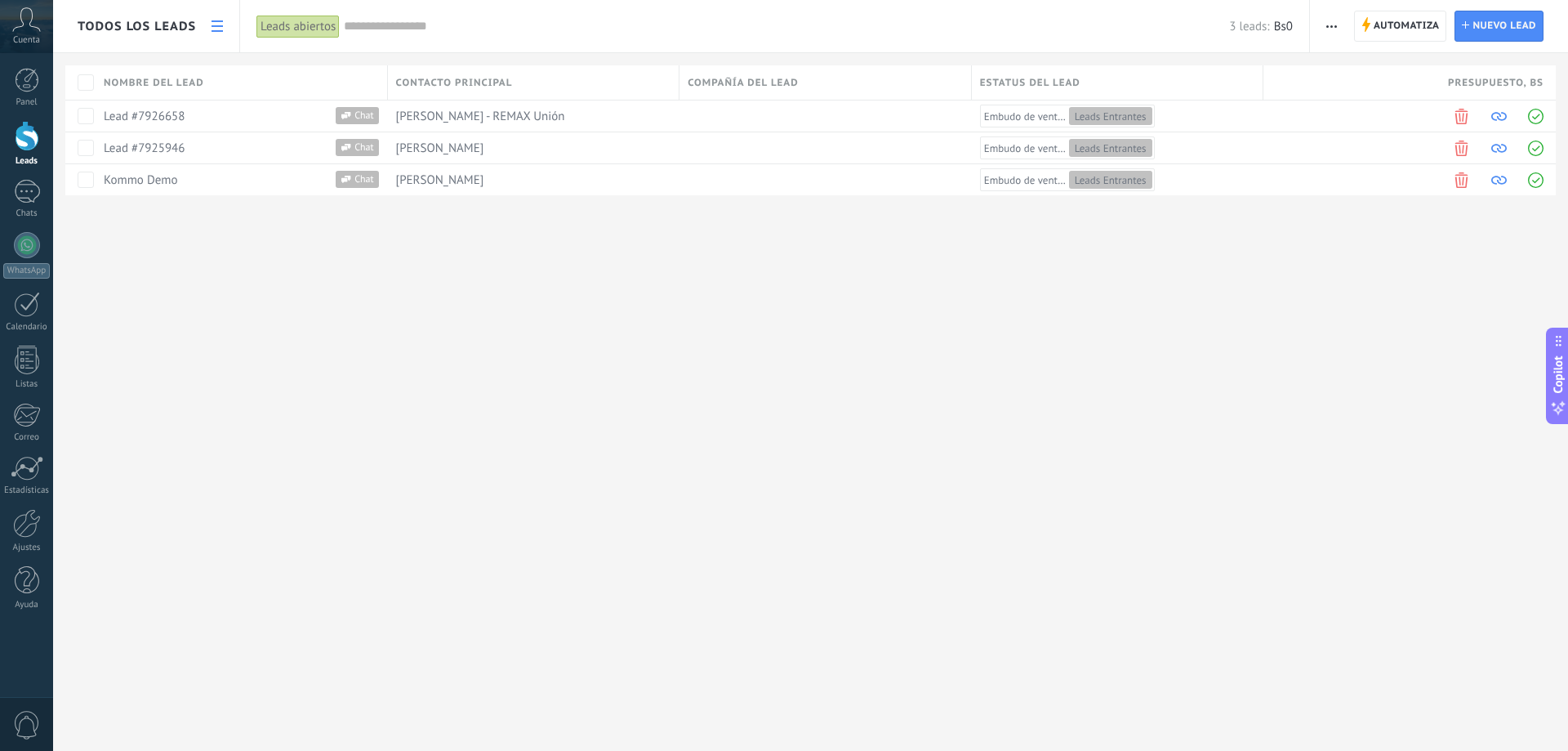
click at [1331, 27] on use "button" at bounding box center [1331, 26] width 11 height 3
click at [1408, 132] on span "Ajustes de la lista" at bounding box center [1387, 135] width 92 height 33
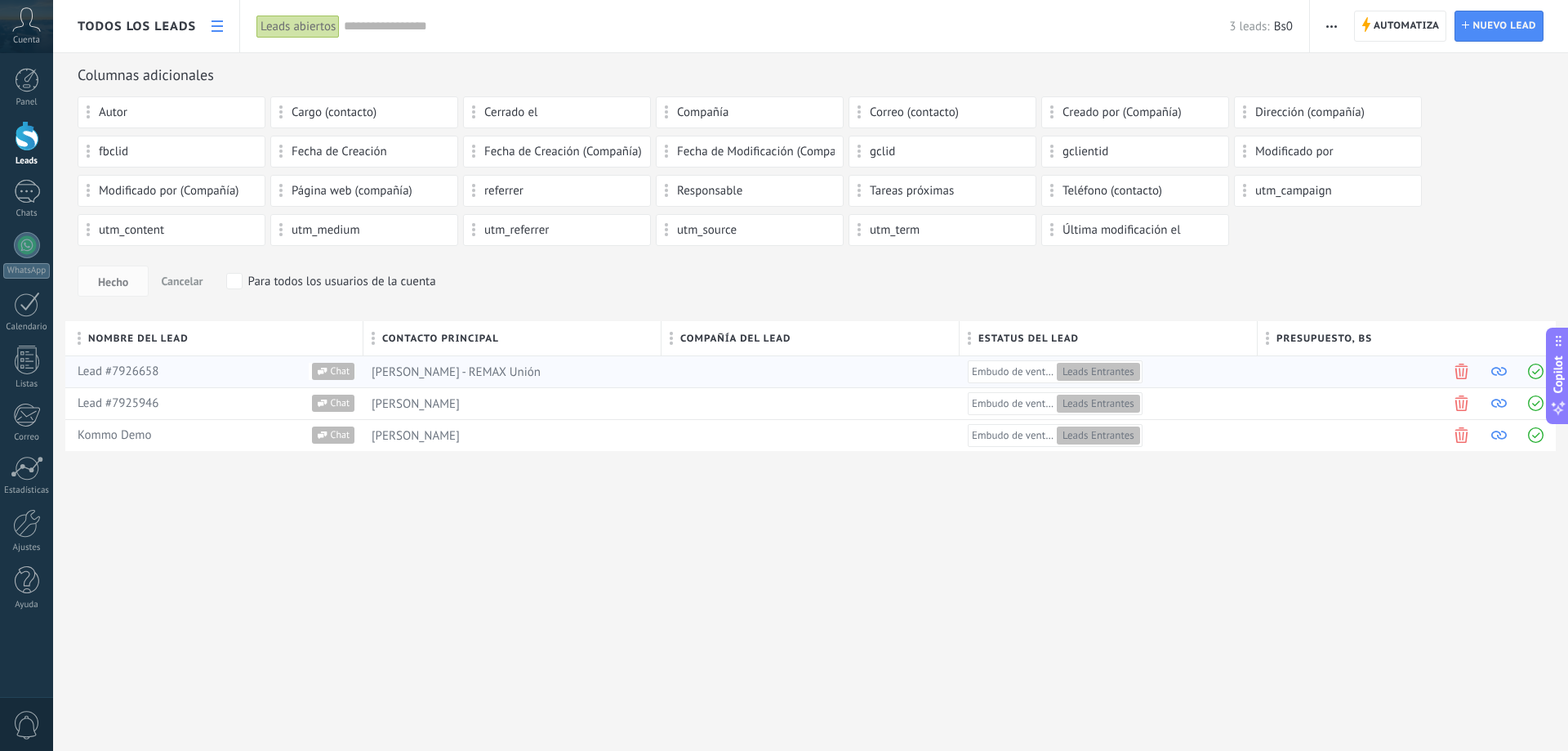
click at [1458, 374] on span at bounding box center [1462, 371] width 16 height 16
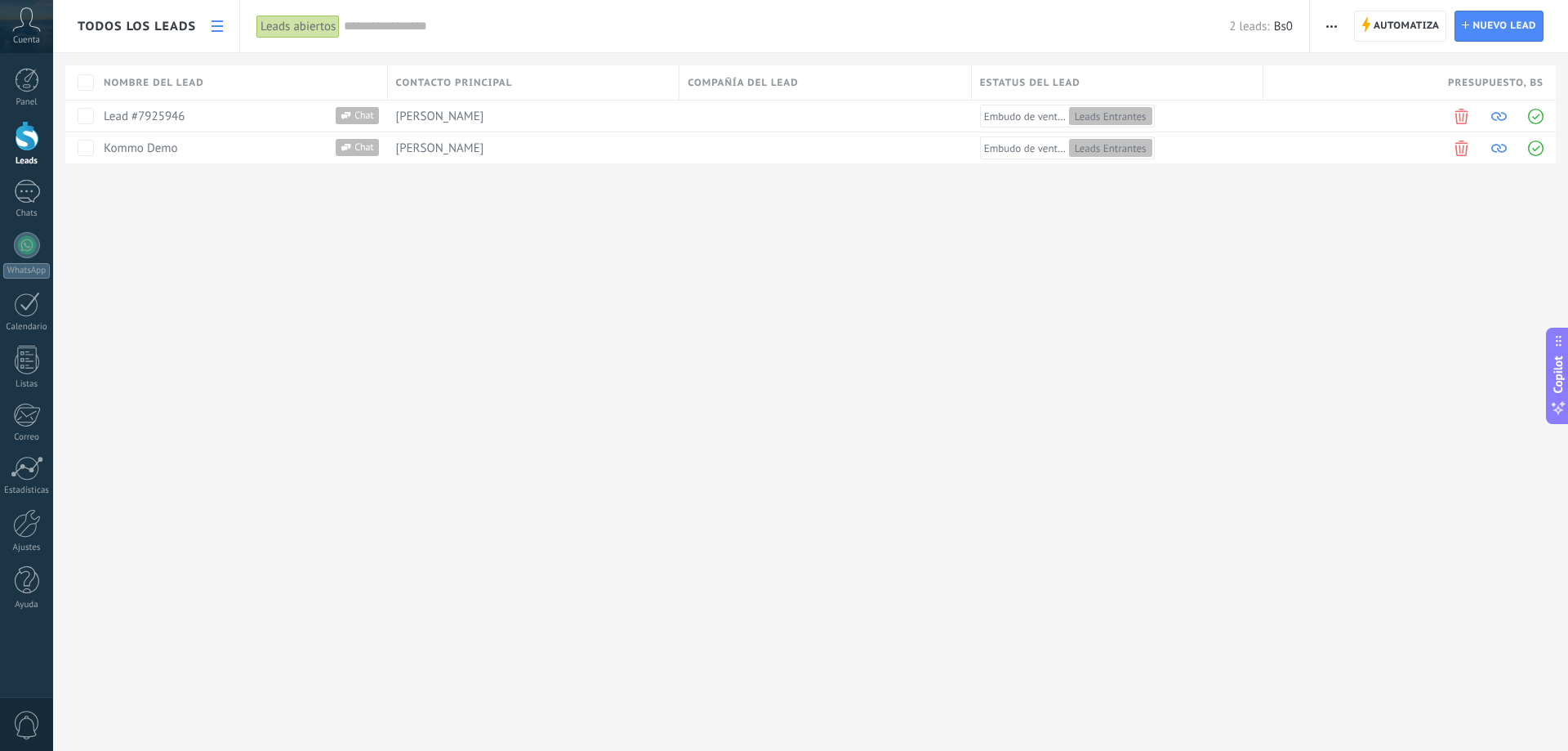
click at [177, 31] on span "Todos los leads" at bounding box center [137, 26] width 119 height 16
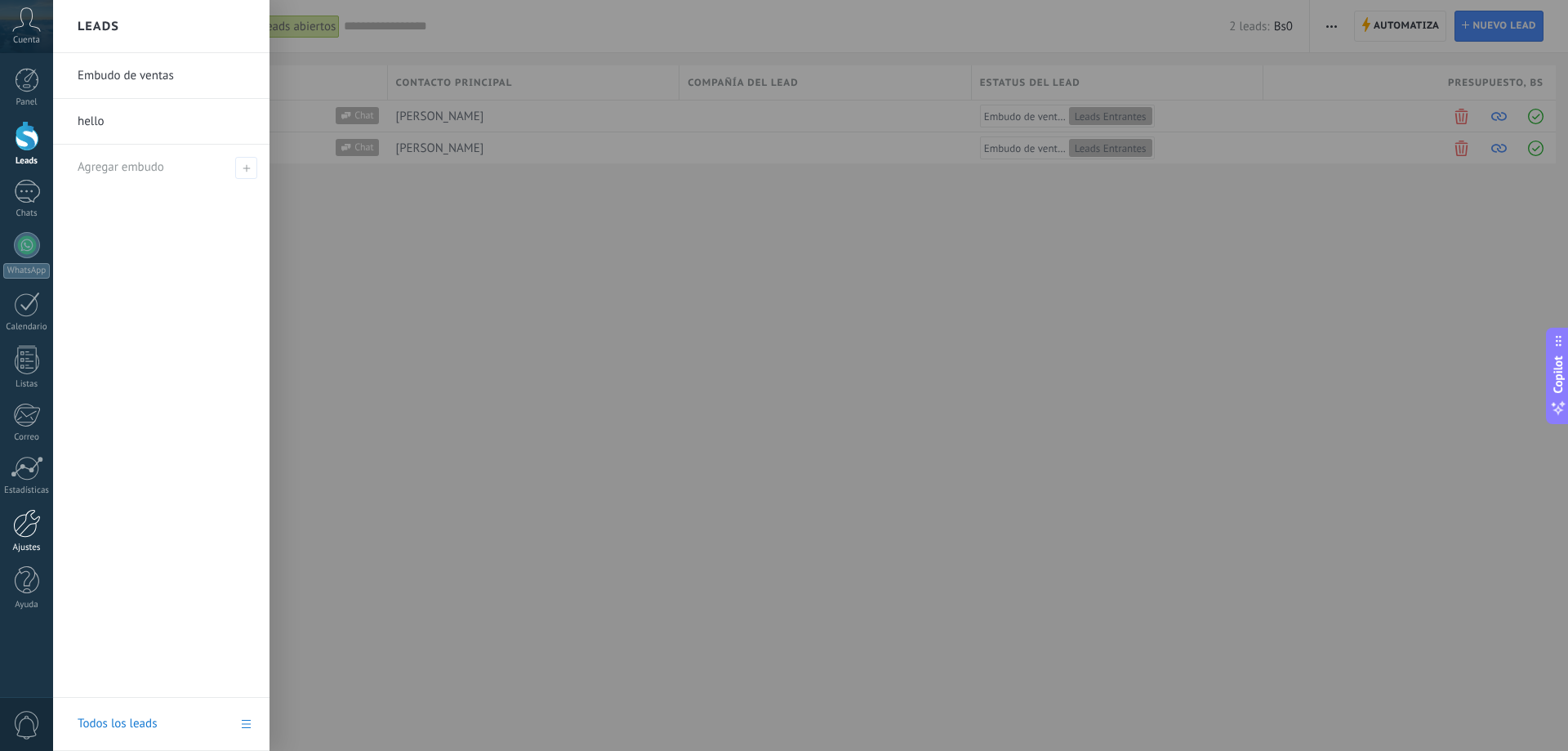
click at [32, 532] on div at bounding box center [27, 523] width 28 height 28
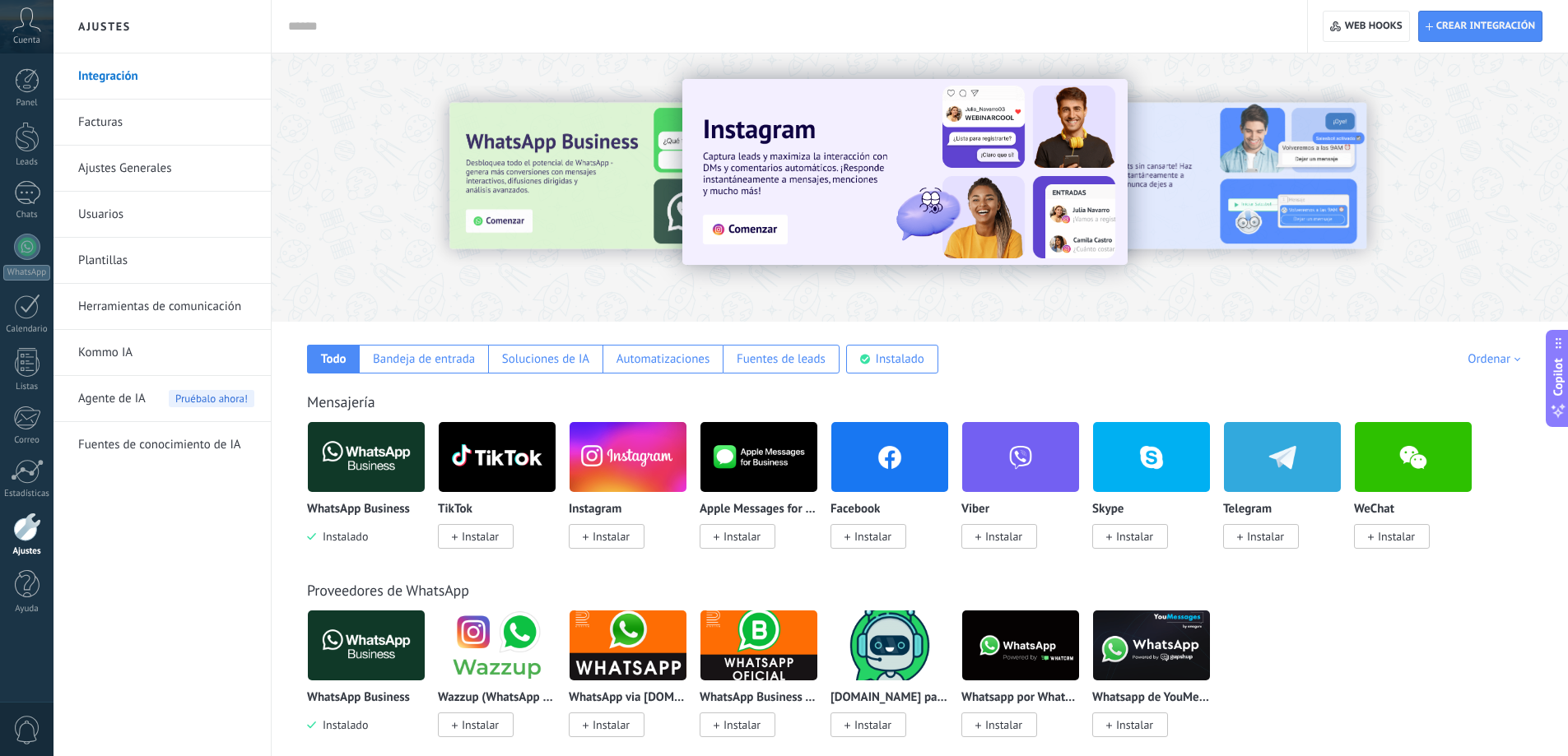
click at [111, 171] on link "Ajustes Generales" at bounding box center [166, 169] width 176 height 46
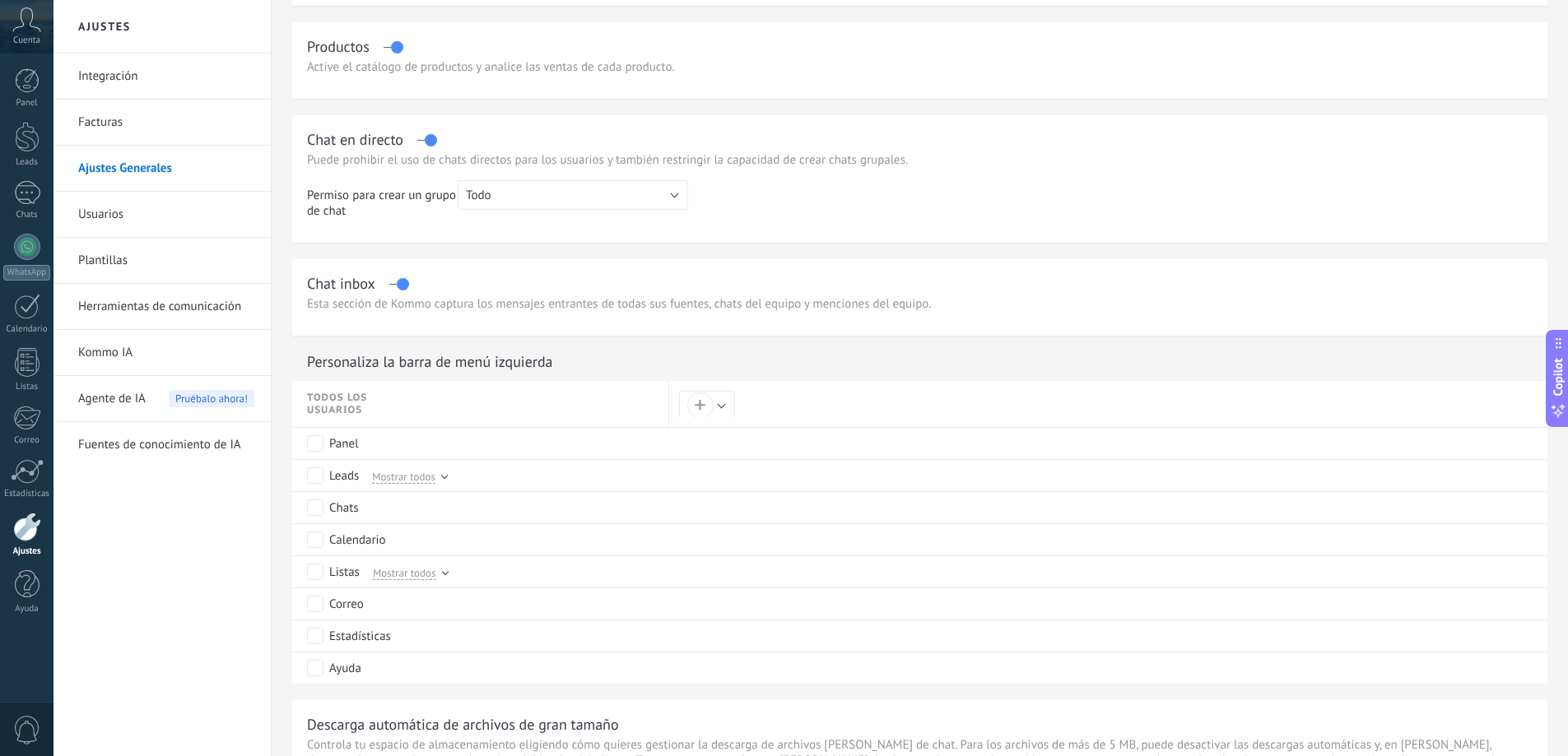
scroll to position [576, 0]
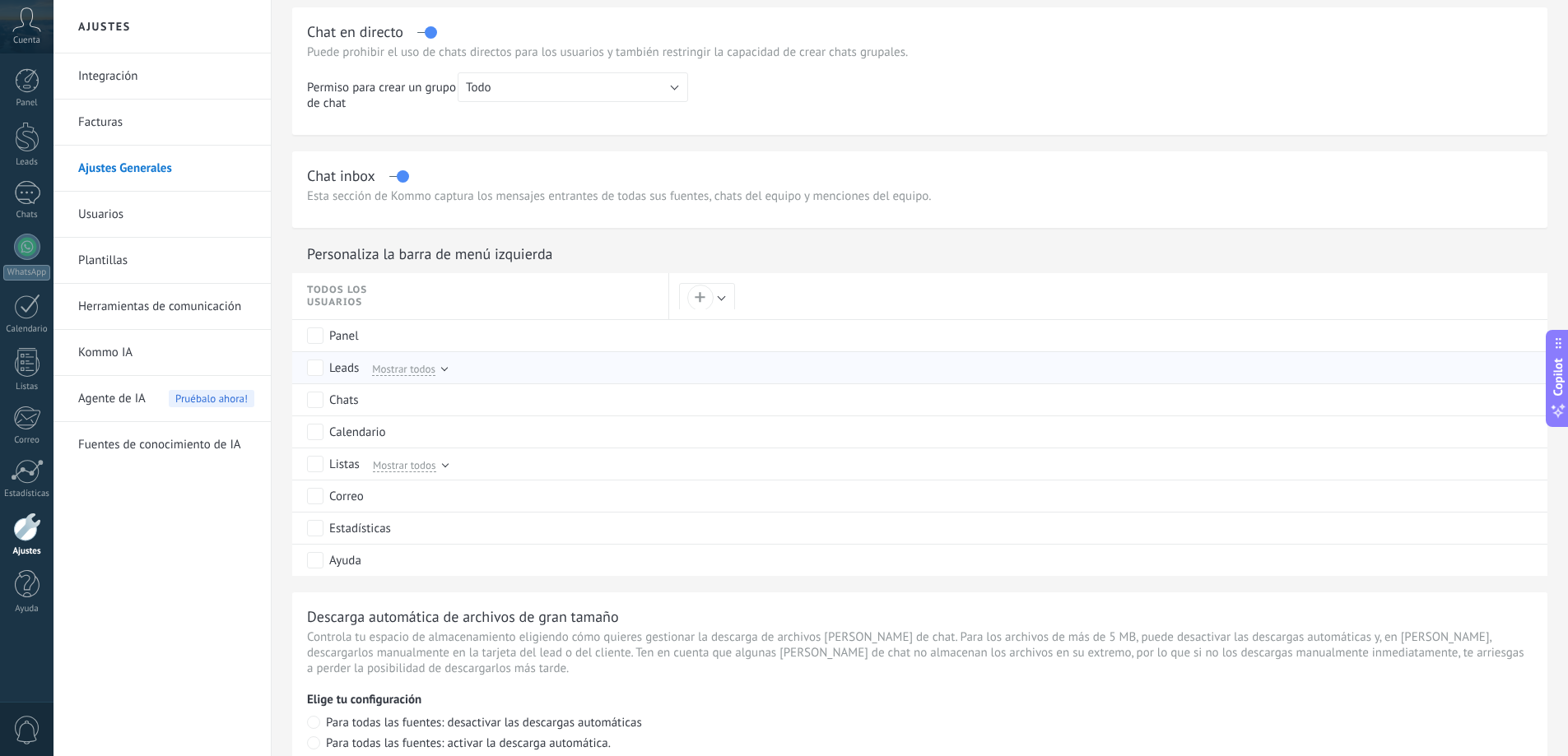
click at [442, 367] on div at bounding box center [444, 367] width 7 height 7
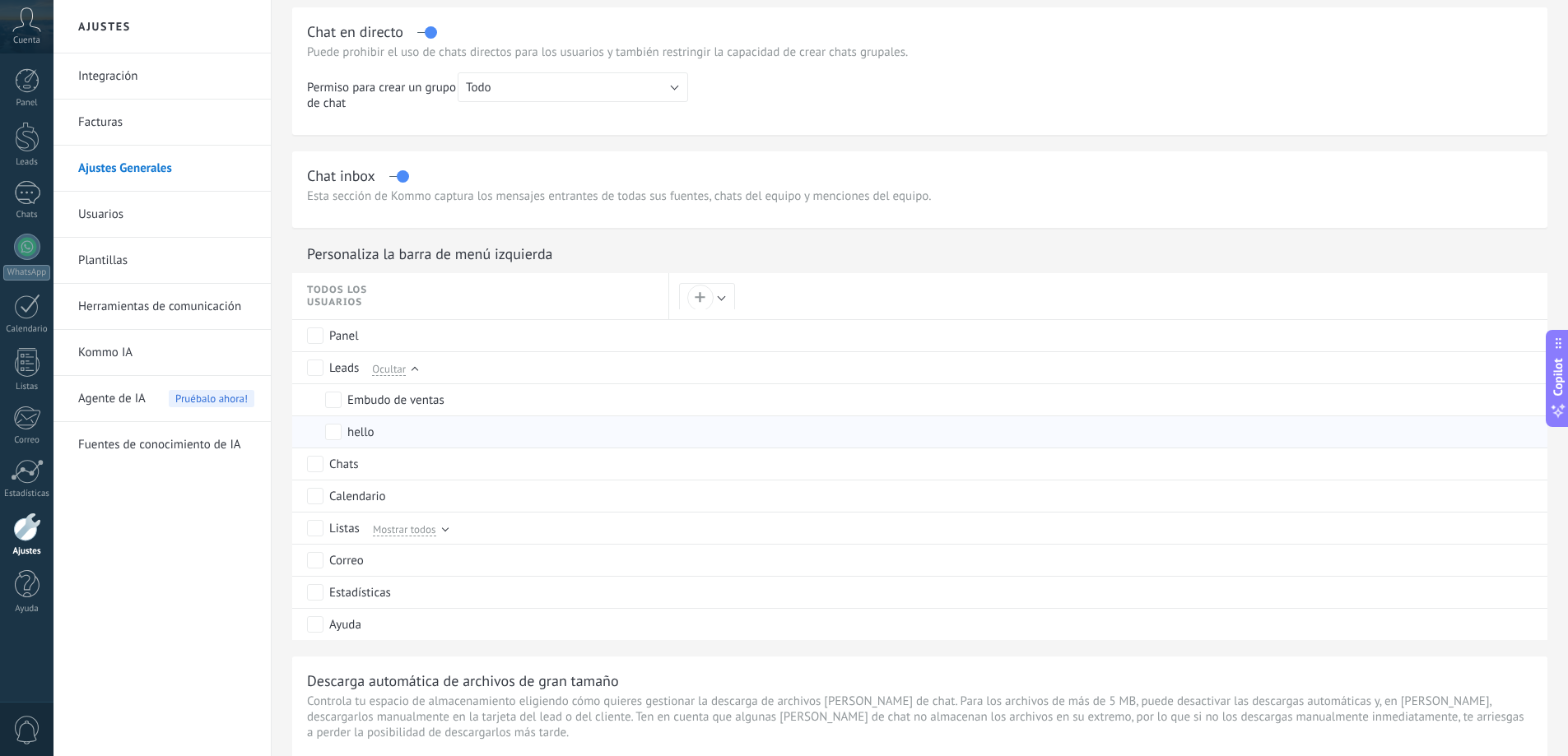
click at [369, 431] on div "hello" at bounding box center [361, 433] width 27 height 17
click at [368, 432] on div "hello" at bounding box center [361, 433] width 27 height 17
click at [368, 397] on div "Embudo de ventas" at bounding box center [395, 401] width 97 height 17
click at [362, 433] on div "hello" at bounding box center [361, 433] width 27 height 17
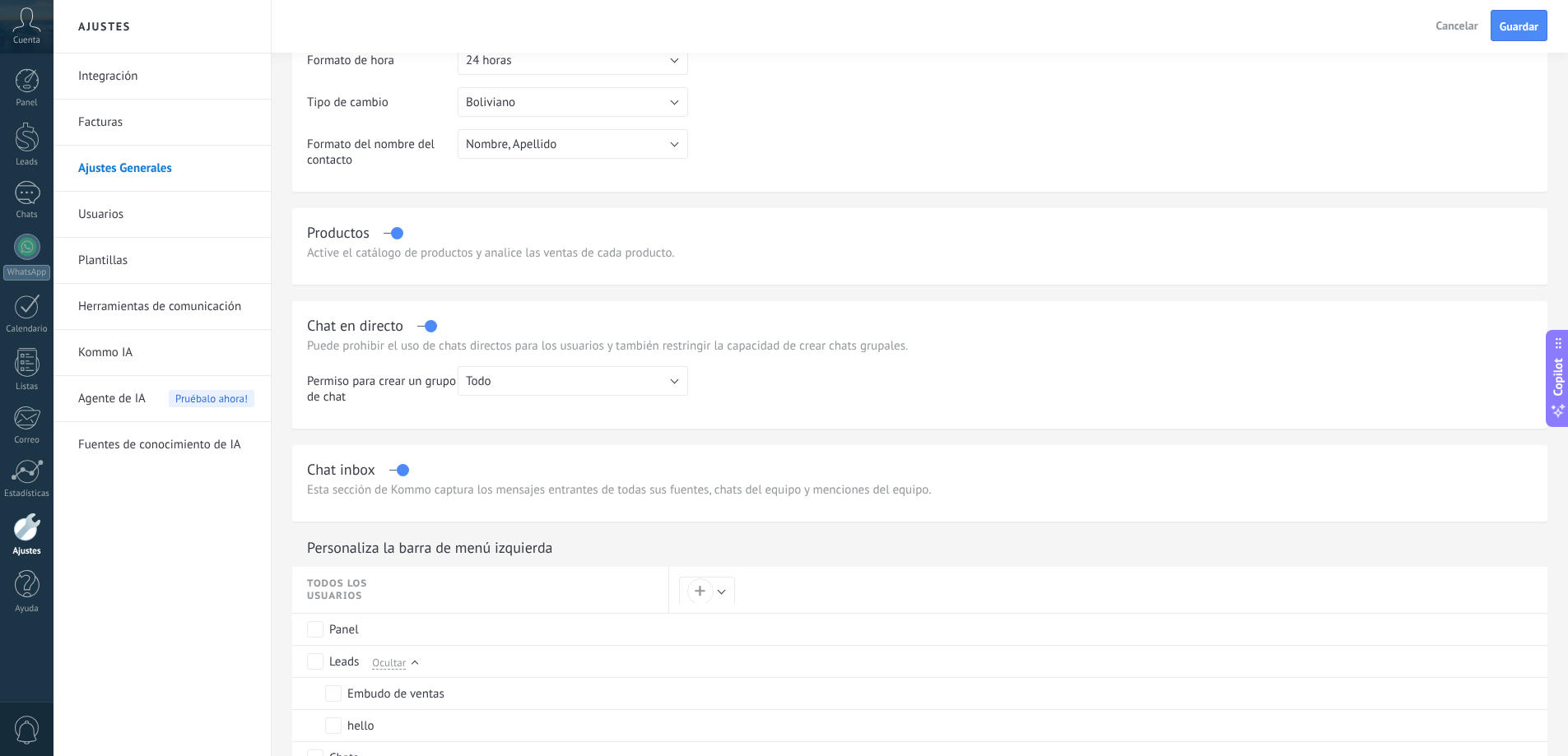
scroll to position [0, 0]
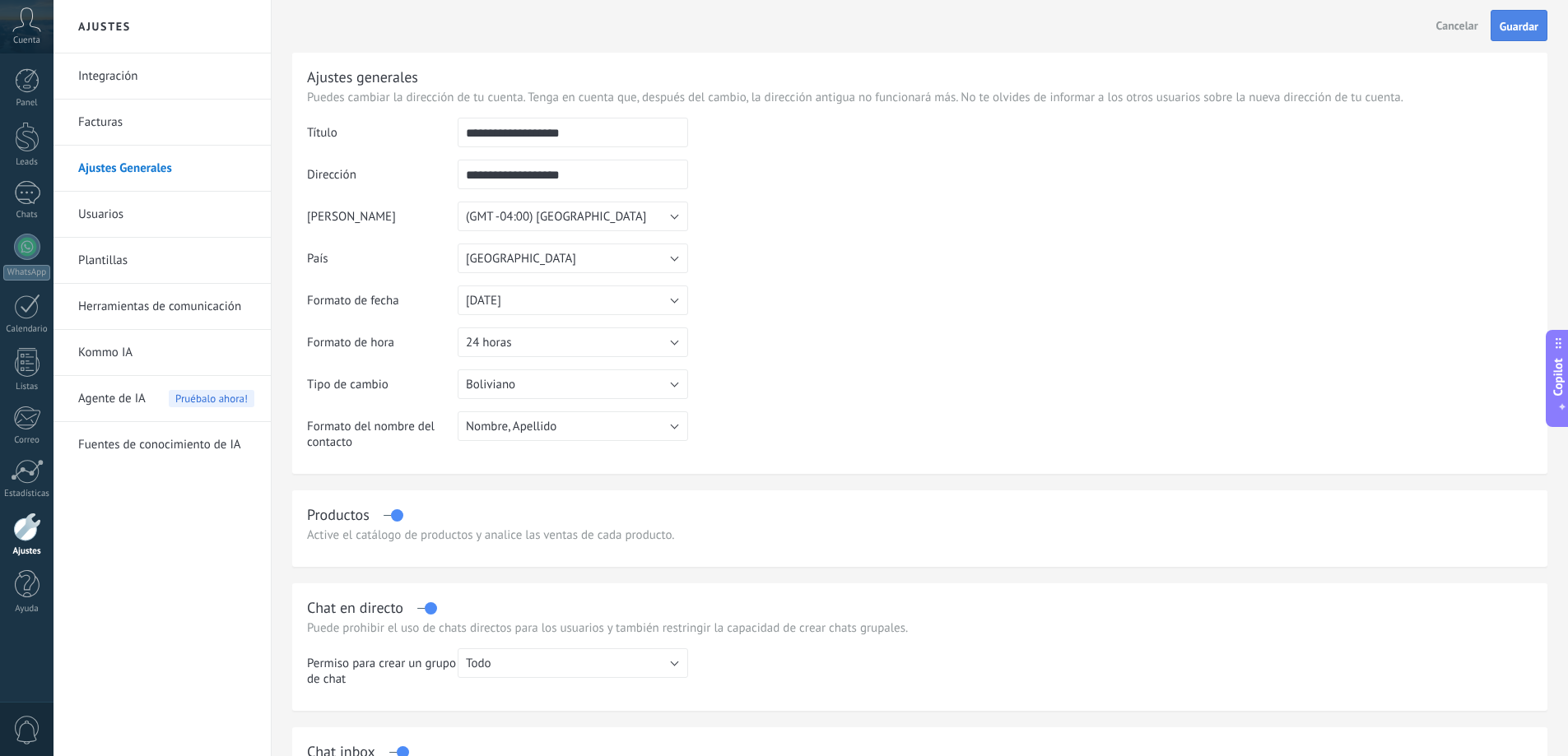
click at [1529, 20] on span "Guardar" at bounding box center [1519, 26] width 39 height 12
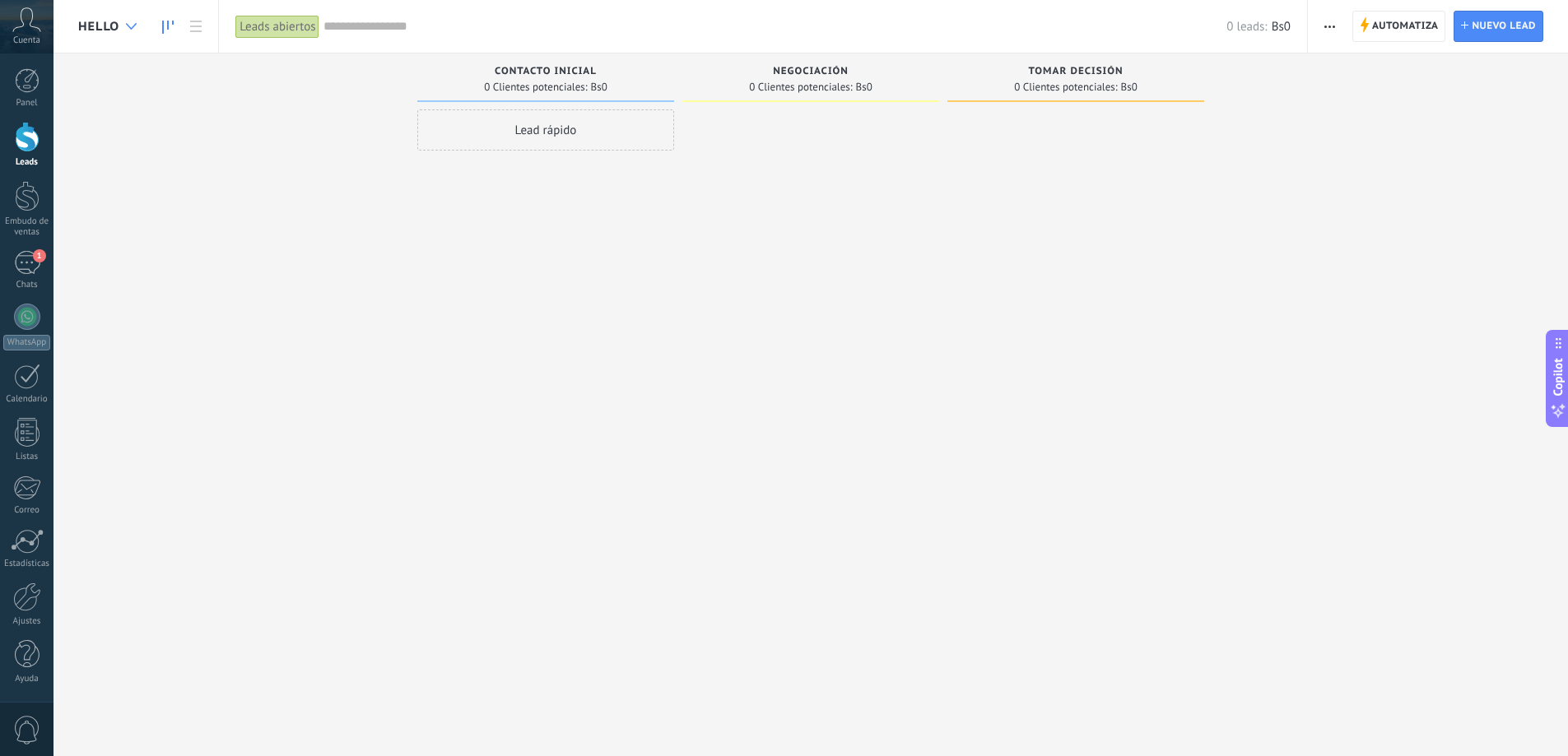
click at [137, 12] on div at bounding box center [132, 27] width 27 height 32
click at [131, 22] on body ".abccls-1,.abccls-2{fill-rule:evenodd}.abccls-2{fill:#fff} .abfcls-1{fill:none}…" at bounding box center [790, 378] width 1580 height 756
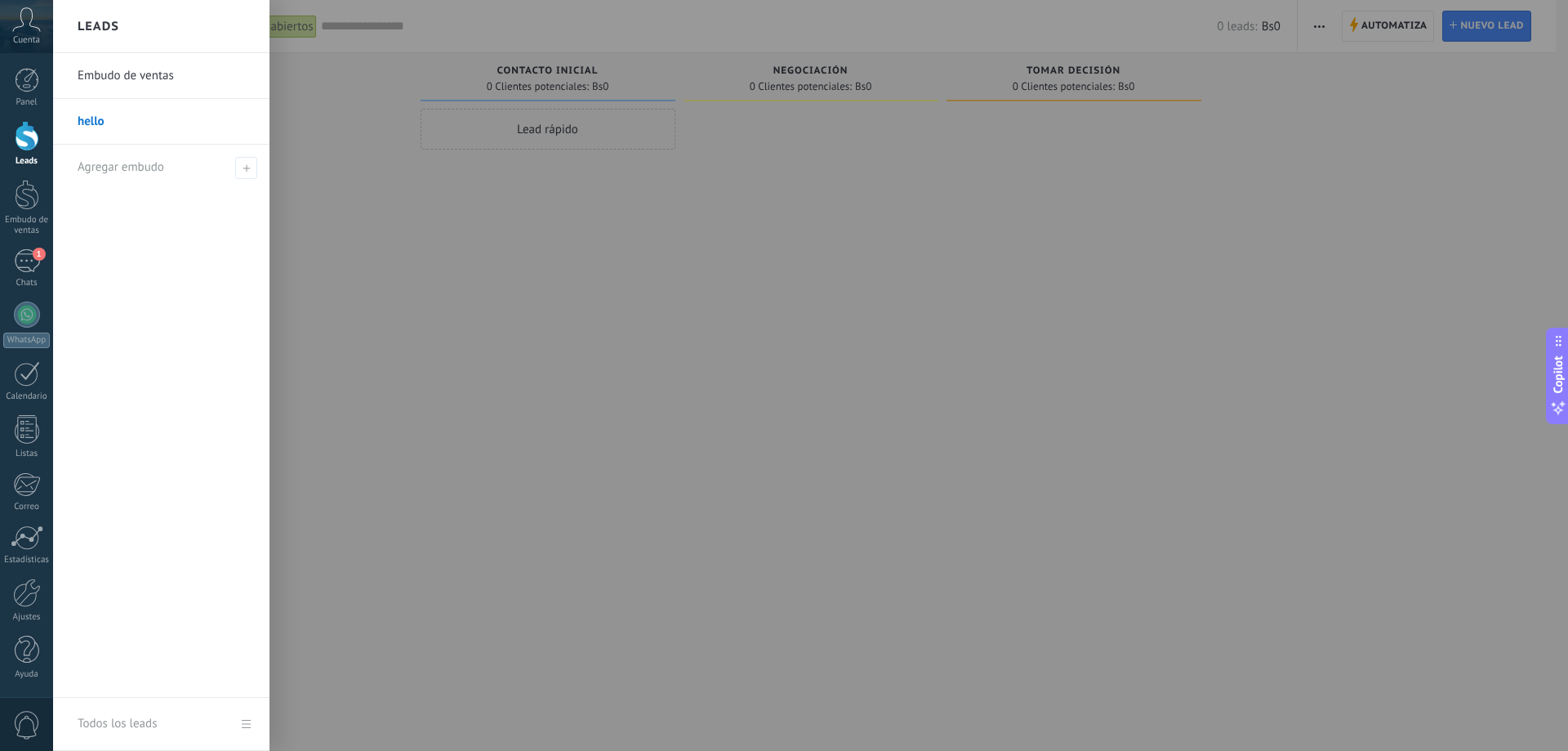
click at [130, 22] on div "Leads" at bounding box center [161, 26] width 217 height 53
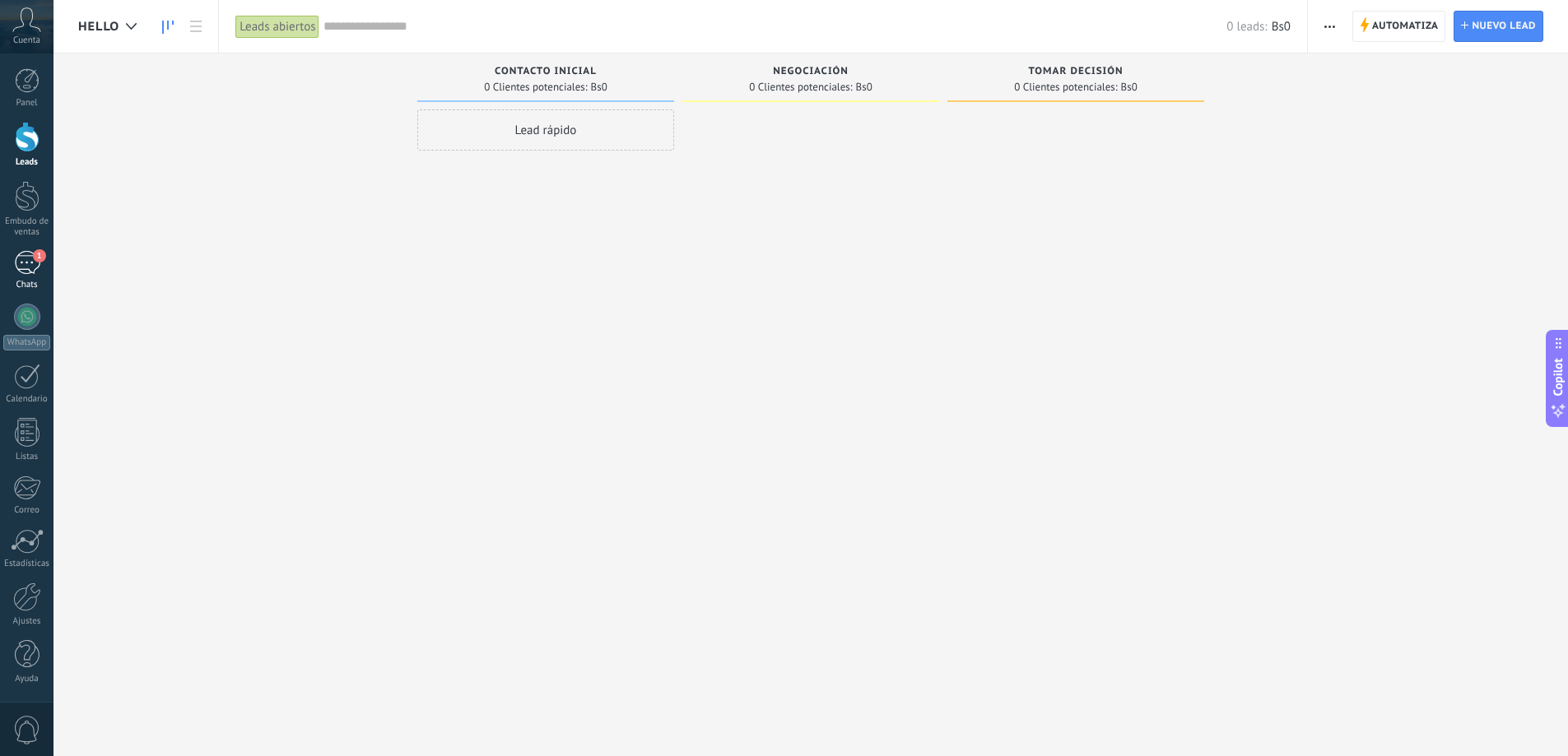
click at [35, 260] on span "1" at bounding box center [40, 256] width 13 height 13
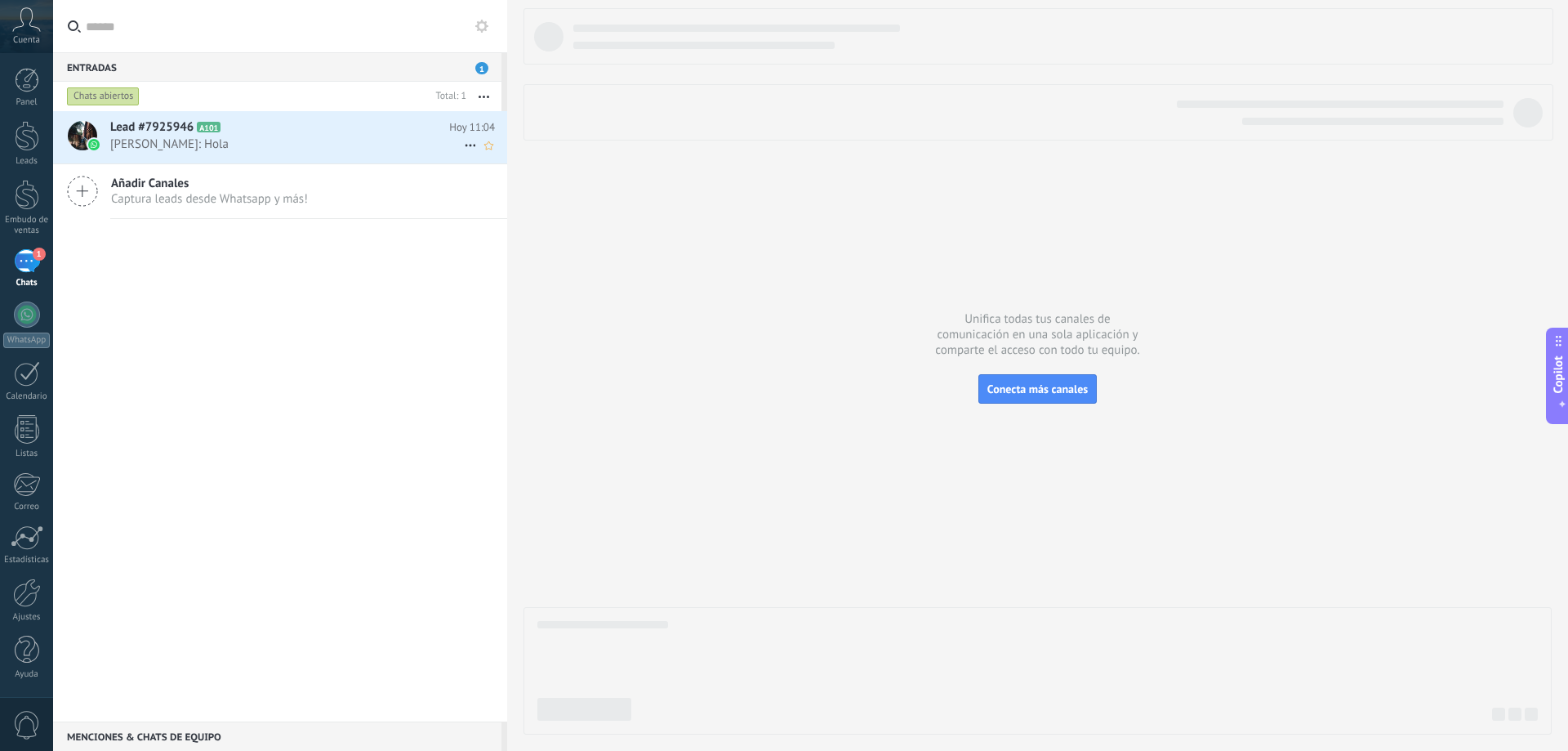
click at [218, 132] on h2 "Lead #7925946 A101" at bounding box center [279, 128] width 339 height 17
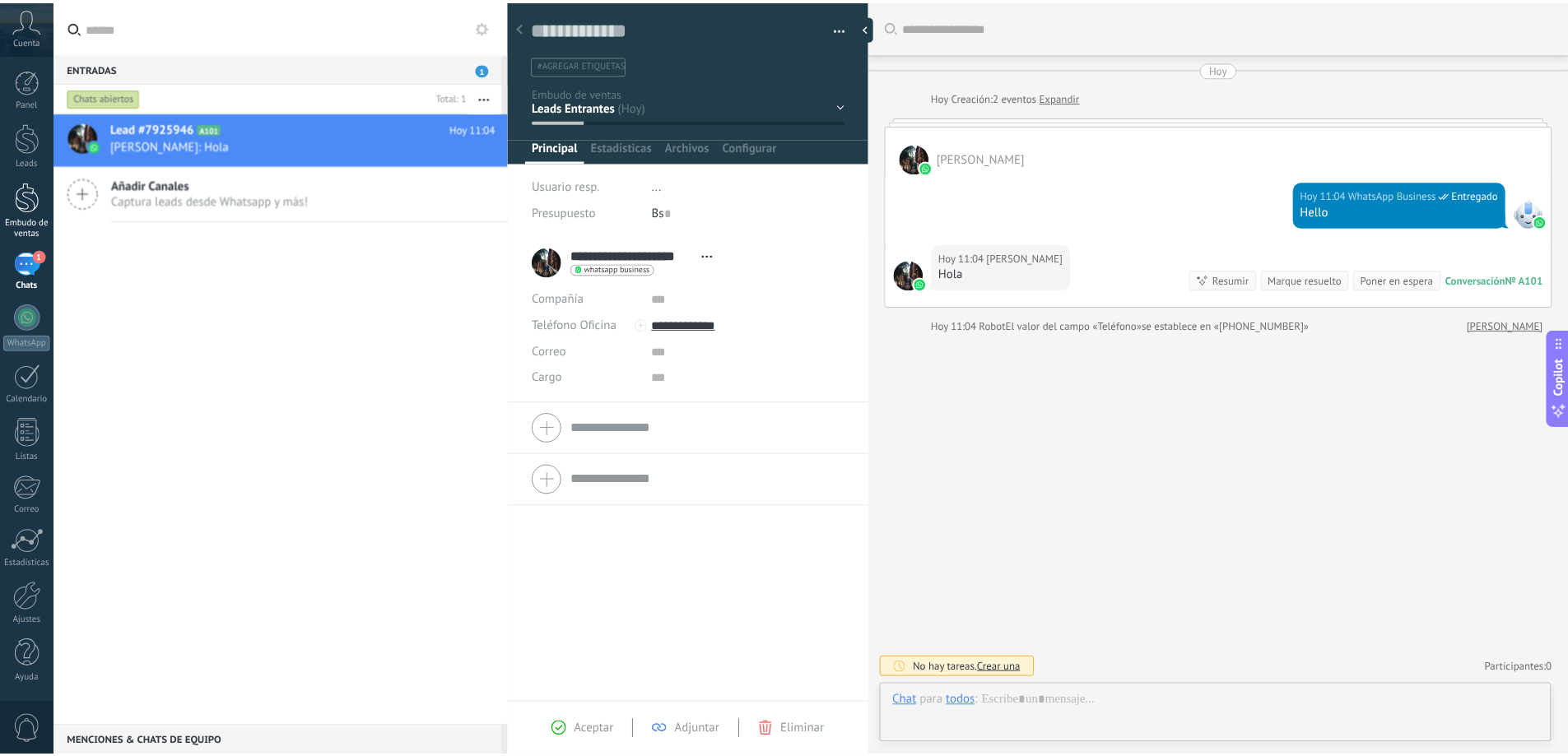
scroll to position [24, 0]
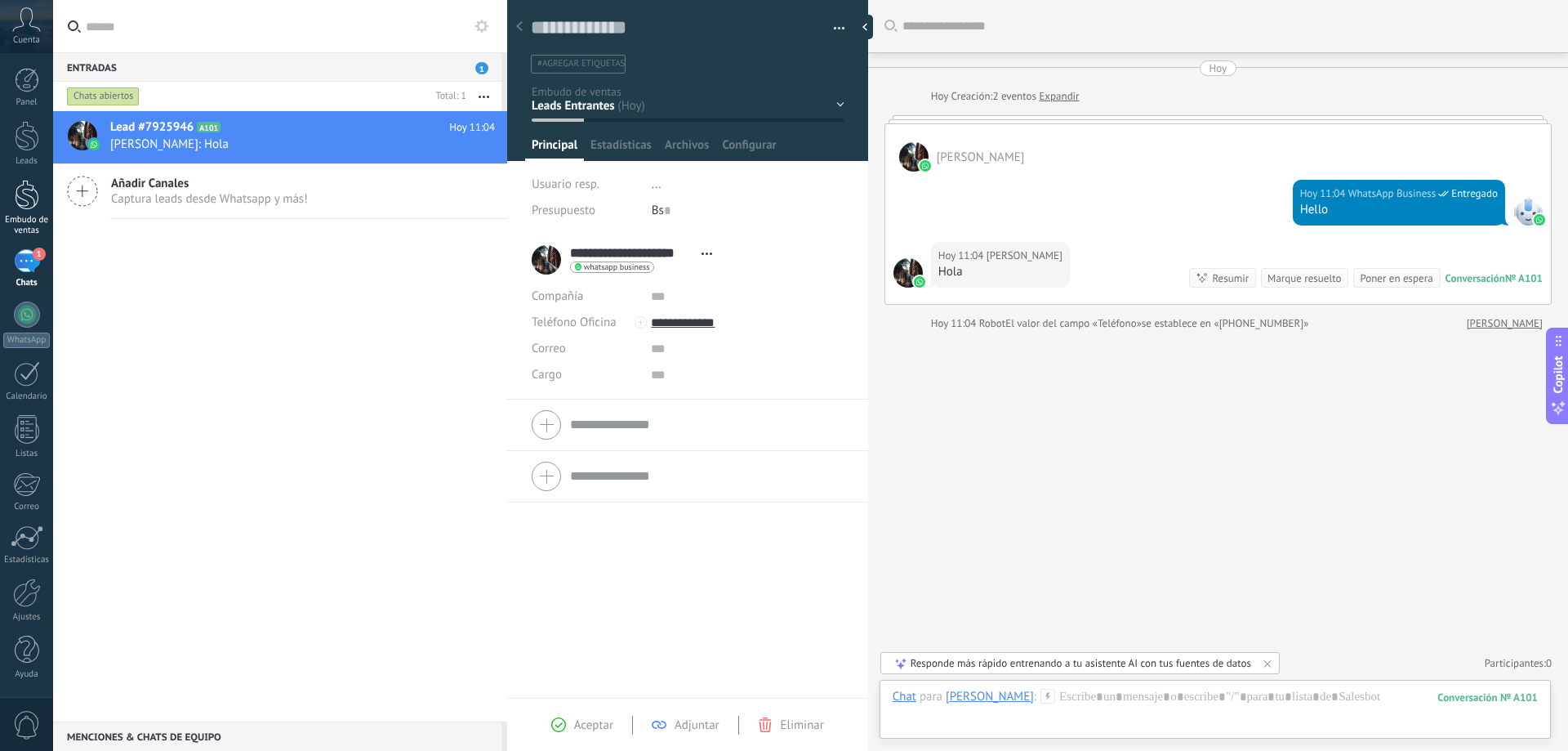
click at [23, 215] on div "Embudo de ventas" at bounding box center [27, 225] width 48 height 21
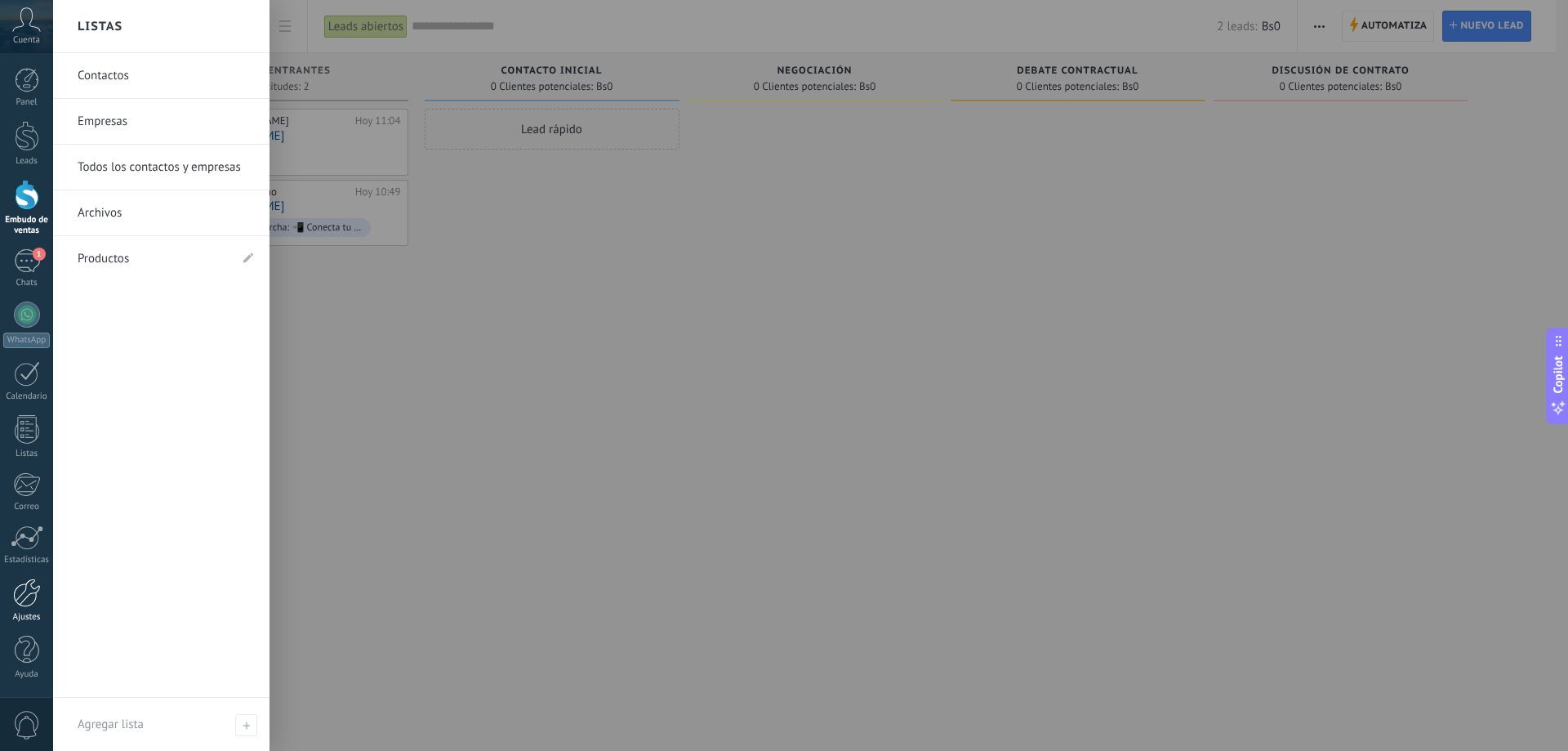
click at [20, 594] on div at bounding box center [27, 593] width 28 height 28
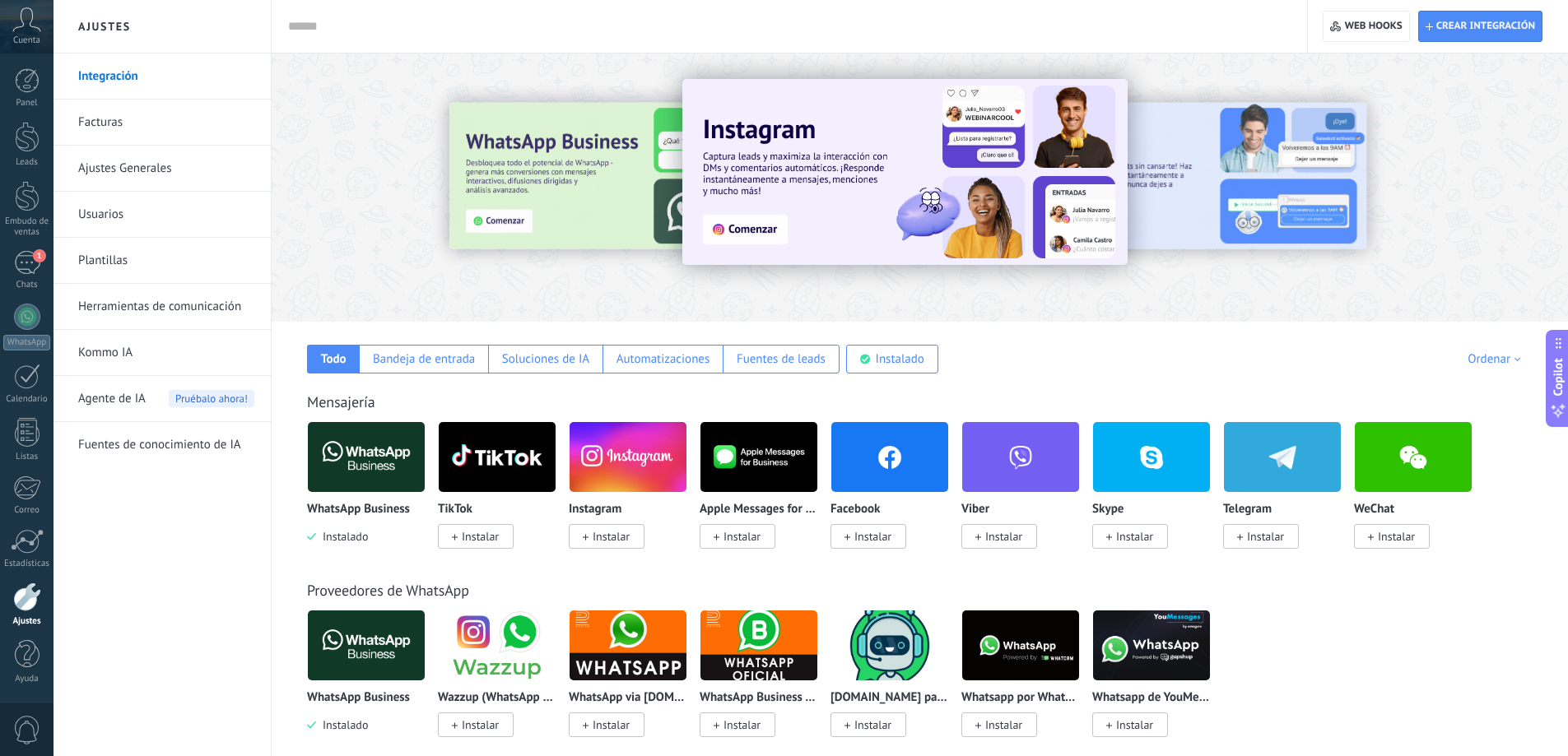
click at [157, 164] on link "Ajustes Generales" at bounding box center [166, 169] width 176 height 46
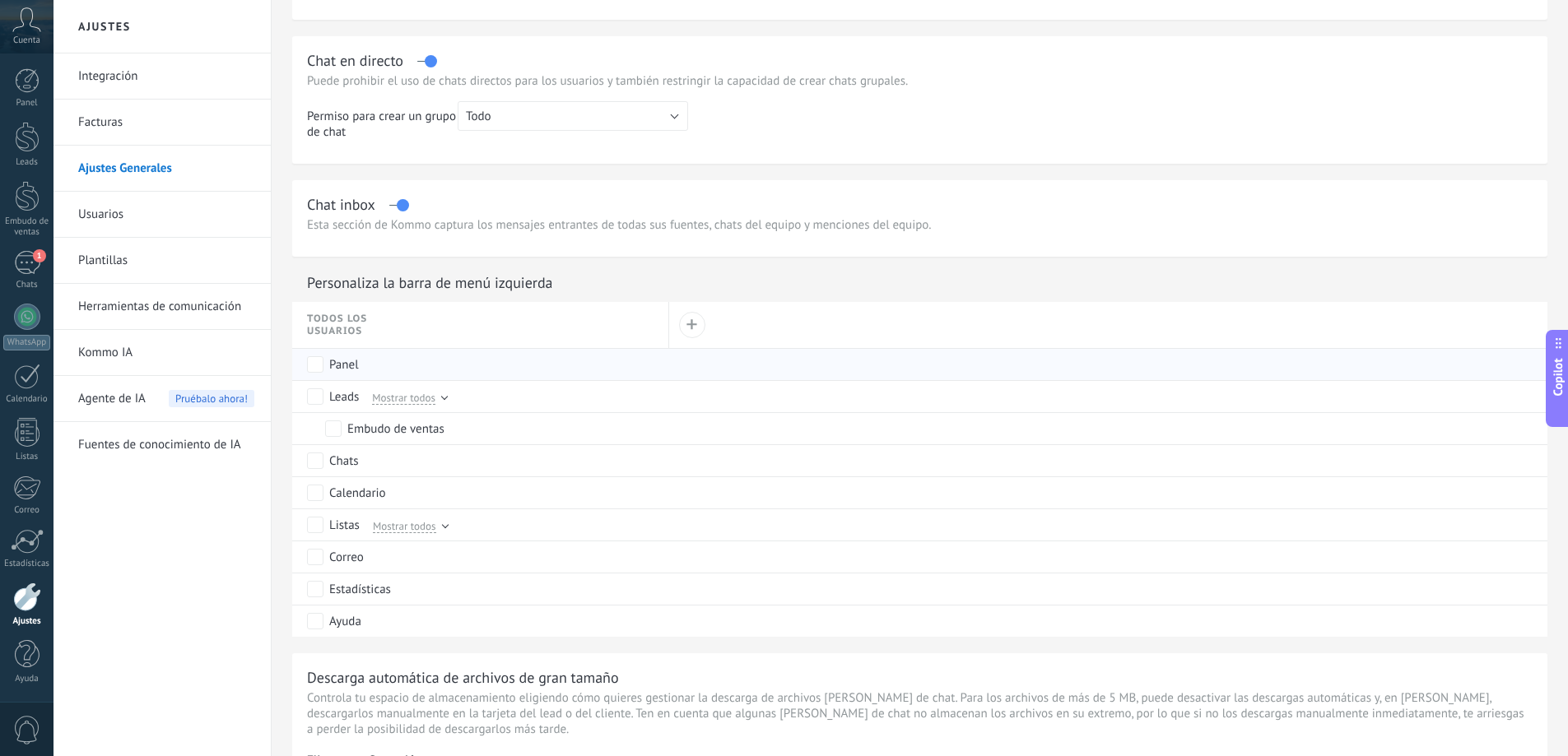
scroll to position [658, 0]
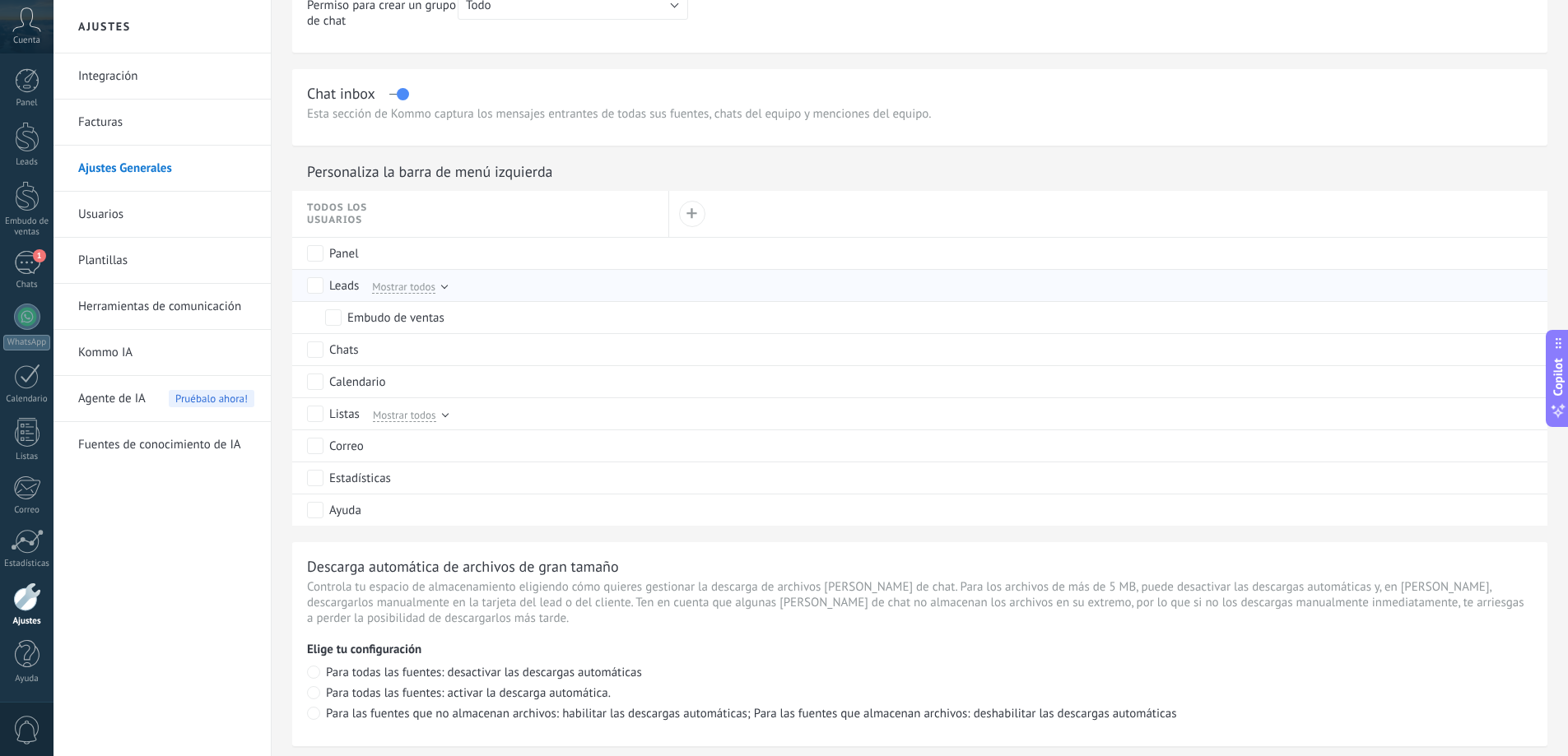
click at [439, 287] on div "Mostrar todos" at bounding box center [405, 286] width 83 height 15
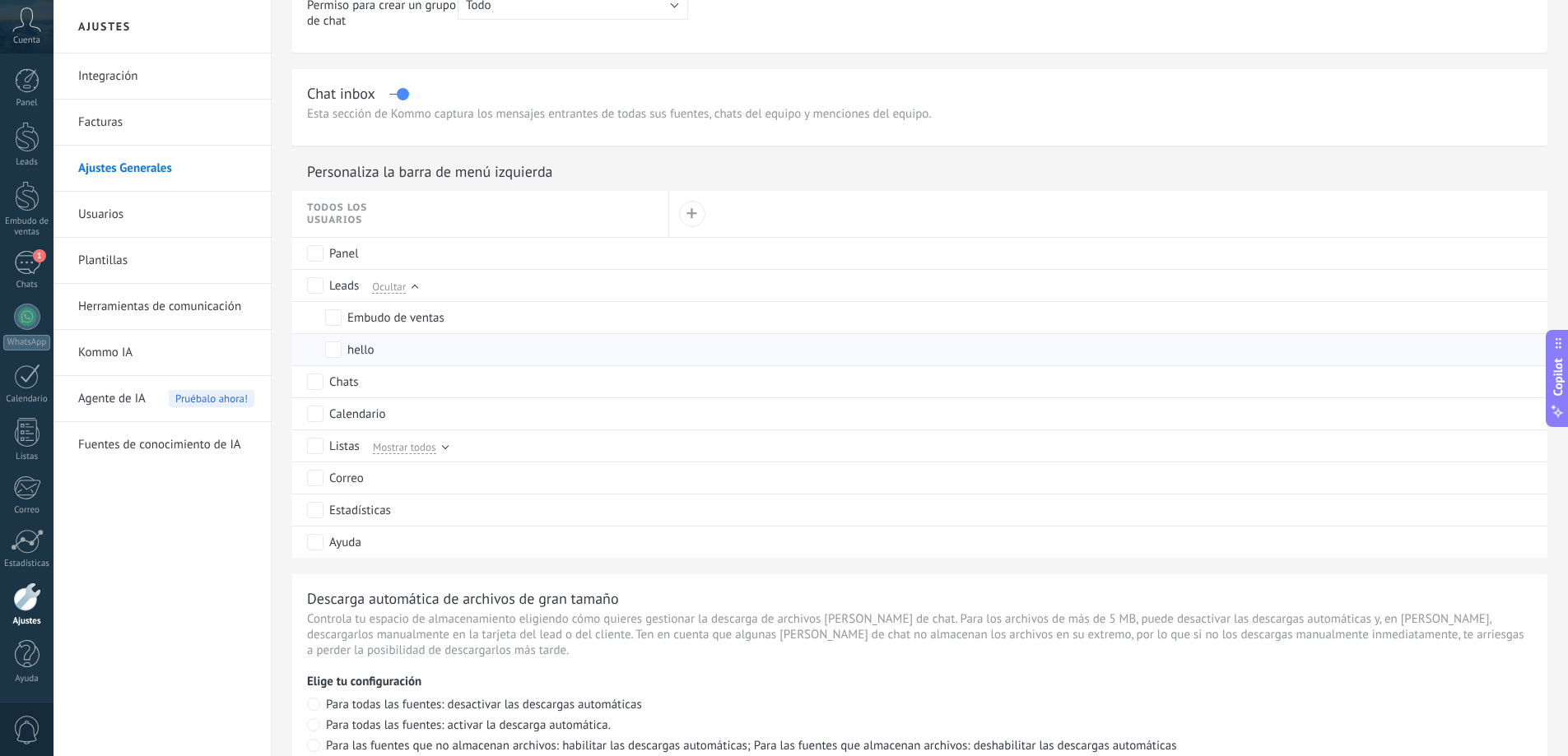
click at [368, 347] on div "hello" at bounding box center [361, 351] width 27 height 17
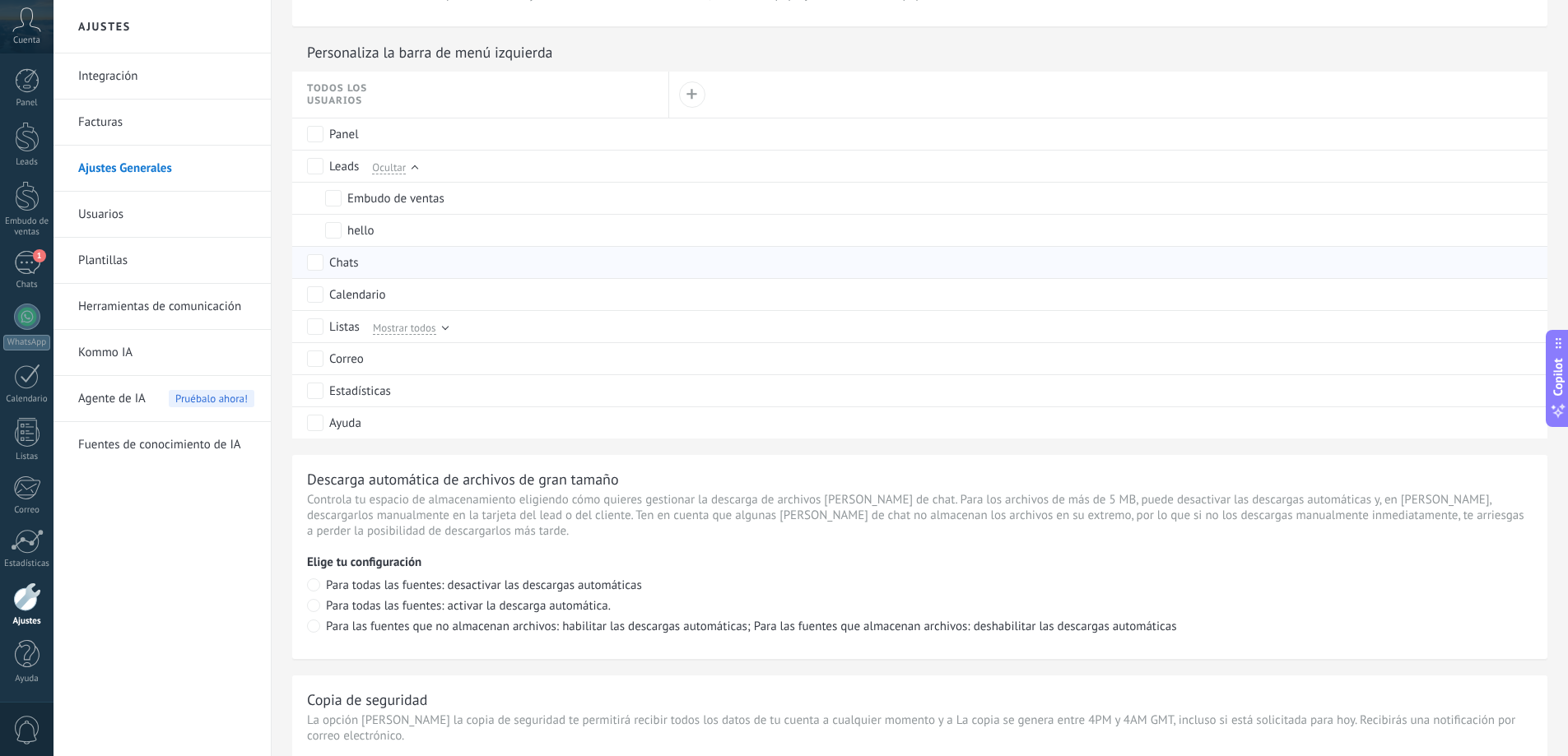
scroll to position [776, 0]
click at [364, 239] on div "hello" at bounding box center [361, 233] width 27 height 17
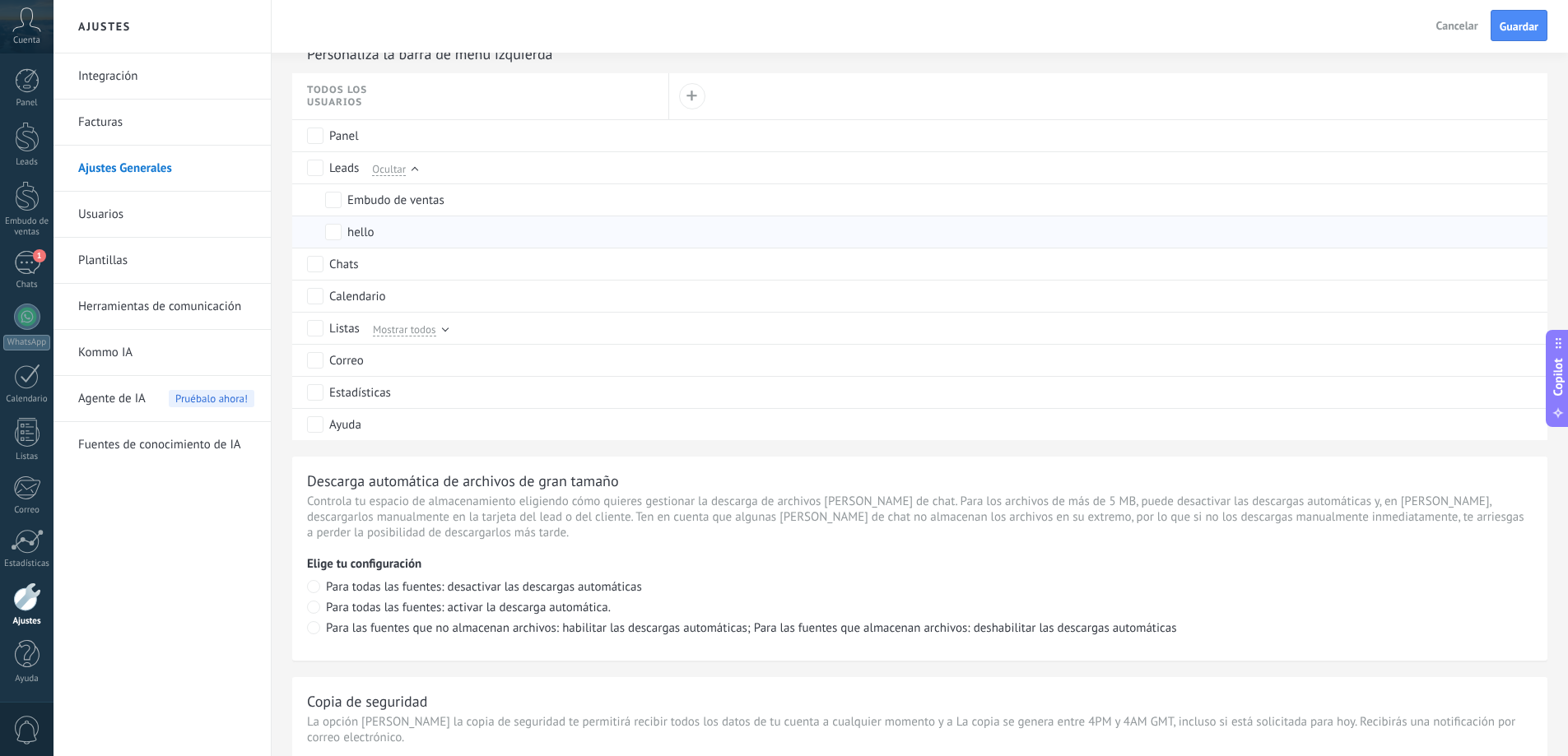
click at [365, 233] on div "hello" at bounding box center [361, 233] width 27 height 17
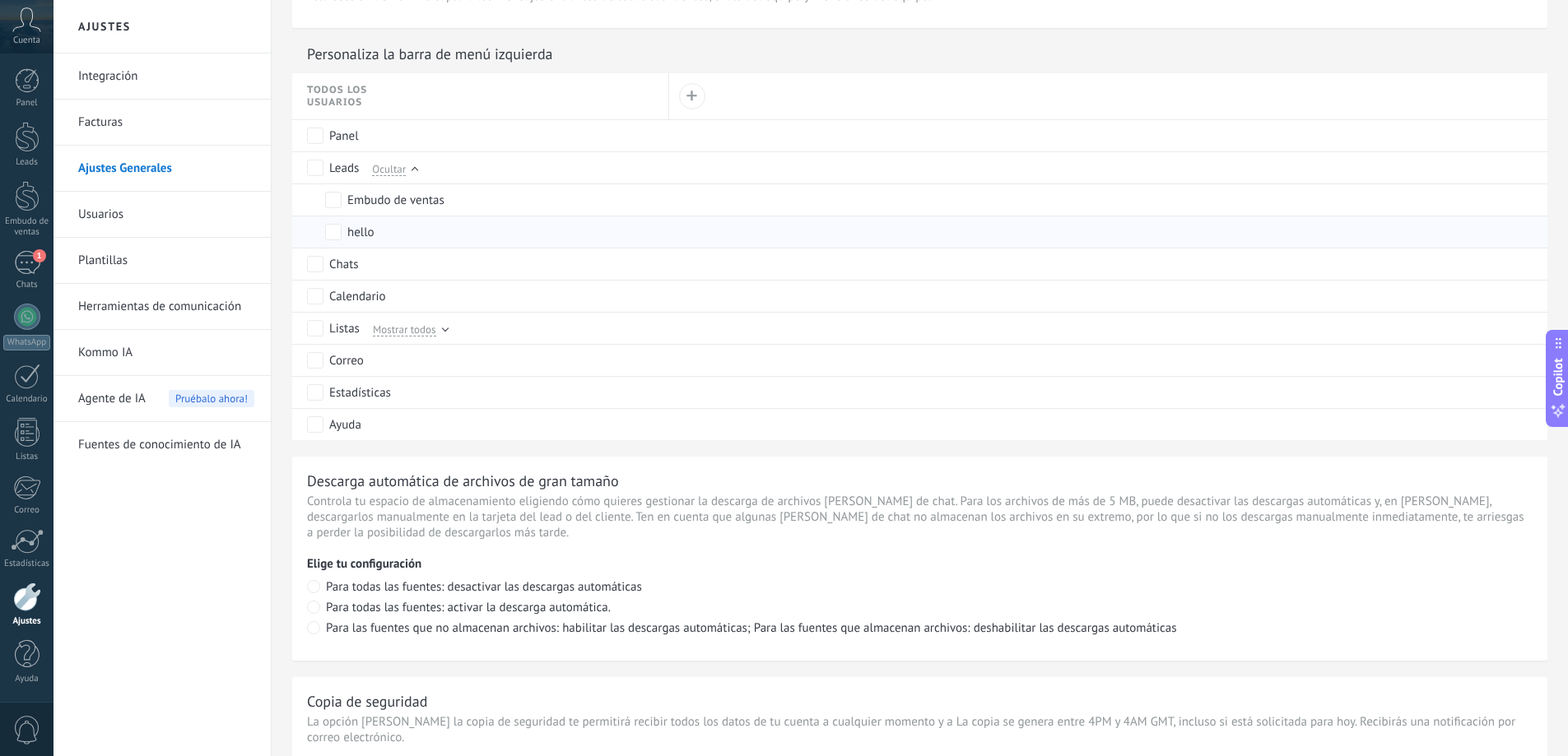
click at [365, 233] on div "hello" at bounding box center [361, 233] width 27 height 17
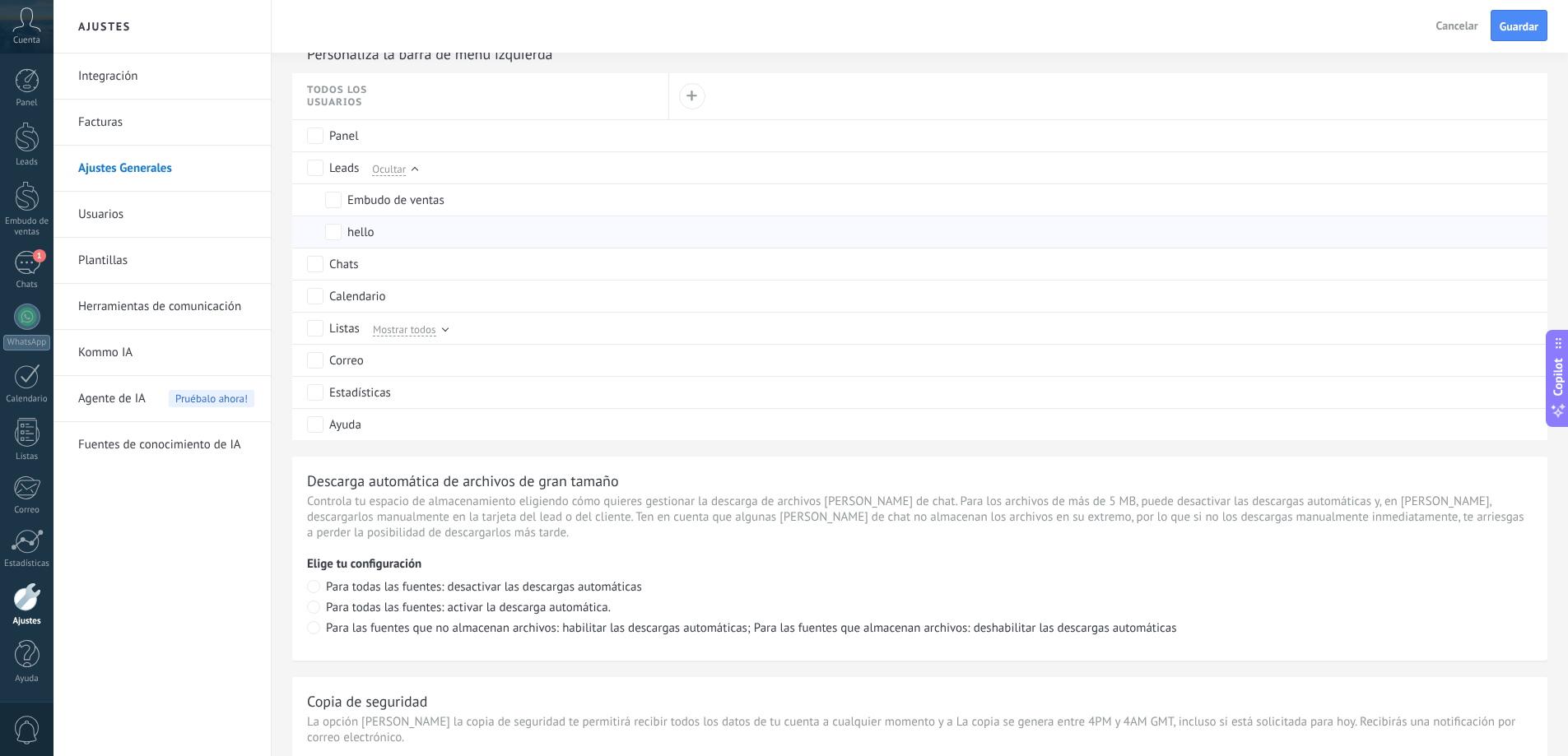
click at [365, 233] on div "hello" at bounding box center [361, 233] width 27 height 17
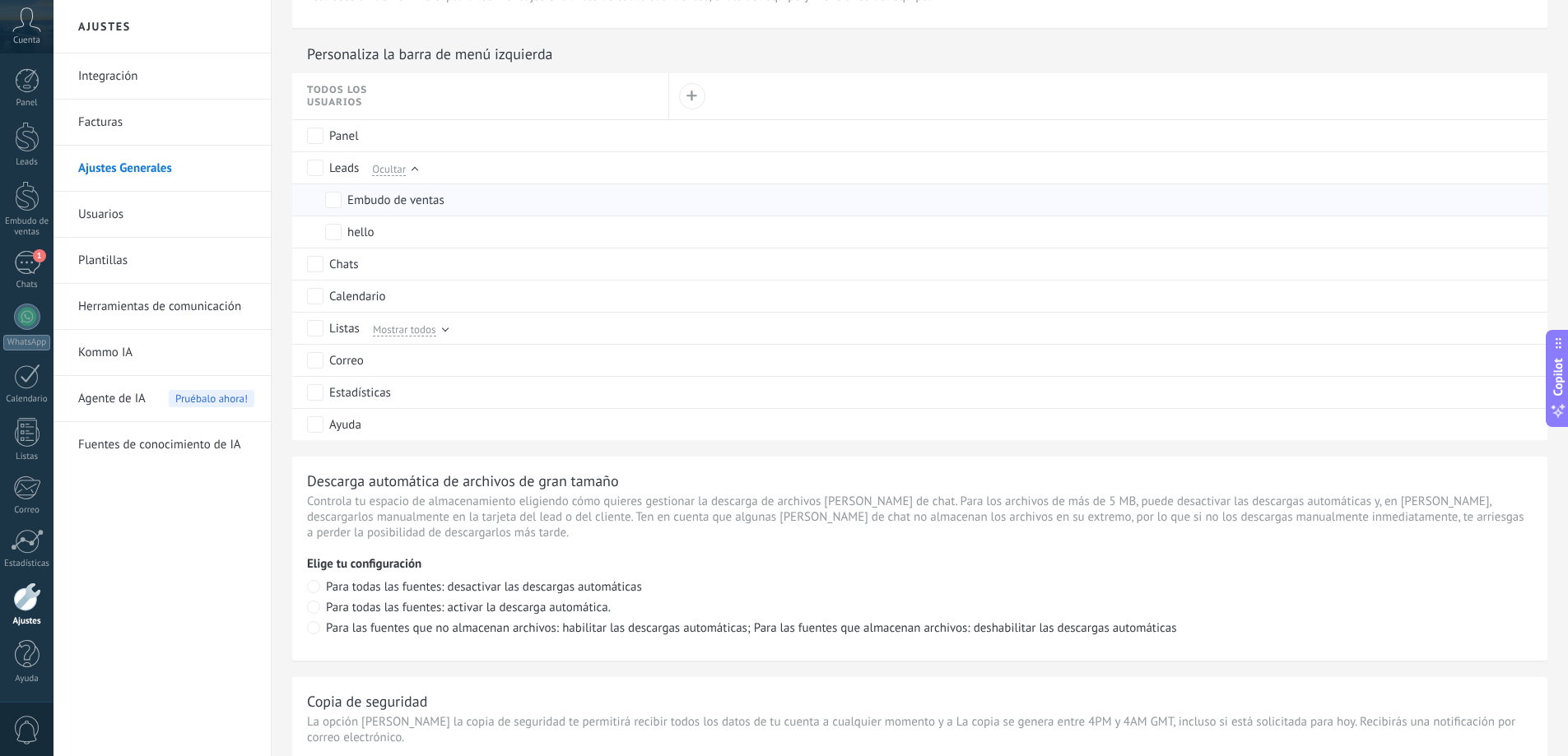
click at [372, 201] on div "Embudo de ventas" at bounding box center [395, 201] width 97 height 17
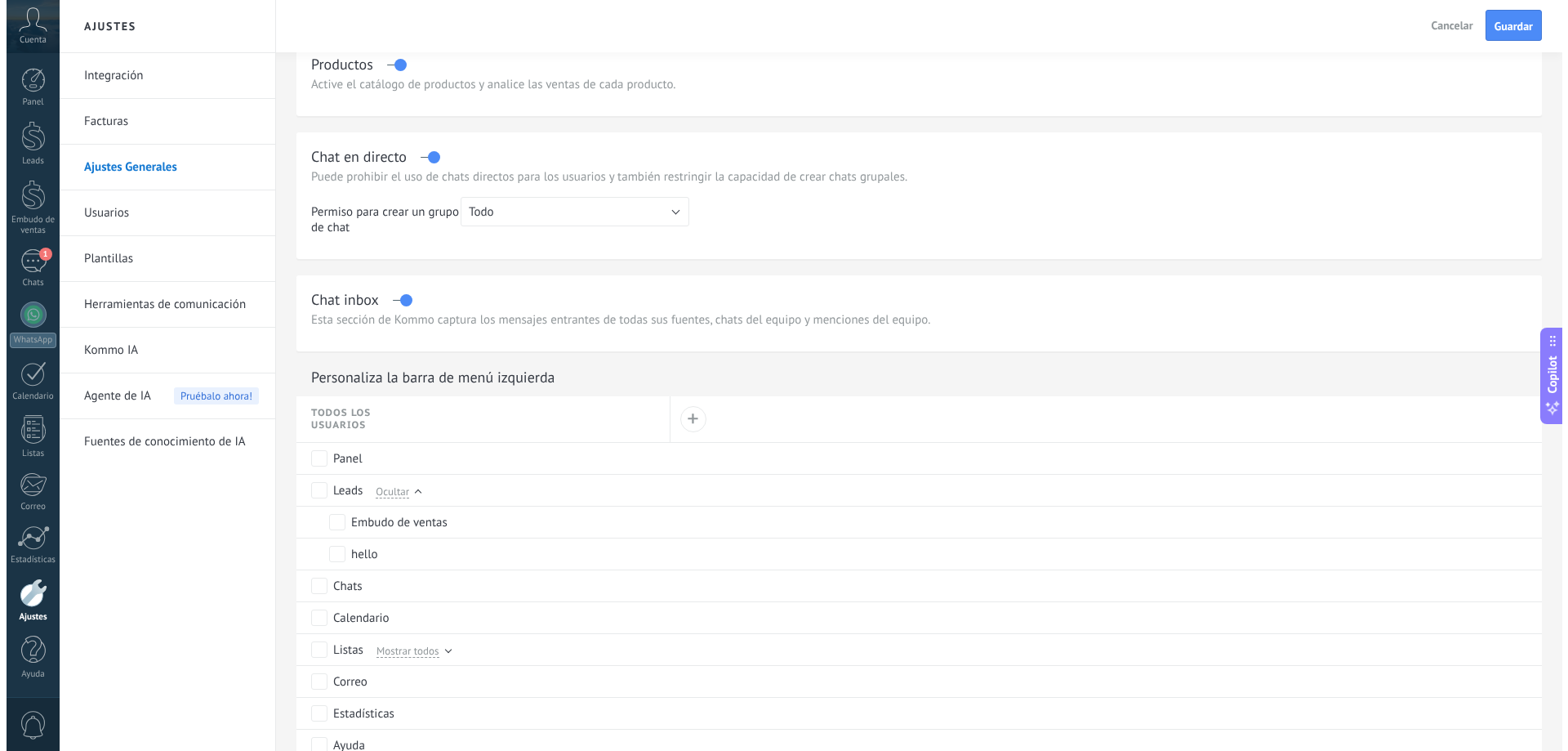
scroll to position [444, 0]
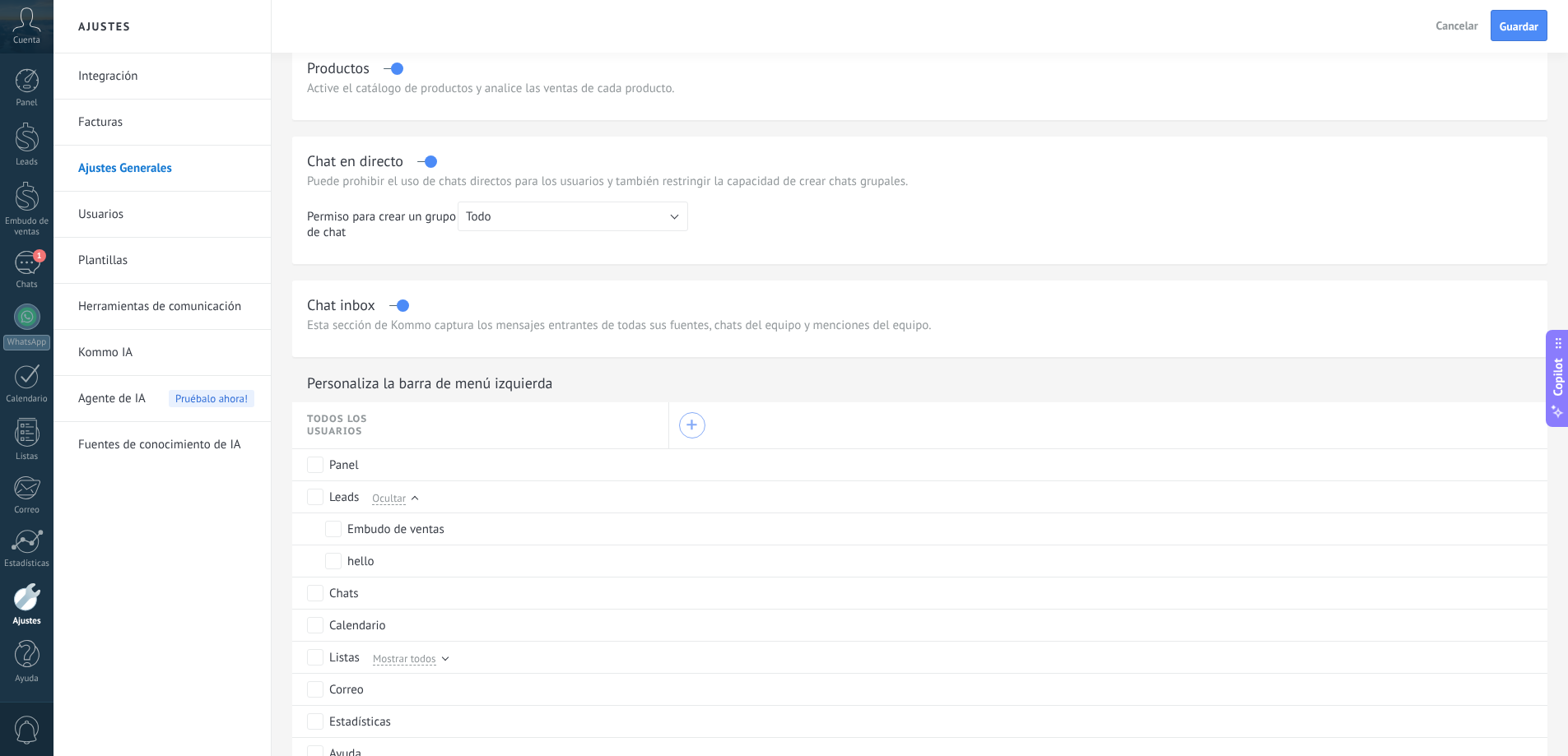
click at [691, 421] on div "+" at bounding box center [691, 426] width 12 height 12
click at [28, 264] on div at bounding box center [790, 378] width 1580 height 756
click at [28, 264] on div "1" at bounding box center [27, 263] width 26 height 24
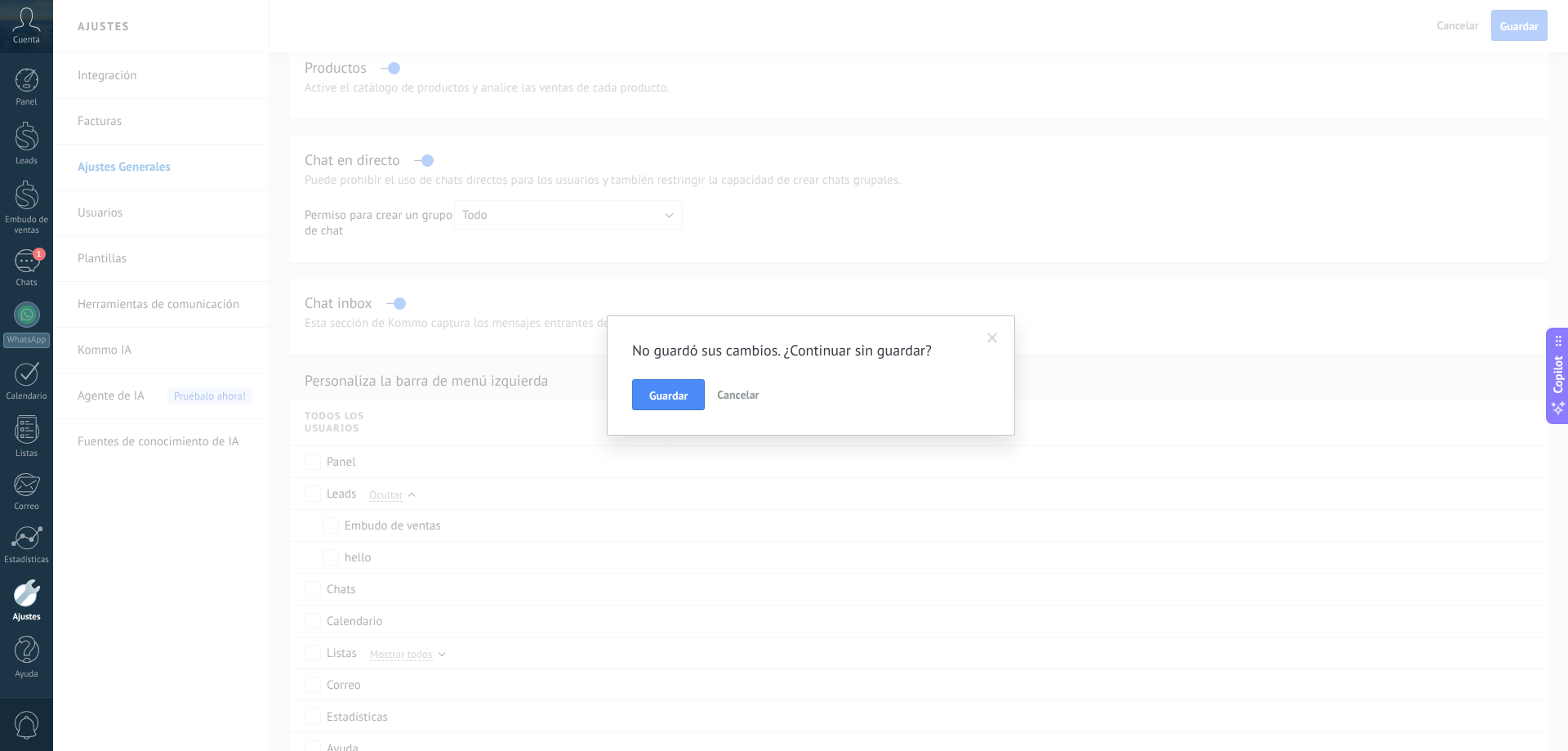
click at [730, 395] on span "Cancelar" at bounding box center [738, 395] width 42 height 15
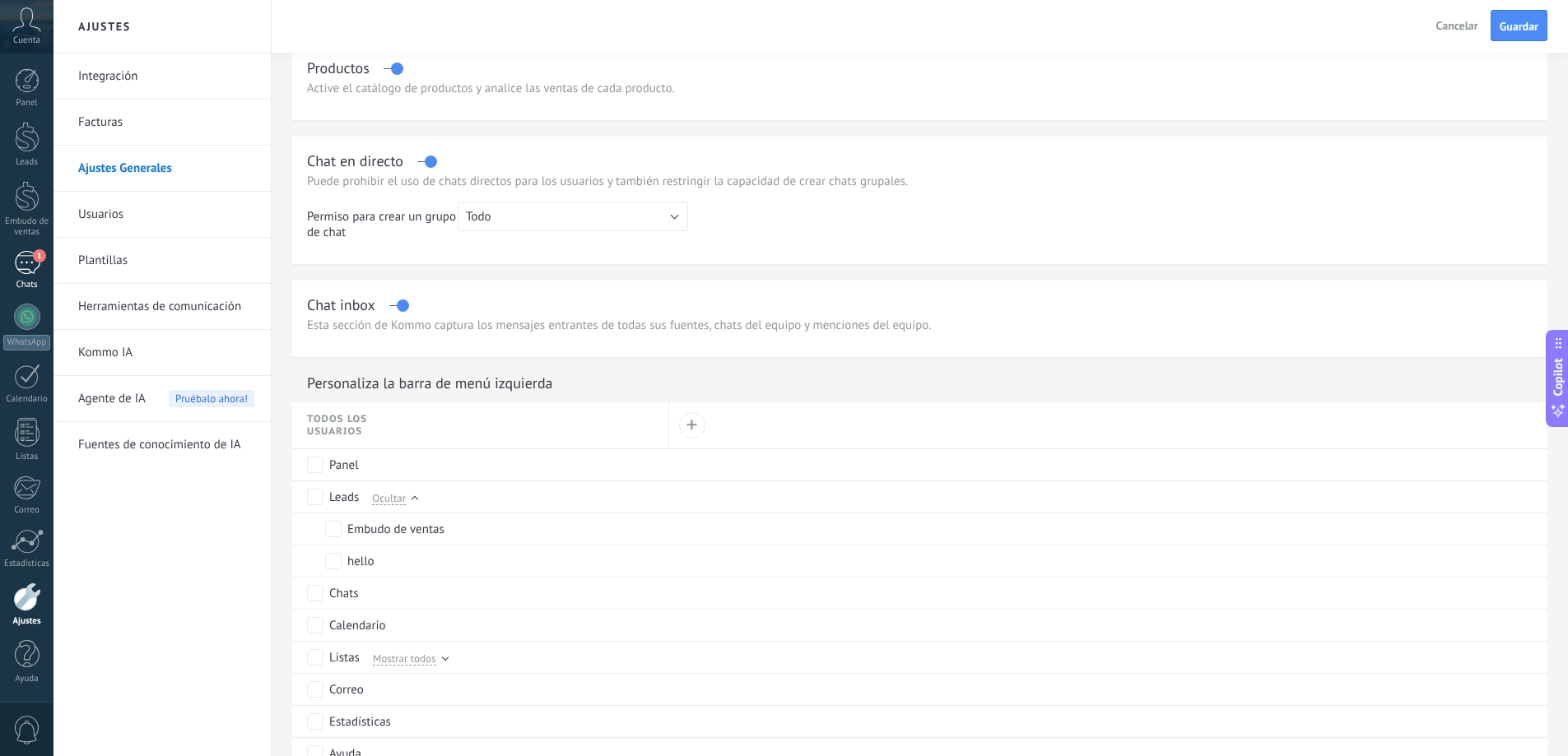
click at [30, 257] on div "1" at bounding box center [27, 263] width 26 height 24
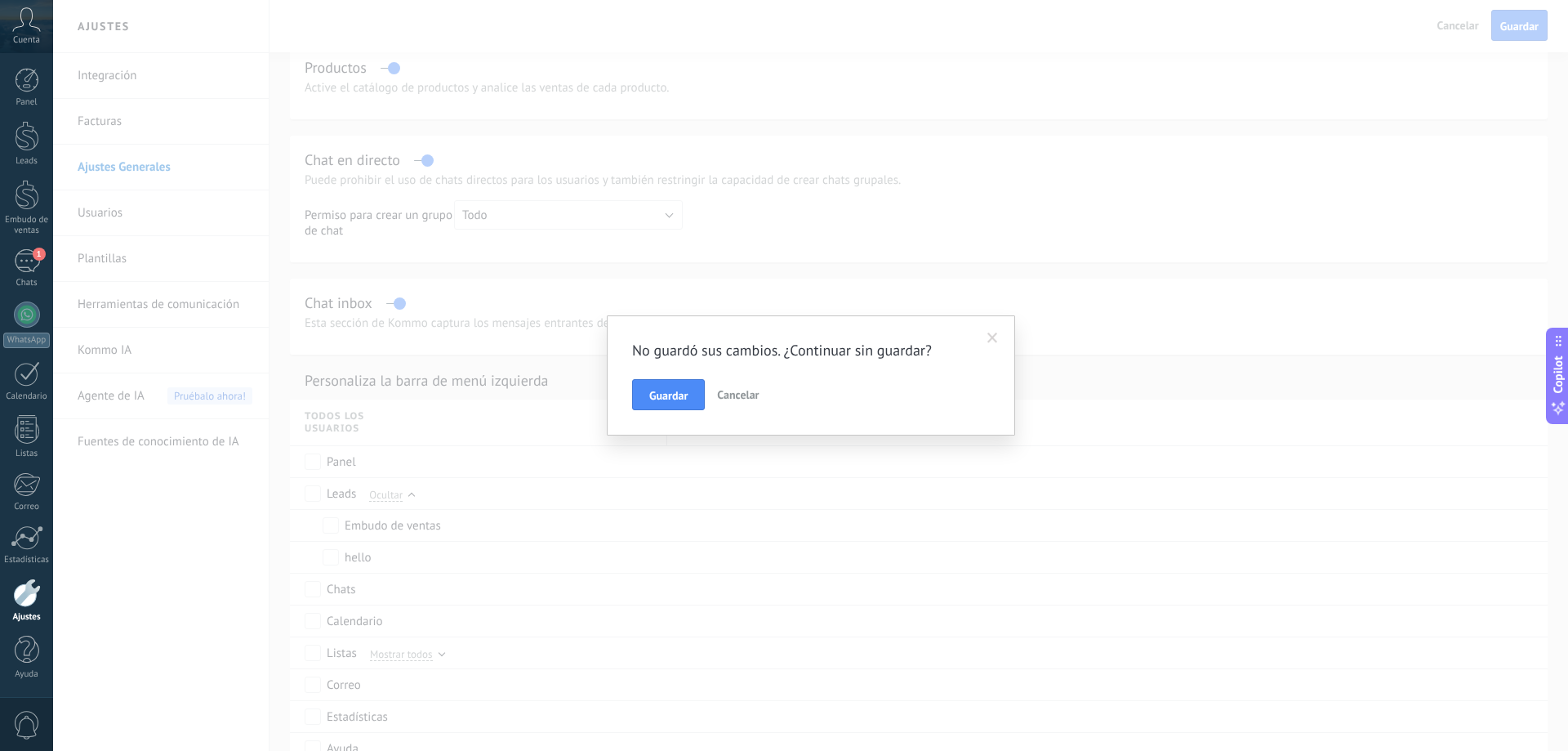
click at [730, 385] on button "Cancelar" at bounding box center [737, 394] width 54 height 31
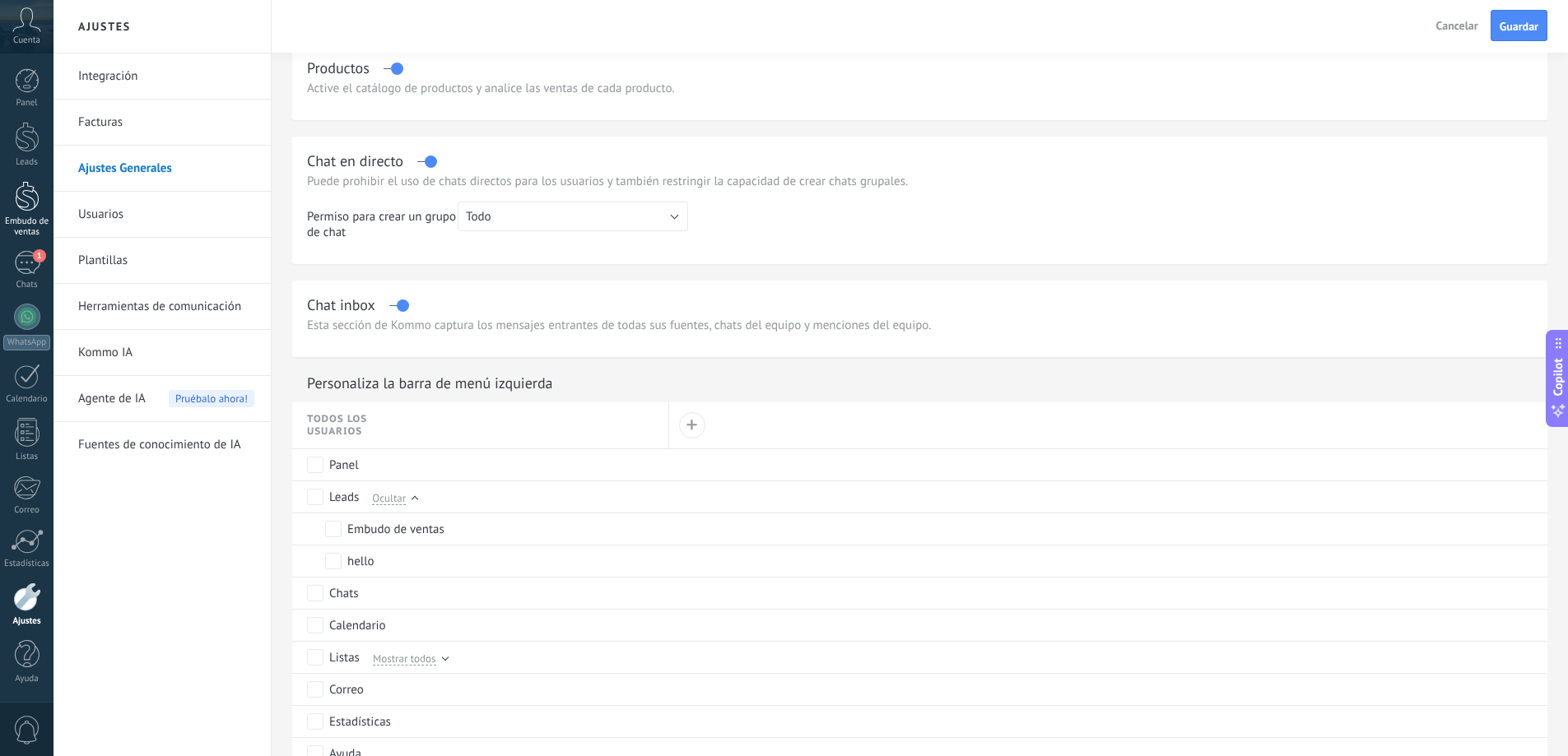
click at [33, 206] on div at bounding box center [27, 196] width 24 height 30
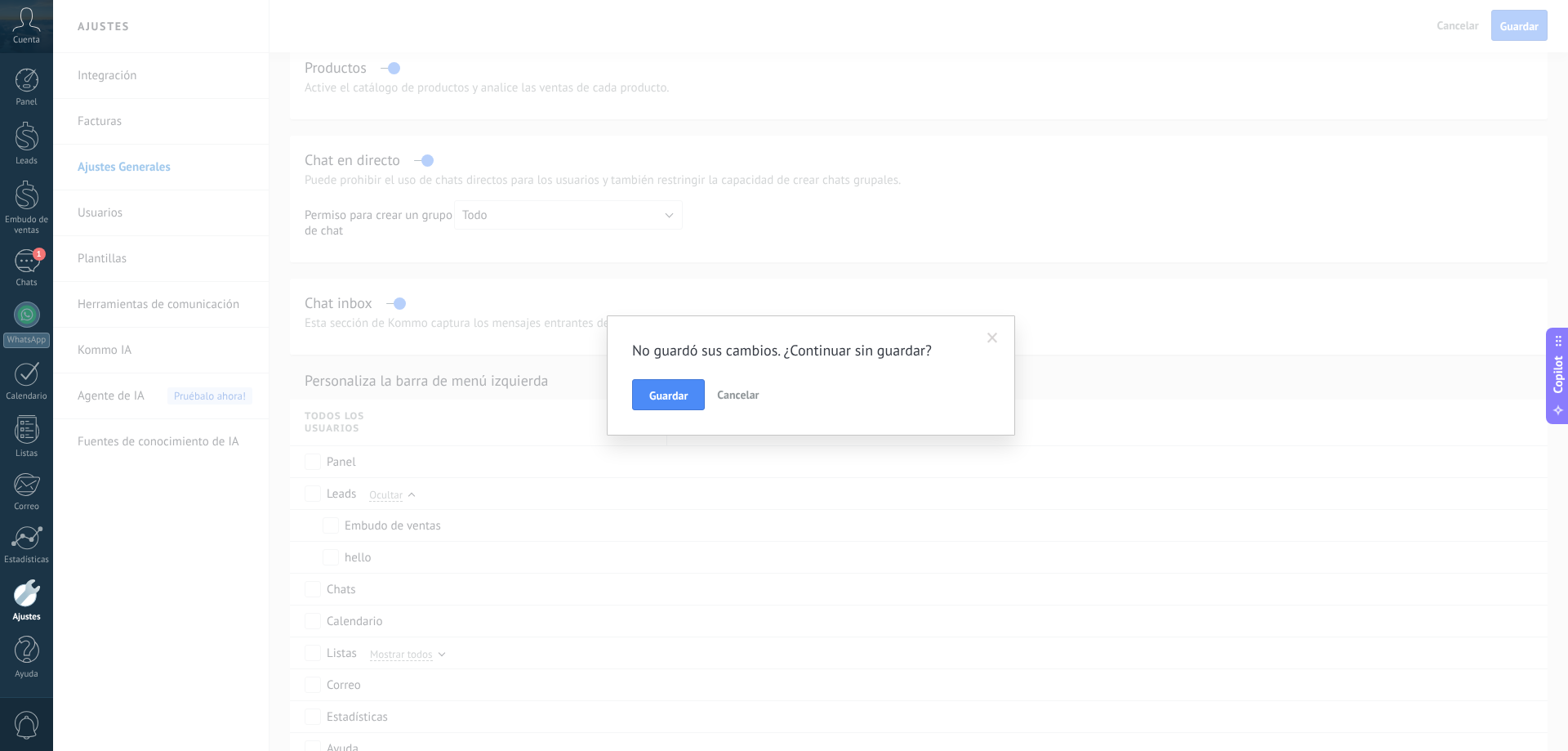
click at [683, 401] on span "Guardar" at bounding box center [669, 396] width 38 height 12
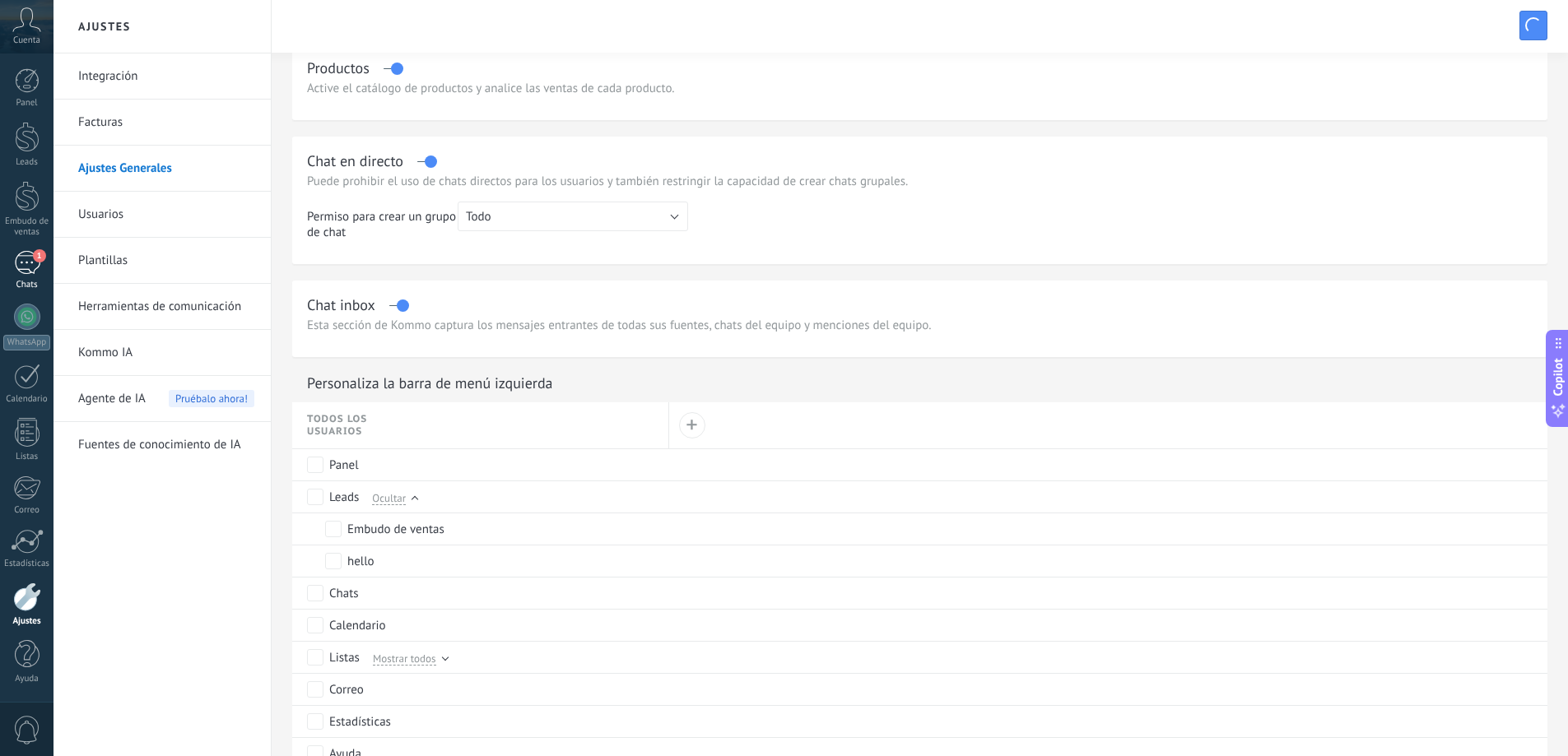
click at [25, 267] on div "1" at bounding box center [27, 263] width 26 height 24
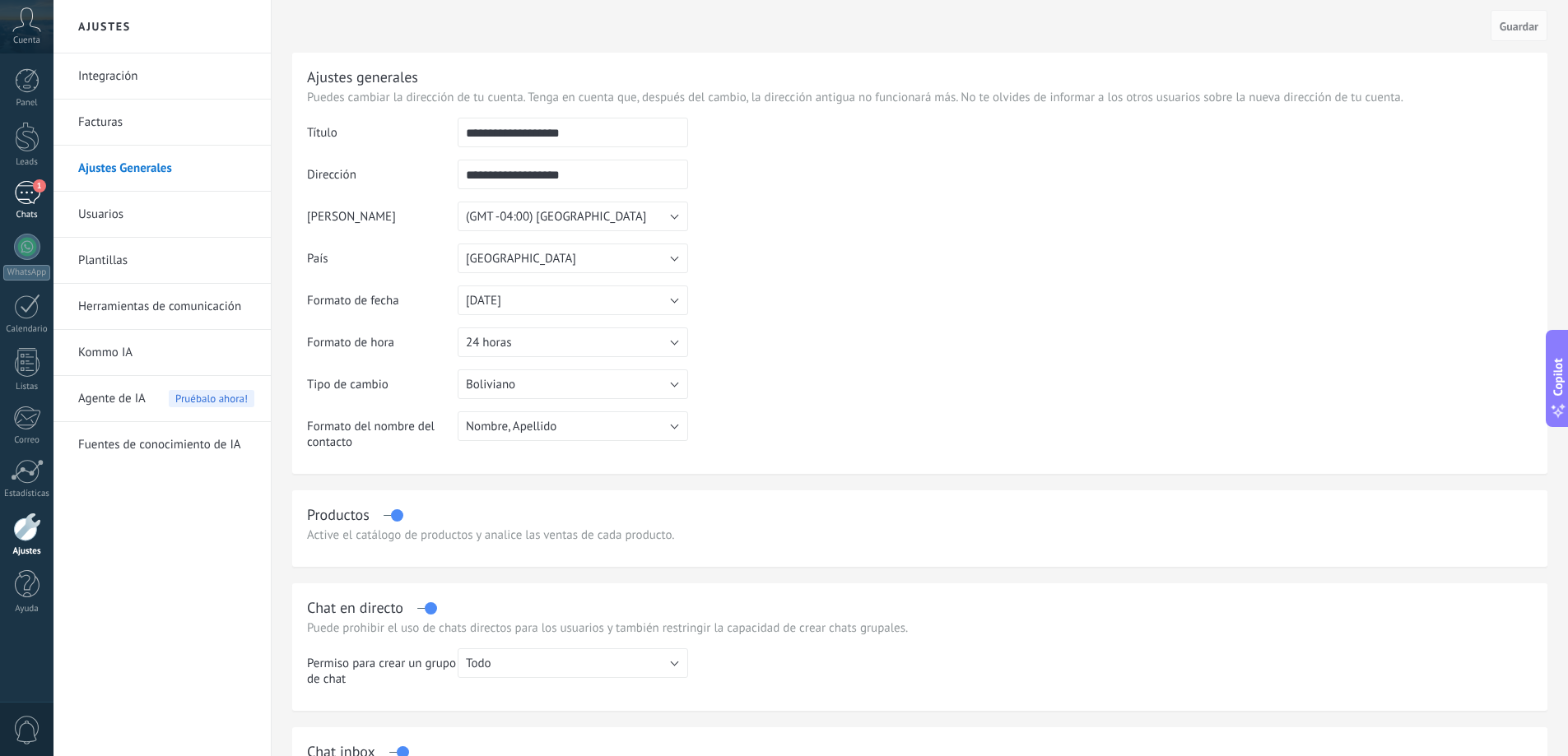
click at [24, 205] on link "1 Chats" at bounding box center [26, 201] width 53 height 40
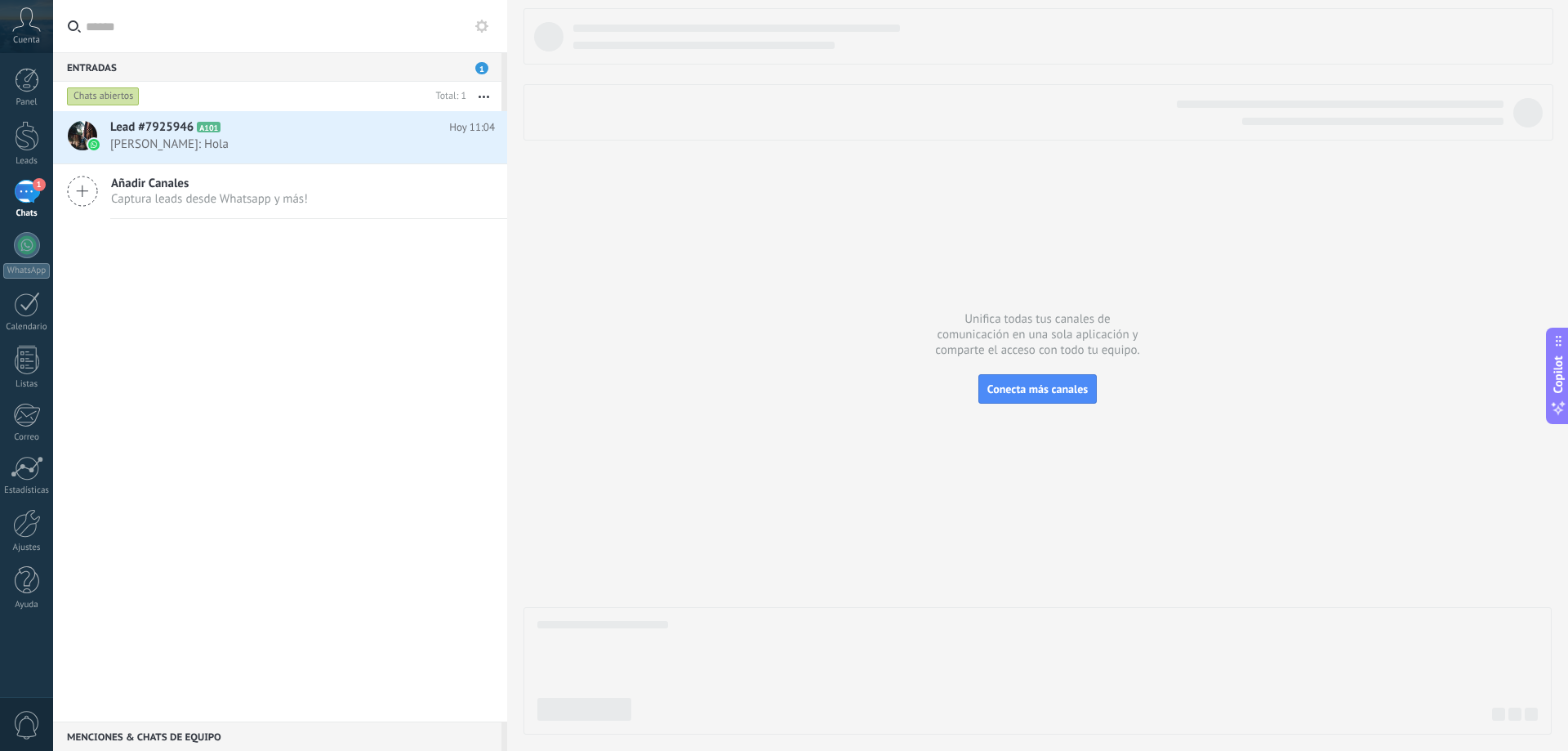
click at [18, 120] on div "Panel Leads 1 Chats WhatsApp Clientes" at bounding box center [26, 347] width 53 height 559
click at [18, 127] on div at bounding box center [27, 136] width 24 height 30
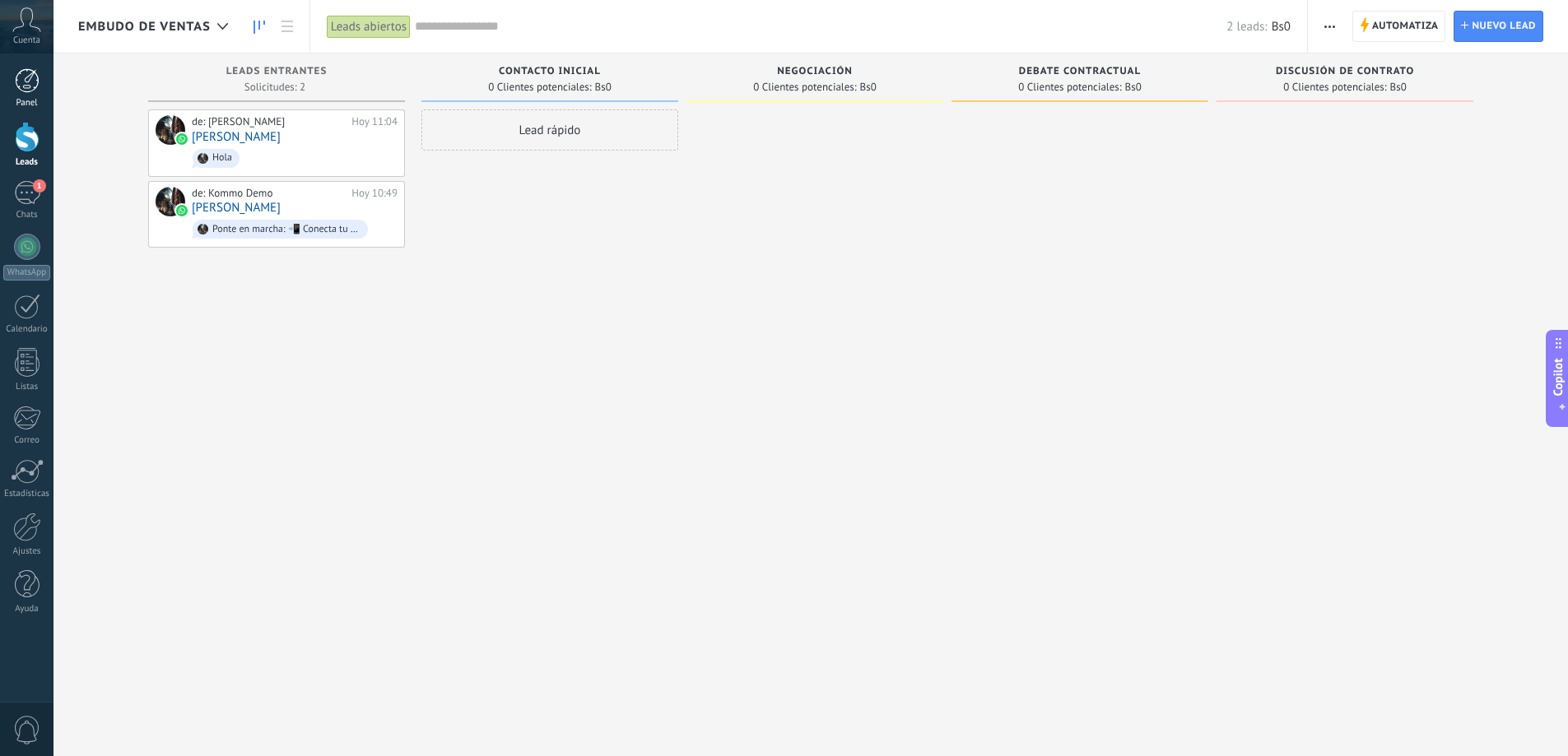
click at [38, 82] on div at bounding box center [27, 80] width 24 height 24
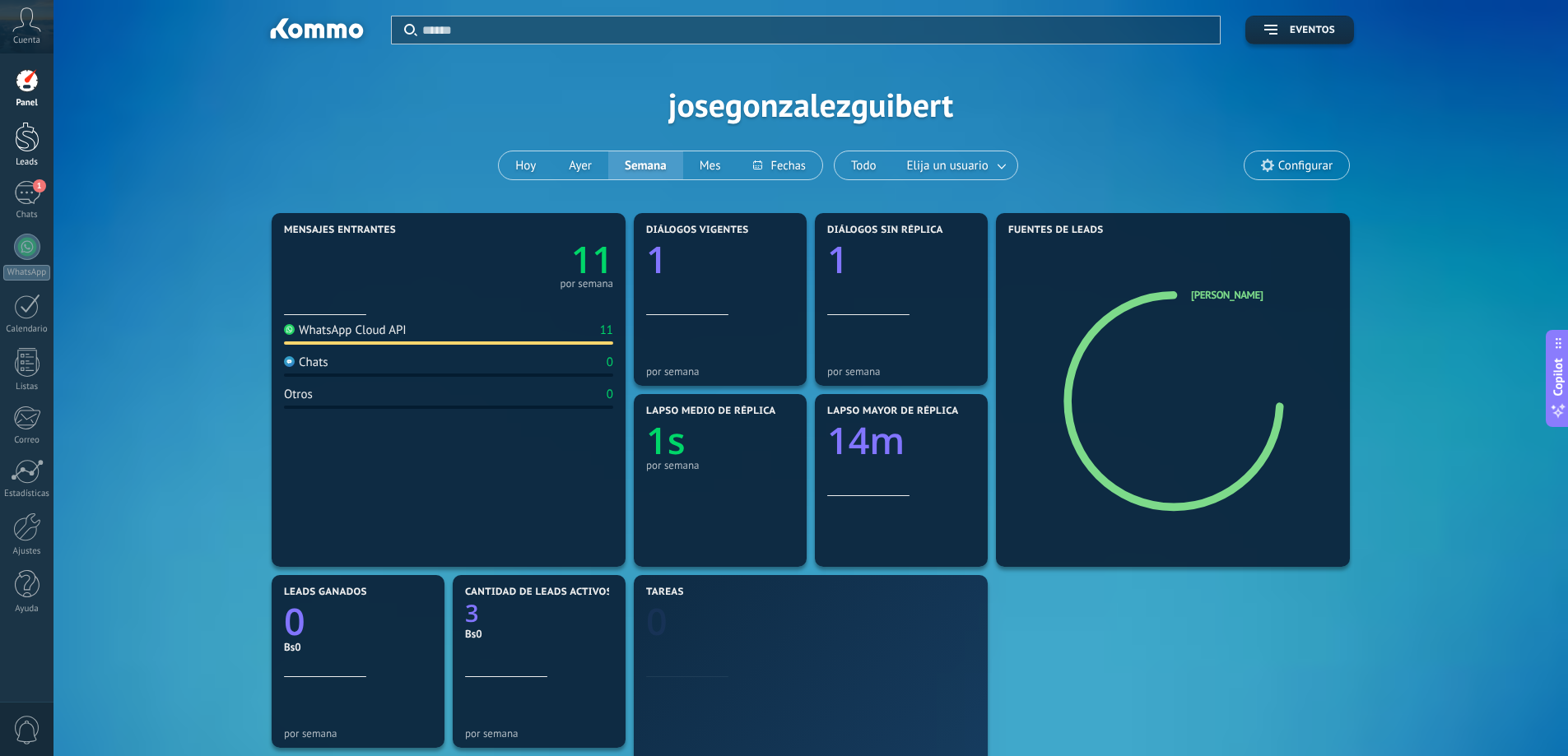
click at [31, 131] on div at bounding box center [27, 137] width 24 height 30
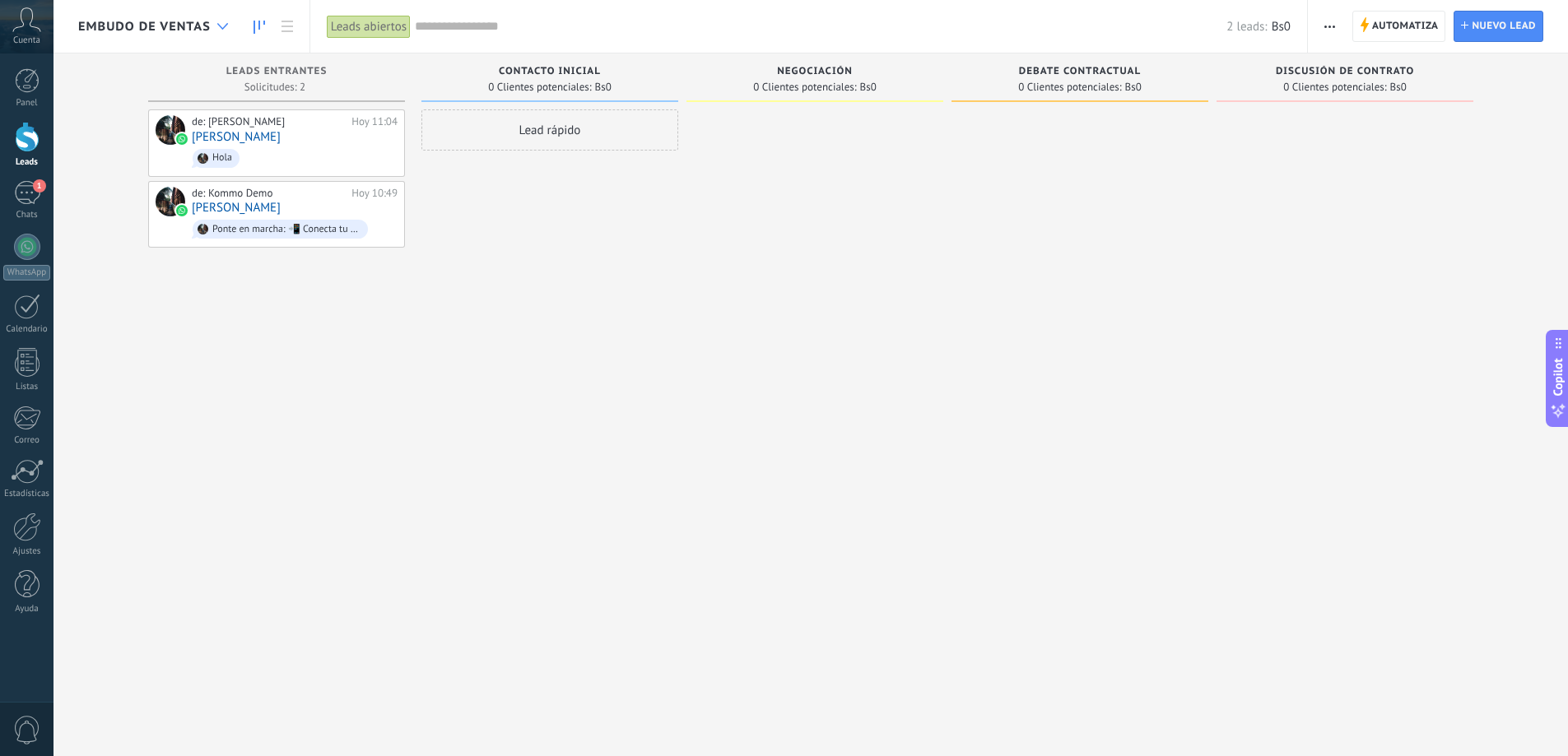
click at [223, 22] on div at bounding box center [223, 27] width 27 height 32
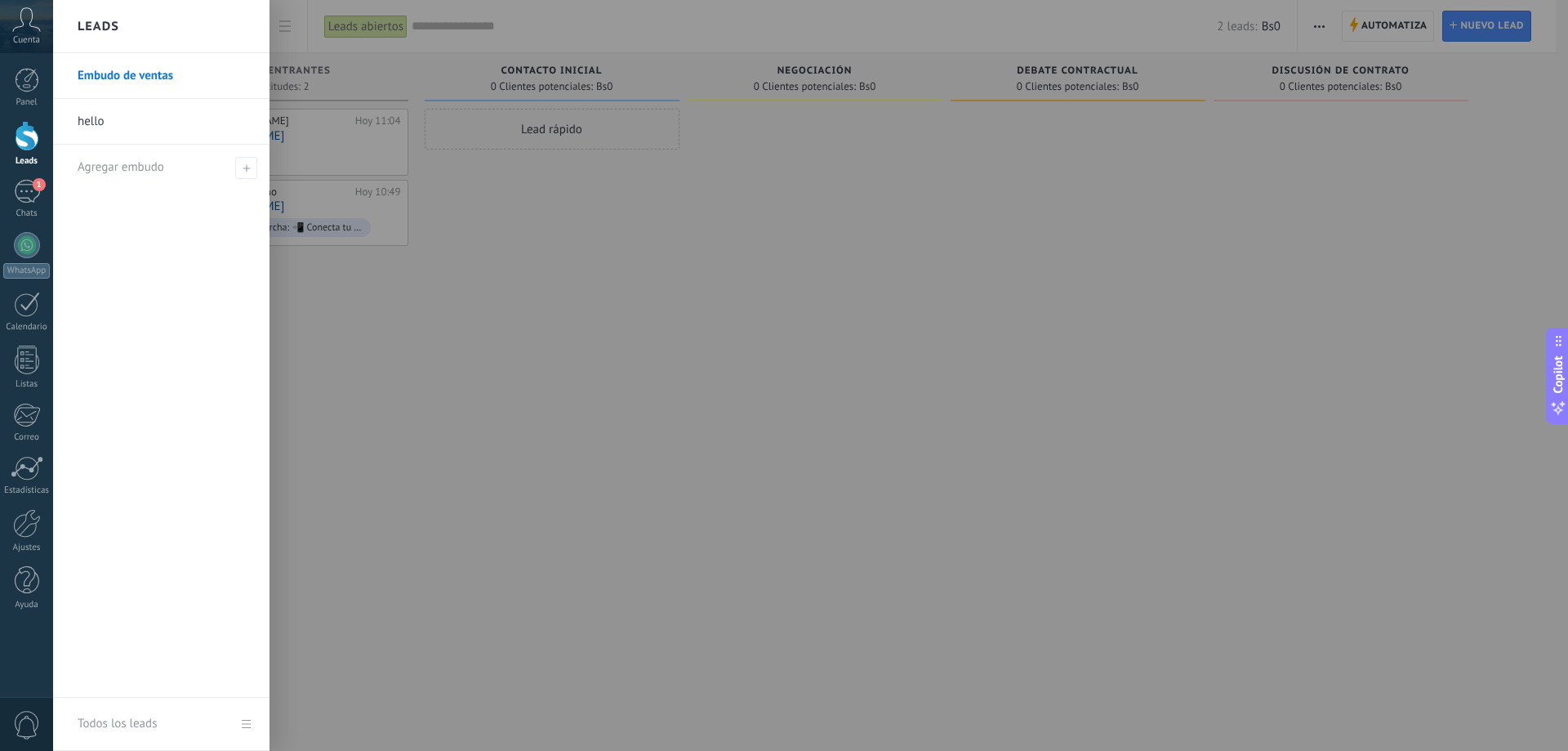
click at [103, 24] on h2 "Leads" at bounding box center [99, 27] width 42 height 52
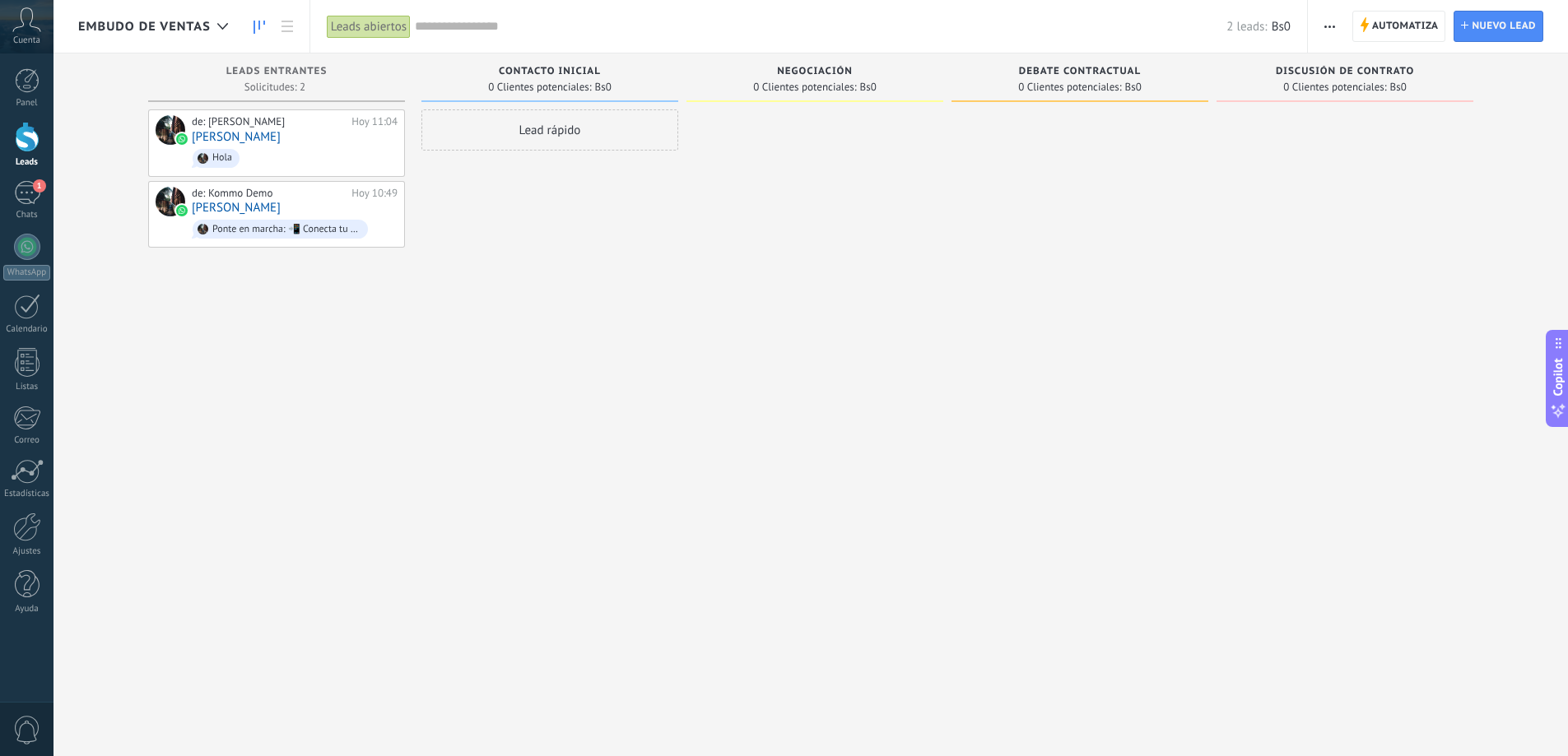
click at [104, 24] on span "Embudo de ventas" at bounding box center [144, 26] width 132 height 16
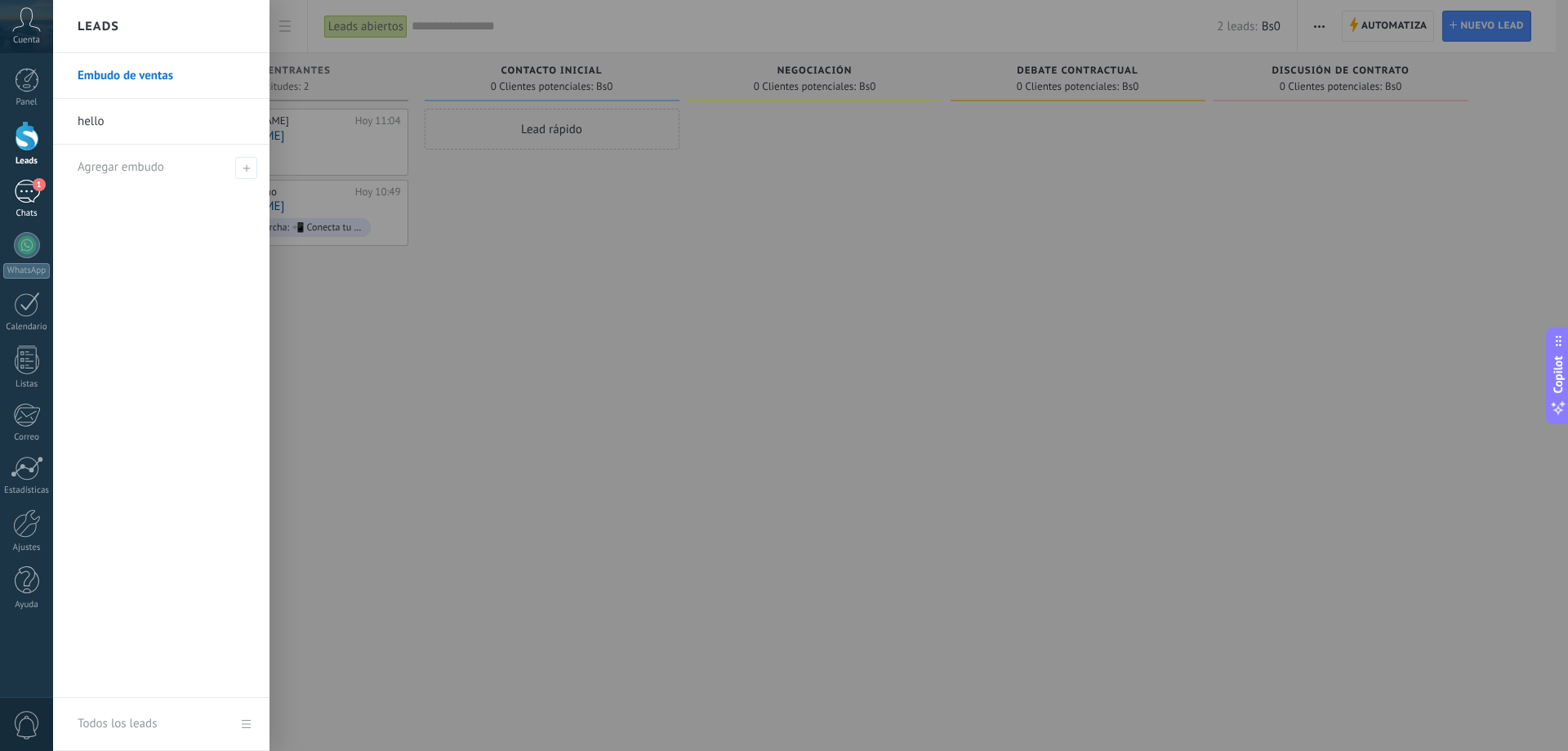
click at [21, 200] on div "1" at bounding box center [27, 192] width 26 height 23
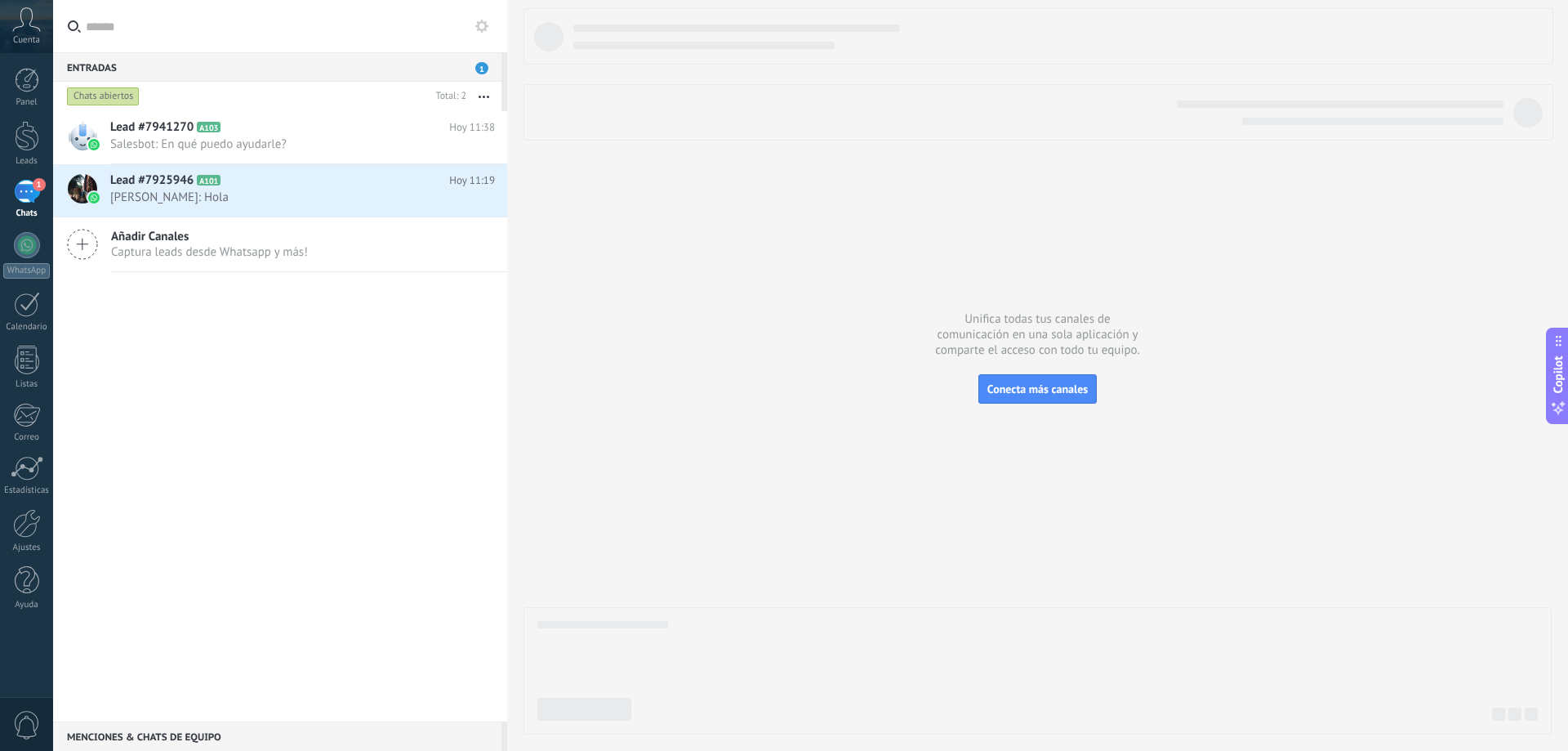
click at [482, 64] on span "1" at bounding box center [482, 68] width 13 height 13
click at [23, 136] on div at bounding box center [27, 136] width 24 height 30
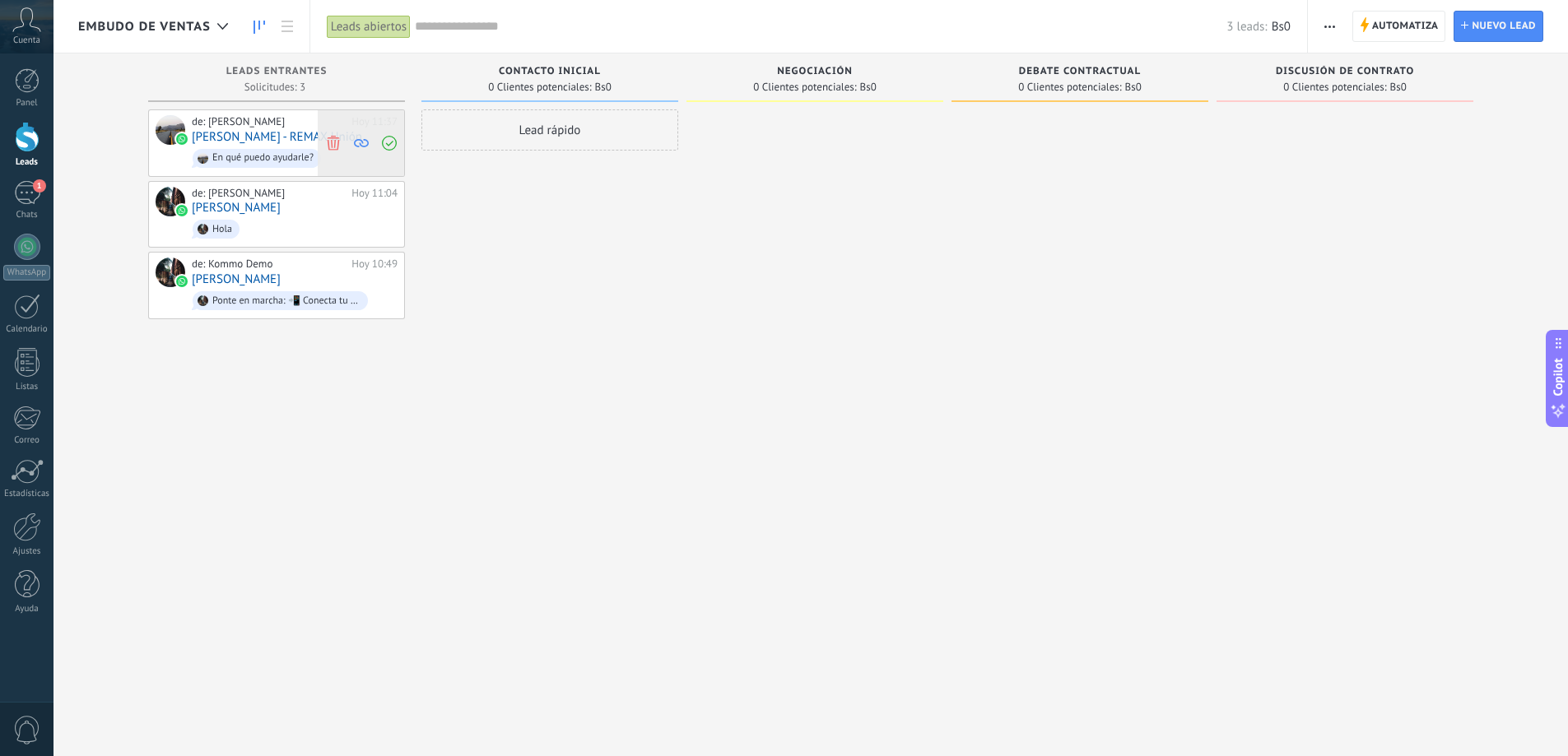
click at [336, 144] on icon at bounding box center [334, 142] width 15 height 15
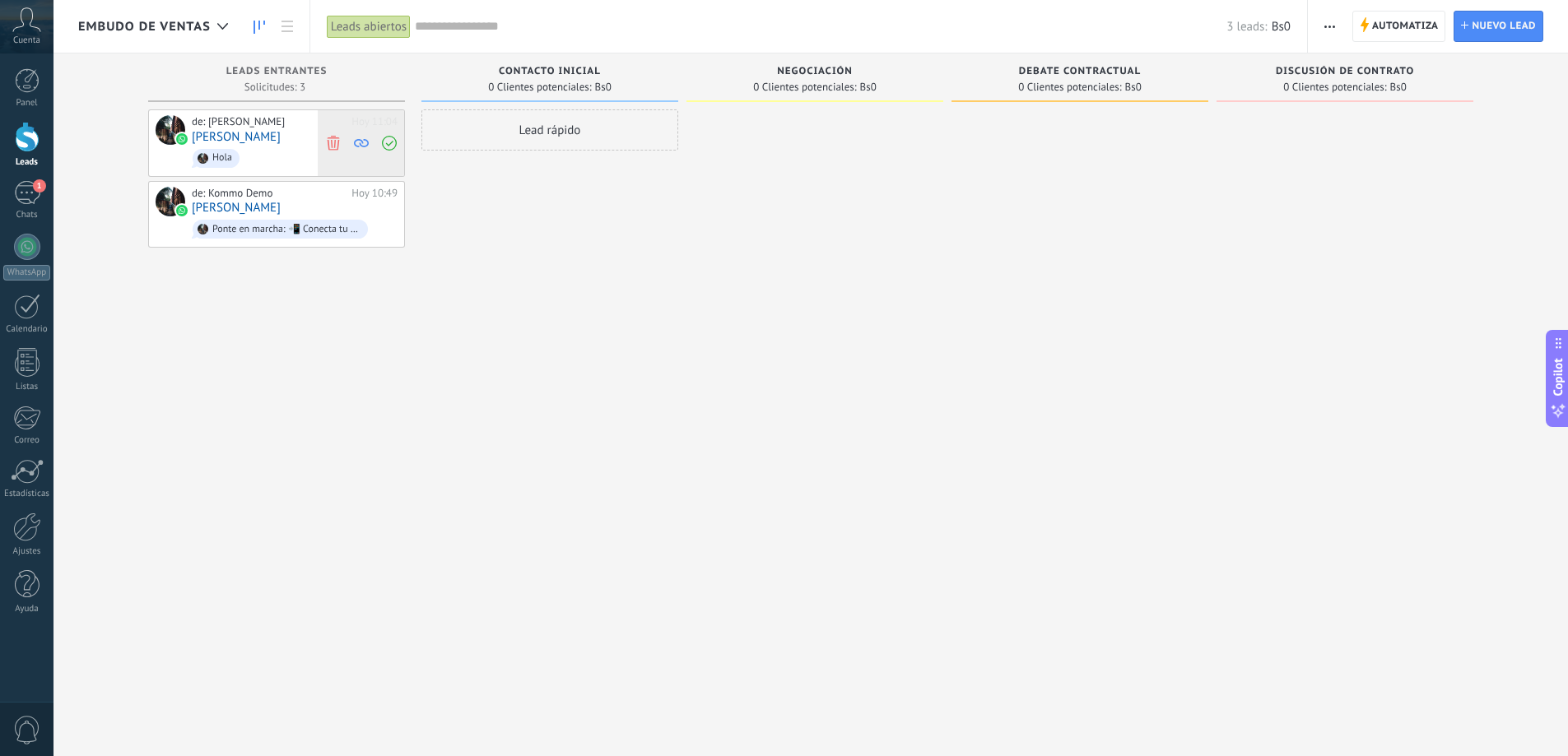
click at [330, 138] on icon at bounding box center [334, 142] width 15 height 15
click at [336, 142] on icon at bounding box center [334, 142] width 15 height 15
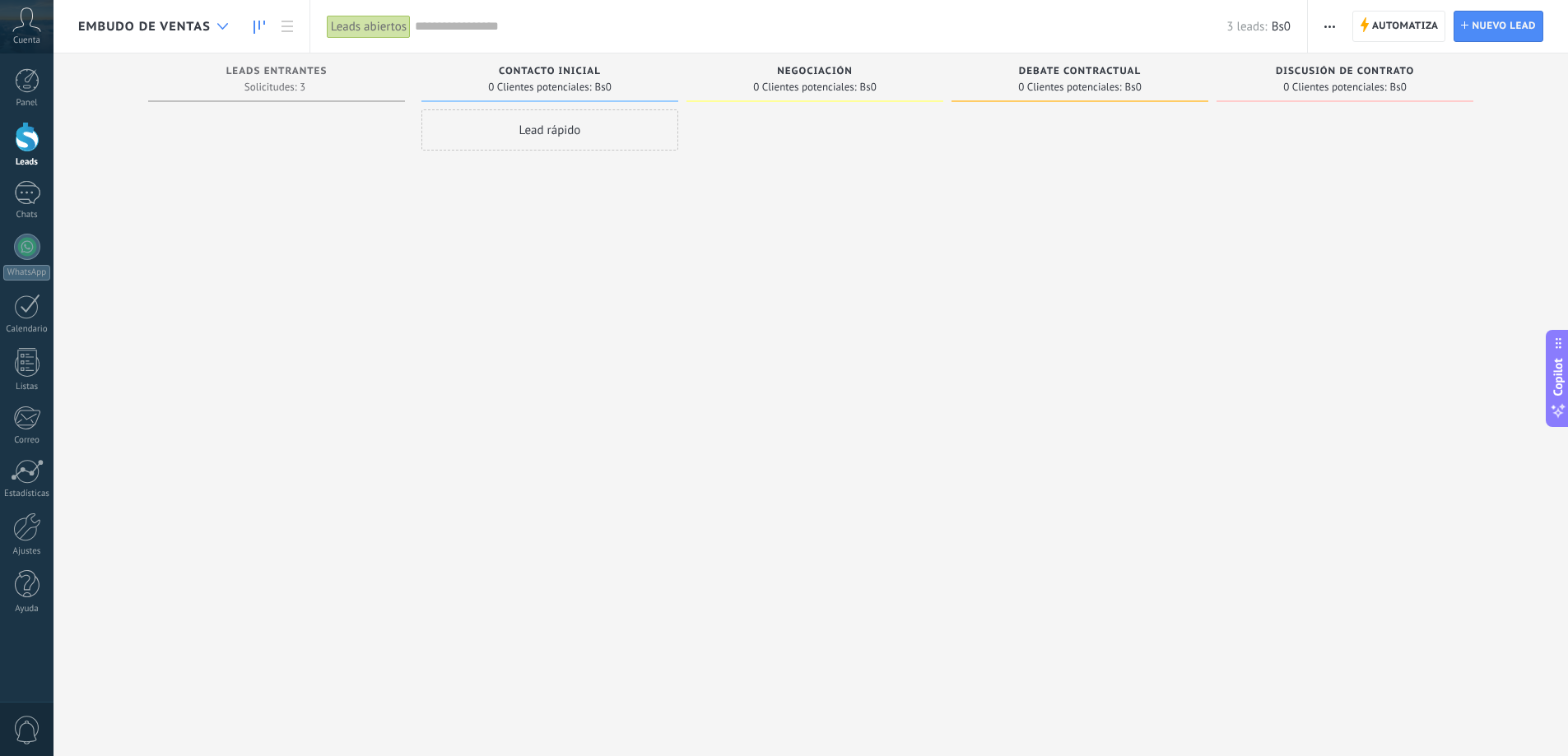
click at [223, 25] on icon at bounding box center [223, 26] width 11 height 7
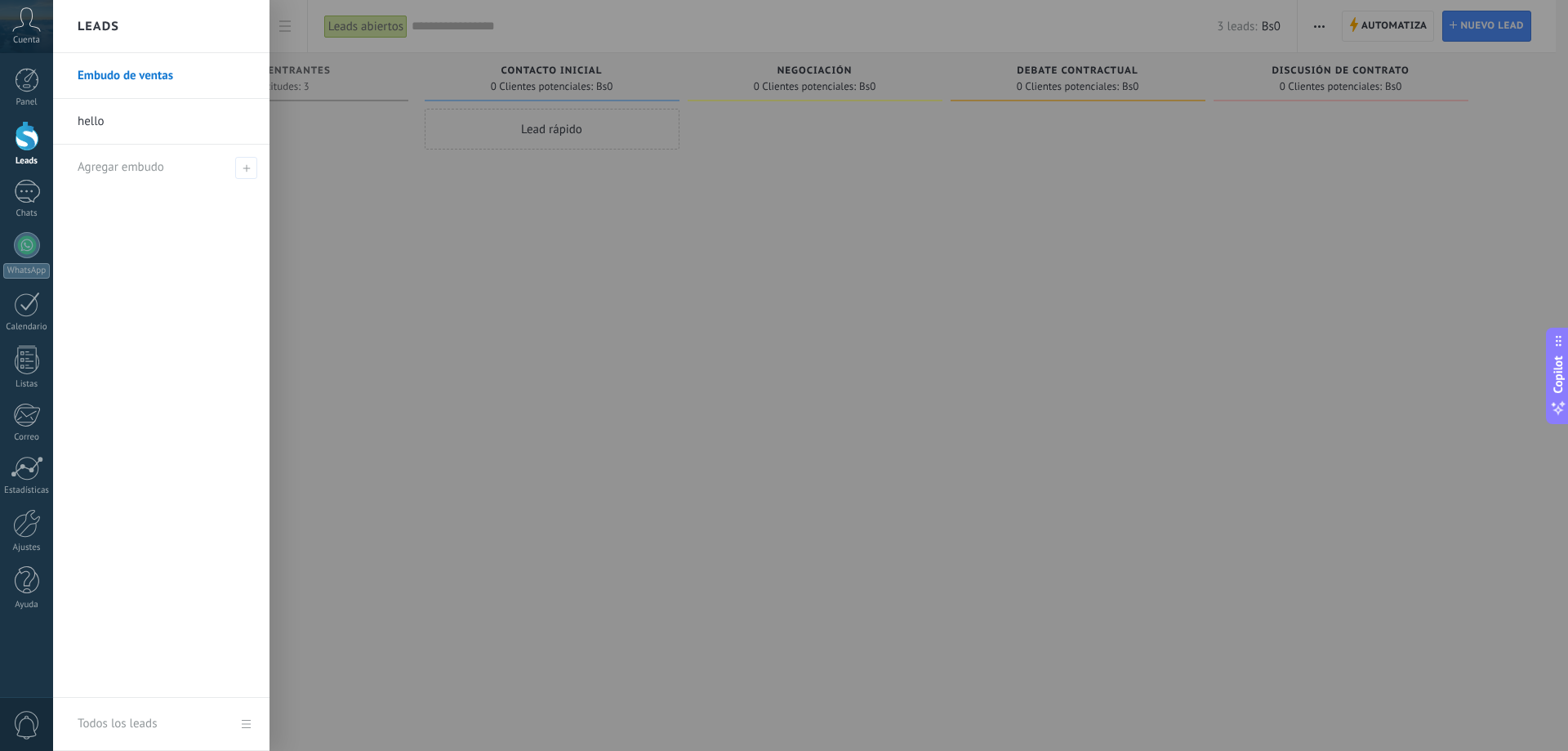
drag, startPoint x: 99, startPoint y: 119, endPoint x: 88, endPoint y: 121, distance: 11.2
click at [88, 121] on link "hello" at bounding box center [166, 121] width 176 height 46
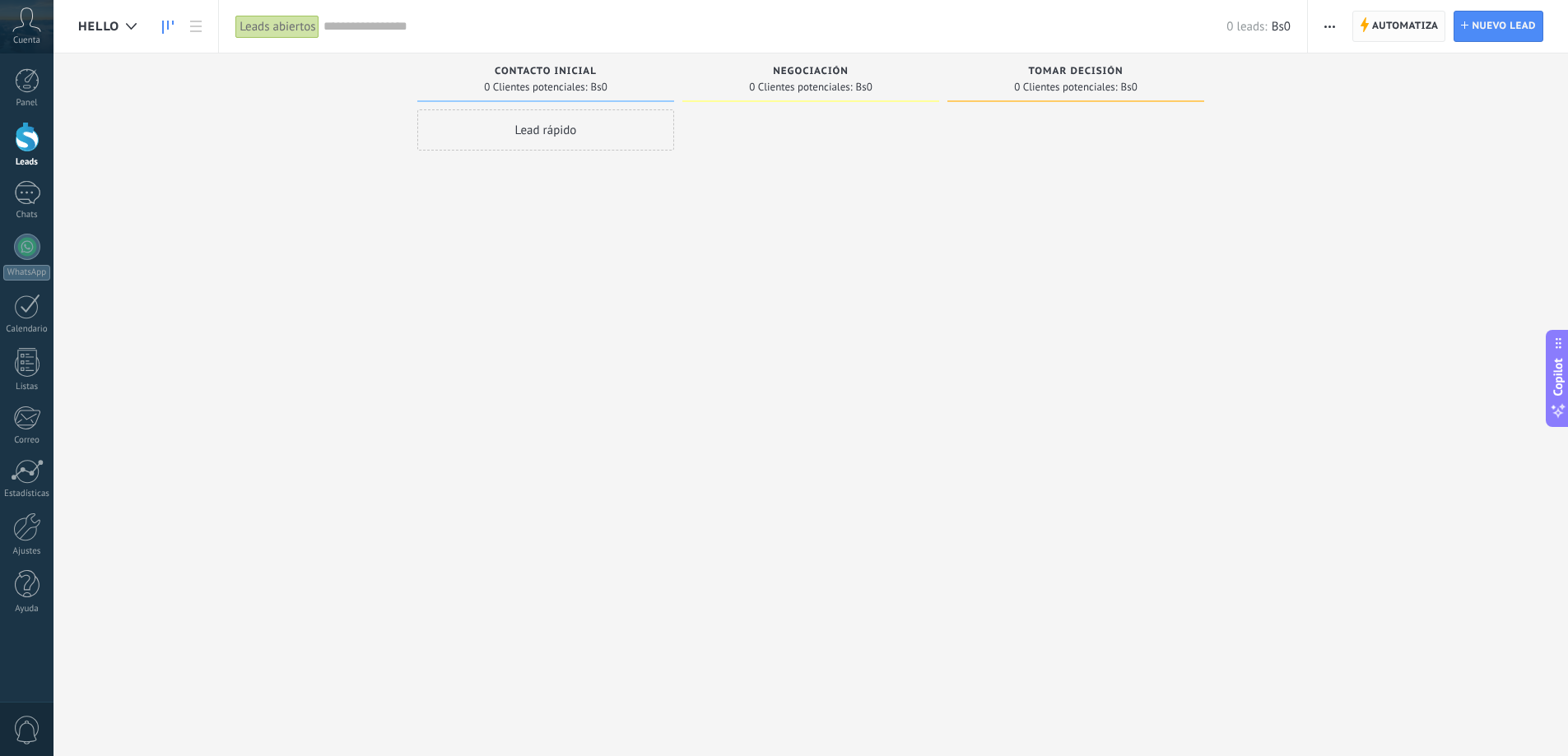
click at [1391, 23] on span "Automatiza" at bounding box center [1404, 26] width 67 height 29
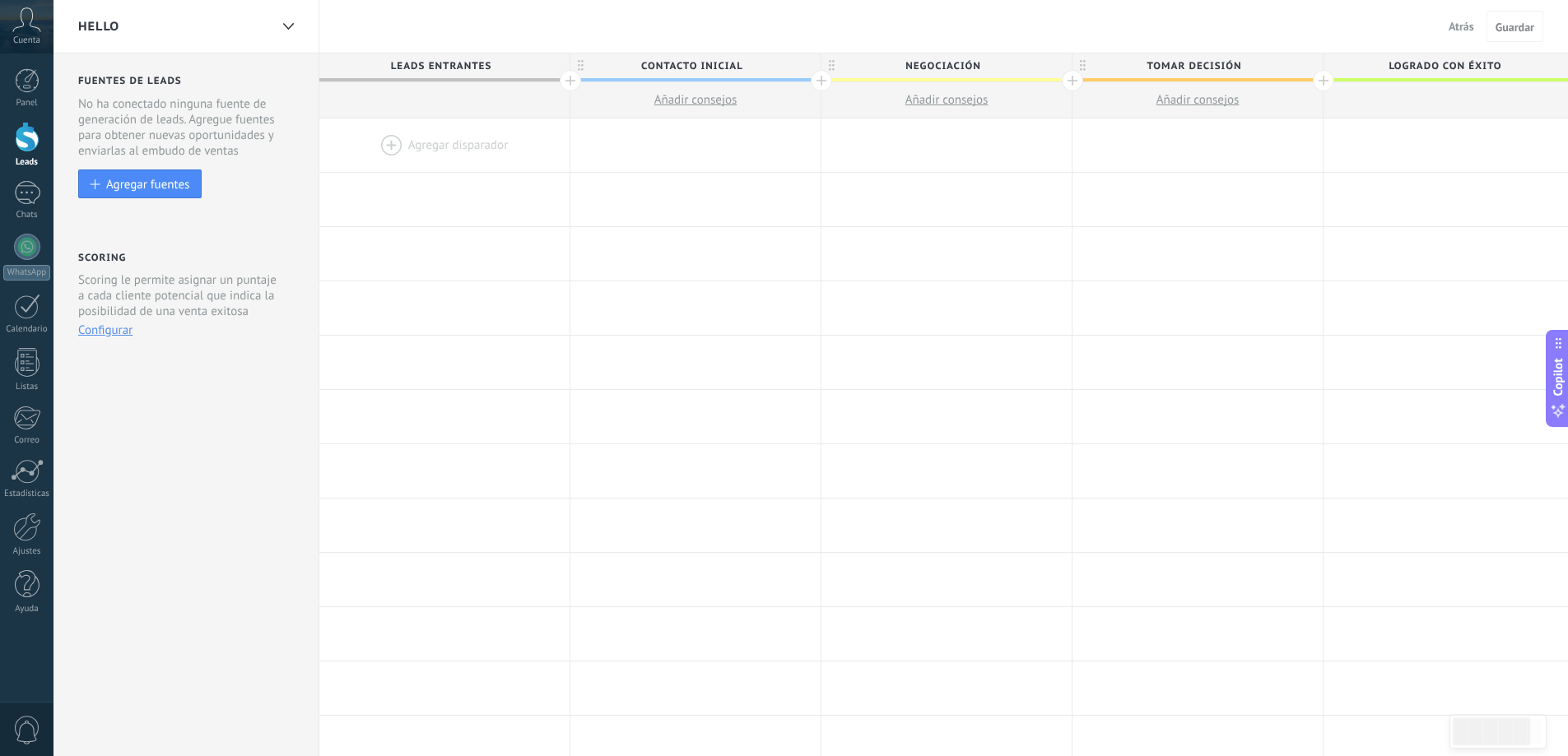
click at [436, 144] on div at bounding box center [444, 145] width 250 height 53
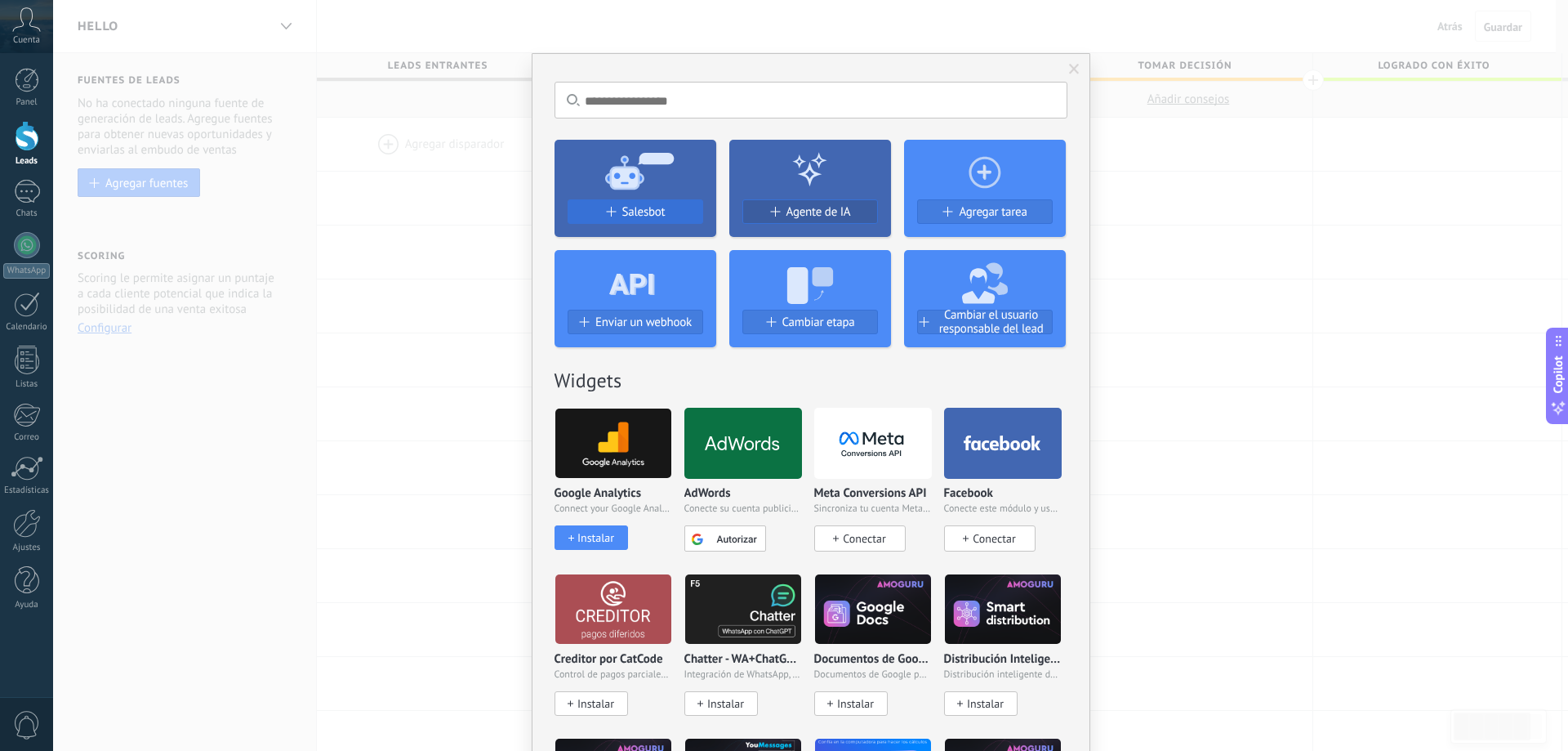
click at [623, 210] on span "Salesbot" at bounding box center [644, 212] width 44 height 14
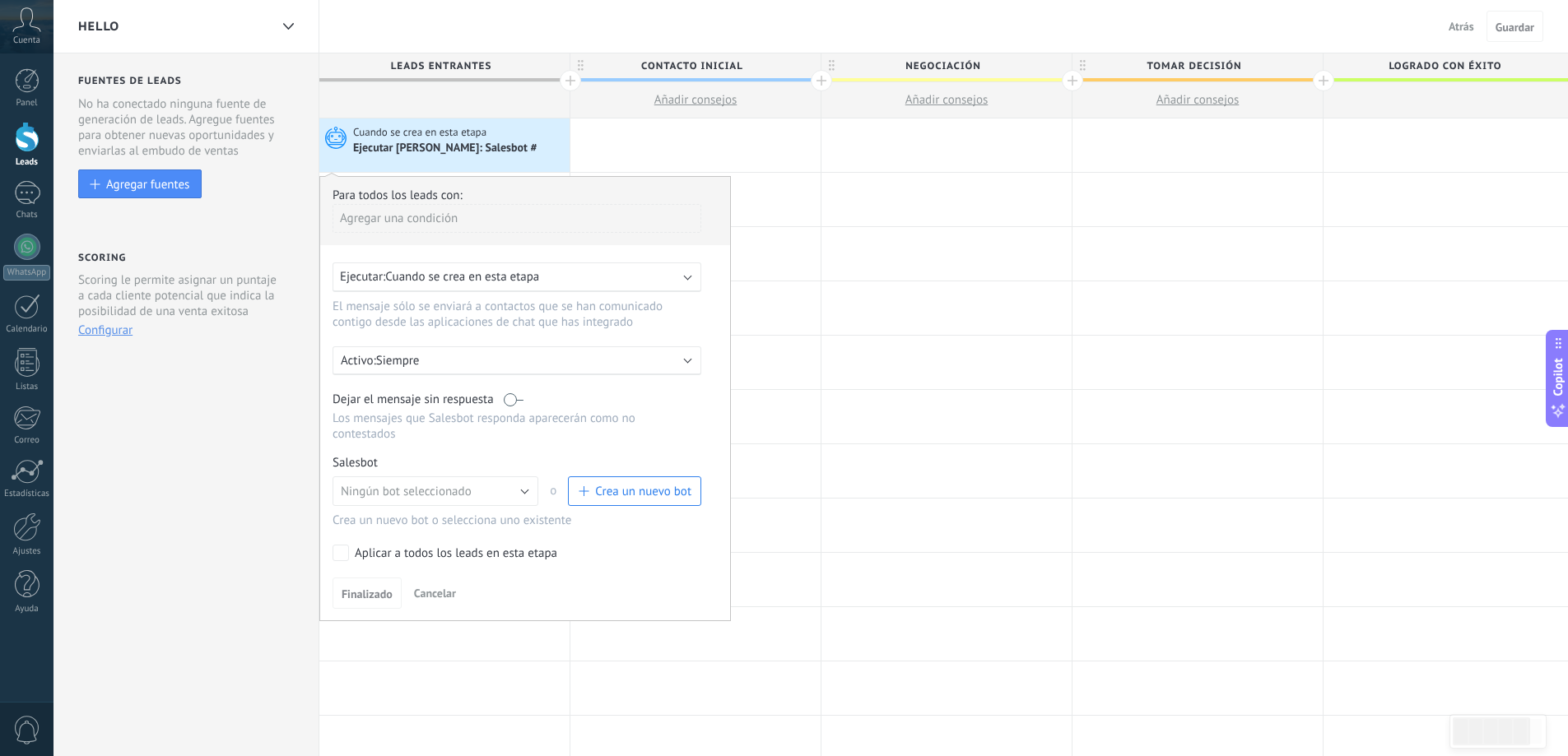
click at [1463, 19] on span "Atrás" at bounding box center [1461, 26] width 25 height 15
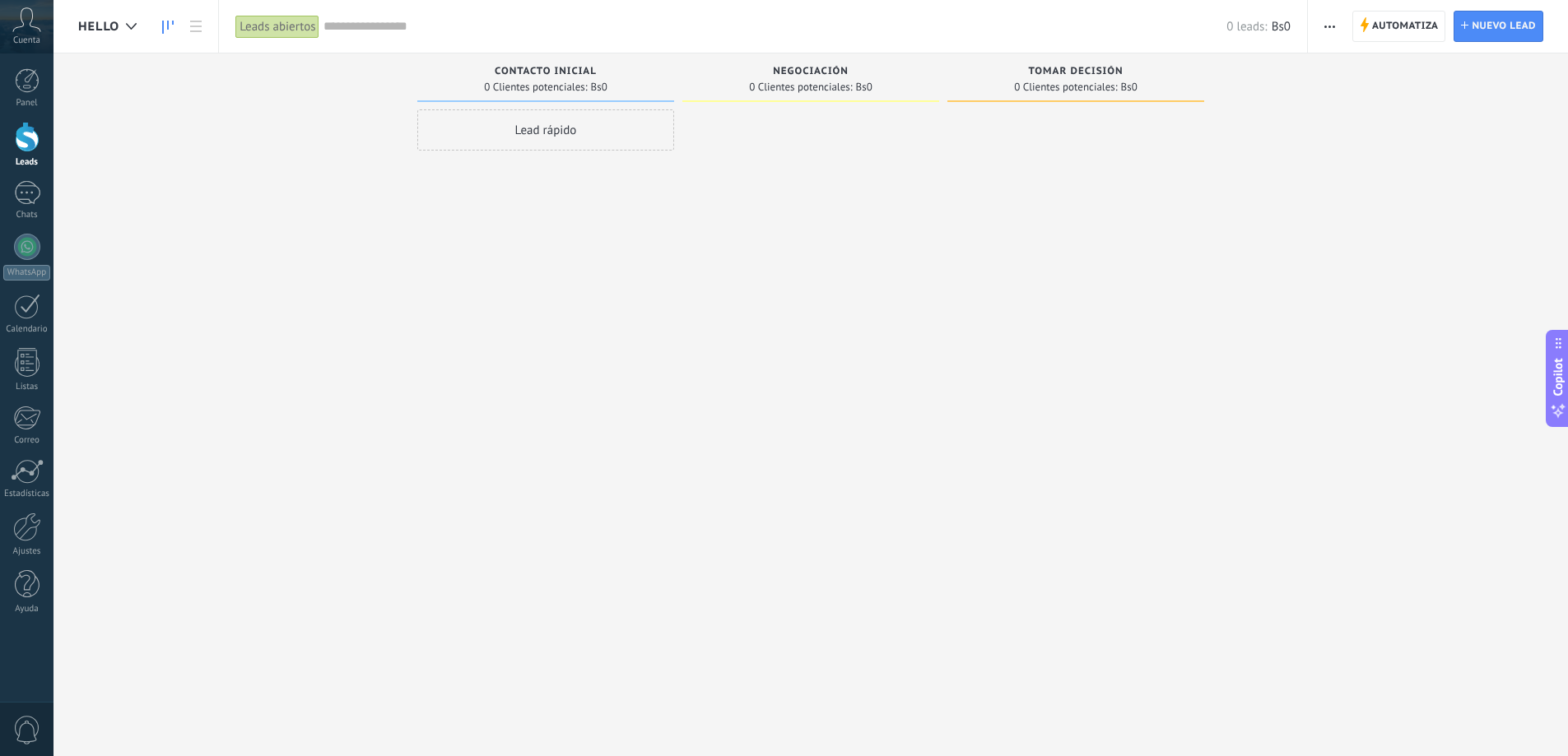
click at [1330, 28] on span "button" at bounding box center [1329, 26] width 11 height 31
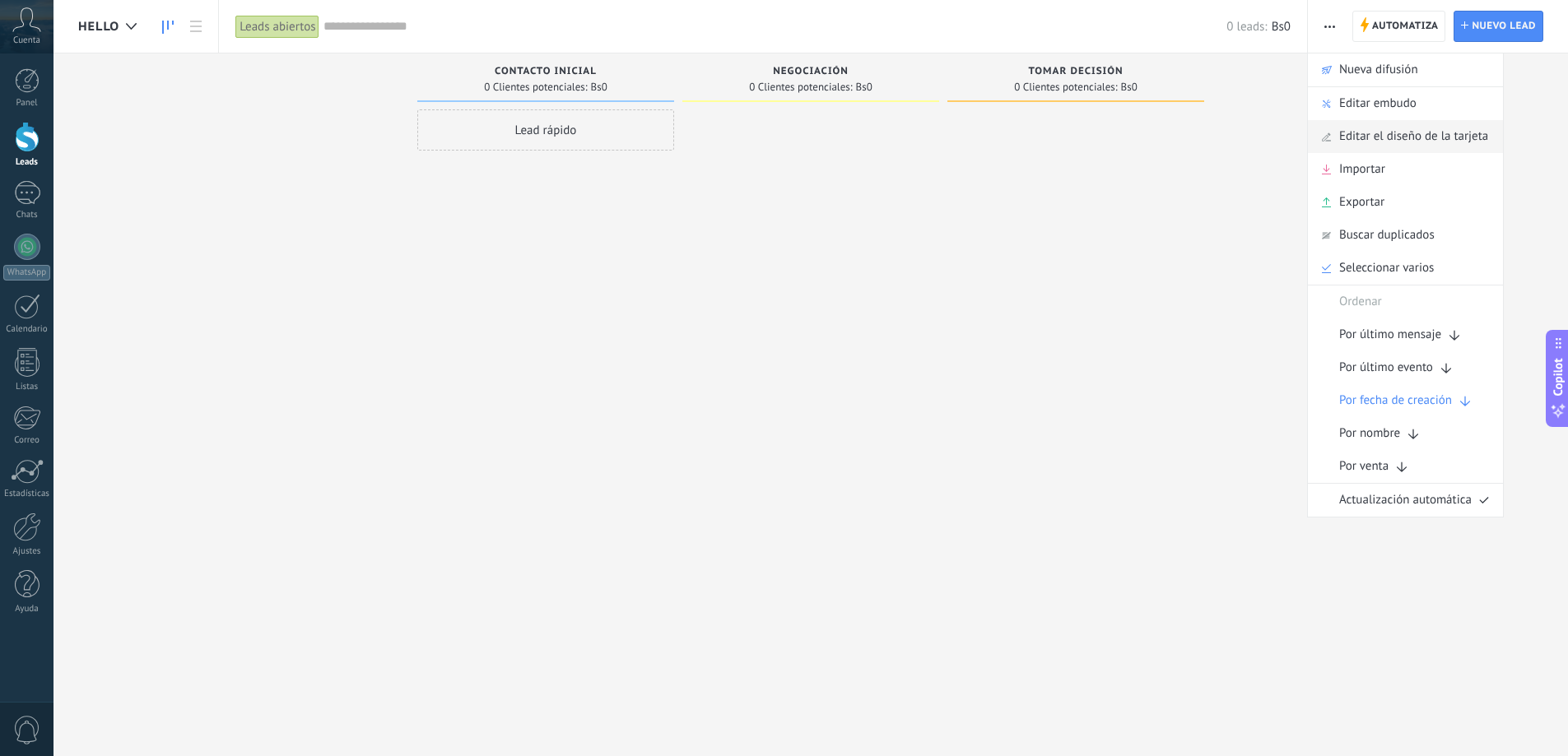
click at [1353, 139] on span "Editar el diseño de la tarjeta" at bounding box center [1413, 137] width 149 height 33
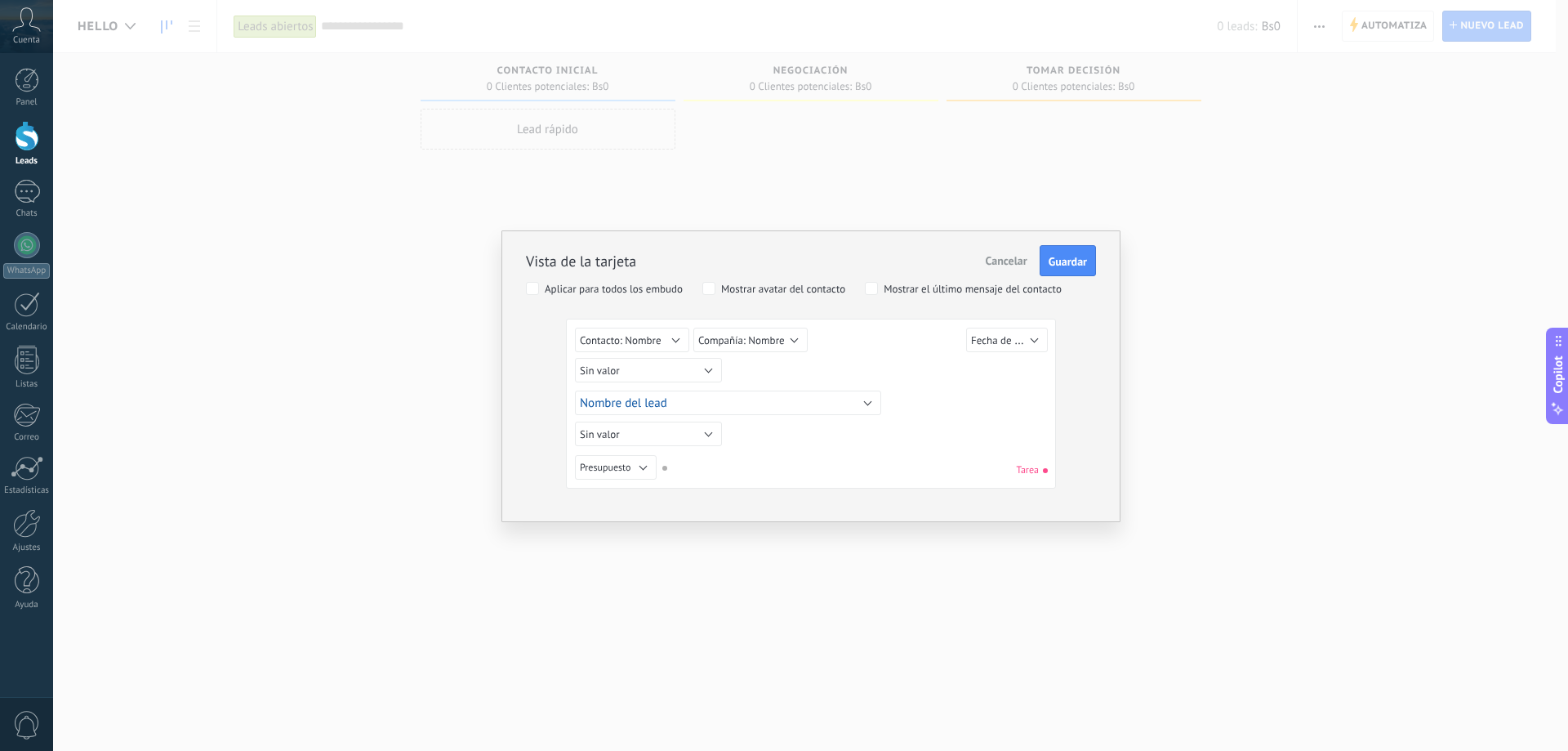
click at [1005, 262] on span "Cancelar" at bounding box center [1007, 261] width 42 height 15
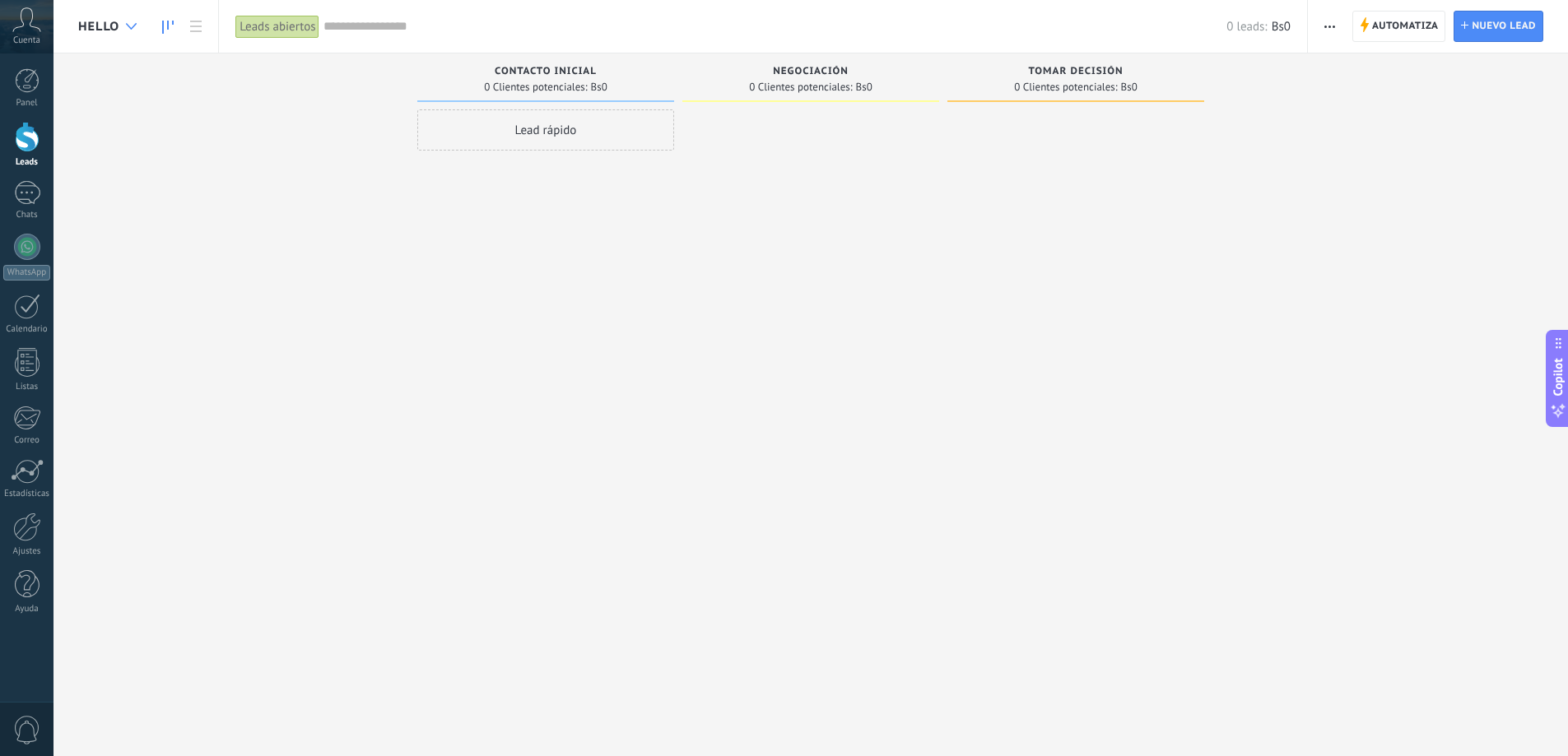
click at [121, 21] on div at bounding box center [132, 27] width 27 height 32
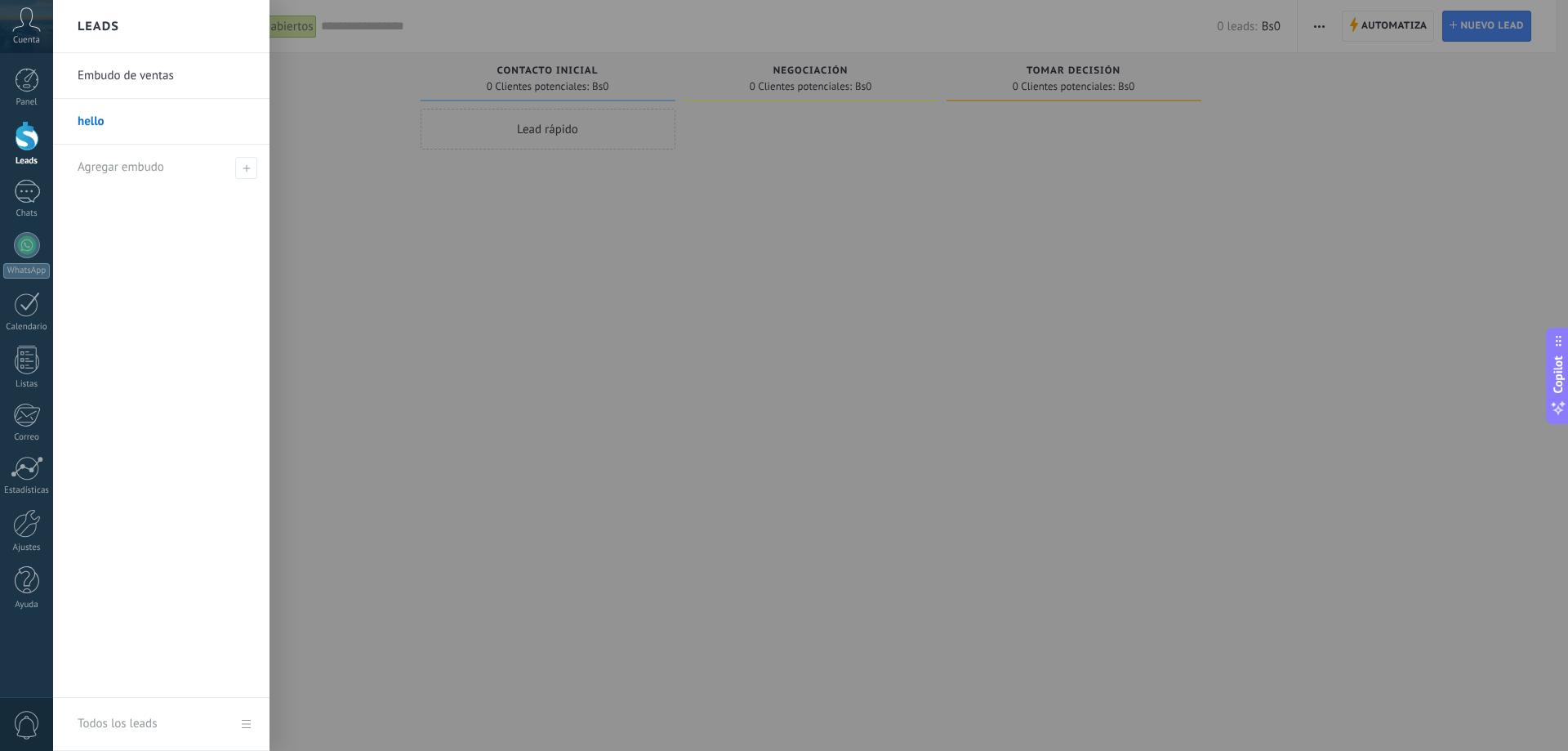
click at [94, 74] on link "Embudo de ventas" at bounding box center [166, 75] width 176 height 46
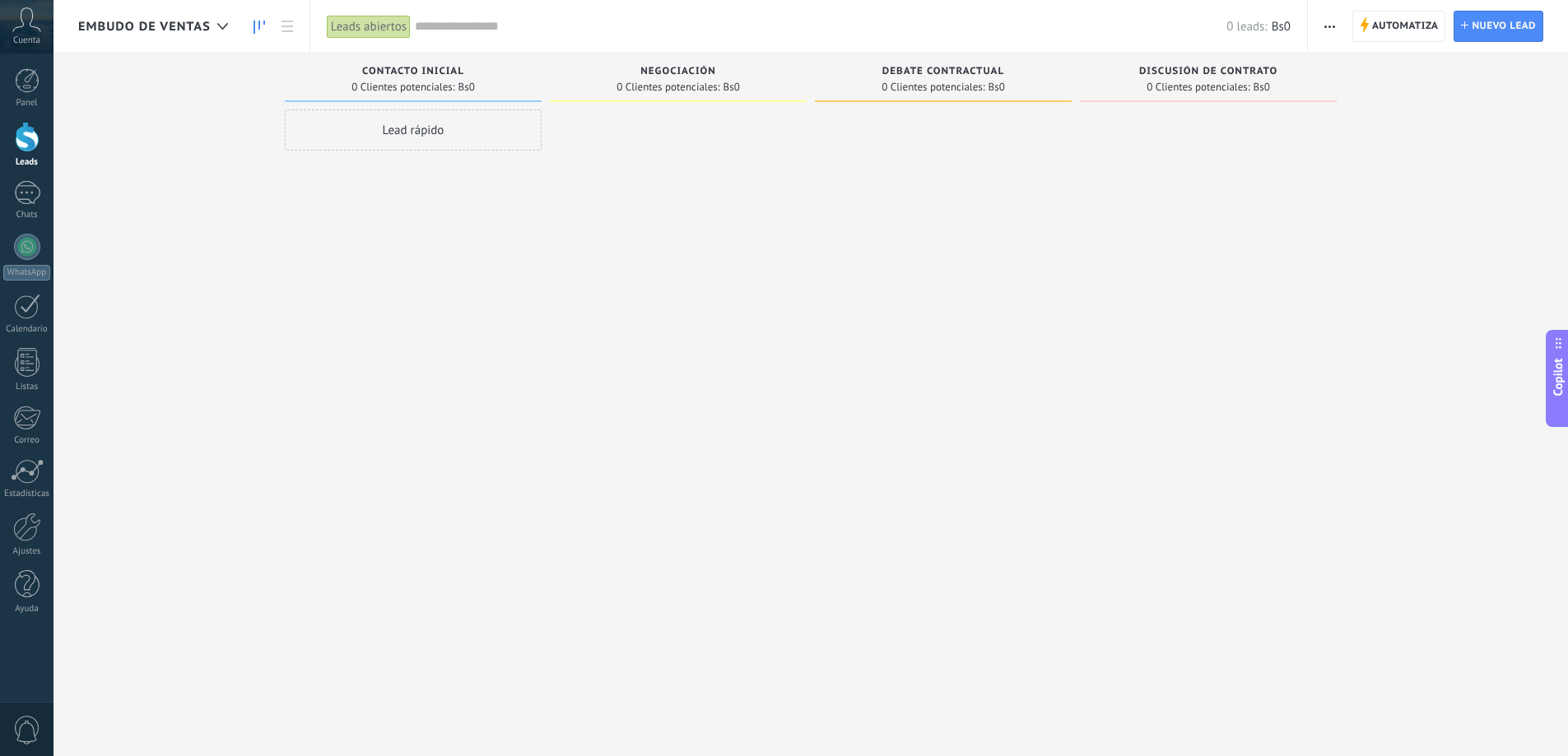
click at [154, 19] on span "Embudo de ventas" at bounding box center [144, 26] width 132 height 16
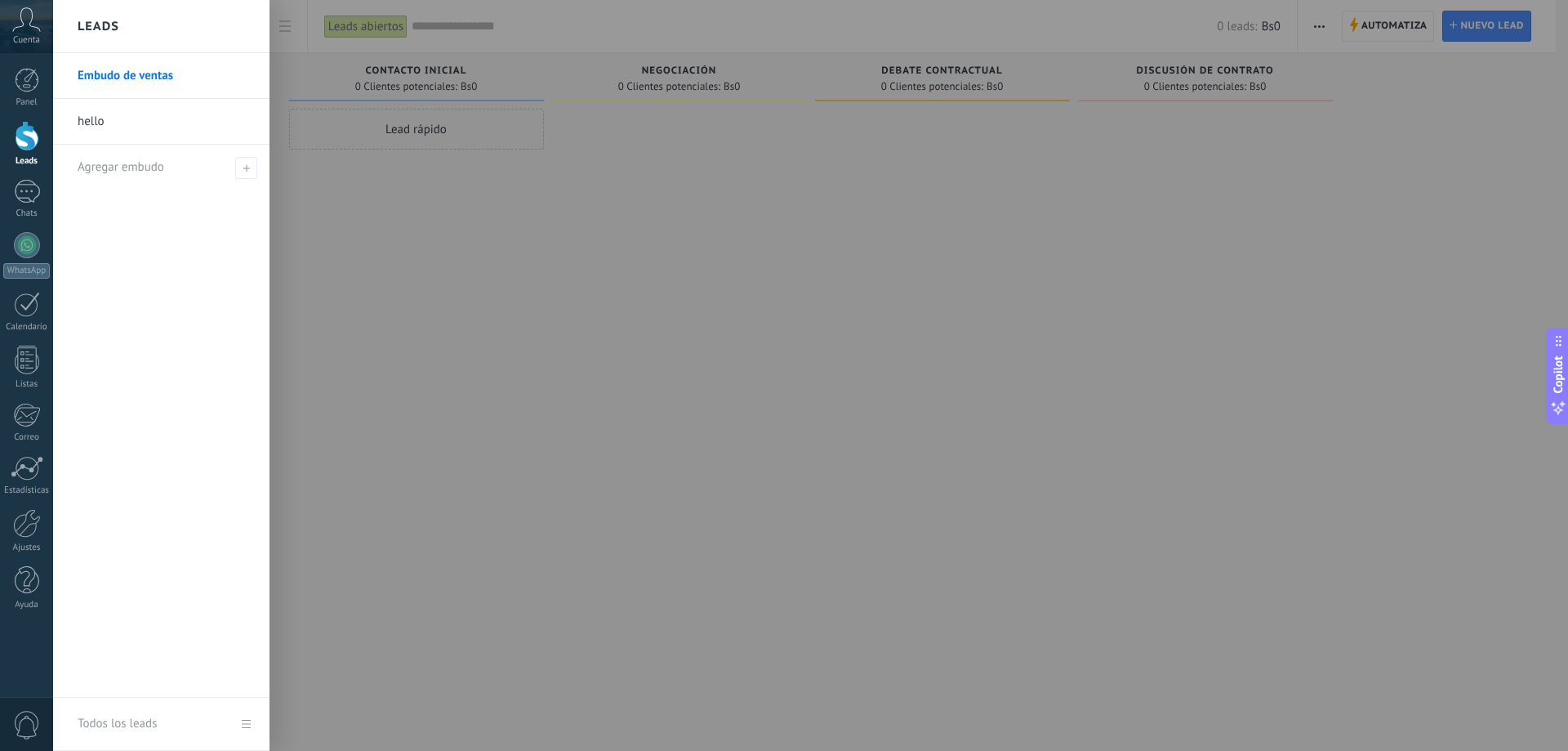
click at [124, 78] on link "Embudo de ventas" at bounding box center [166, 75] width 176 height 46
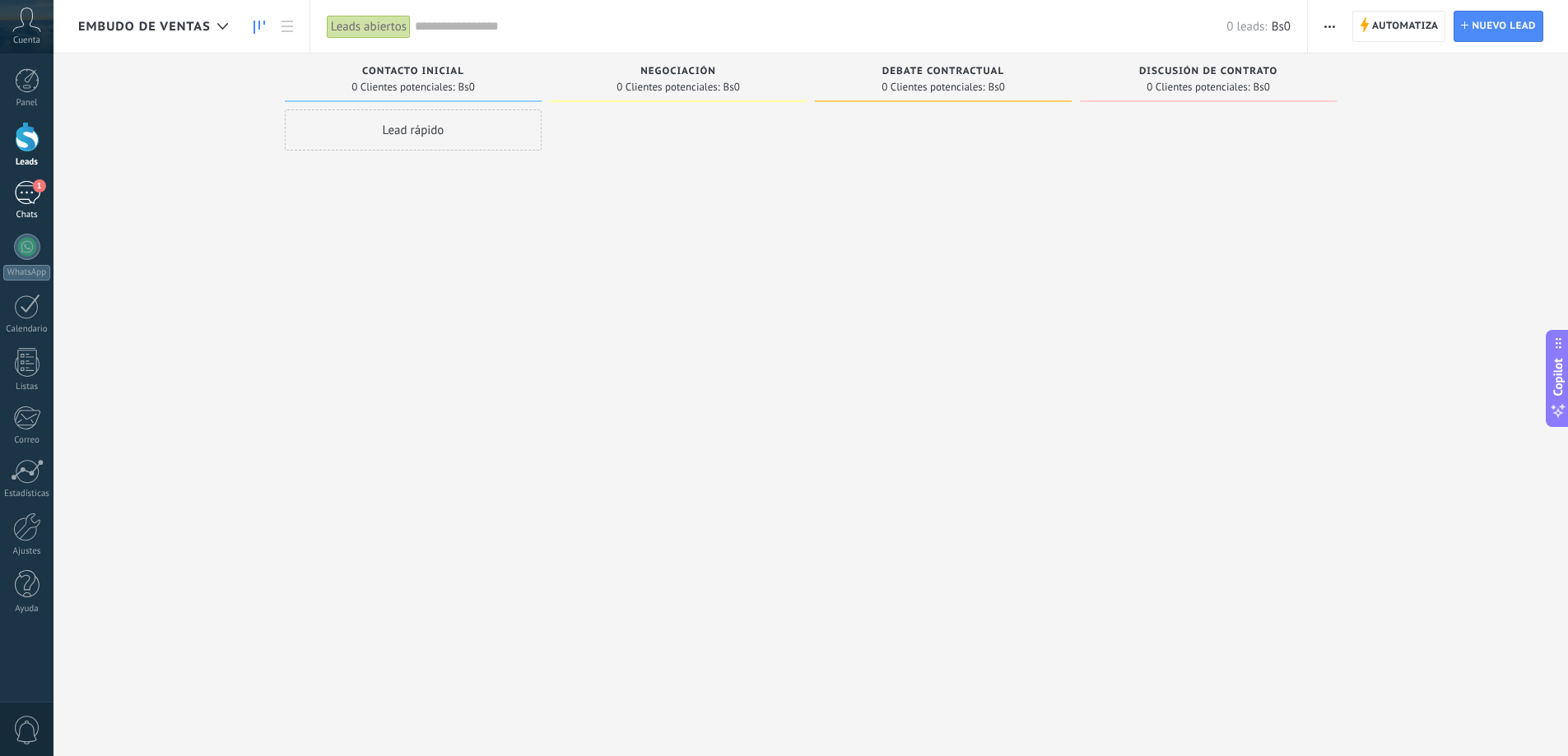
click at [26, 207] on link "1 Chats" at bounding box center [26, 201] width 53 height 40
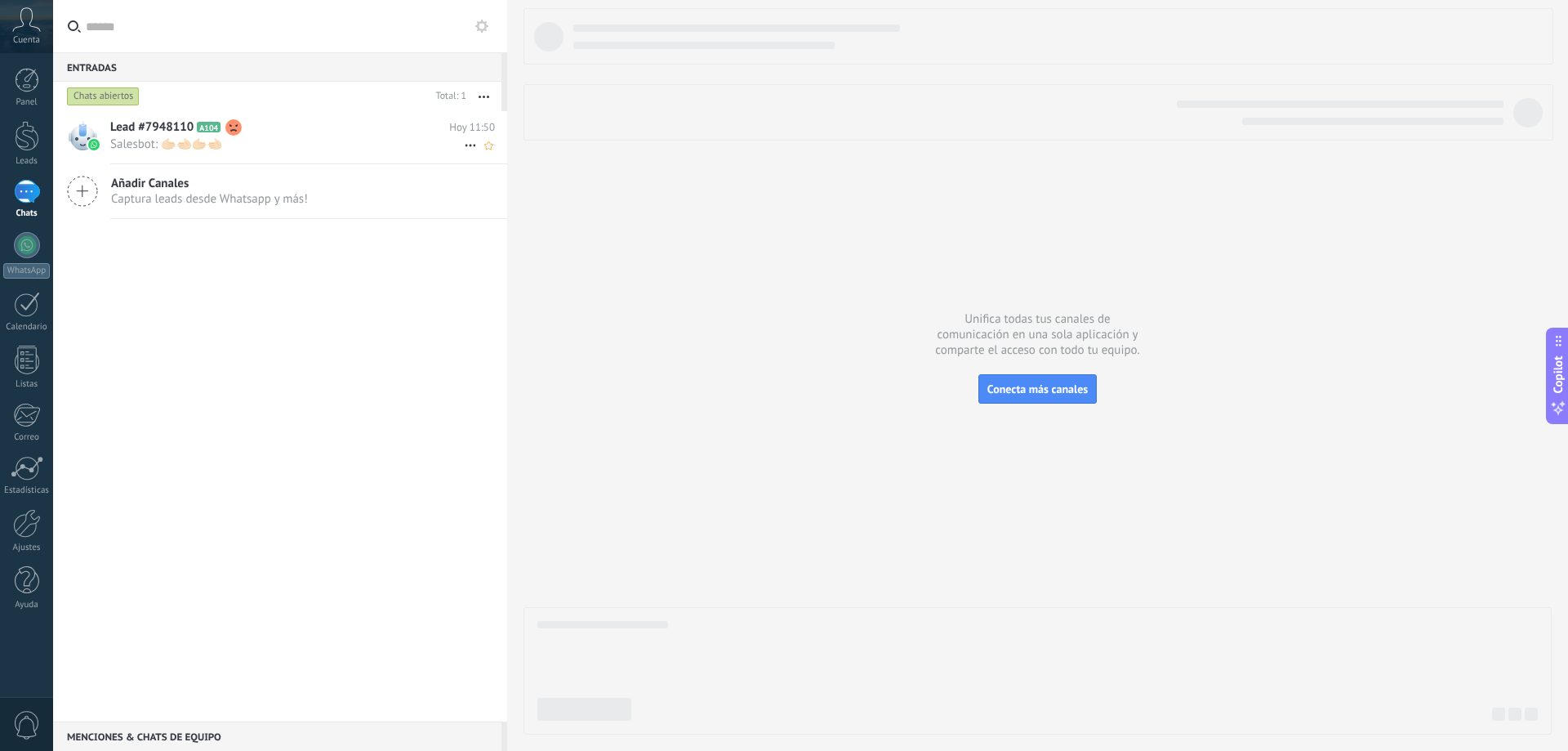
click at [142, 136] on span "Salesbot: 🫱🏻‍🫲🏻🫱🏻‍🫲🏻" at bounding box center [287, 144] width 354 height 16
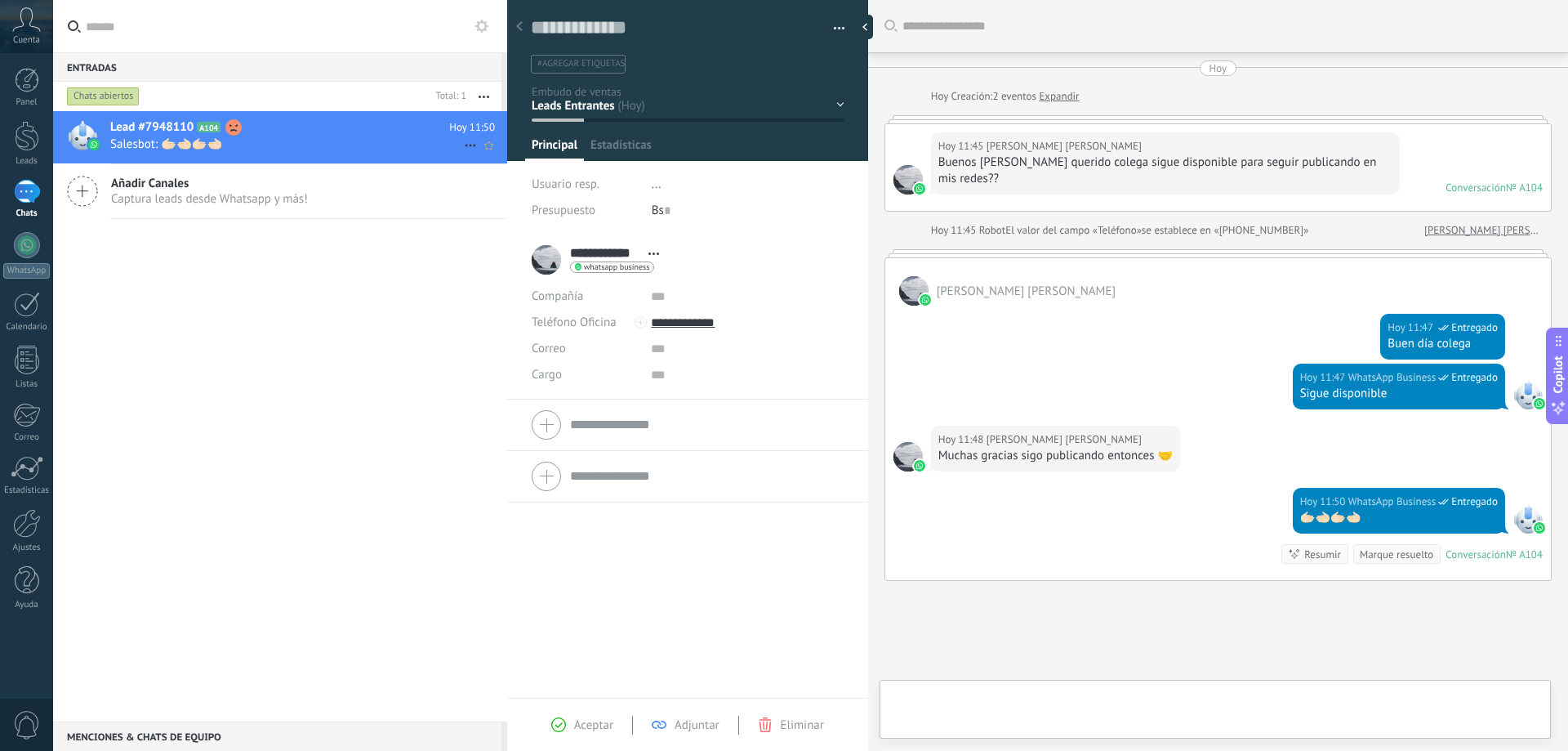
scroll to position [99, 0]
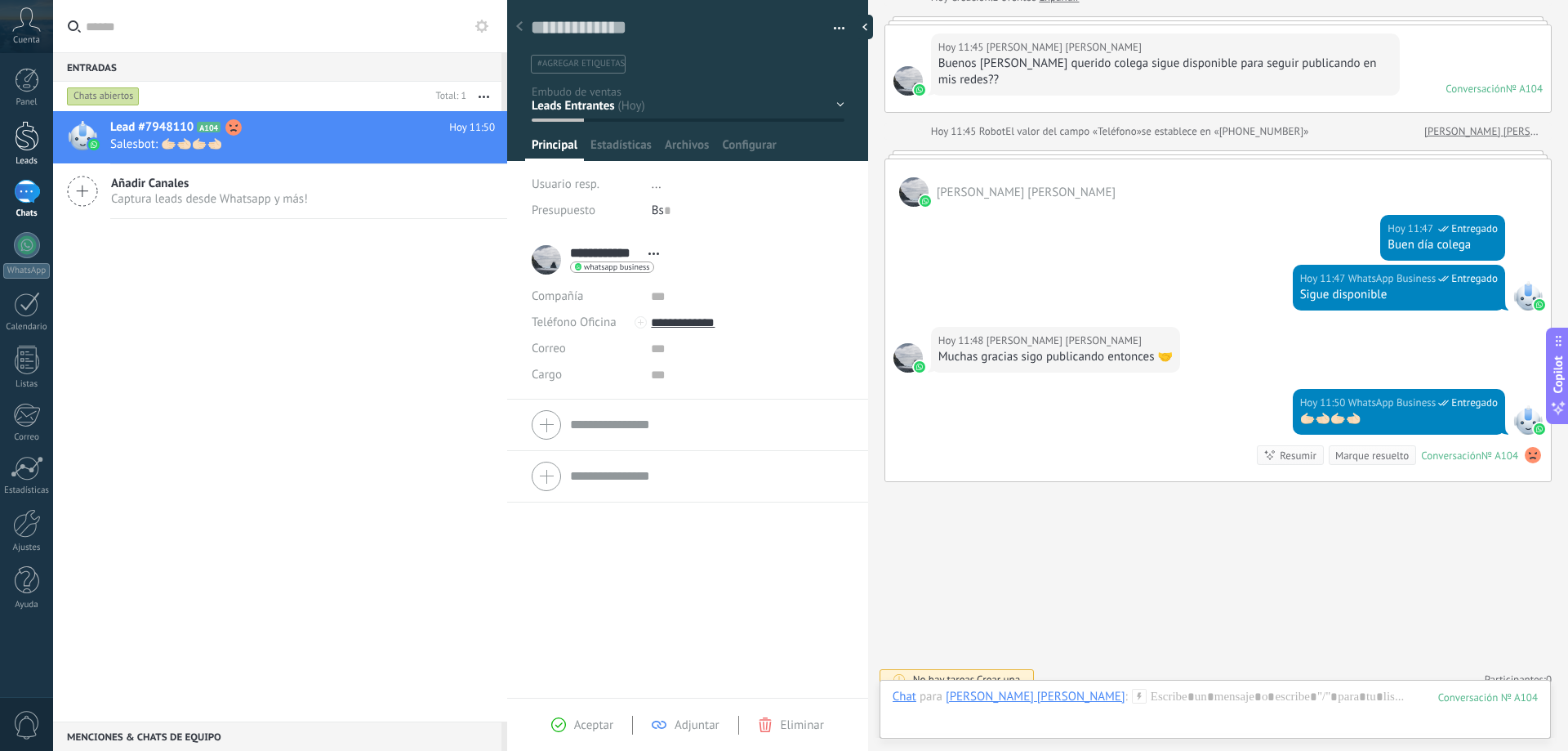
click at [28, 155] on link "Leads" at bounding box center [26, 143] width 53 height 46
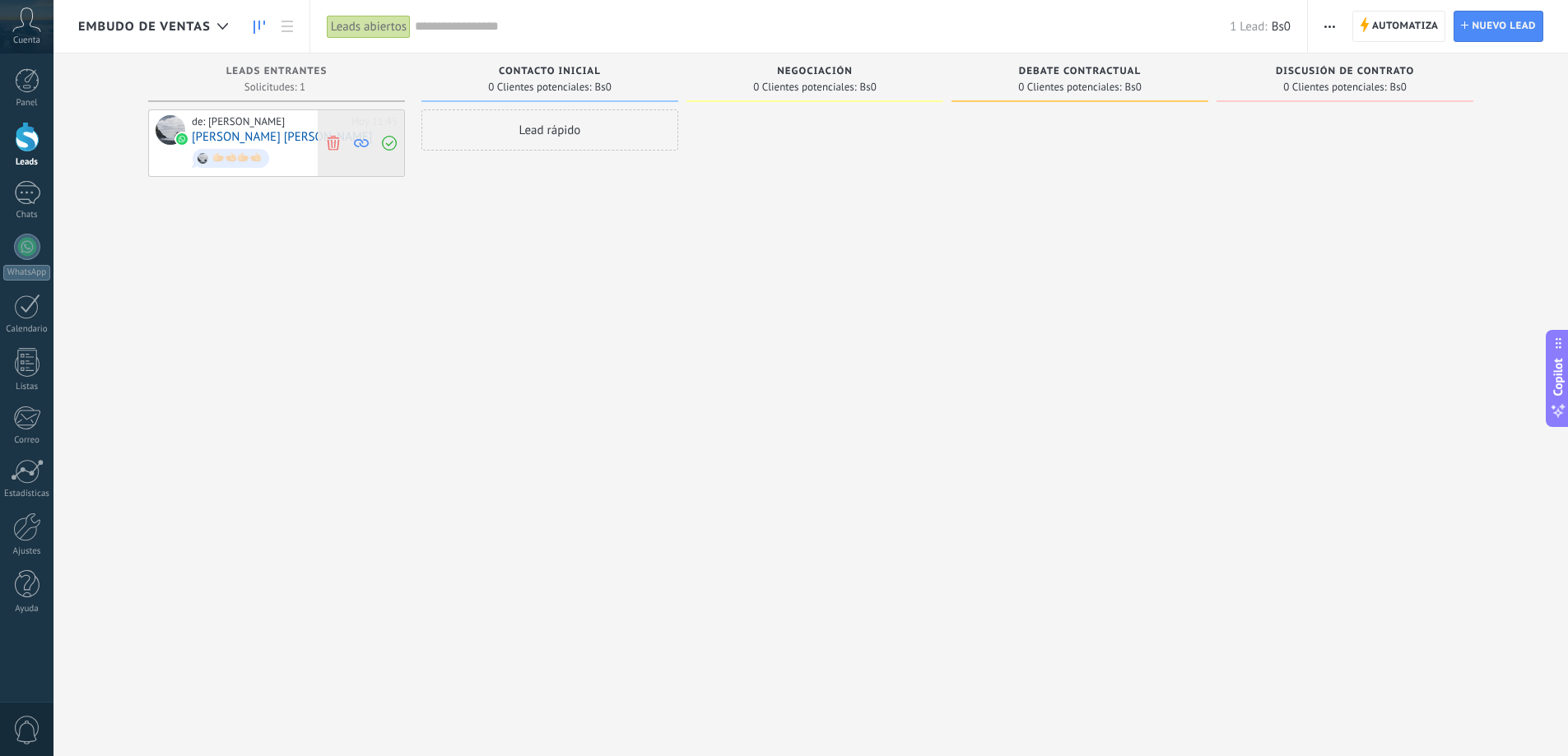
click at [331, 142] on use at bounding box center [333, 142] width 13 height 15
click at [23, 201] on div "1" at bounding box center [27, 193] width 26 height 24
